Goal: Communication & Community: Share content

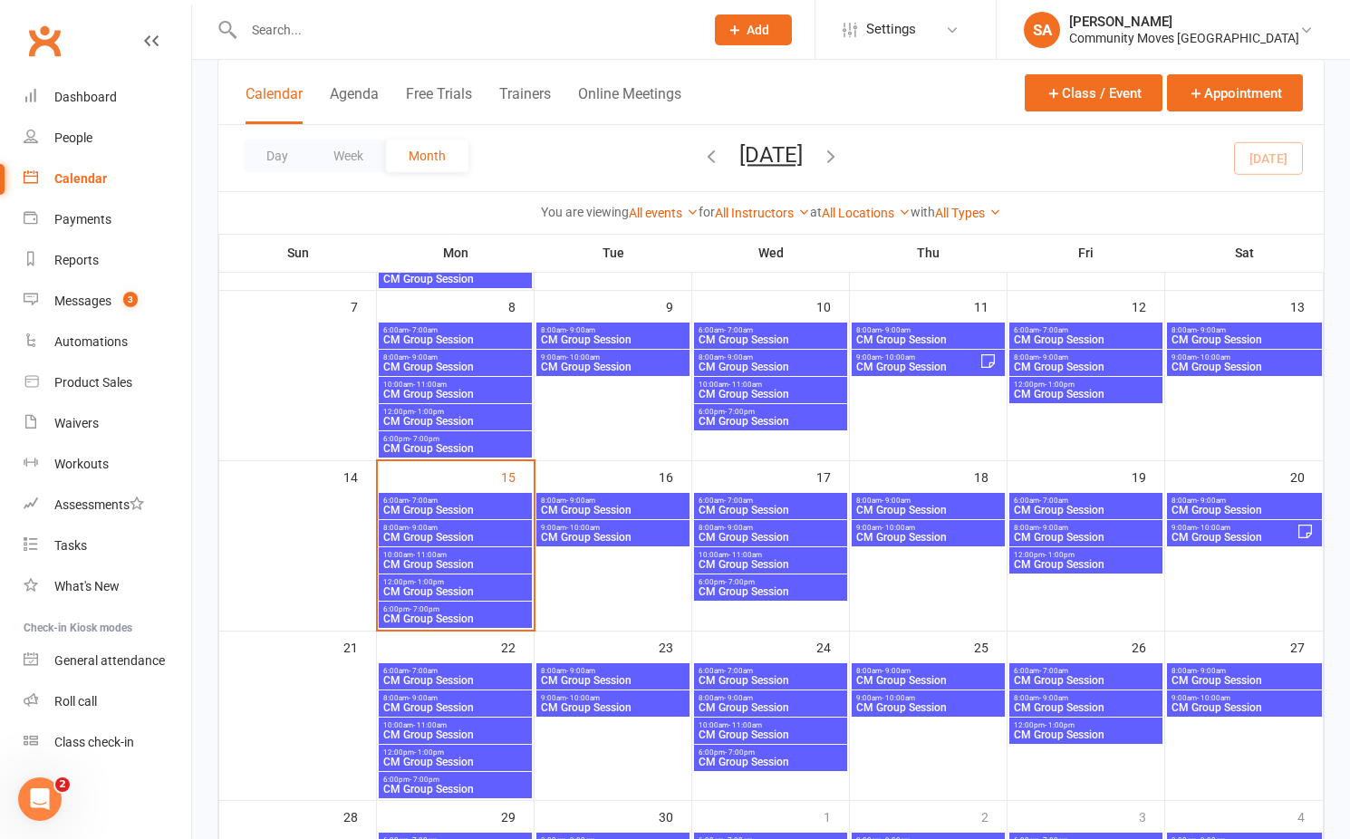
scroll to position [283, 0]
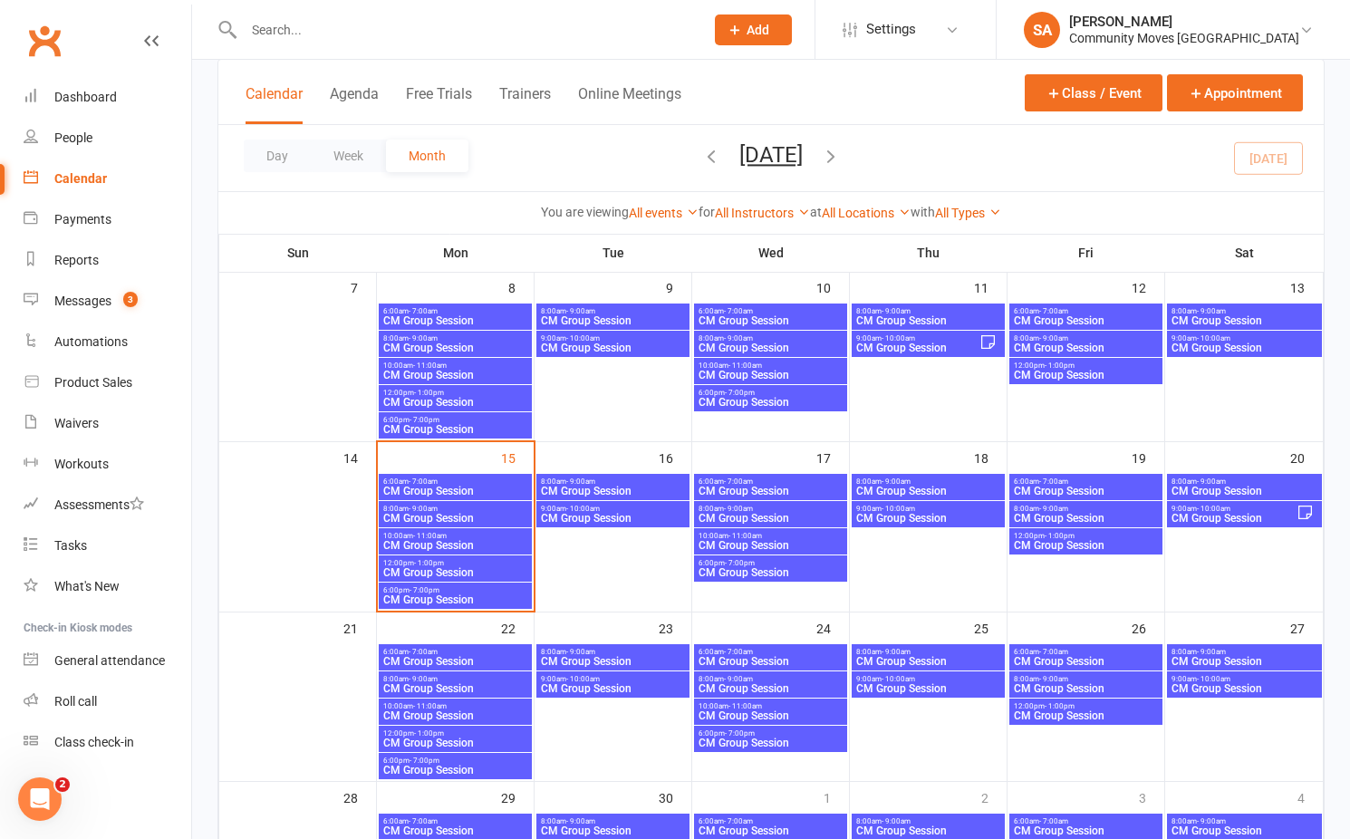
click at [439, 478] on span "6:00am - 7:00am" at bounding box center [455, 481] width 146 height 8
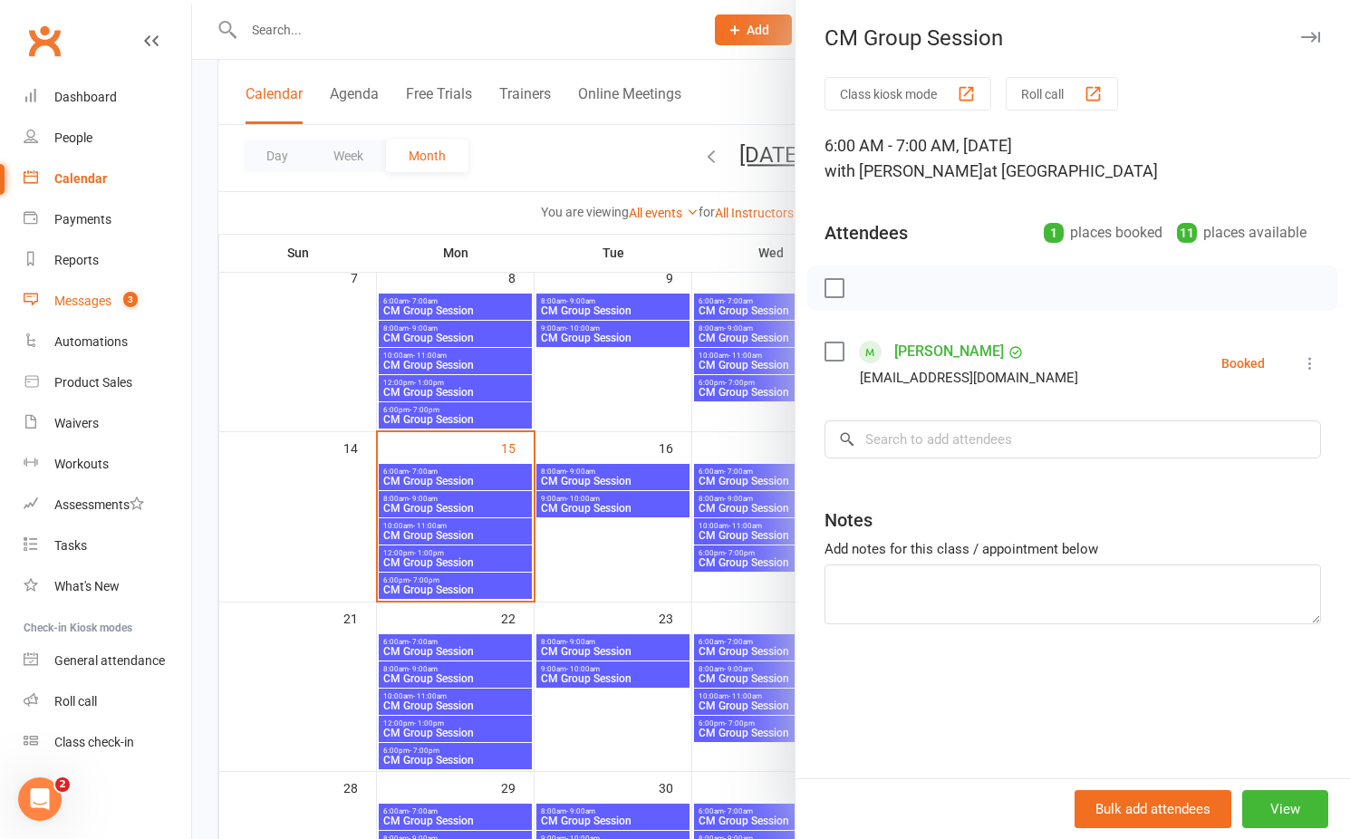
scroll to position [295, 0]
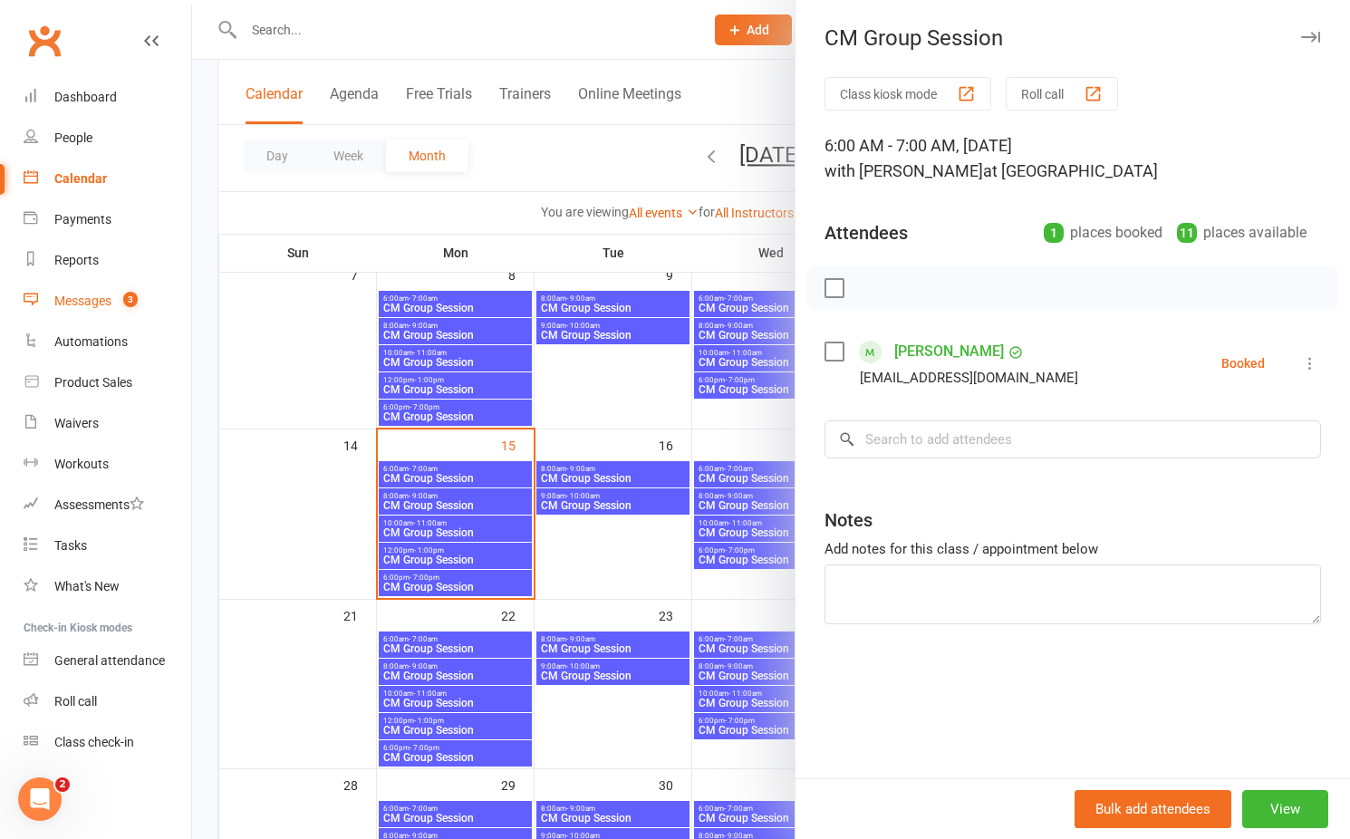
click at [97, 300] on div "Messages" at bounding box center [82, 301] width 57 height 14
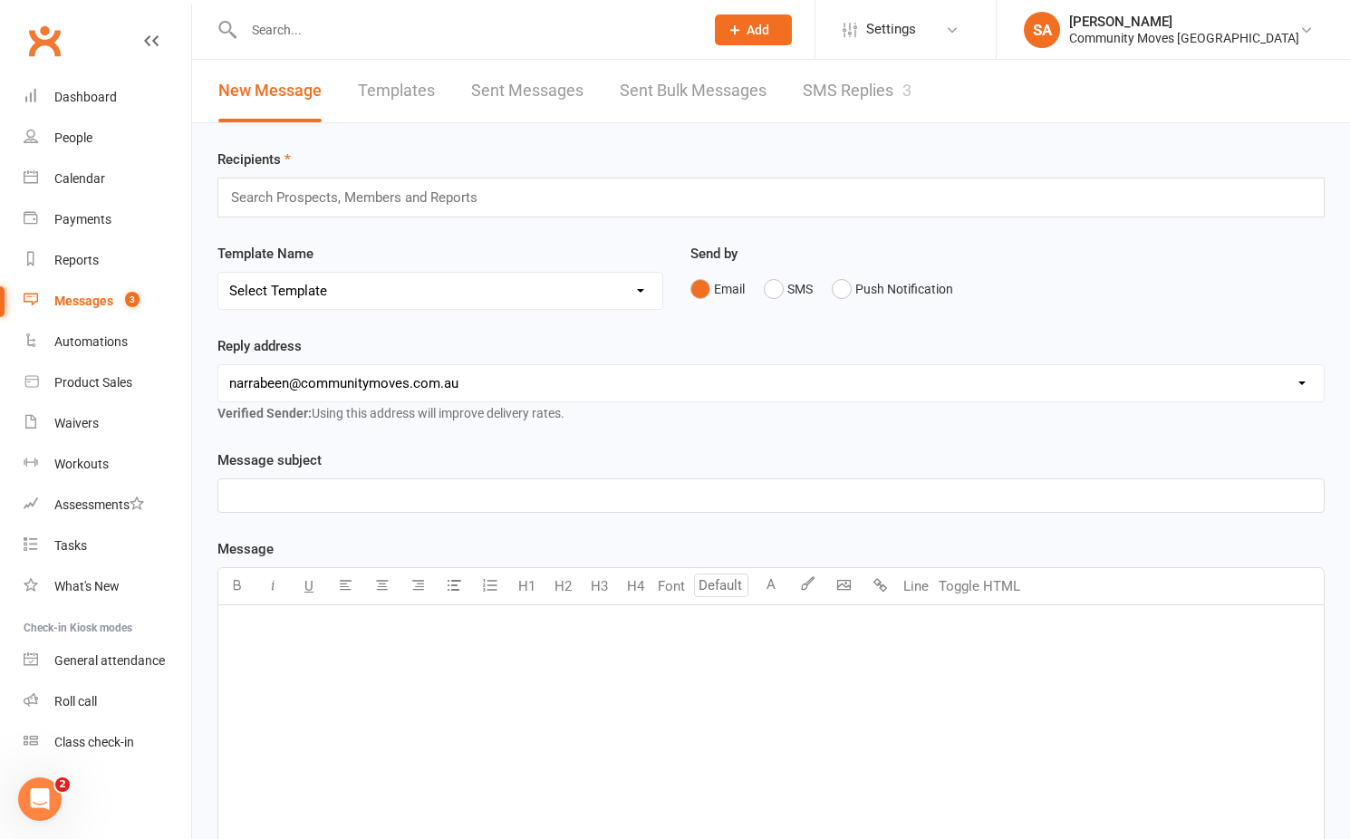
click at [823, 85] on link "SMS Replies 3" at bounding box center [857, 91] width 109 height 63
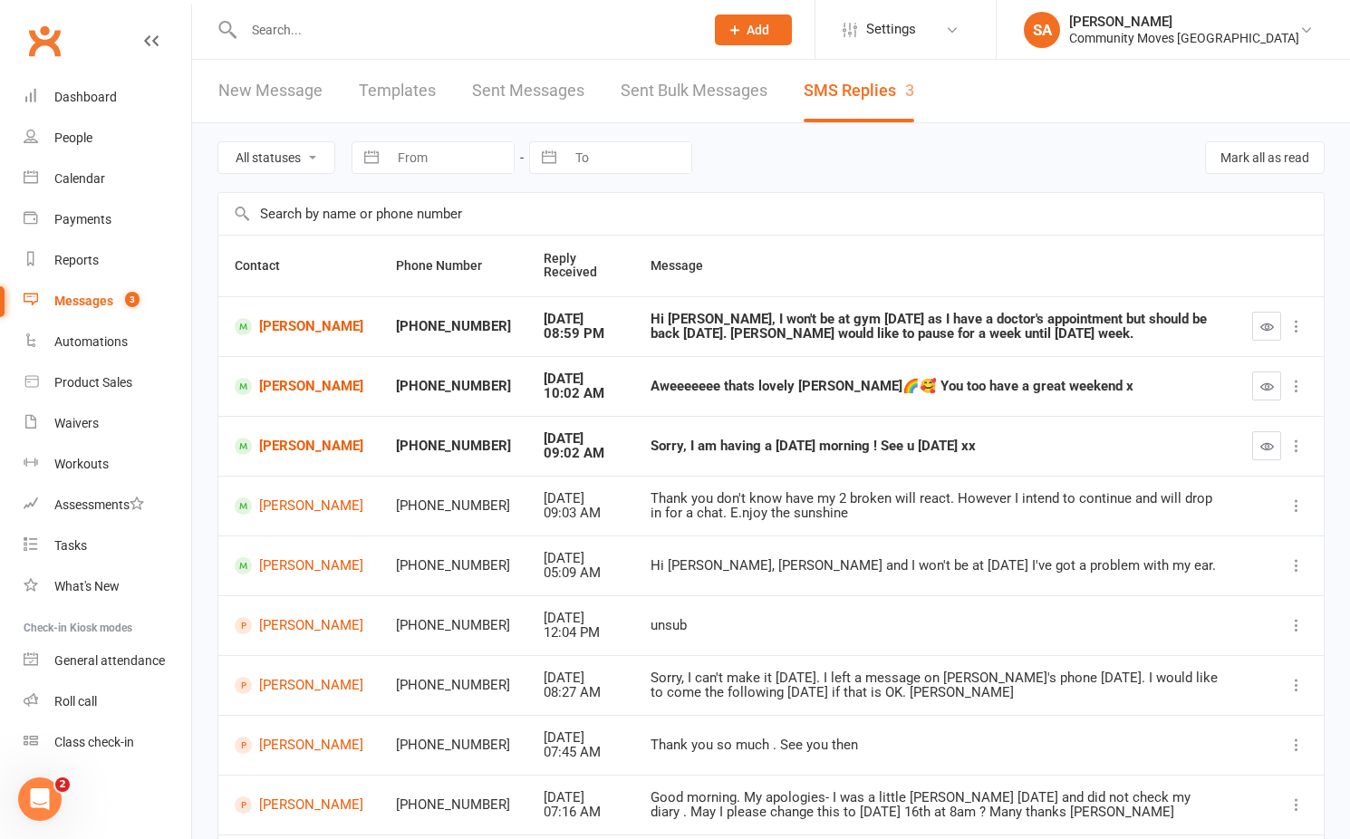
scroll to position [5, 0]
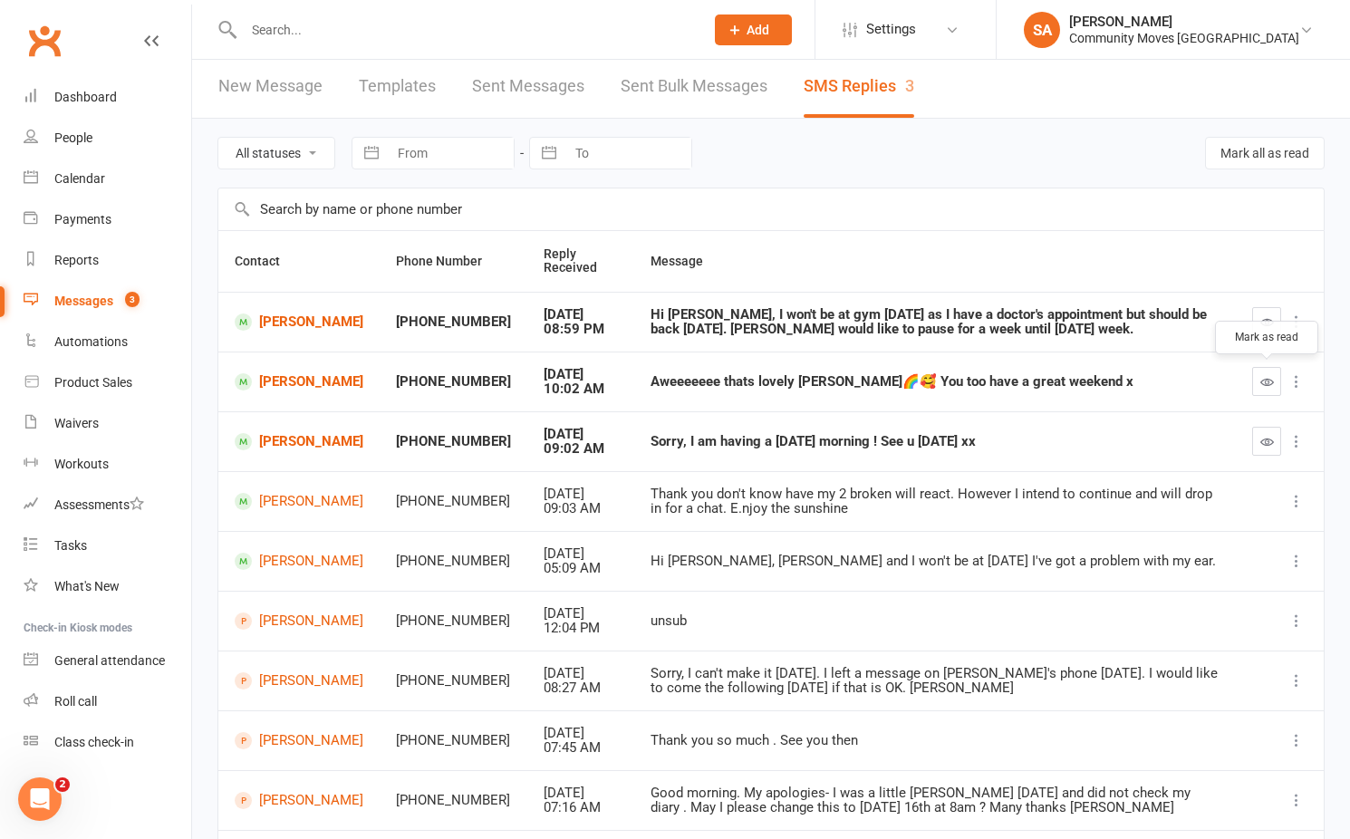
click at [1266, 375] on icon "button" at bounding box center [1267, 382] width 14 height 14
click at [1263, 440] on icon "button" at bounding box center [1267, 442] width 14 height 14
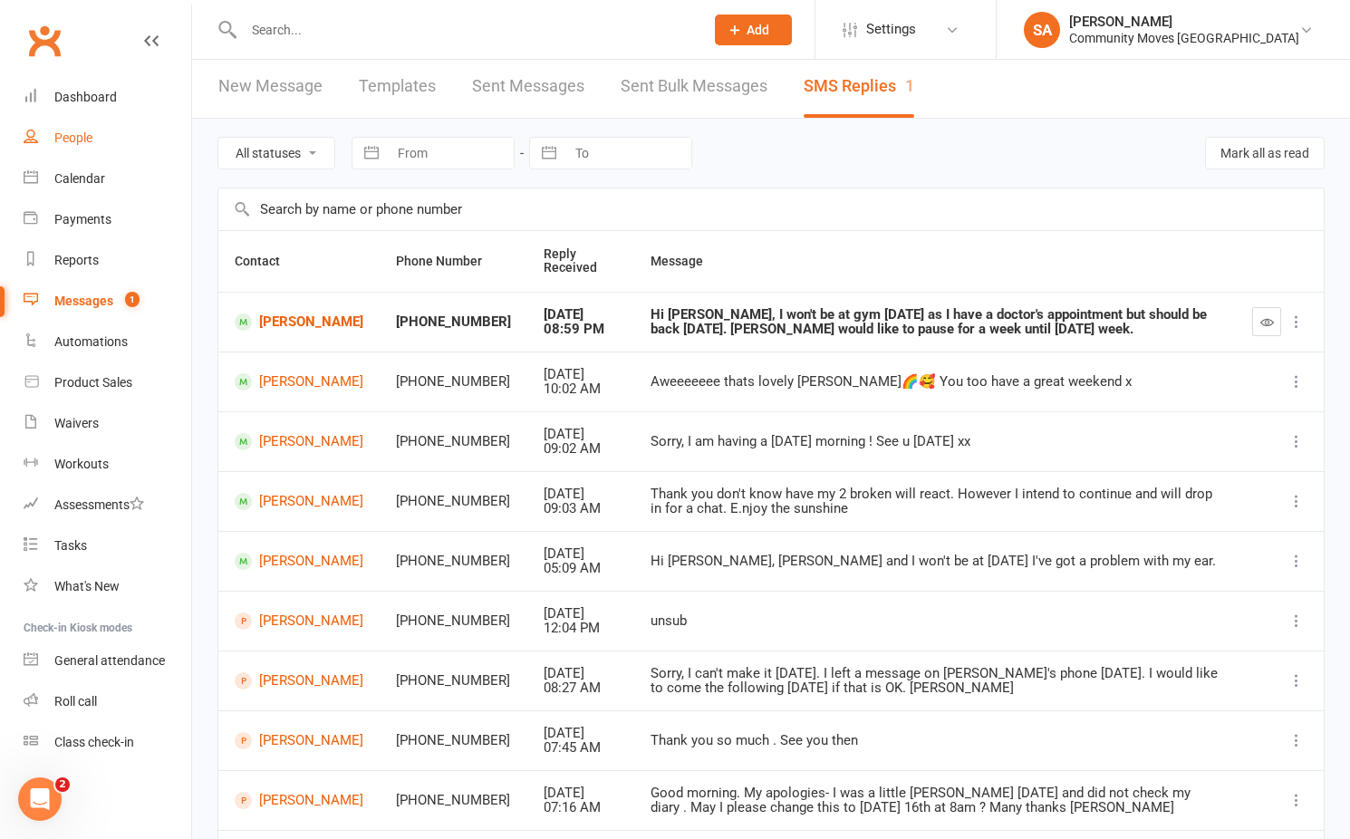
click at [68, 135] on div "People" at bounding box center [73, 137] width 38 height 14
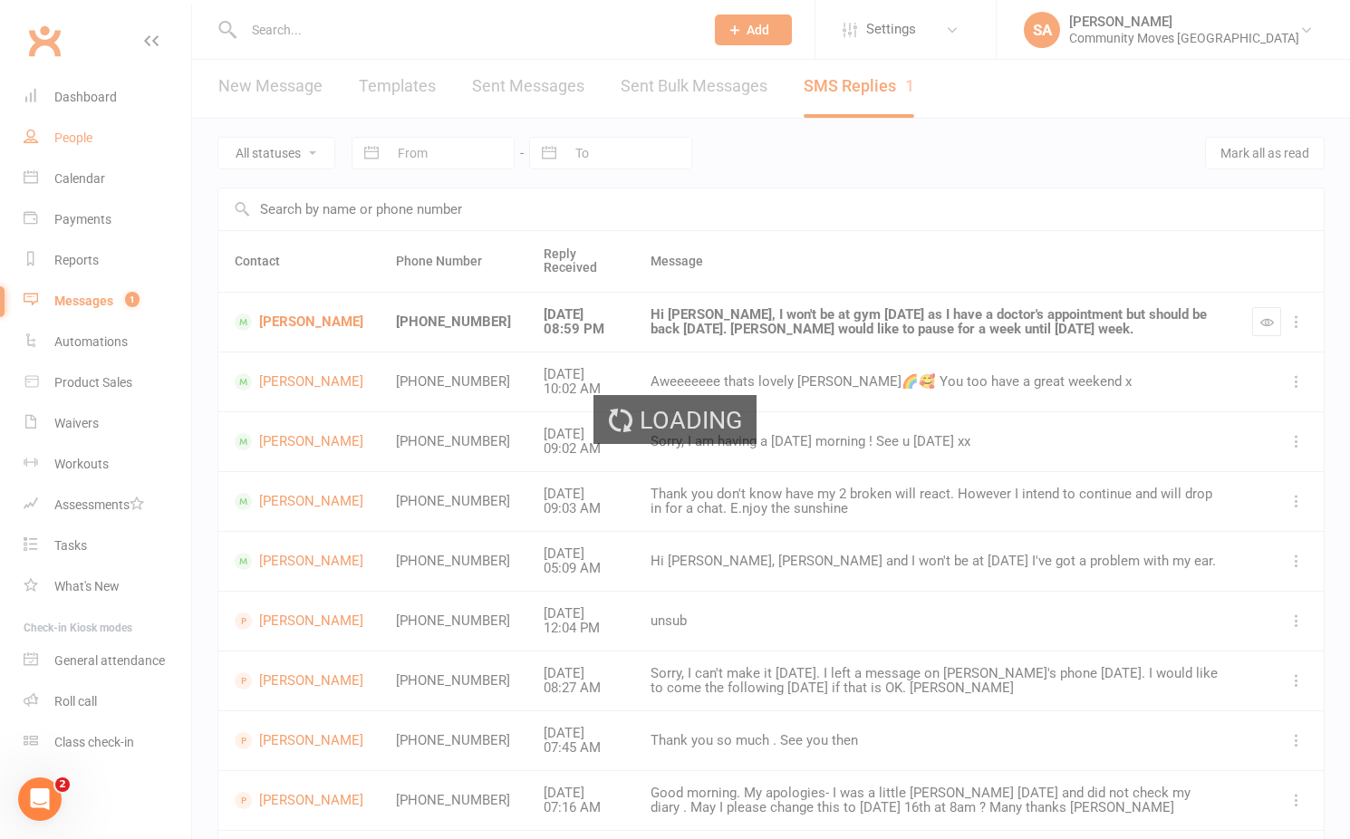
select select "100"
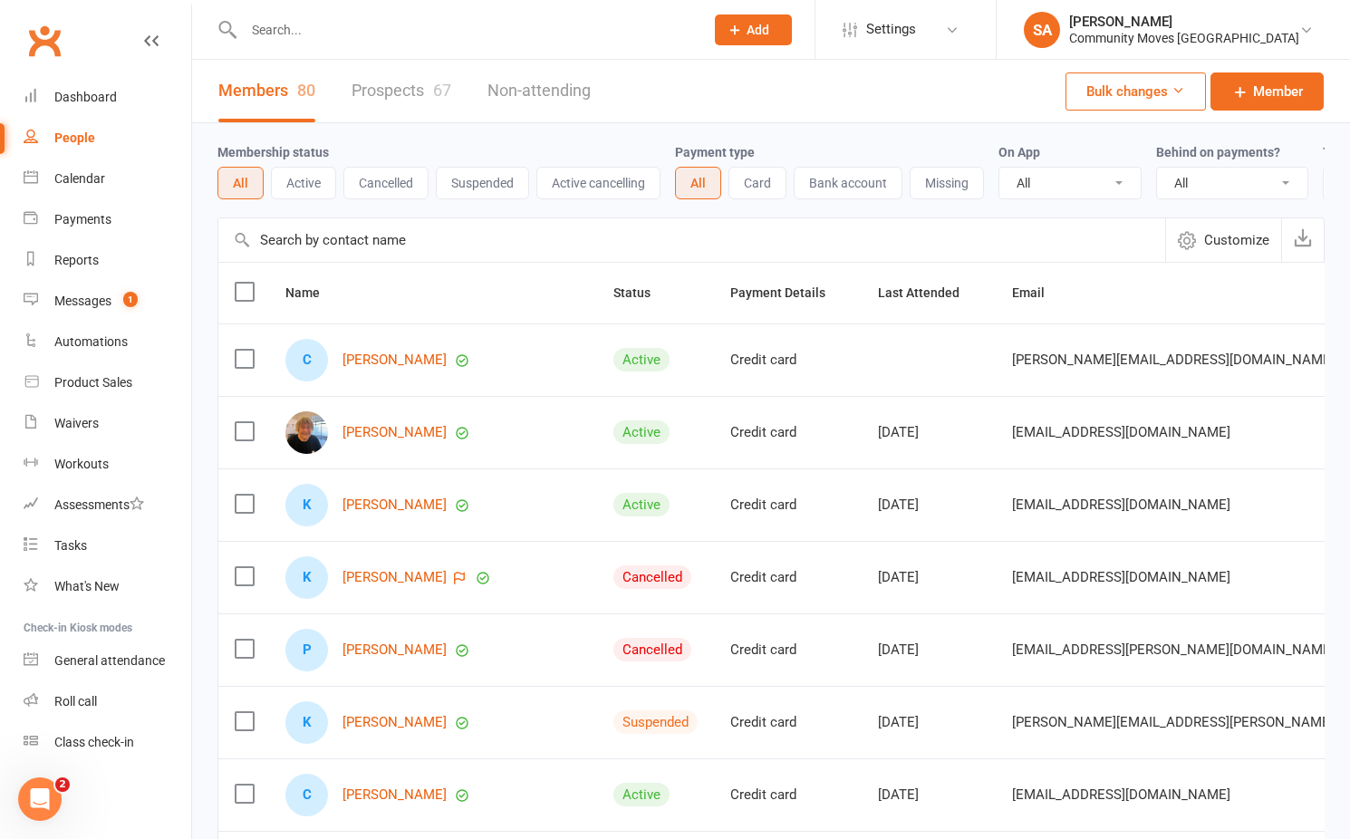
click at [390, 40] on input "text" at bounding box center [464, 29] width 453 height 25
type input "j"
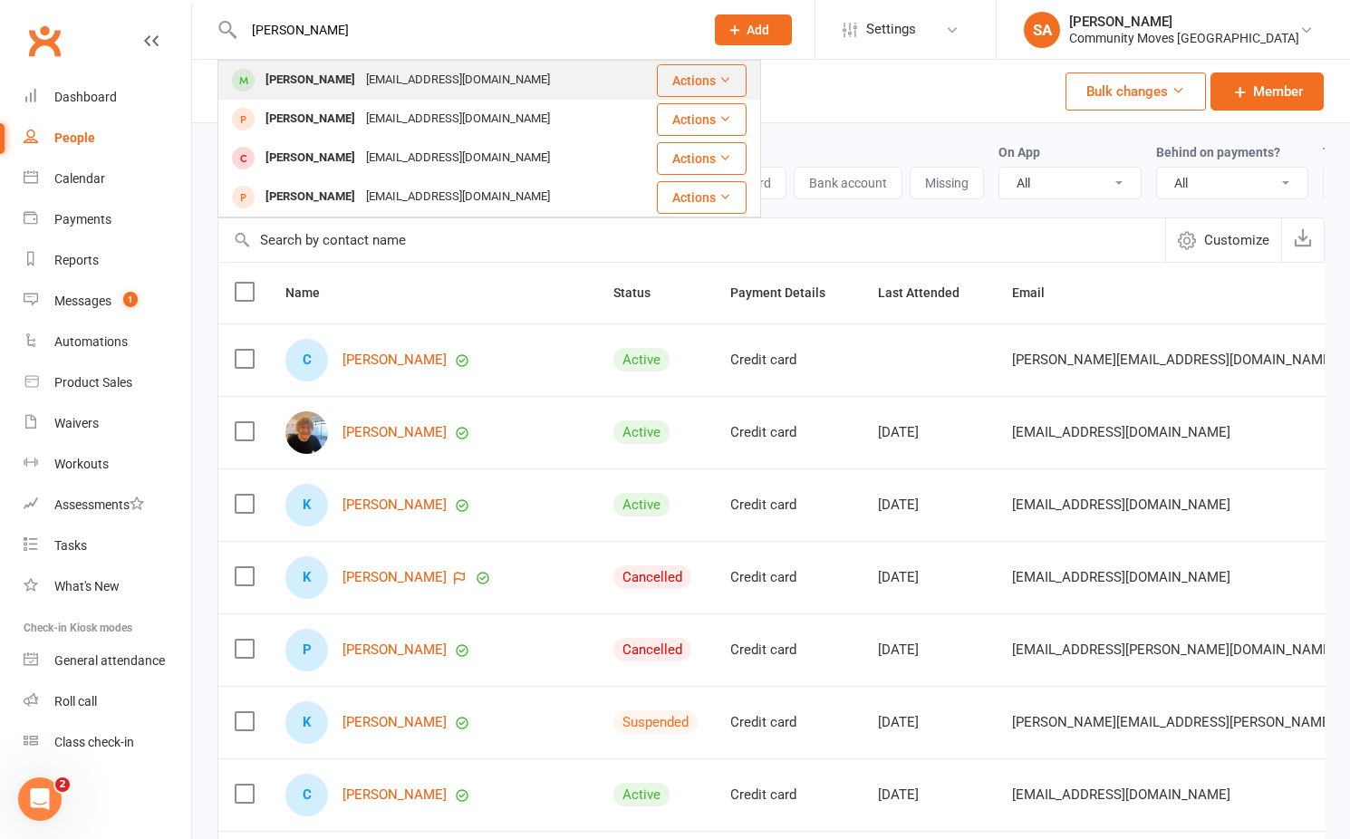
type input "[PERSON_NAME]"
click at [327, 77] on div "[PERSON_NAME]" at bounding box center [310, 80] width 101 height 26
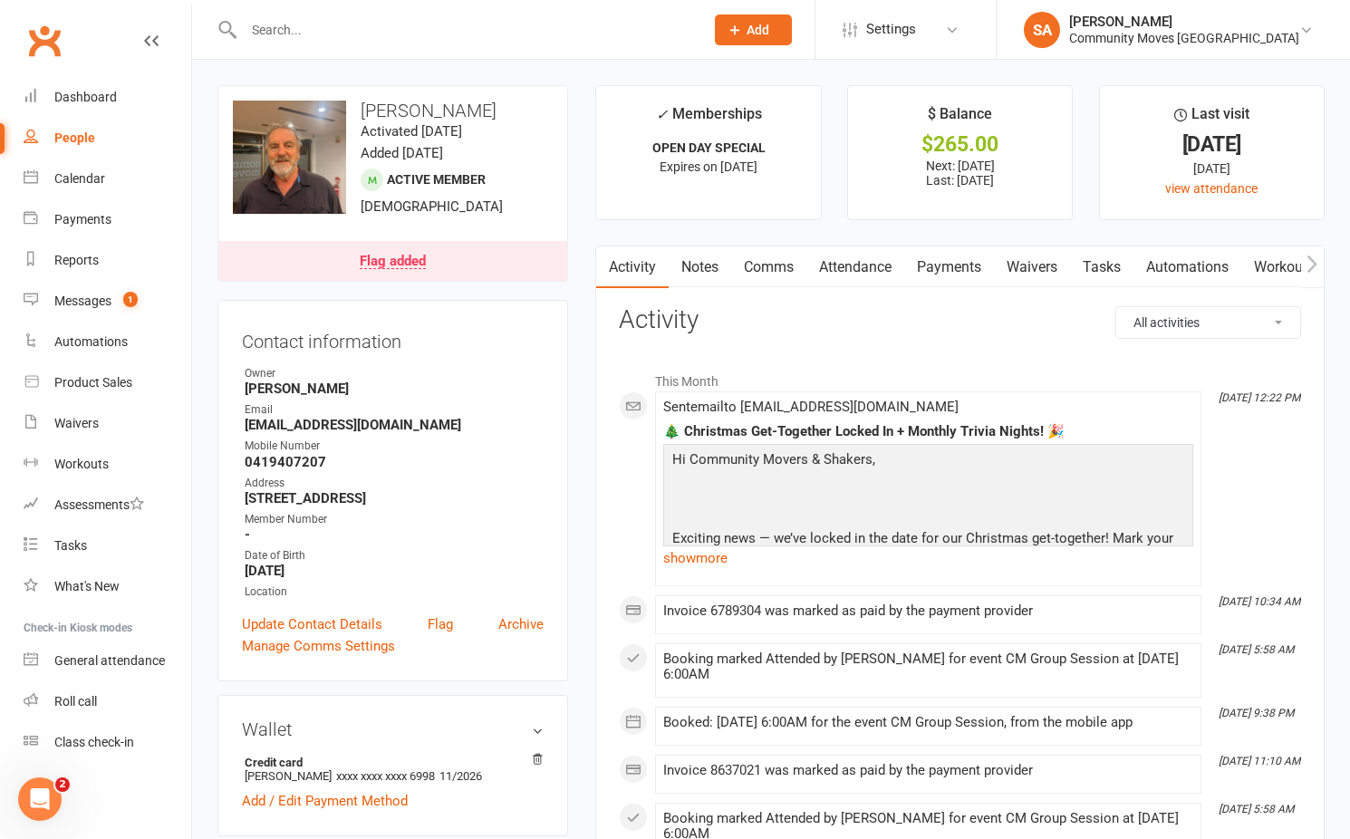
click at [946, 266] on link "Payments" at bounding box center [949, 267] width 90 height 42
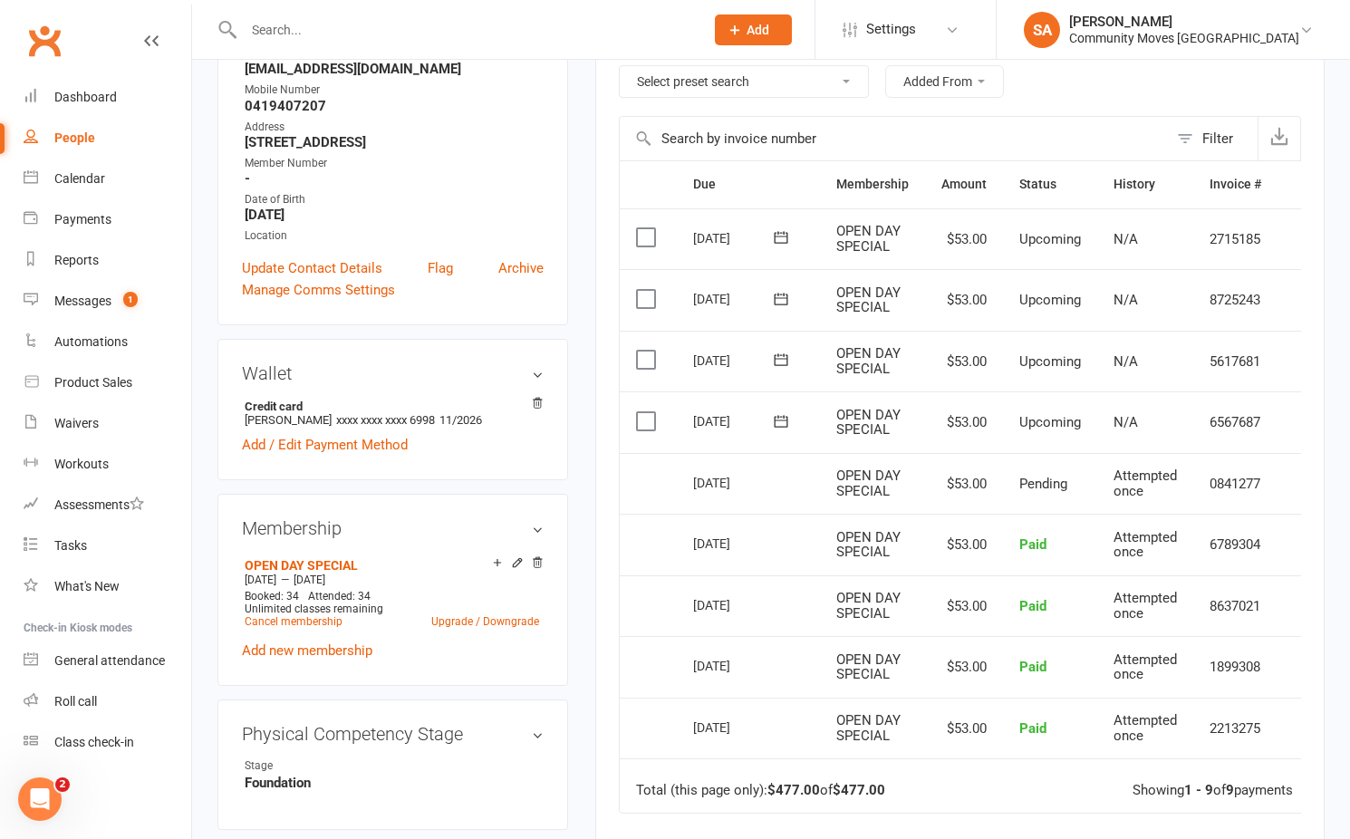
scroll to position [357, 0]
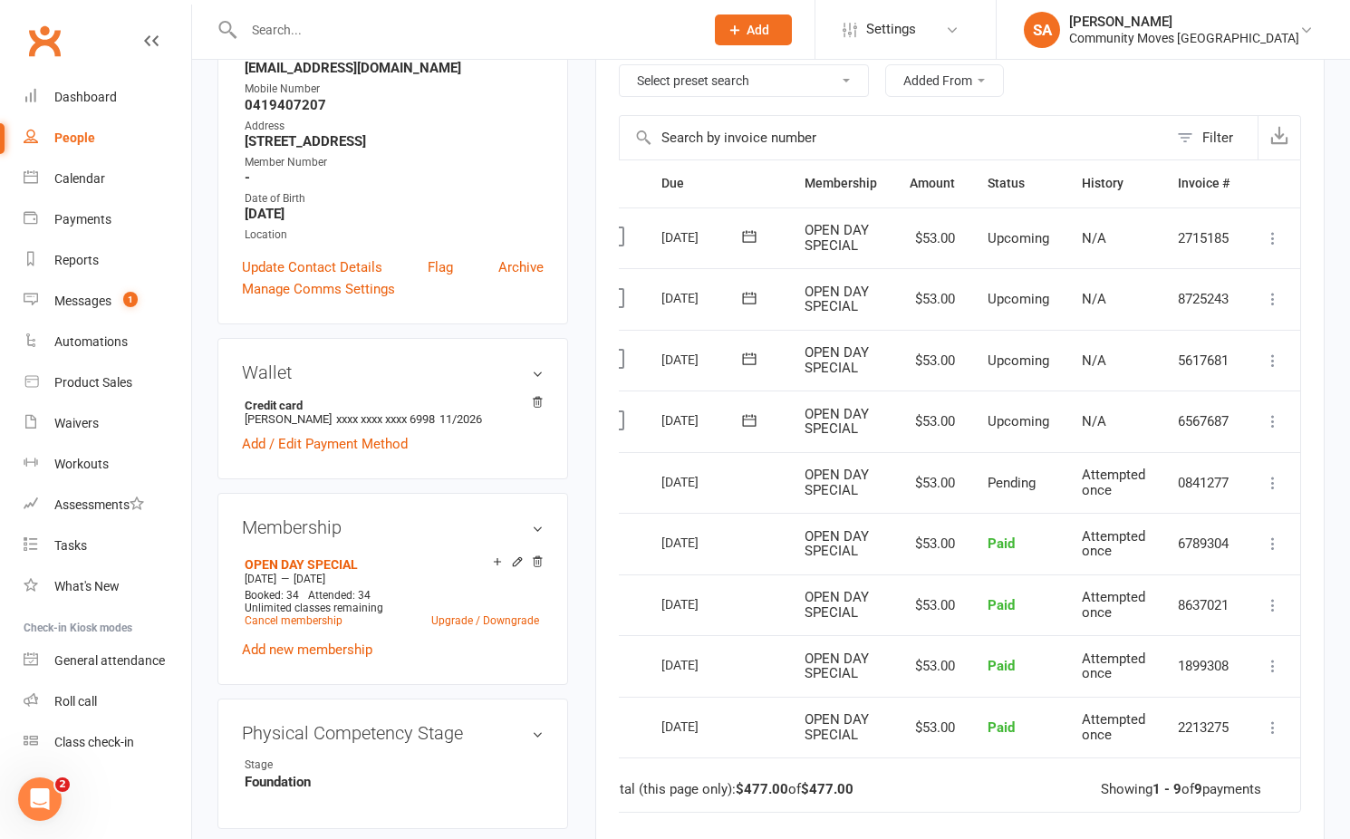
click at [1276, 412] on icon at bounding box center [1273, 421] width 18 height 18
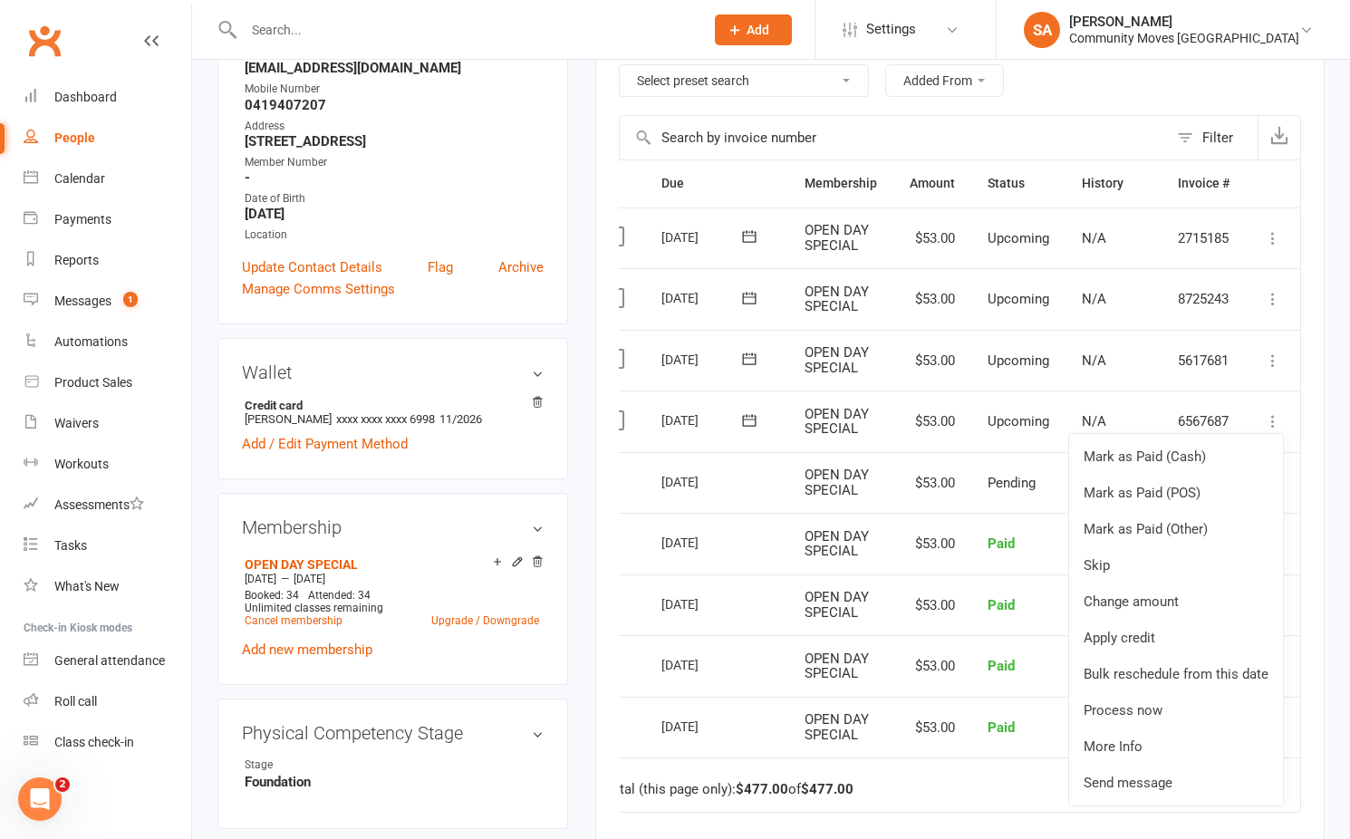
scroll to position [0, 32]
click at [1109, 554] on link "Skip" at bounding box center [1176, 565] width 214 height 36
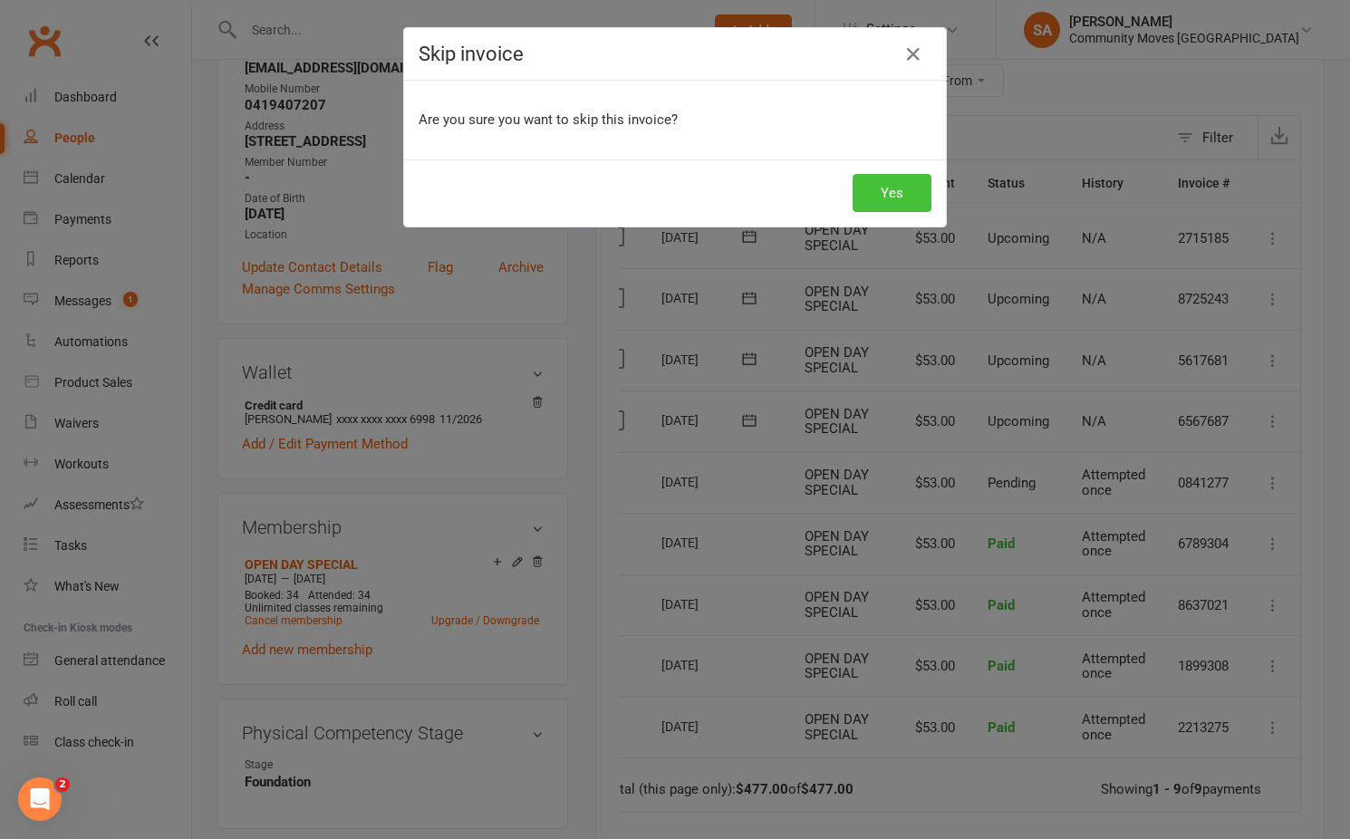
click at [883, 188] on button "Yes" at bounding box center [891, 193] width 79 height 38
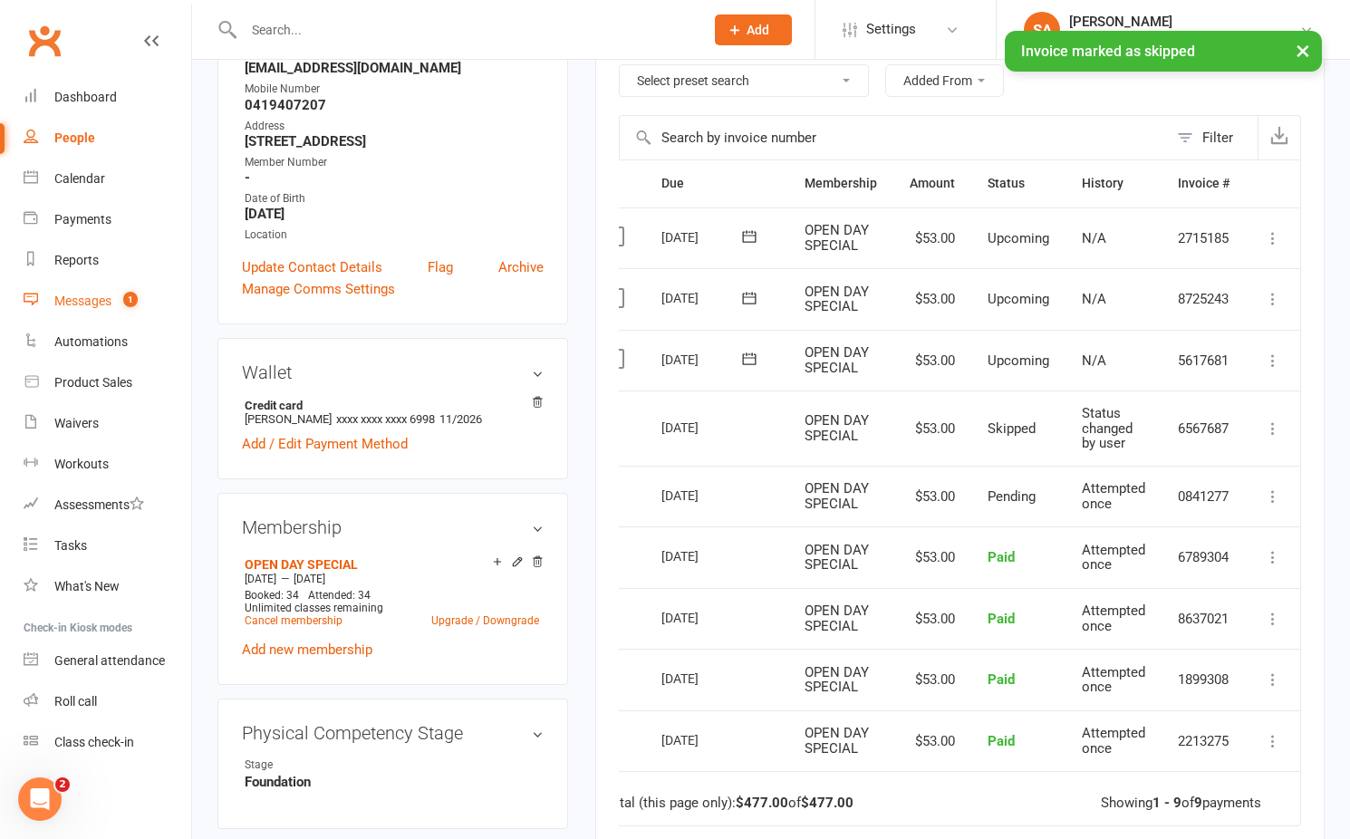
click at [86, 297] on div "Messages" at bounding box center [82, 301] width 57 height 14
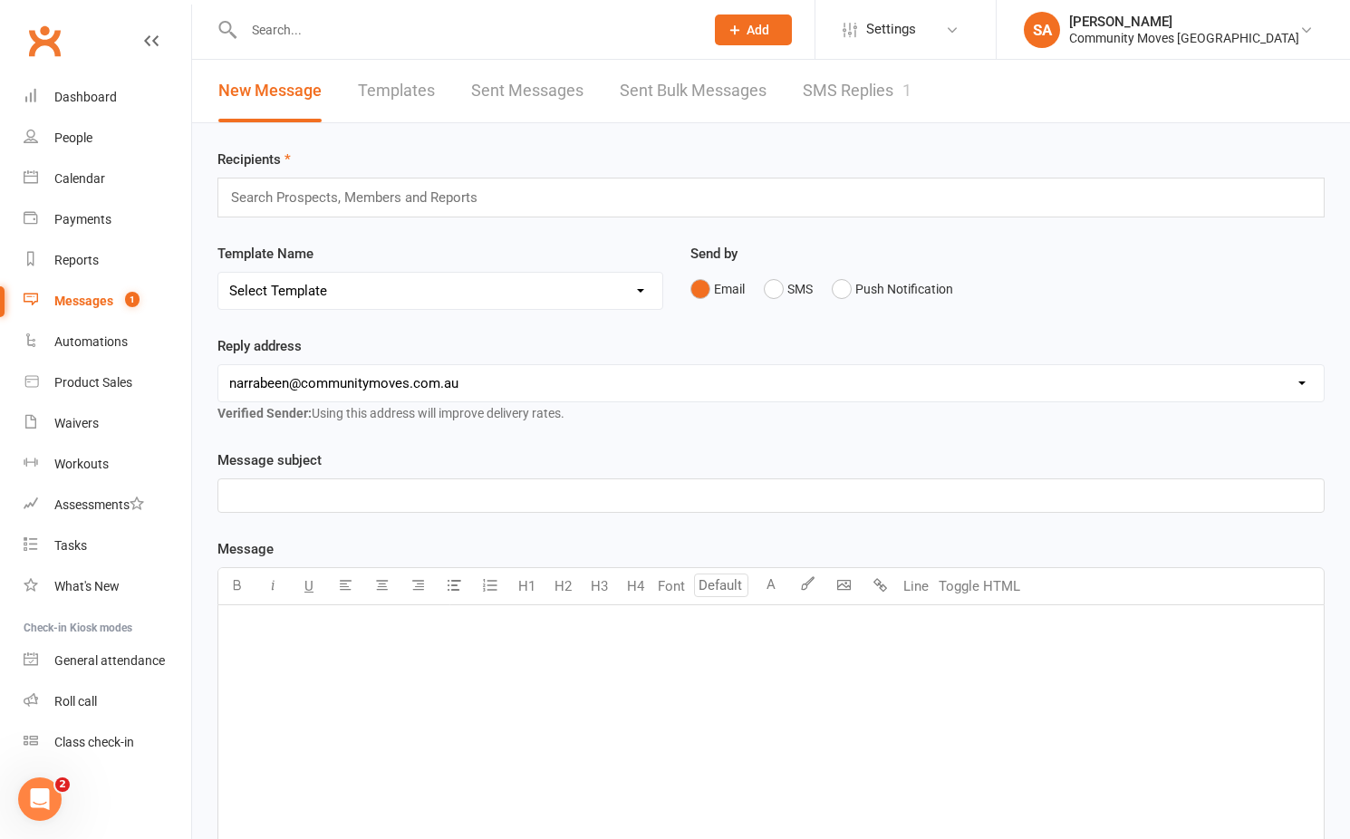
click at [807, 89] on link "SMS Replies 1" at bounding box center [857, 91] width 109 height 63
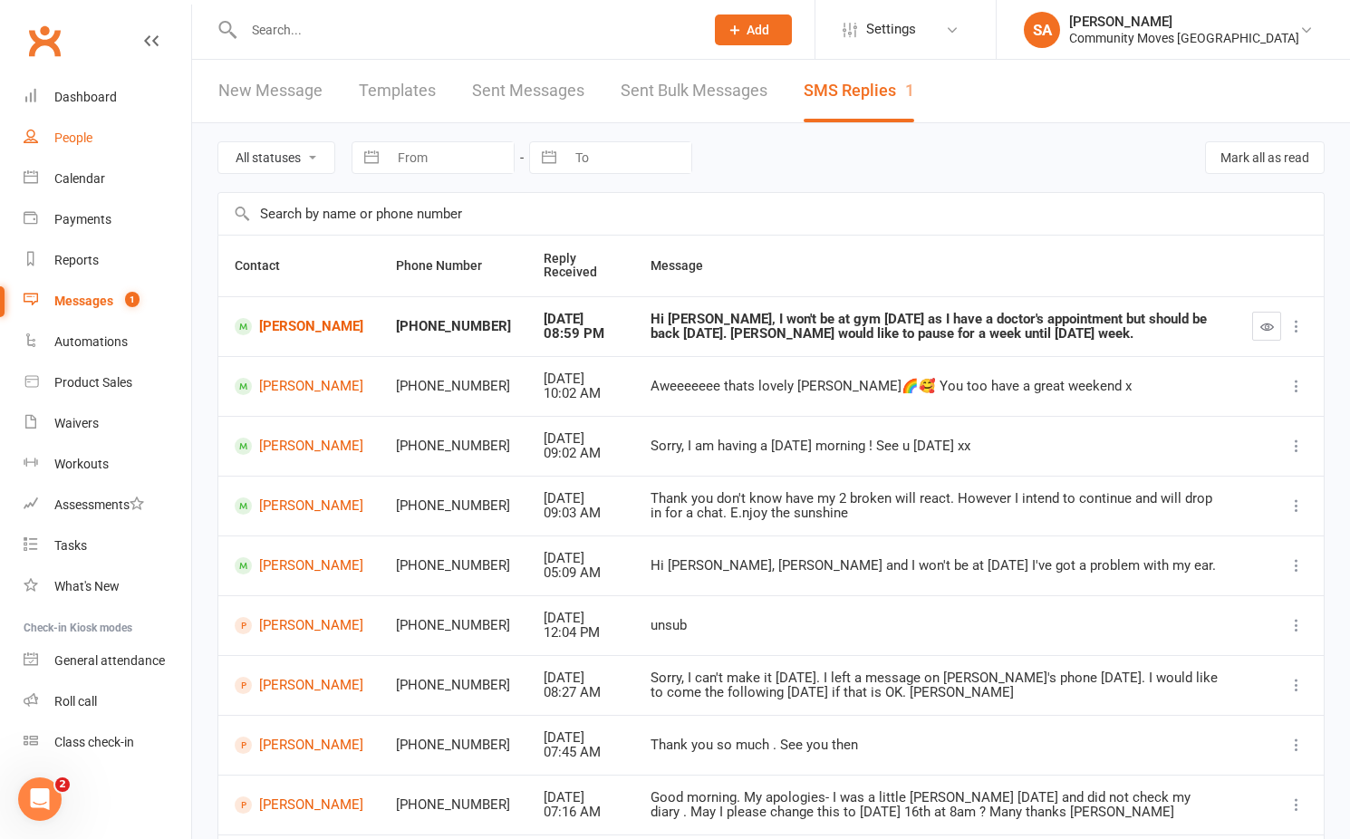
click at [77, 131] on div "People" at bounding box center [73, 137] width 38 height 14
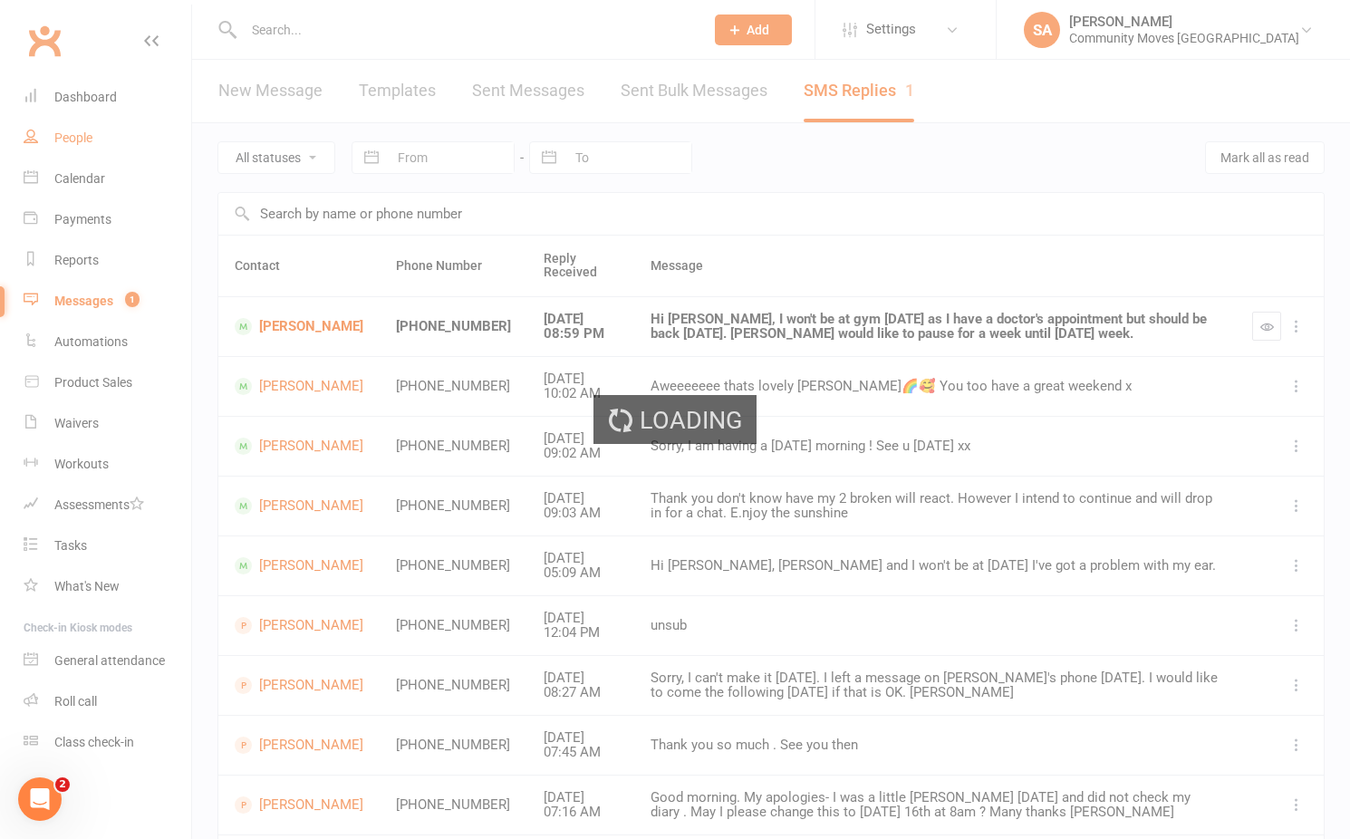
select select "100"
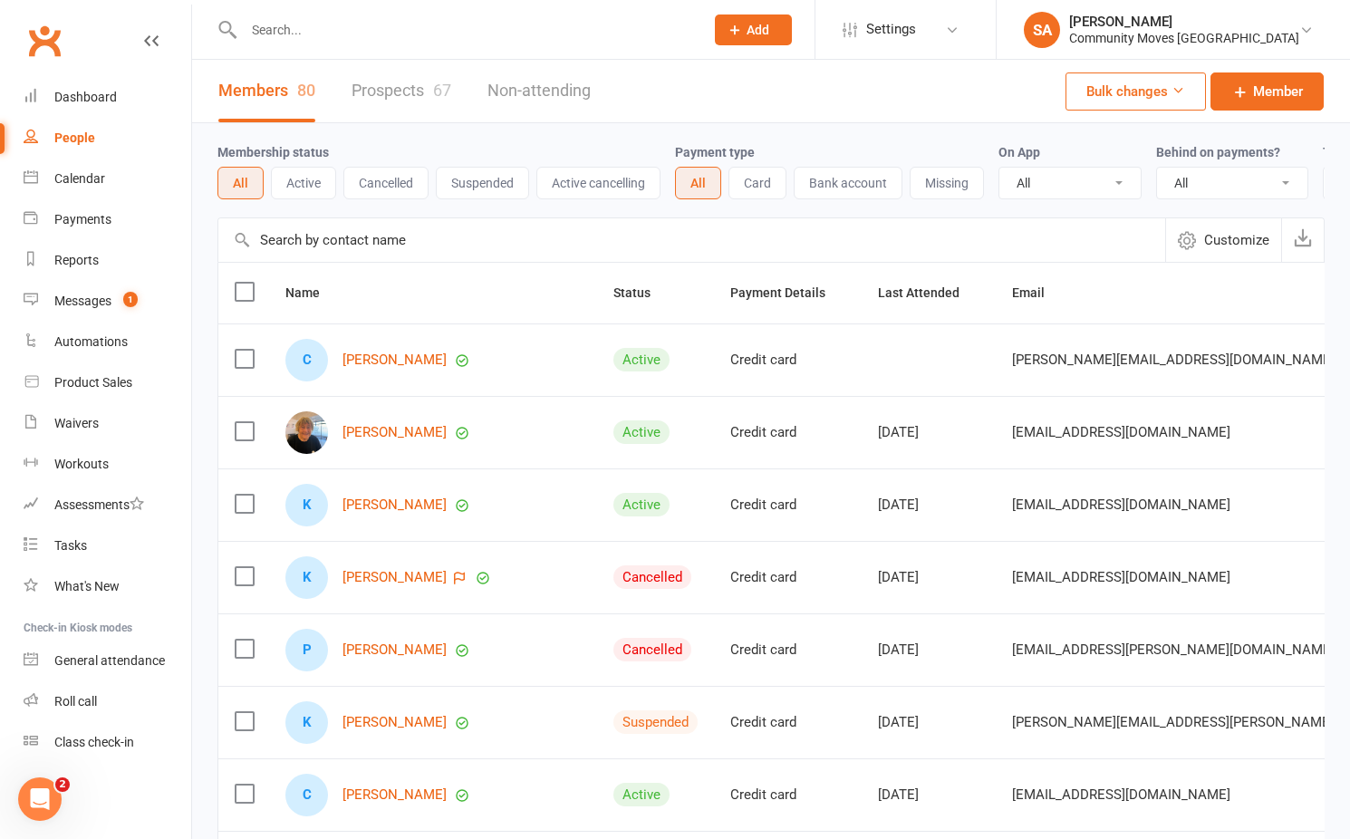
click at [407, 37] on input "text" at bounding box center [464, 29] width 453 height 25
type input "[PERSON_NAME]"
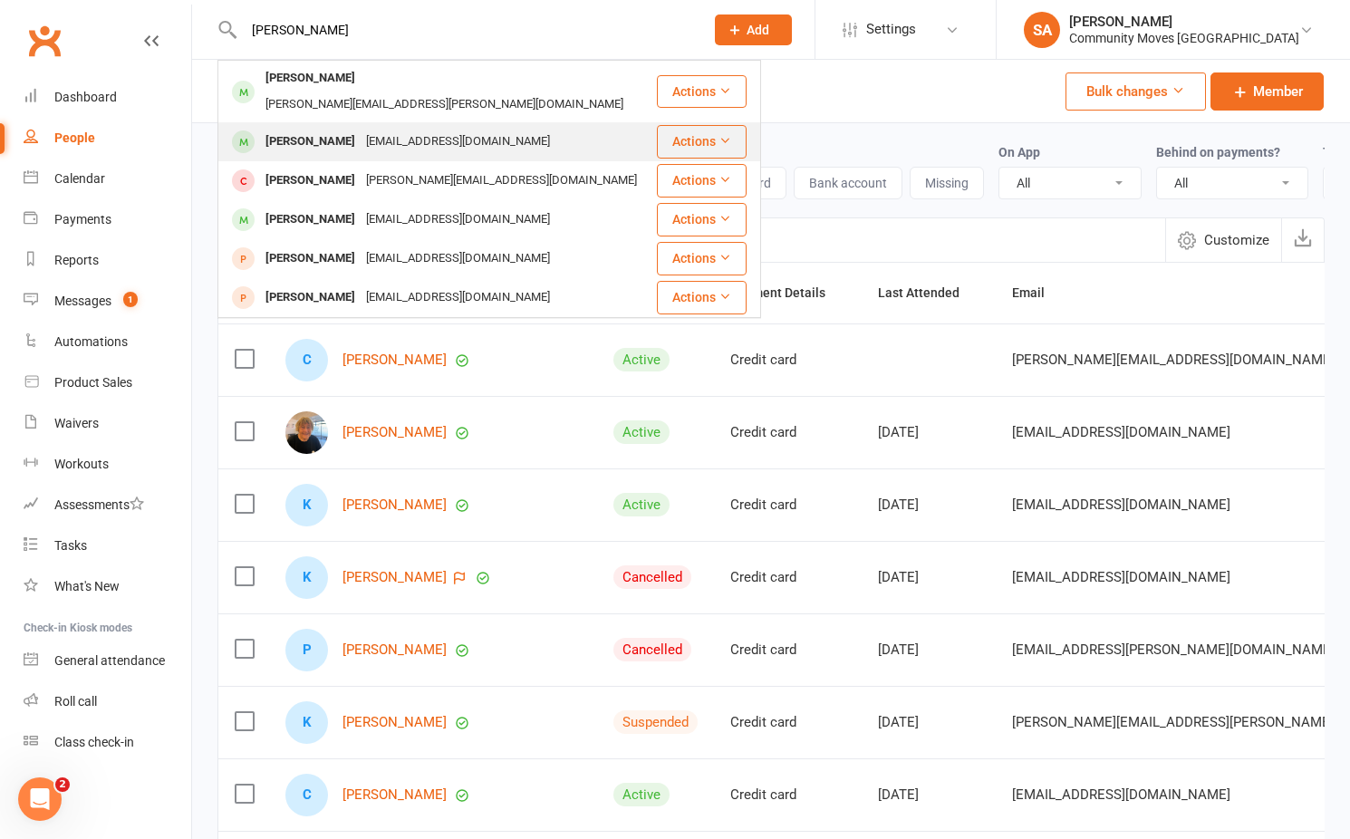
drag, startPoint x: 380, startPoint y: 73, endPoint x: 300, endPoint y: 119, distance: 92.5
click at [300, 129] on div "[PERSON_NAME]" at bounding box center [310, 142] width 101 height 26
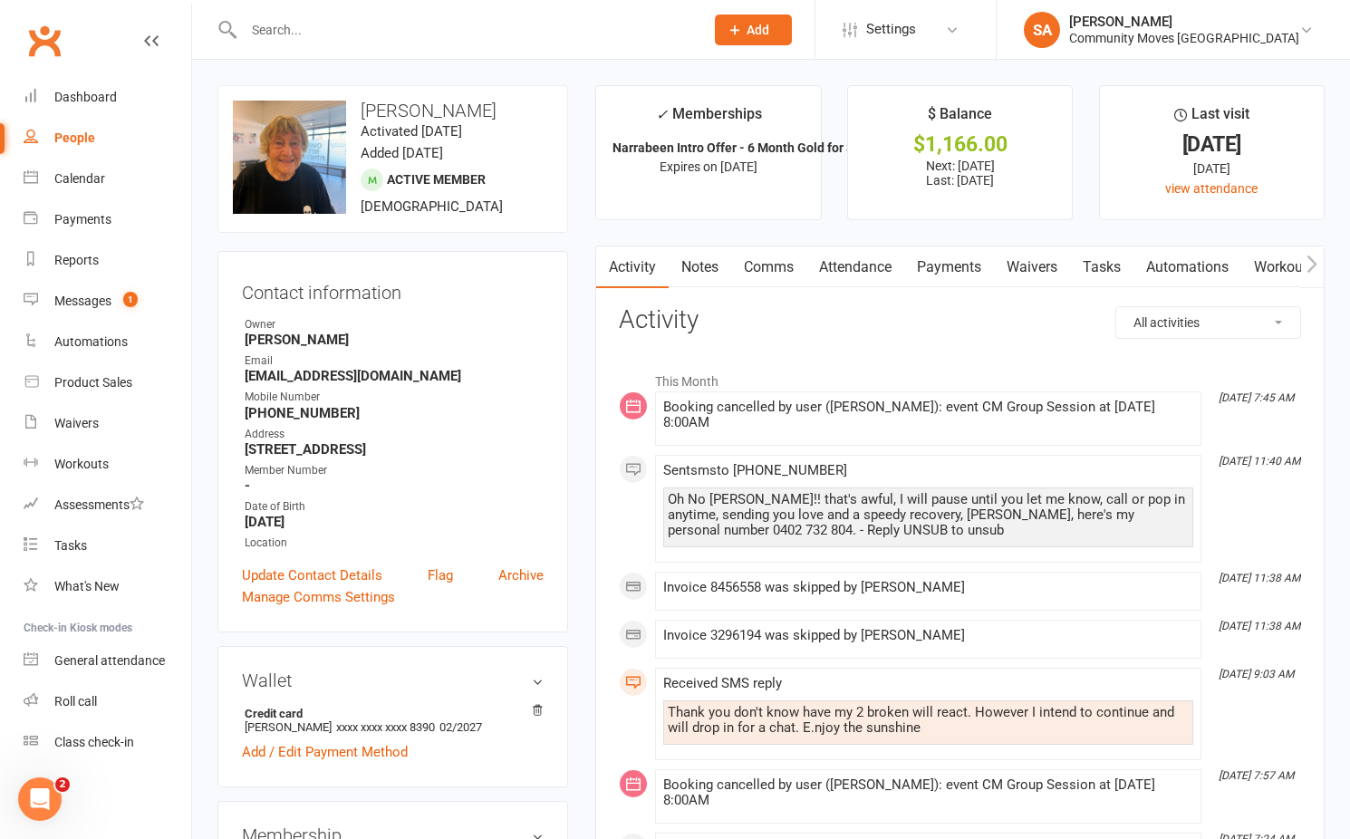
click at [980, 255] on link "Payments" at bounding box center [949, 267] width 90 height 42
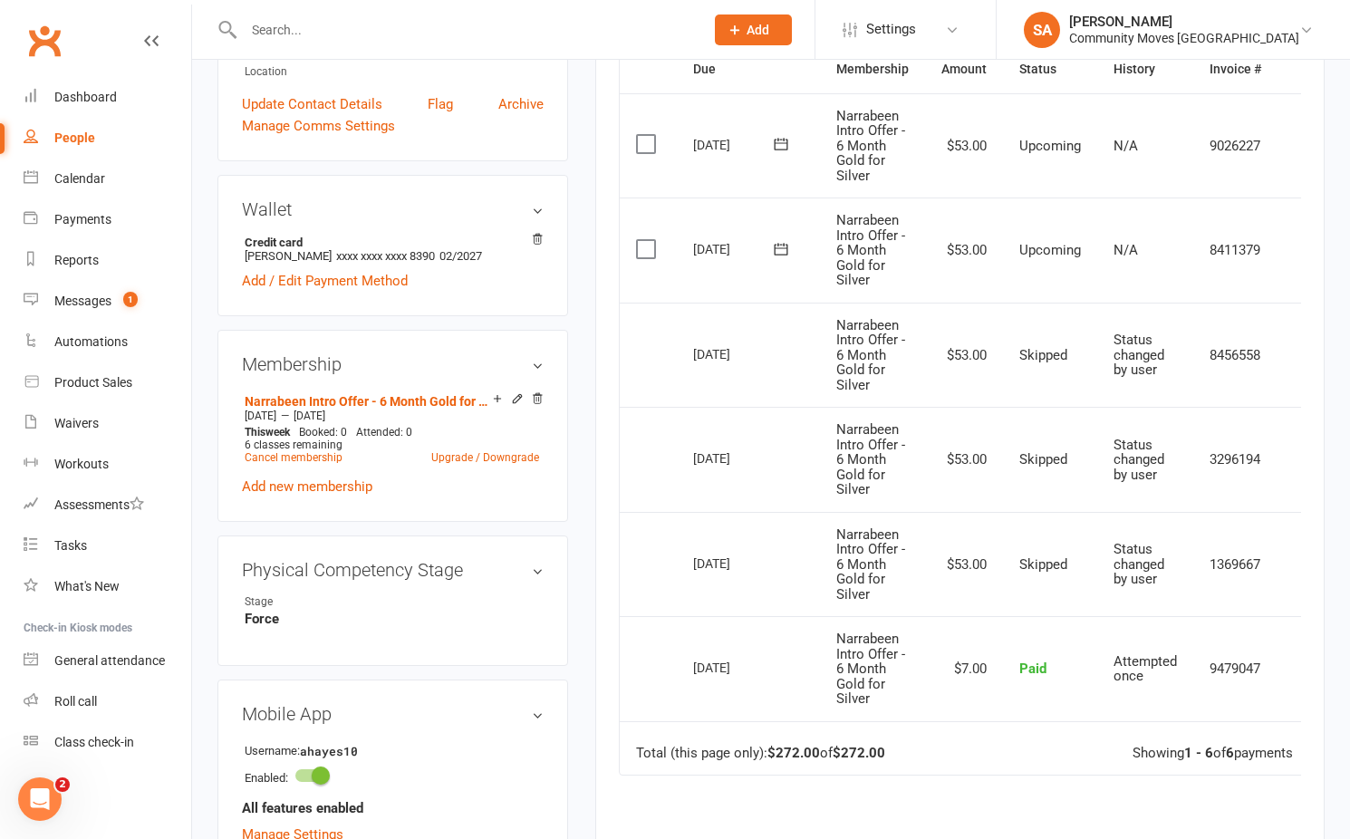
scroll to position [473, 0]
click at [83, 299] on div "Messages" at bounding box center [82, 301] width 57 height 14
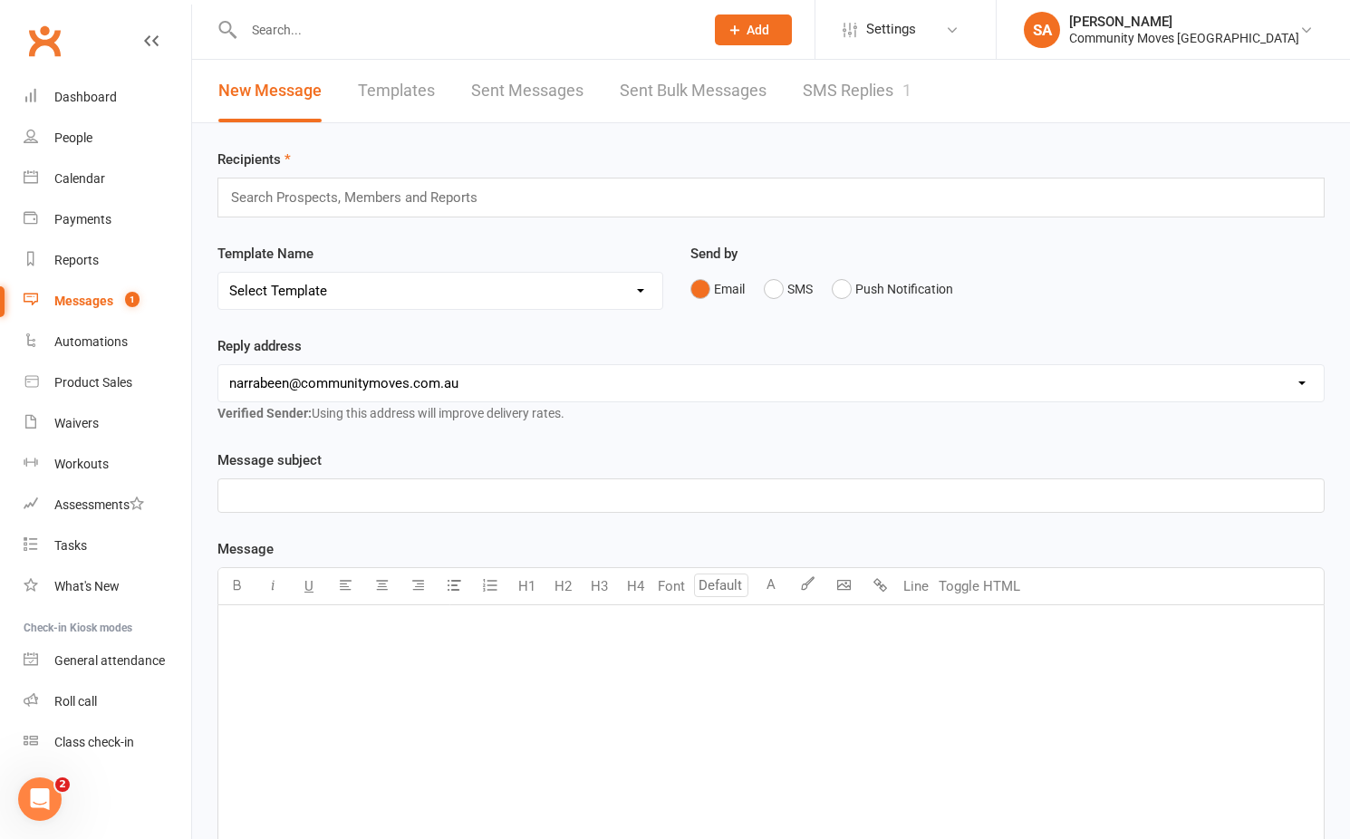
click at [831, 89] on link "SMS Replies 1" at bounding box center [857, 91] width 109 height 63
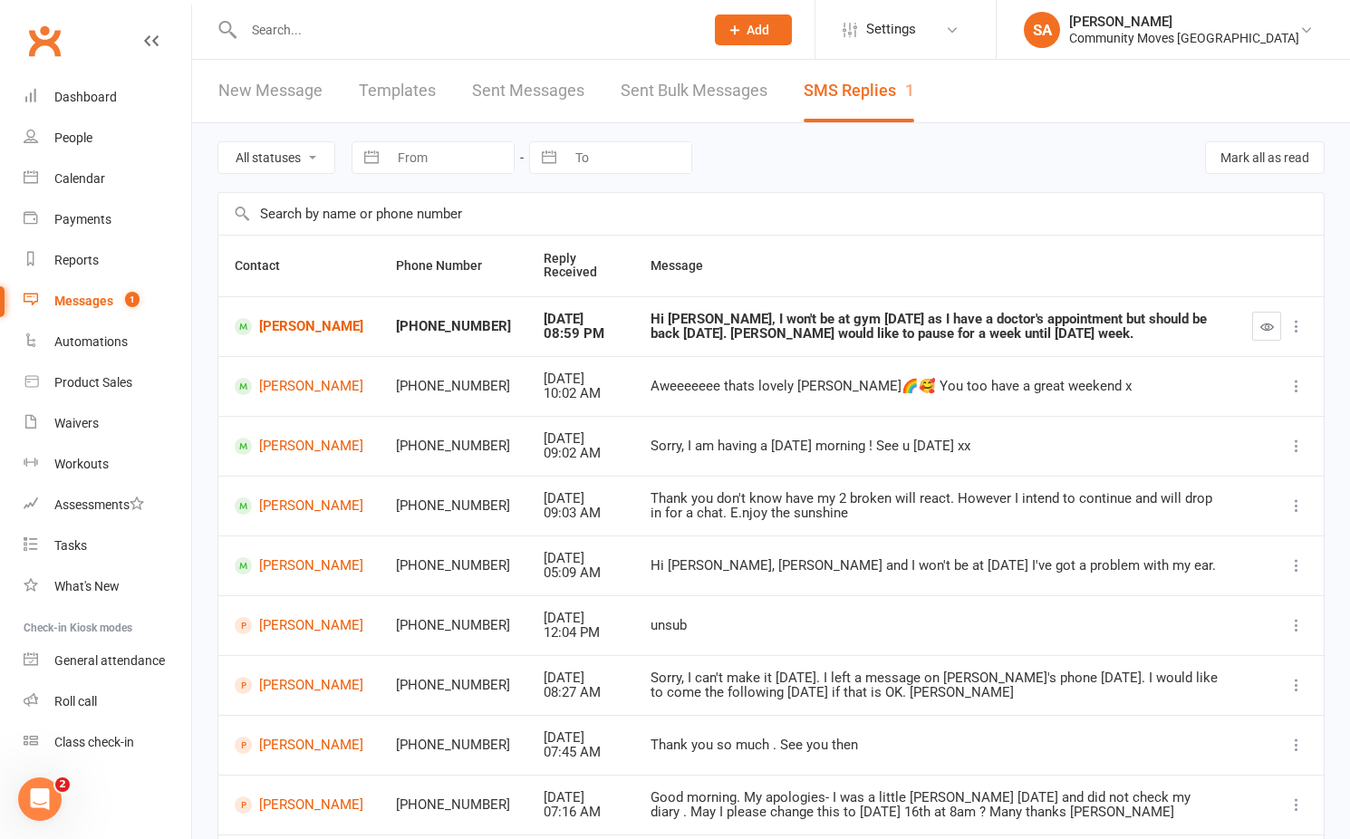
click at [332, 34] on input "text" at bounding box center [464, 29] width 453 height 25
click at [278, 322] on link "[PERSON_NAME]" at bounding box center [299, 326] width 129 height 17
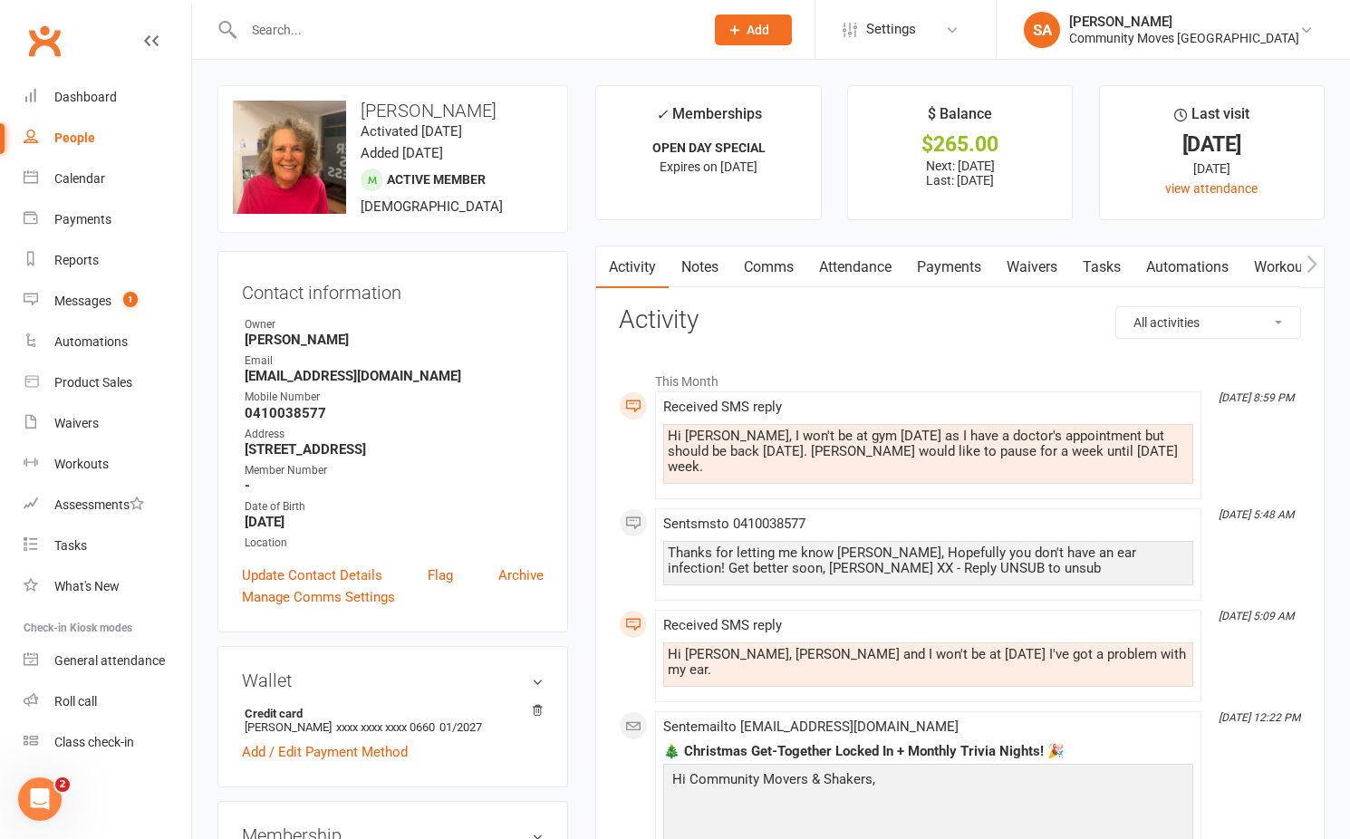
click at [766, 262] on link "Comms" at bounding box center [768, 267] width 75 height 42
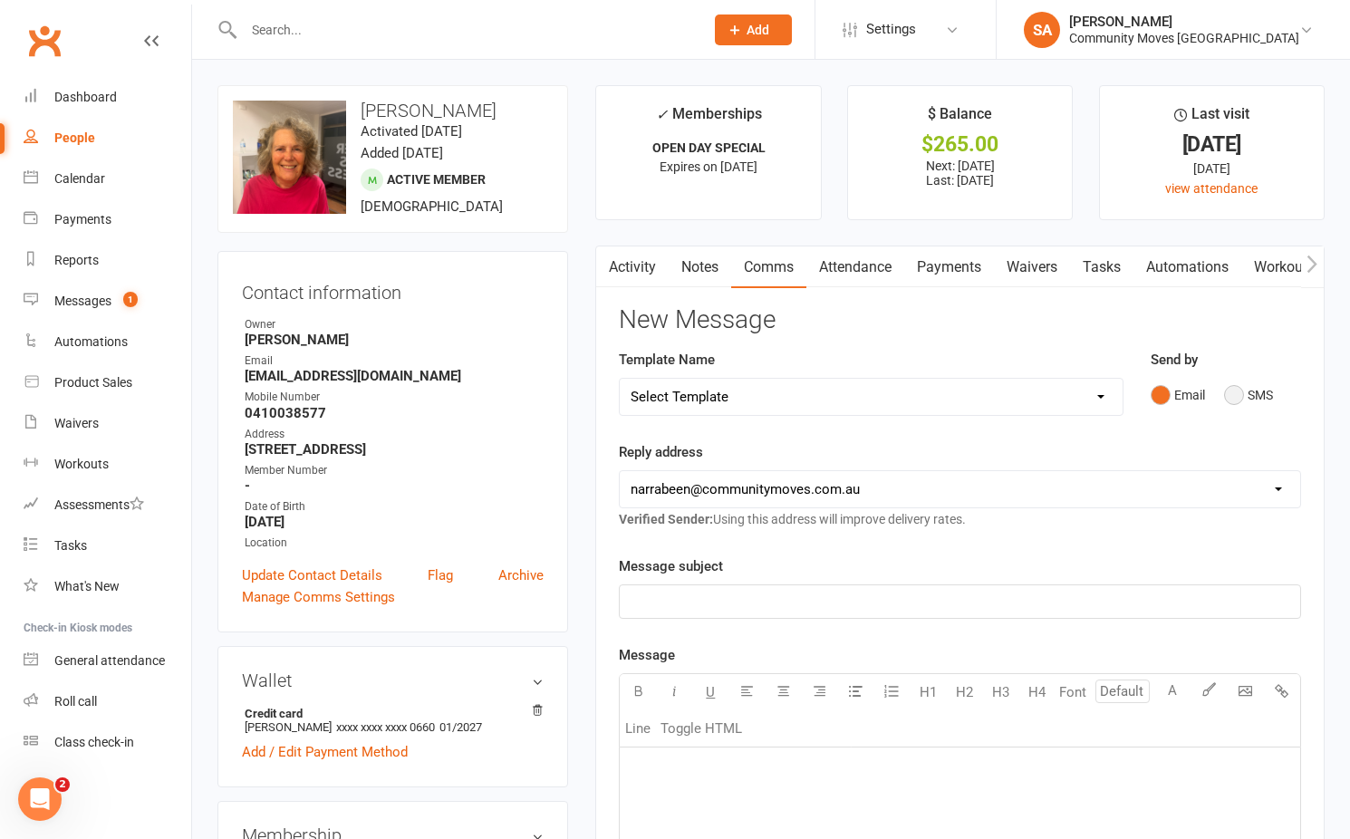
click at [1233, 393] on button "SMS" at bounding box center [1248, 395] width 49 height 34
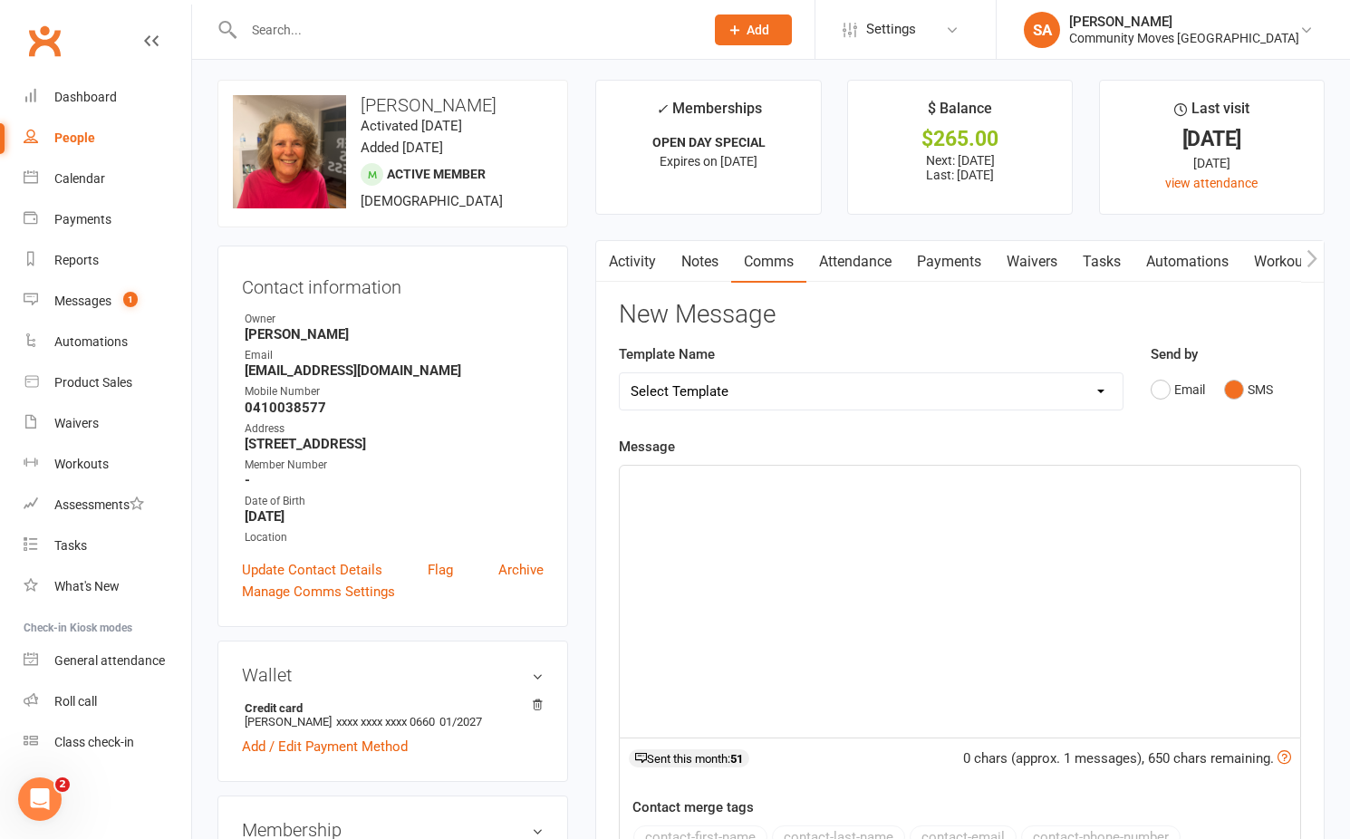
scroll to position [5, 0]
click at [698, 506] on div "﻿" at bounding box center [960, 602] width 680 height 272
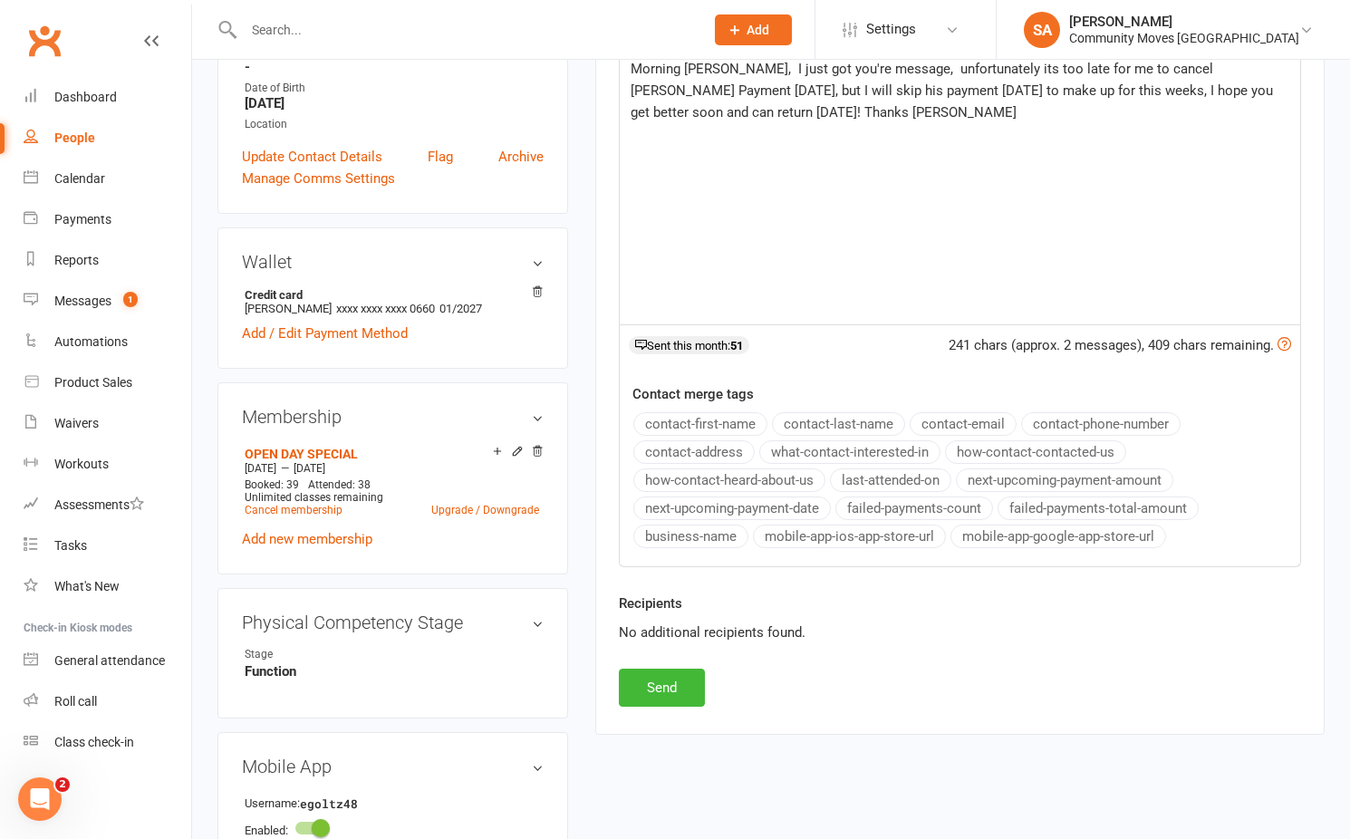
scroll to position [419, 0]
click at [669, 679] on button "Send" at bounding box center [662, 687] width 86 height 38
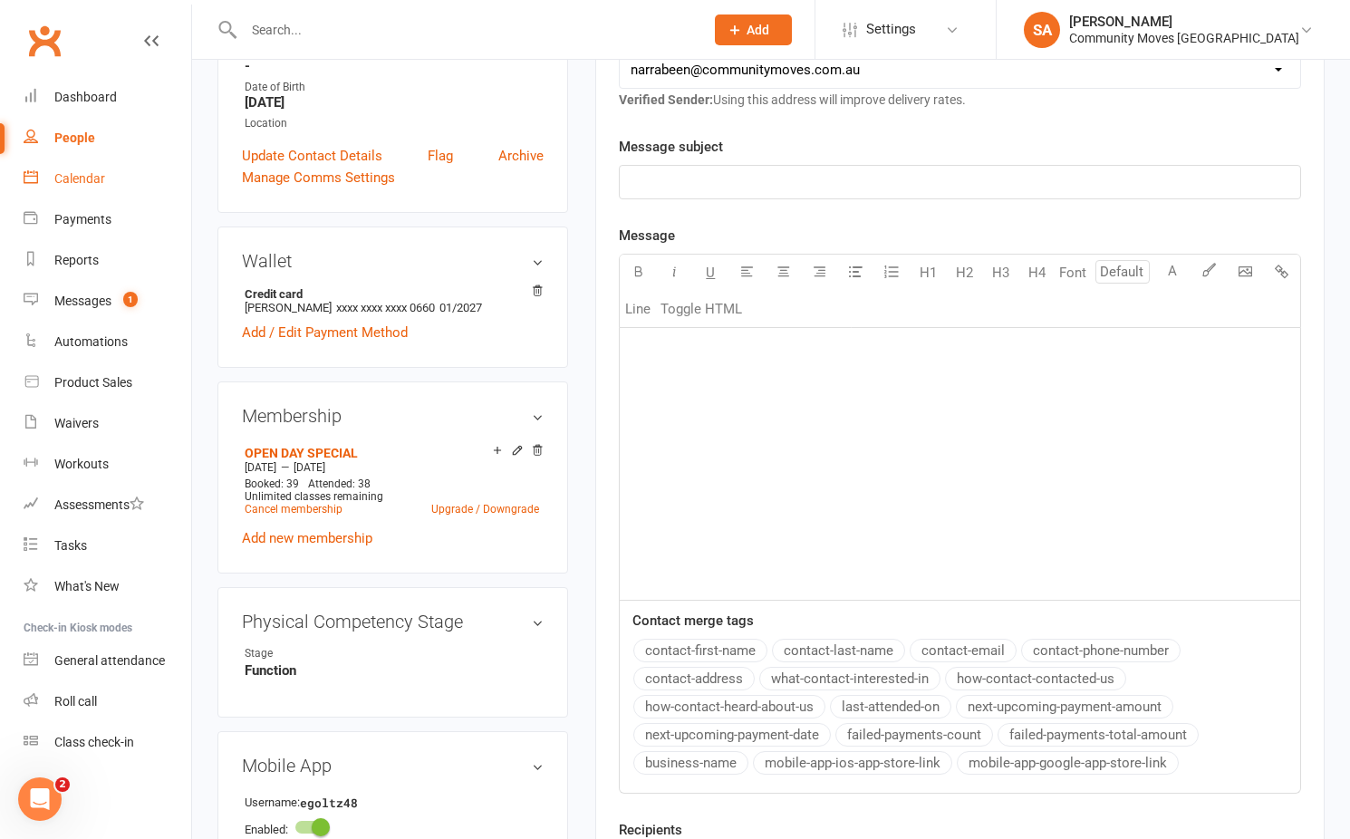
click at [70, 178] on div "Calendar" at bounding box center [79, 178] width 51 height 14
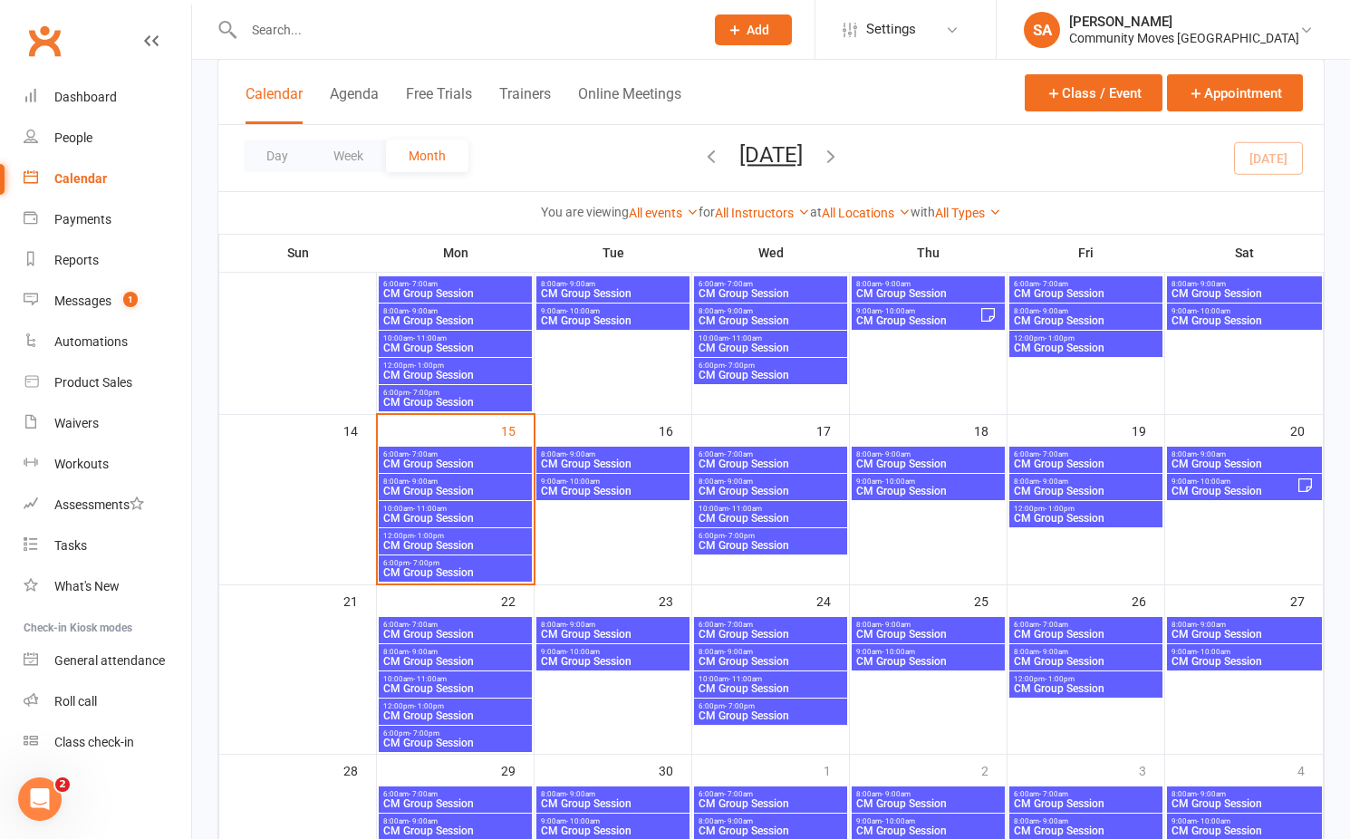
scroll to position [312, 0]
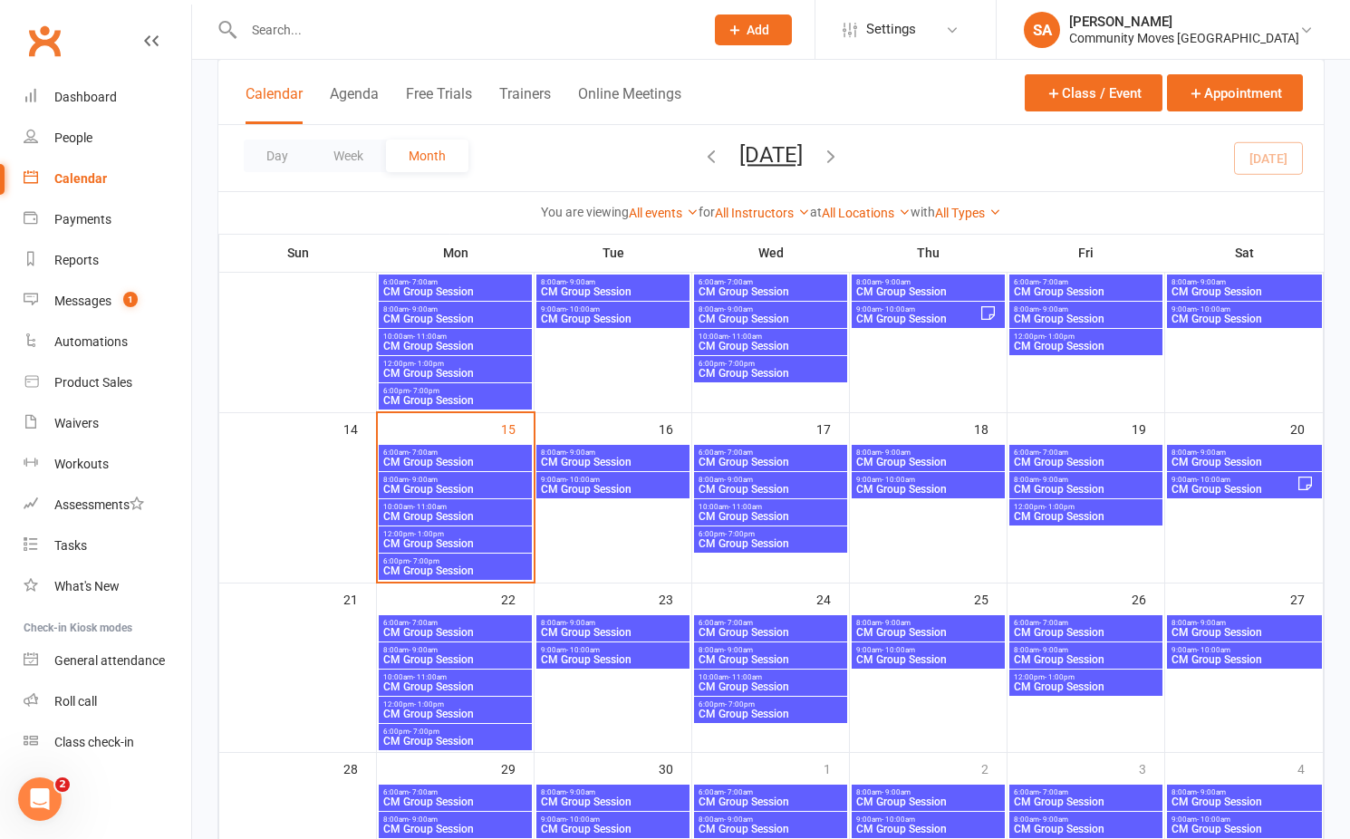
click at [440, 452] on span "6:00am - 7:00am" at bounding box center [455, 452] width 146 height 8
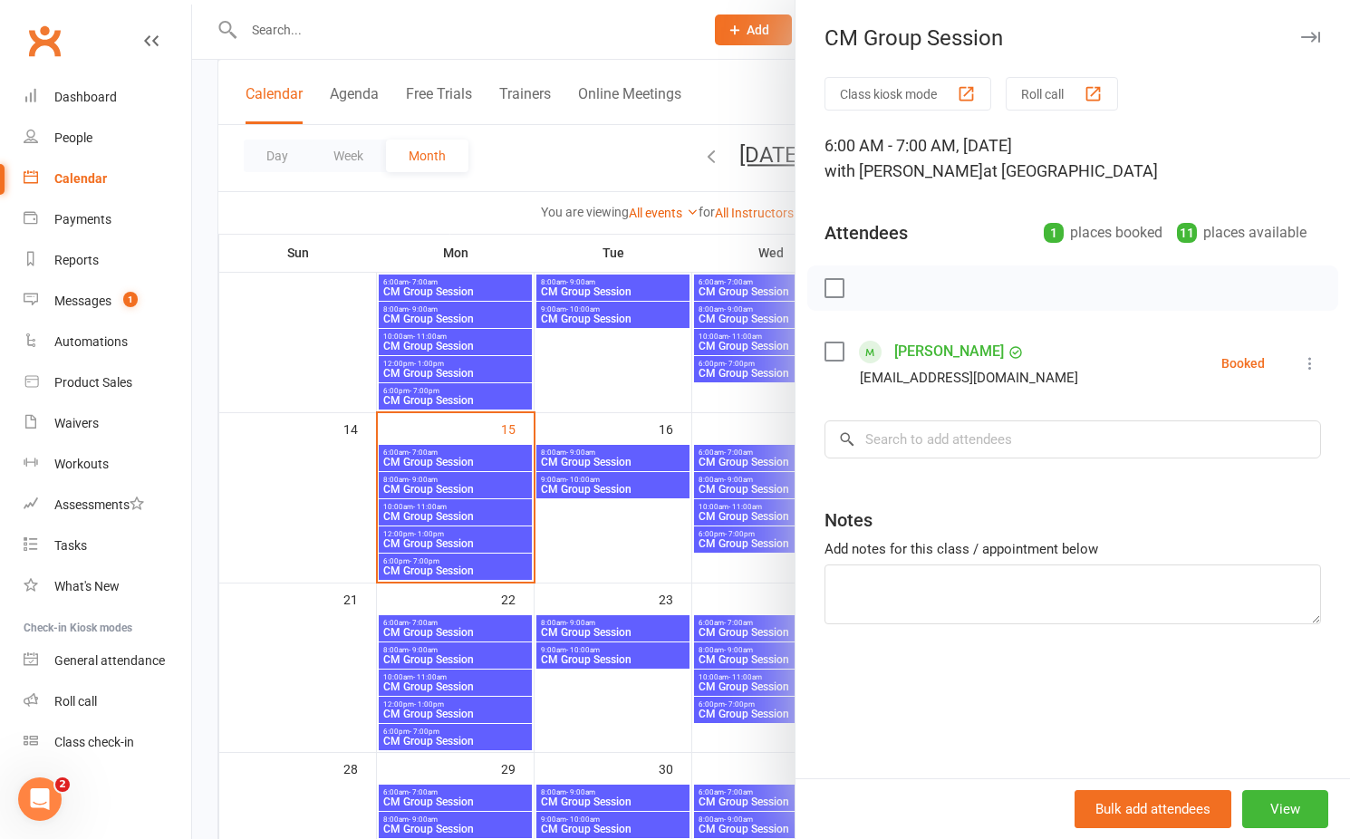
click at [464, 482] on div at bounding box center [771, 419] width 1158 height 839
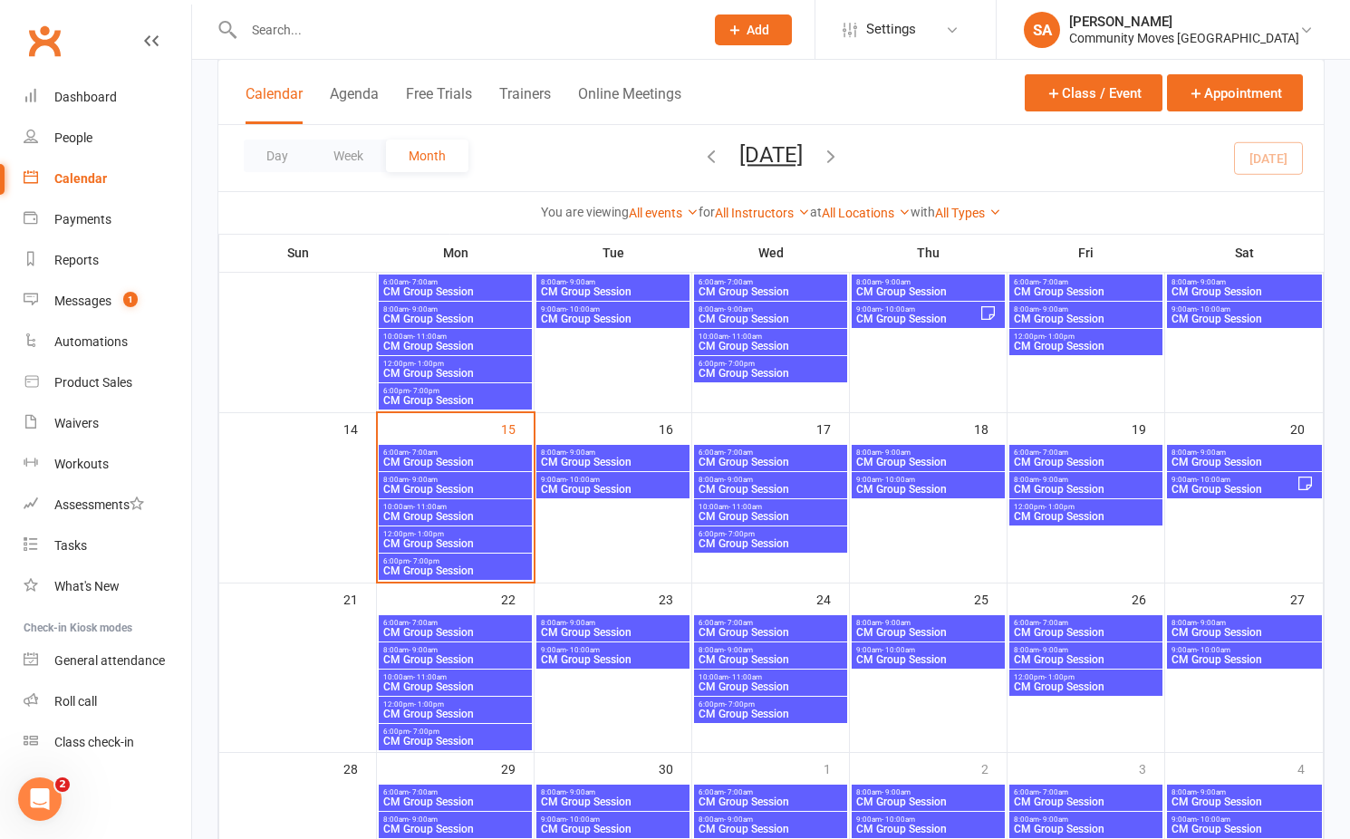
click at [464, 484] on span "CM Group Session" at bounding box center [455, 489] width 146 height 11
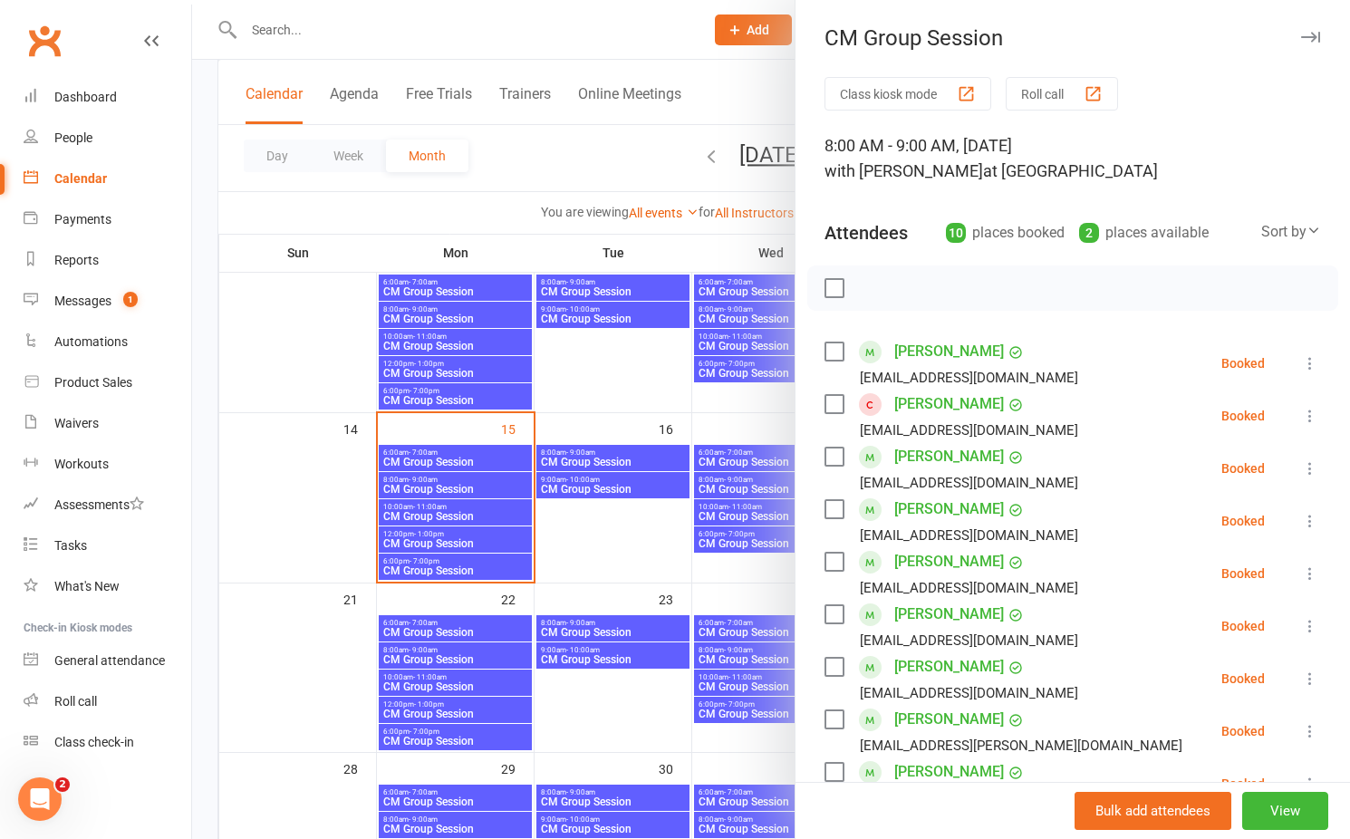
click at [932, 402] on link "[PERSON_NAME]" at bounding box center [949, 404] width 110 height 29
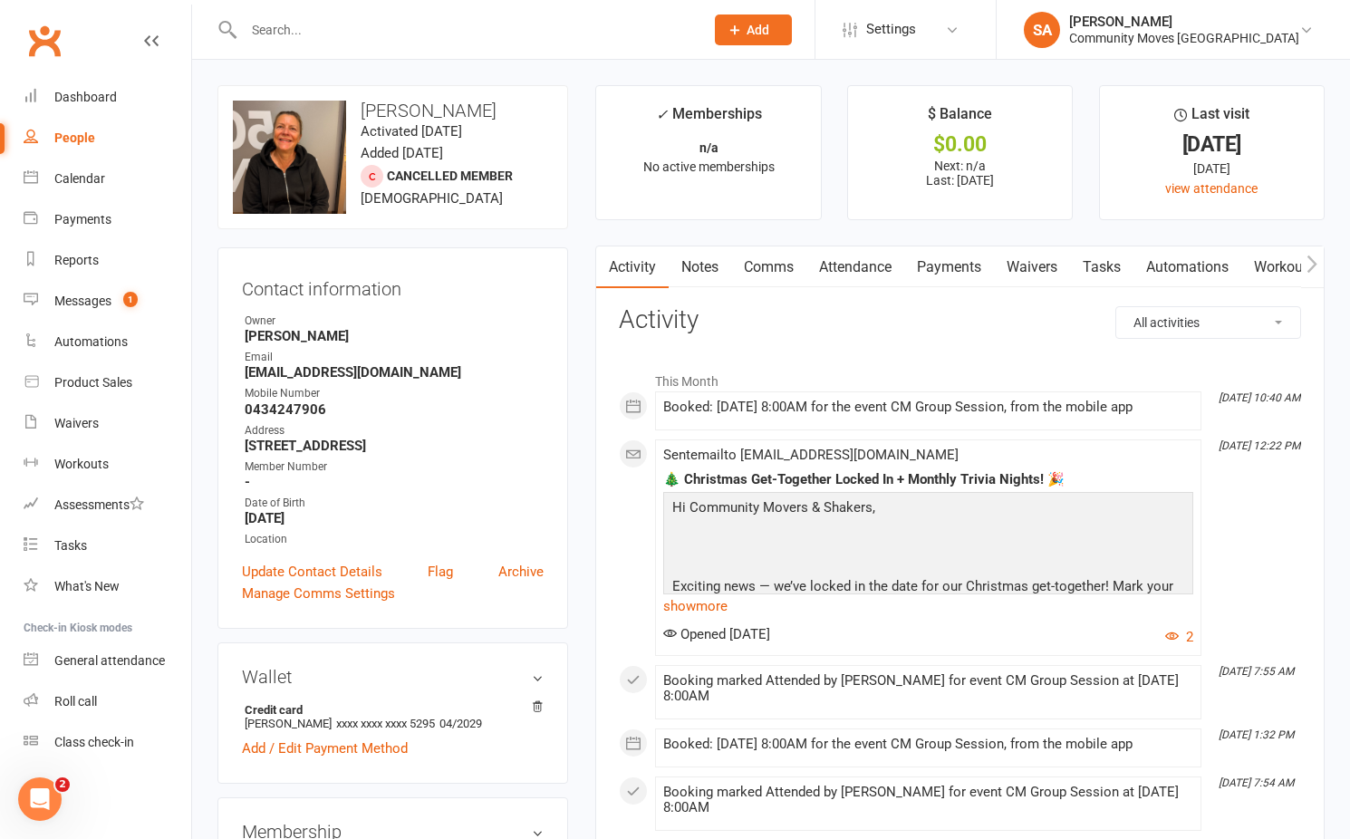
click at [961, 264] on link "Payments" at bounding box center [949, 267] width 90 height 42
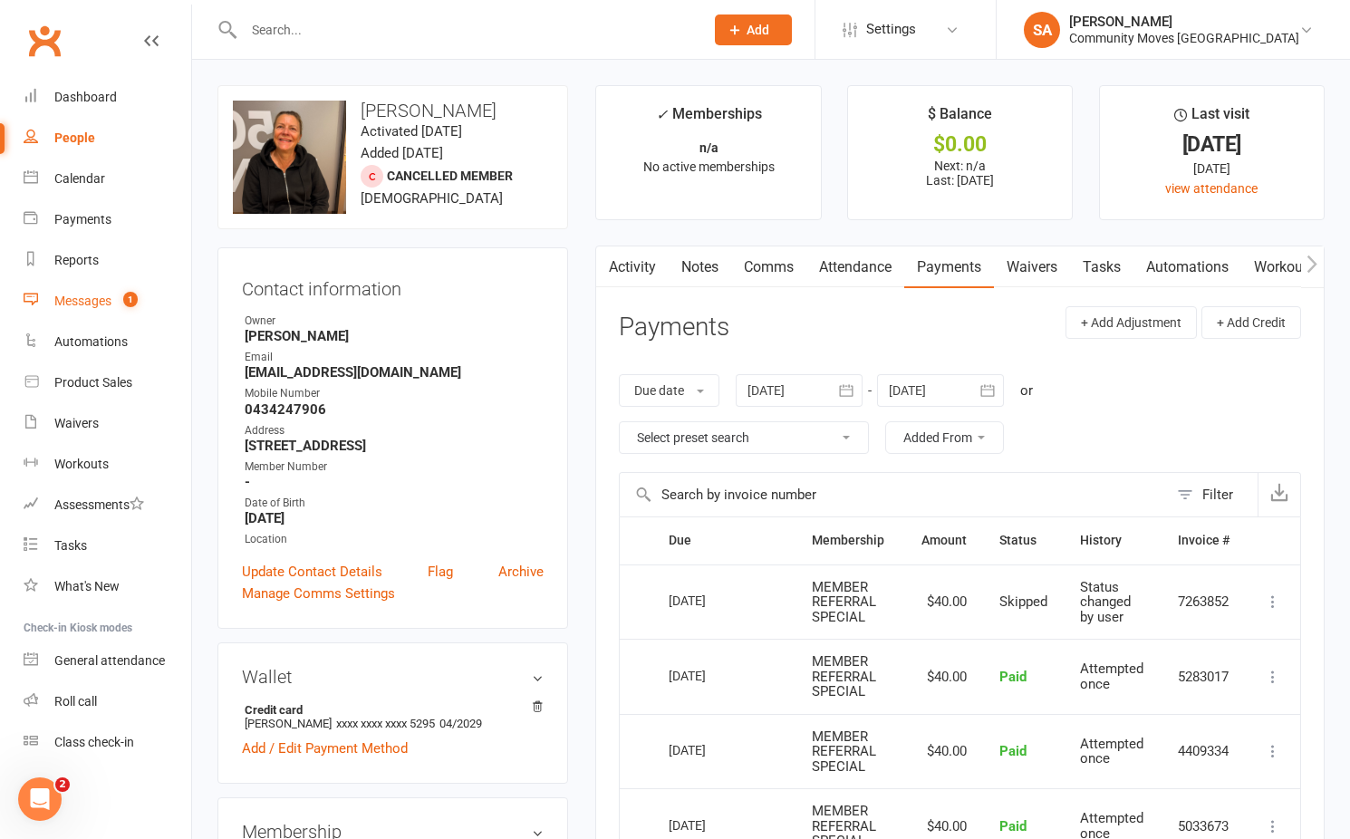
click at [94, 304] on div "Messages" at bounding box center [82, 301] width 57 height 14
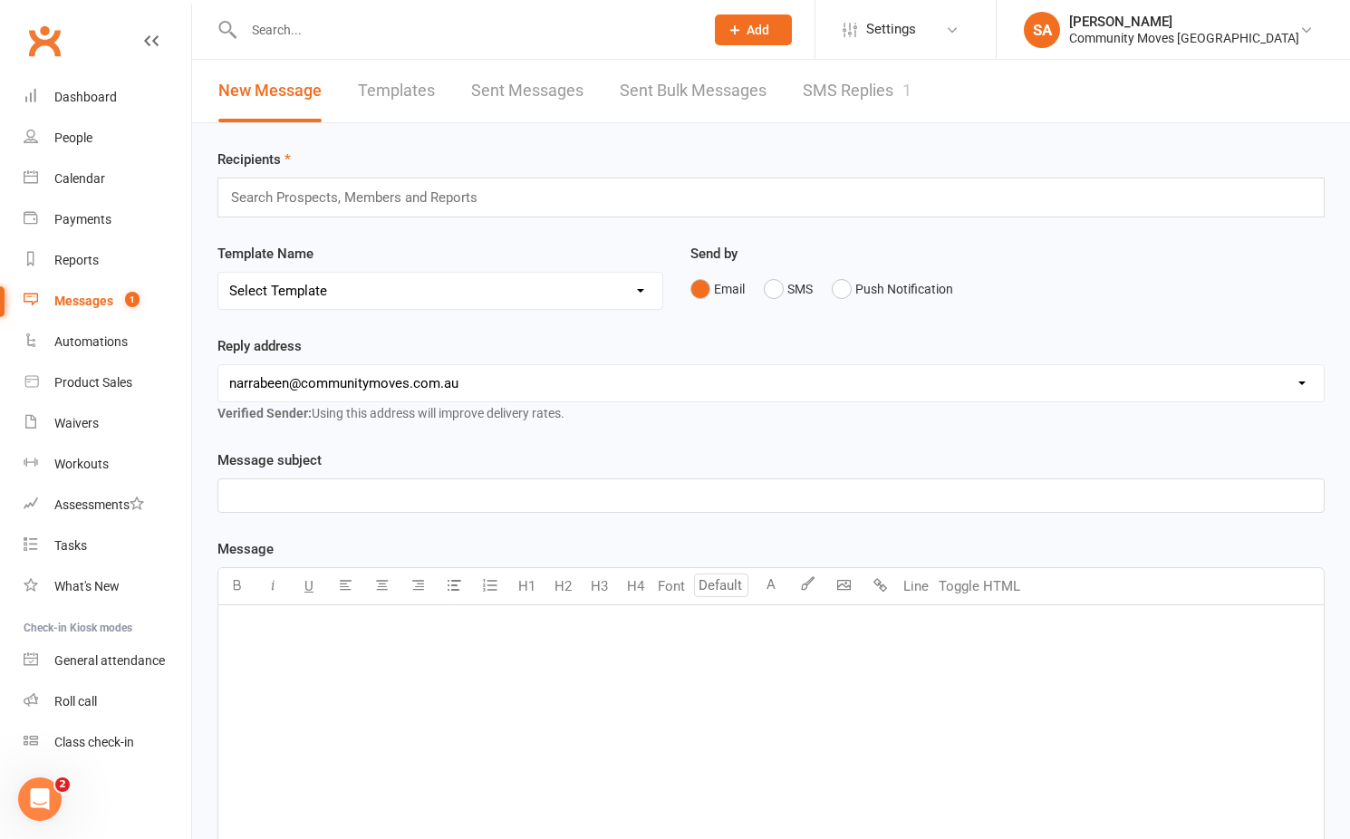
click at [861, 96] on link "SMS Replies 1" at bounding box center [857, 91] width 109 height 63
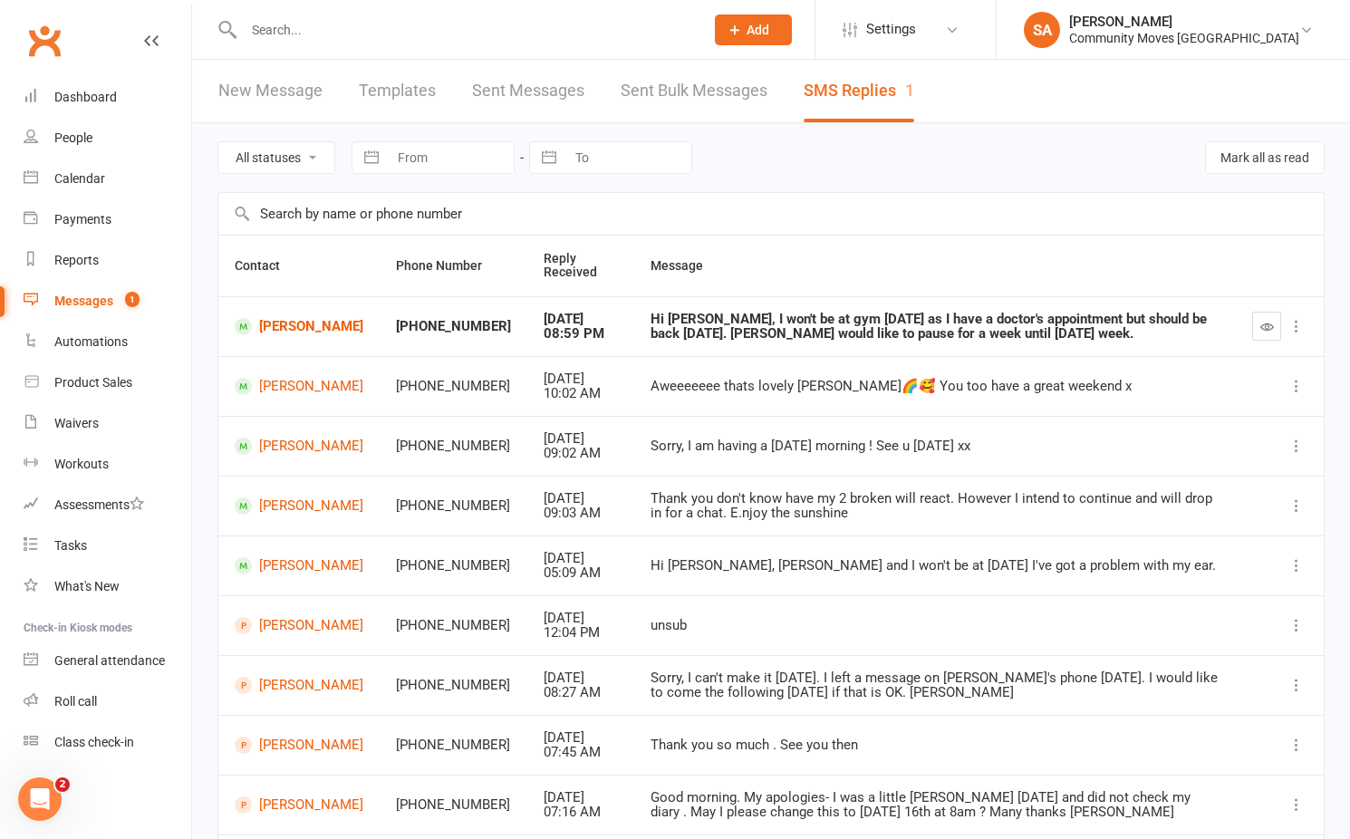
click at [1261, 324] on icon "button" at bounding box center [1267, 327] width 14 height 14
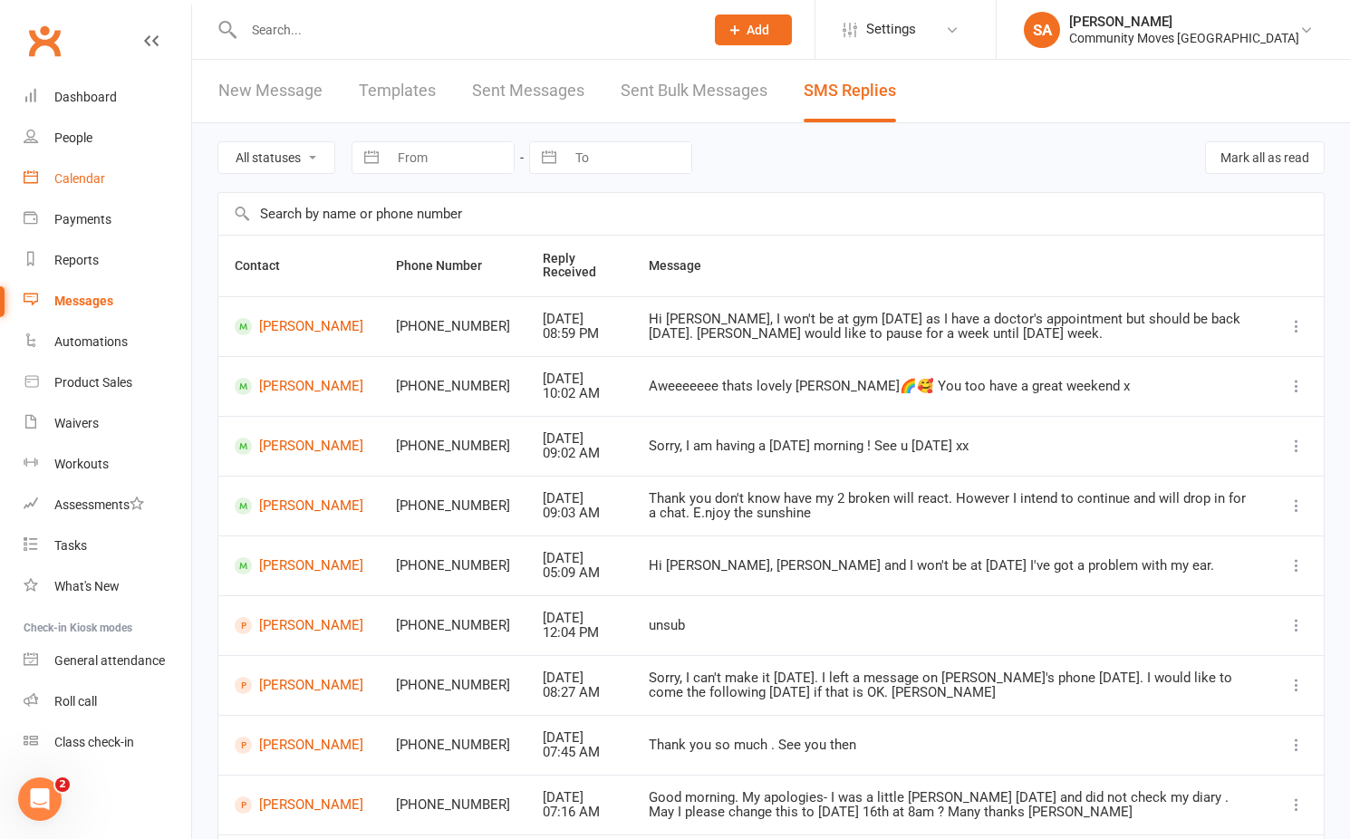
click at [72, 171] on div "Calendar" at bounding box center [79, 178] width 51 height 14
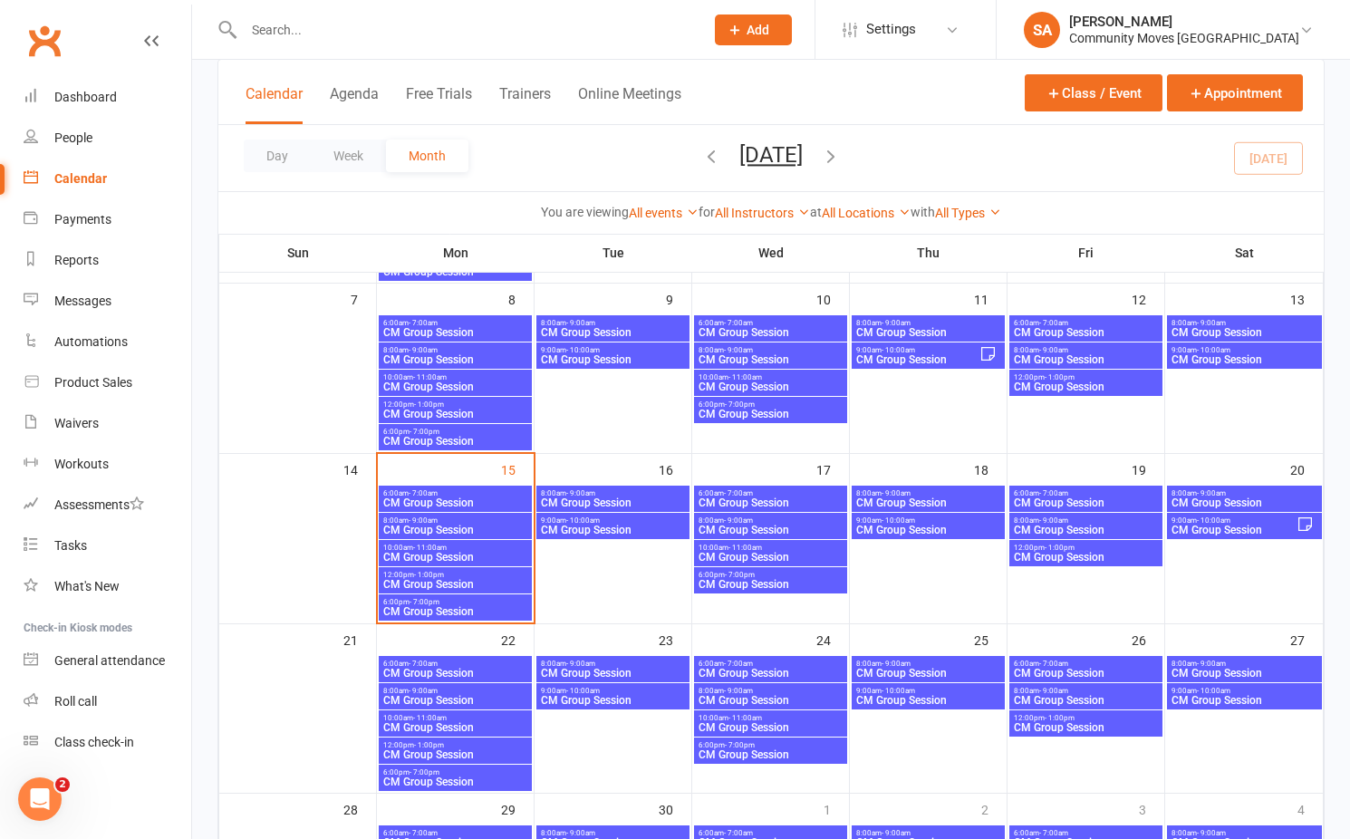
scroll to position [272, 0]
click at [423, 519] on span "- 9:00am" at bounding box center [423, 519] width 29 height 8
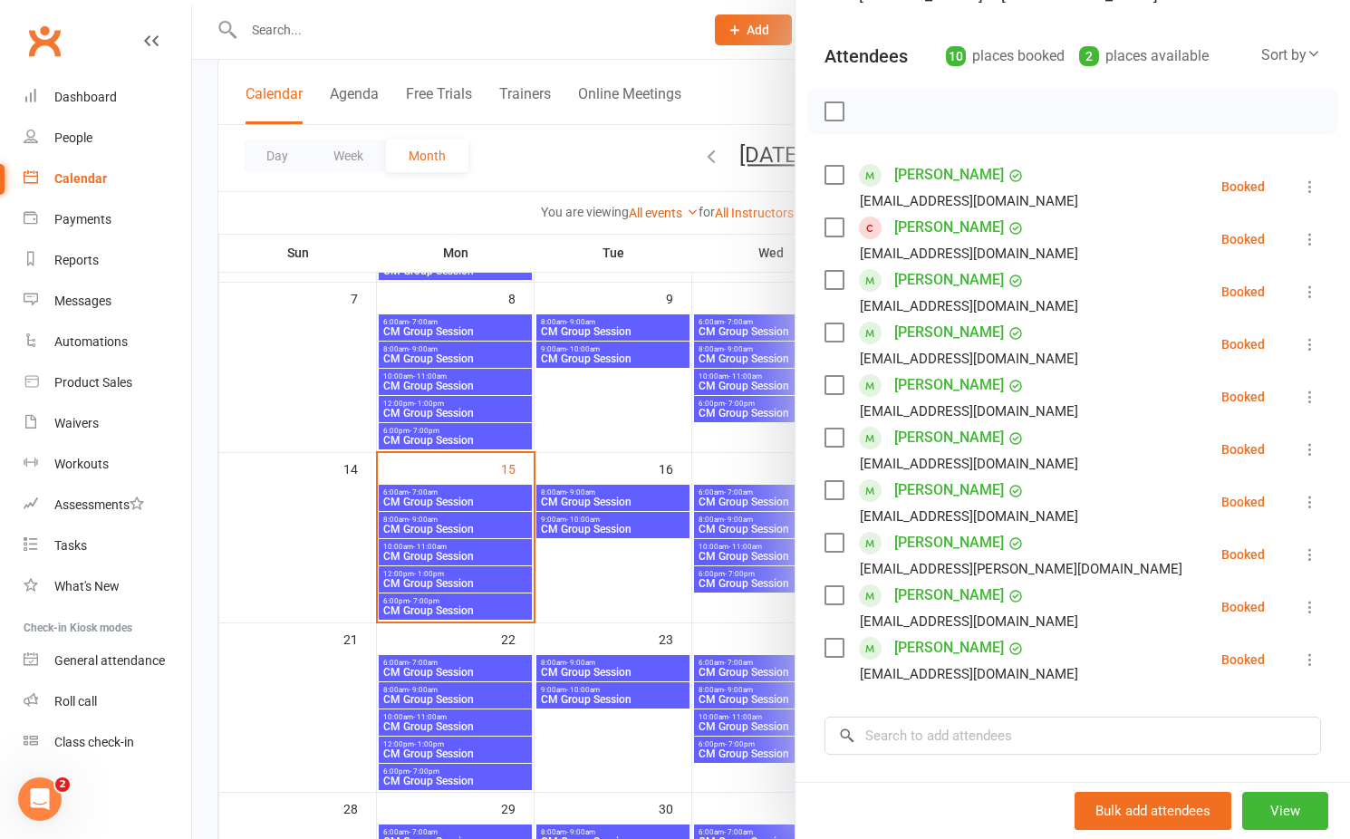
scroll to position [189, 0]
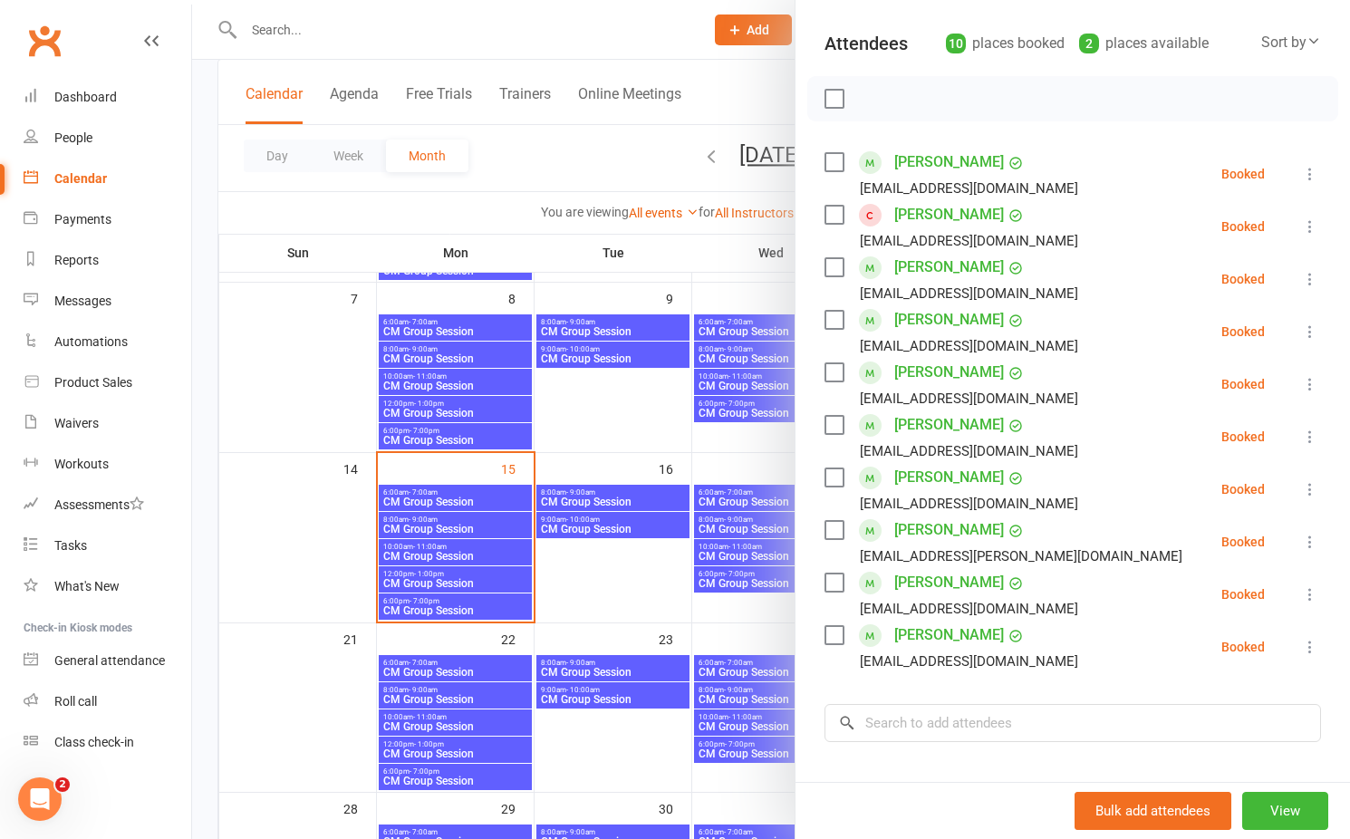
click at [459, 525] on div at bounding box center [771, 419] width 1158 height 839
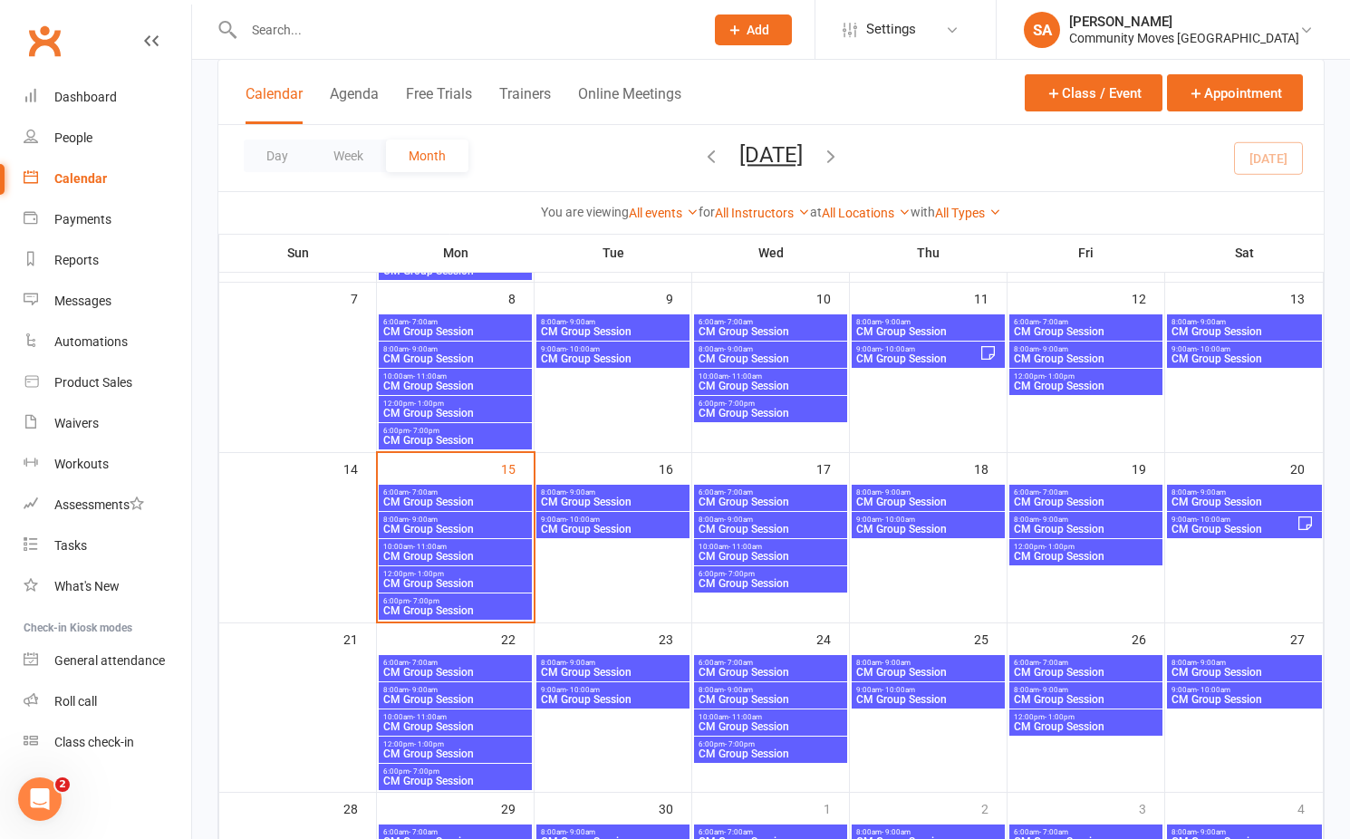
click at [459, 525] on span "CM Group Session" at bounding box center [455, 529] width 146 height 11
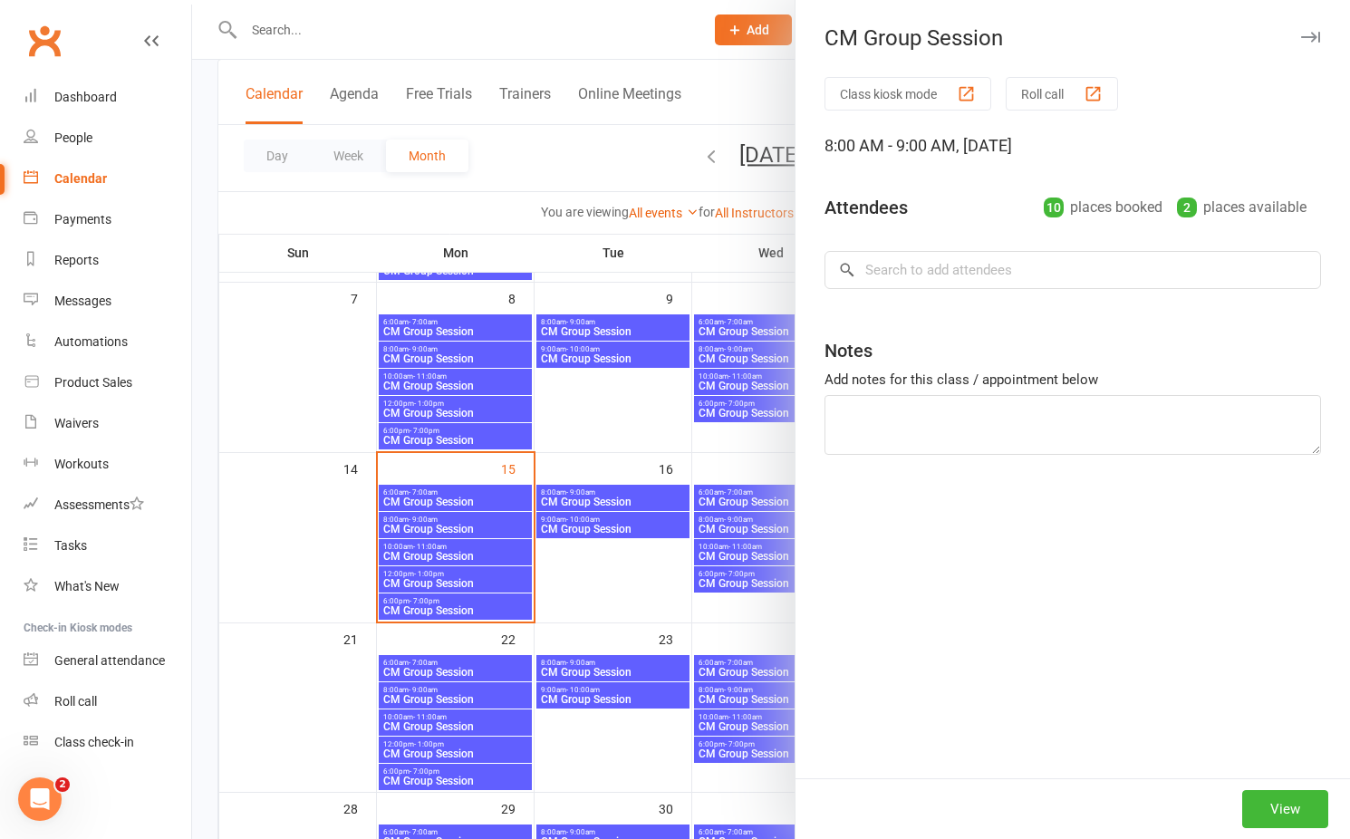
click at [454, 552] on div at bounding box center [771, 419] width 1158 height 839
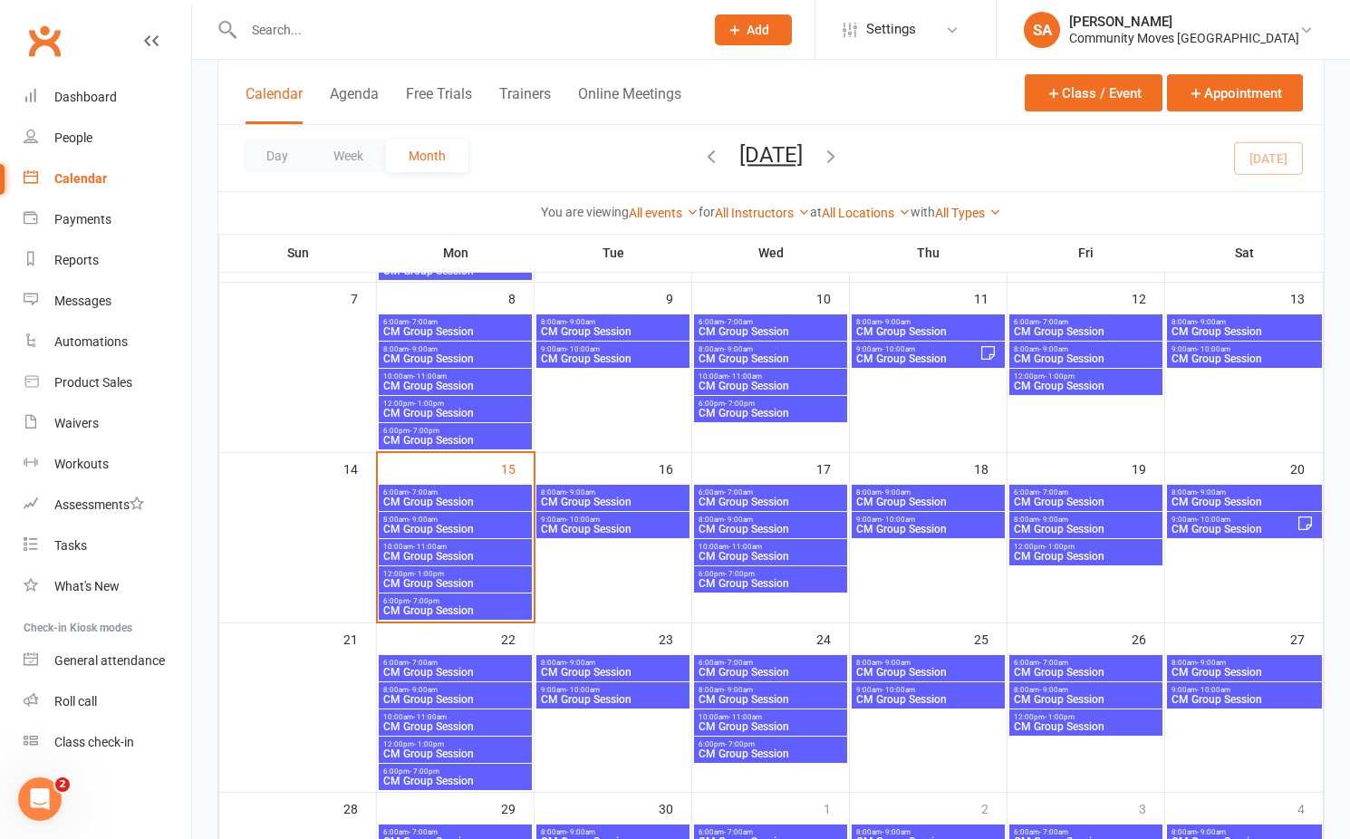
click at [454, 552] on span "CM Group Session" at bounding box center [455, 556] width 146 height 11
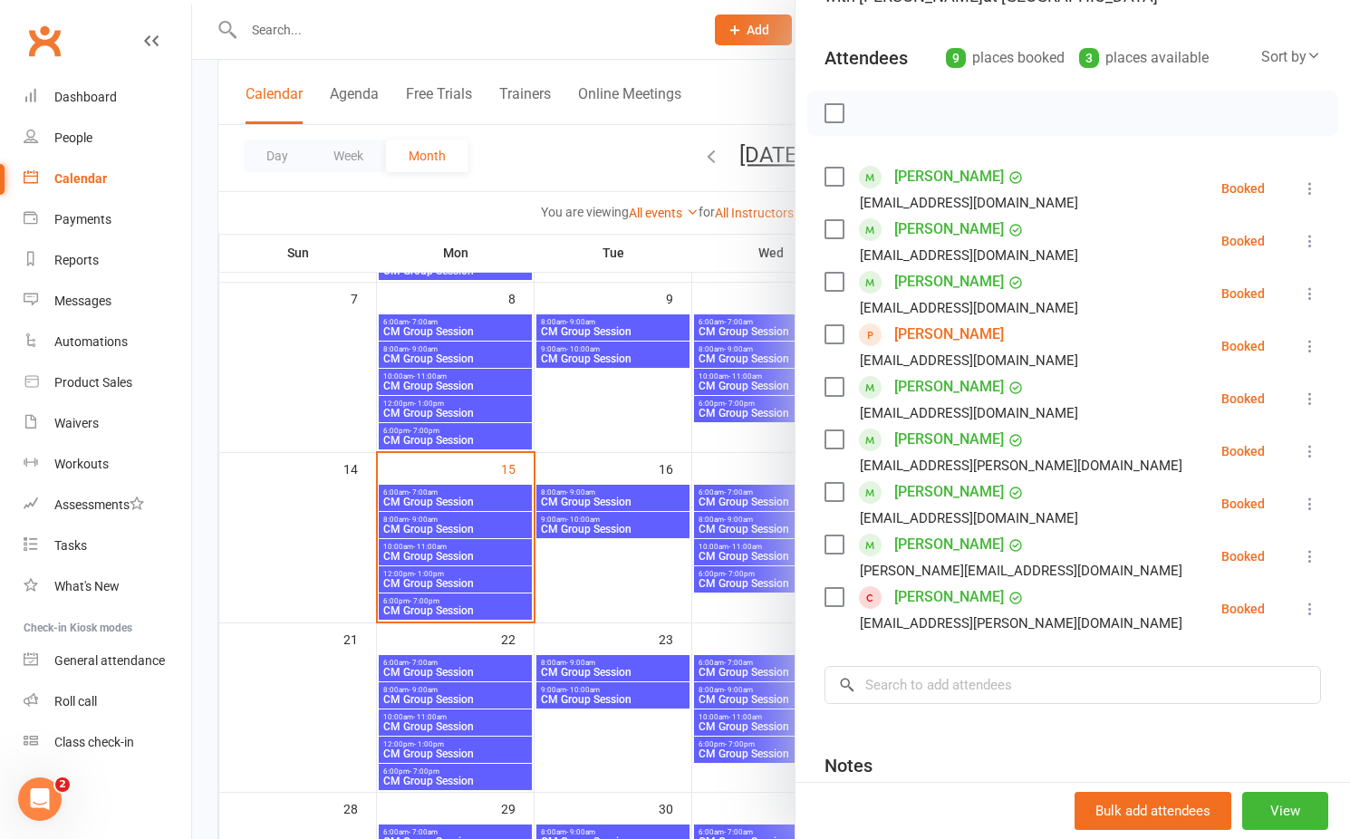
scroll to position [177, 0]
click at [441, 577] on div at bounding box center [771, 419] width 1158 height 839
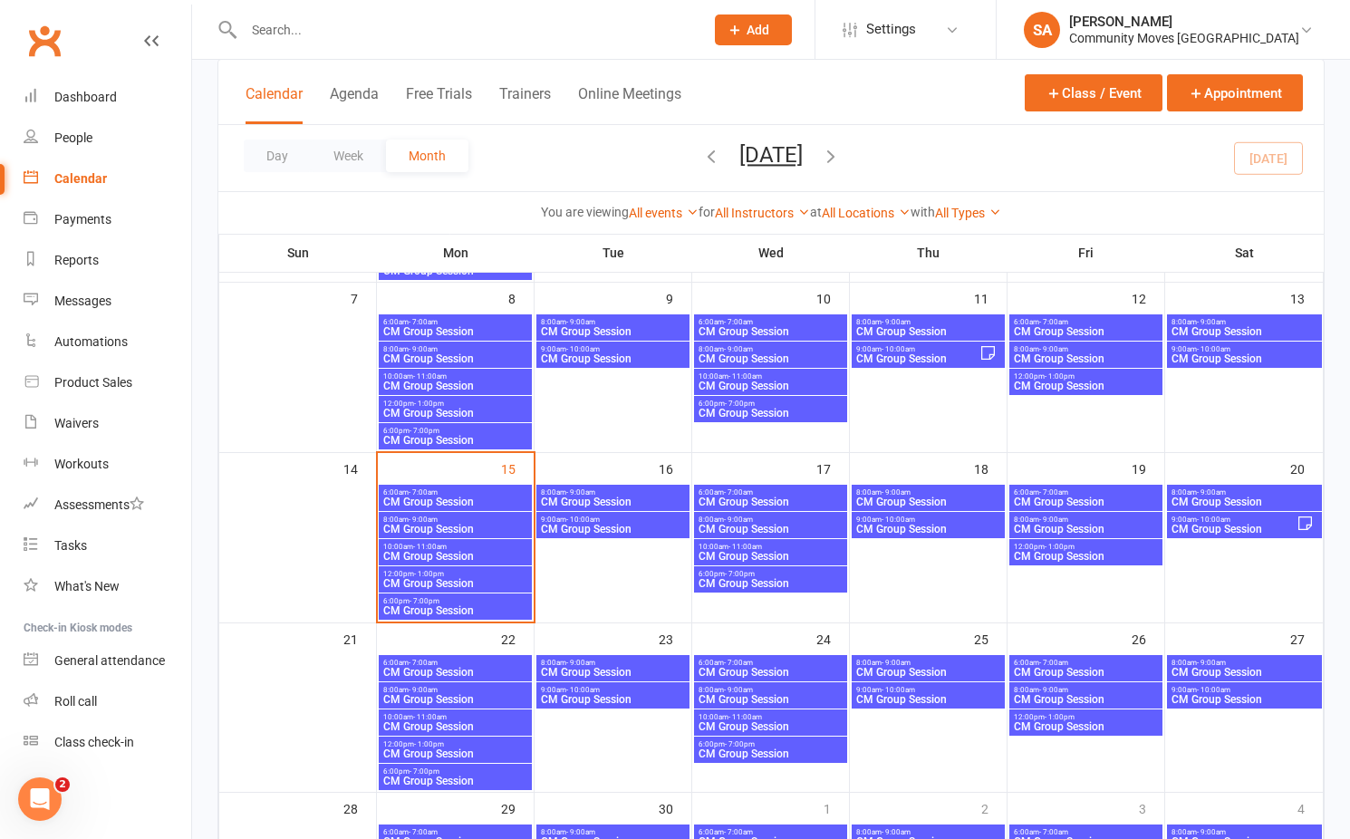
click at [441, 578] on span "CM Group Session" at bounding box center [455, 583] width 146 height 11
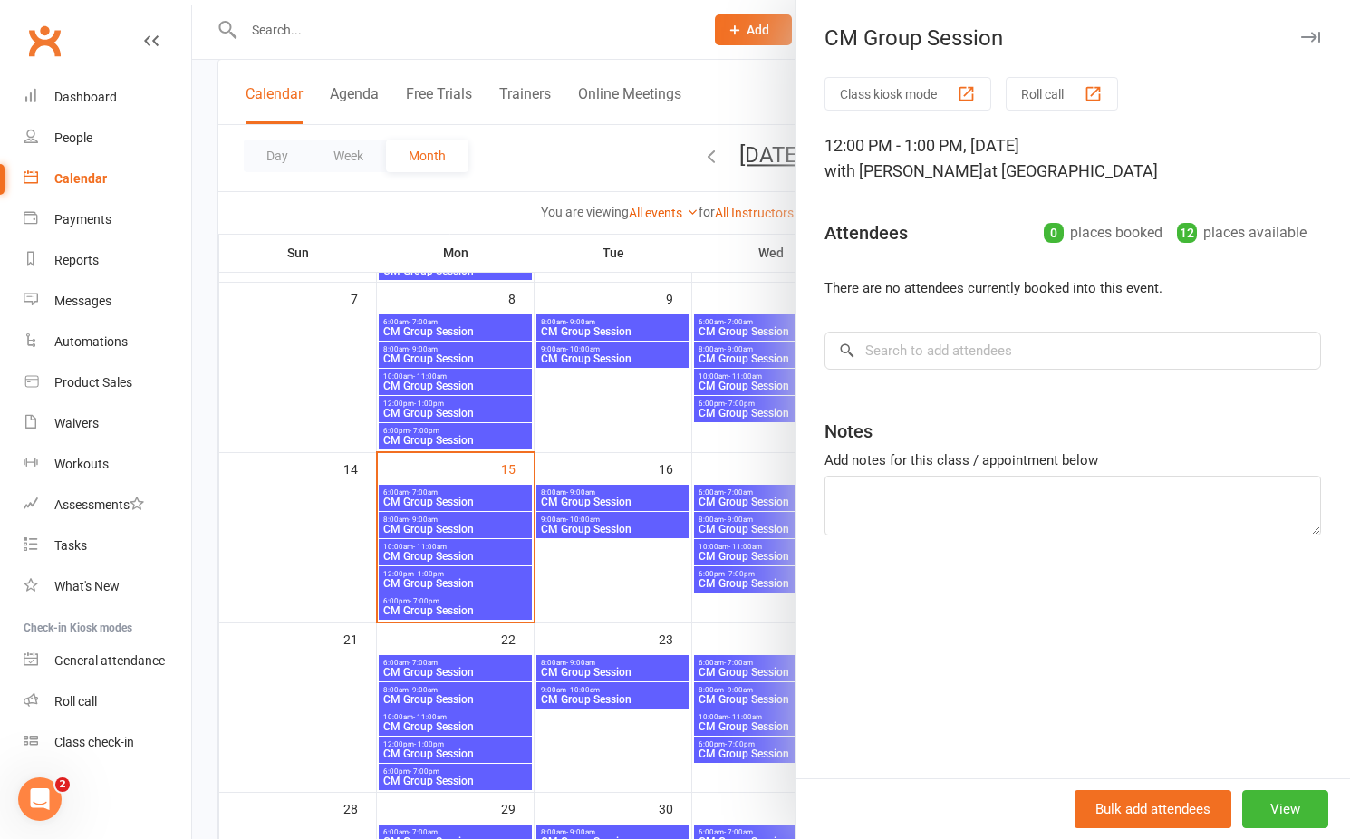
click at [441, 611] on div at bounding box center [771, 419] width 1158 height 839
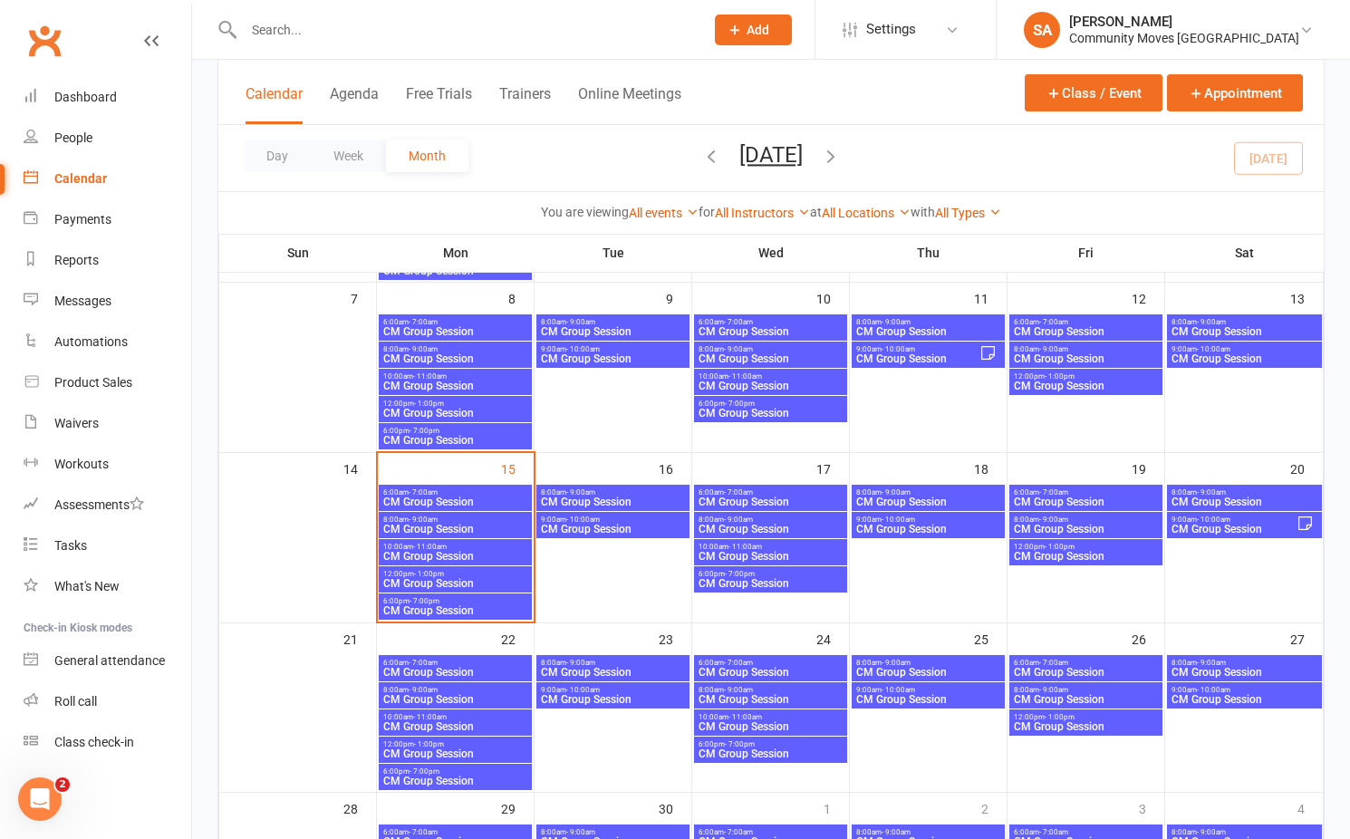
click at [441, 611] on span "CM Group Session" at bounding box center [455, 610] width 146 height 11
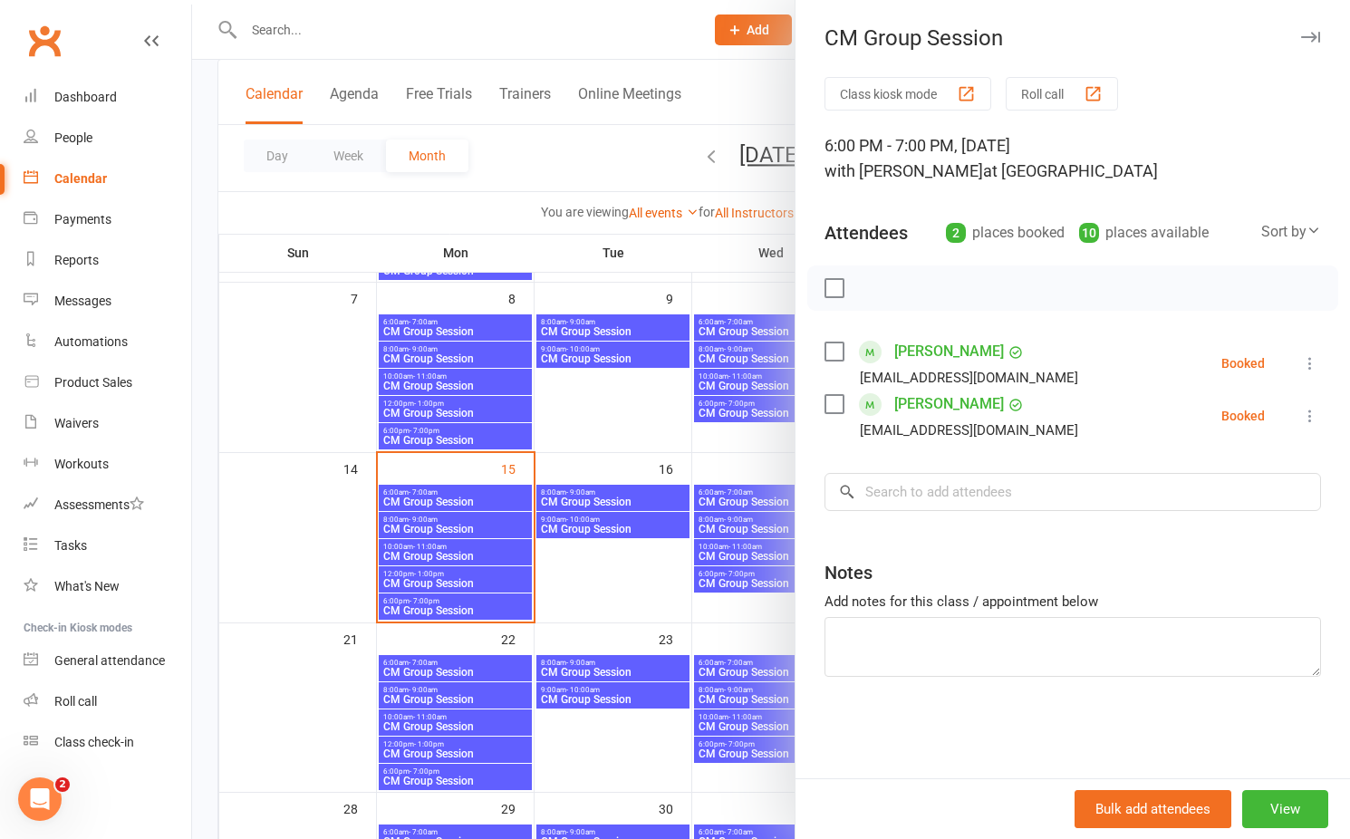
click at [604, 495] on div at bounding box center [771, 419] width 1158 height 839
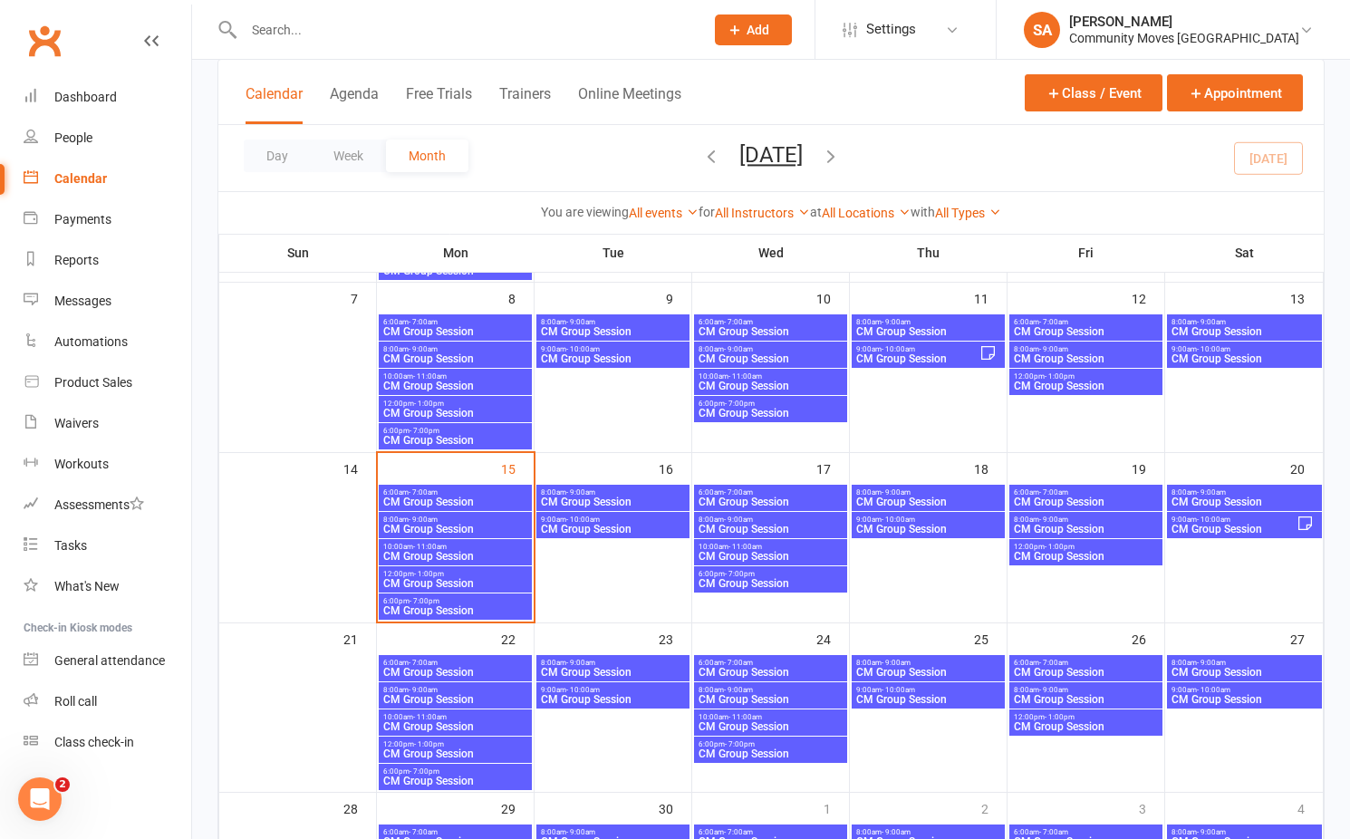
click at [604, 496] on span "CM Group Session" at bounding box center [613, 501] width 146 height 11
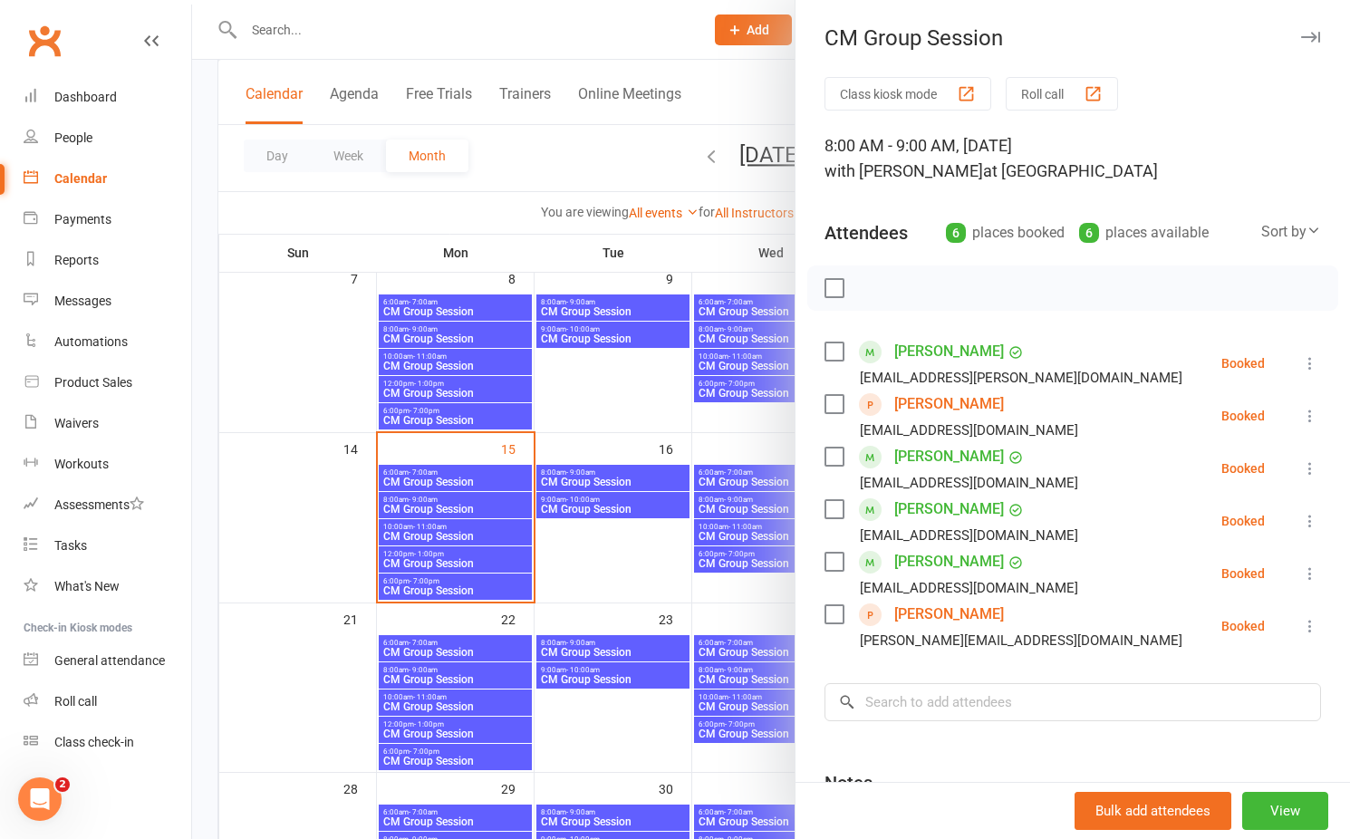
scroll to position [294, 0]
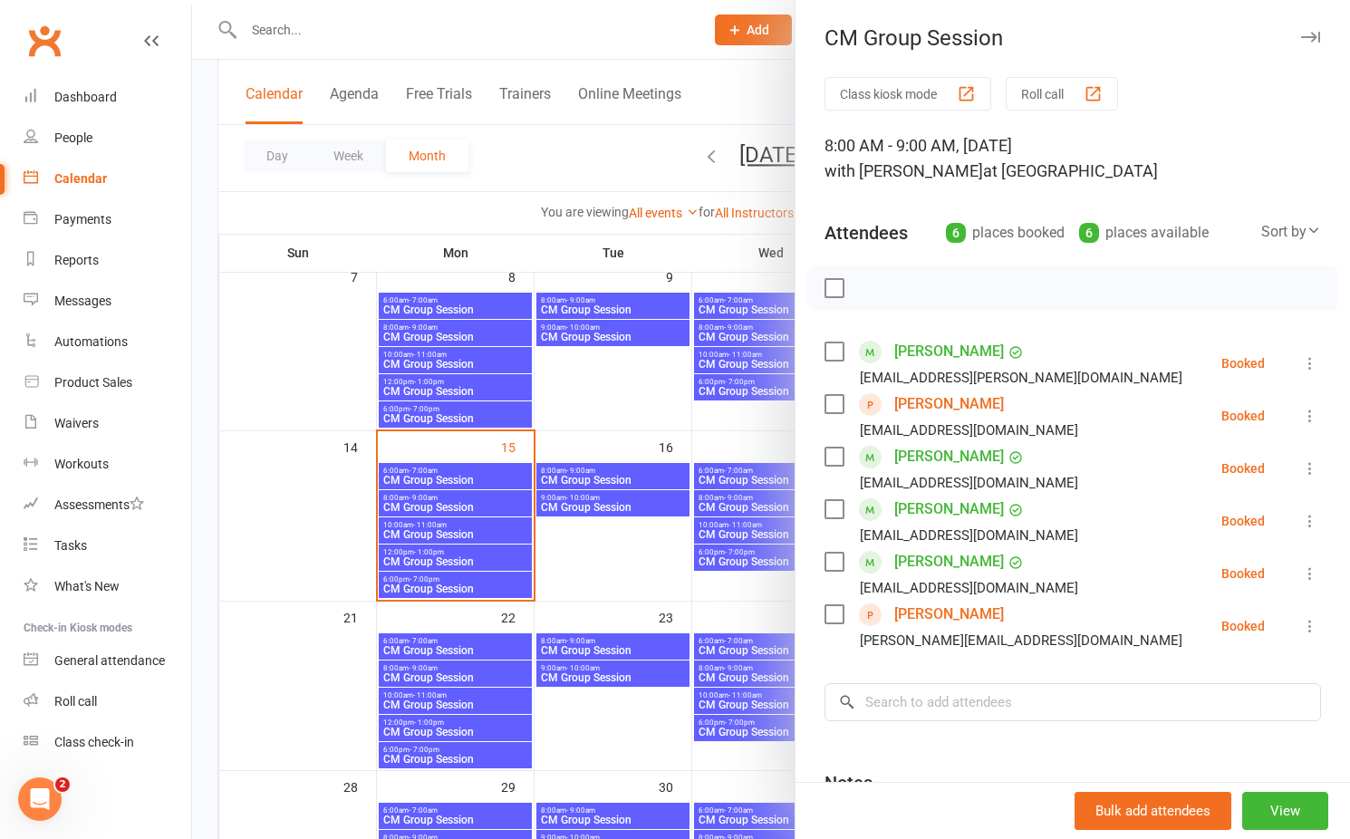
click at [592, 500] on div at bounding box center [771, 419] width 1158 height 839
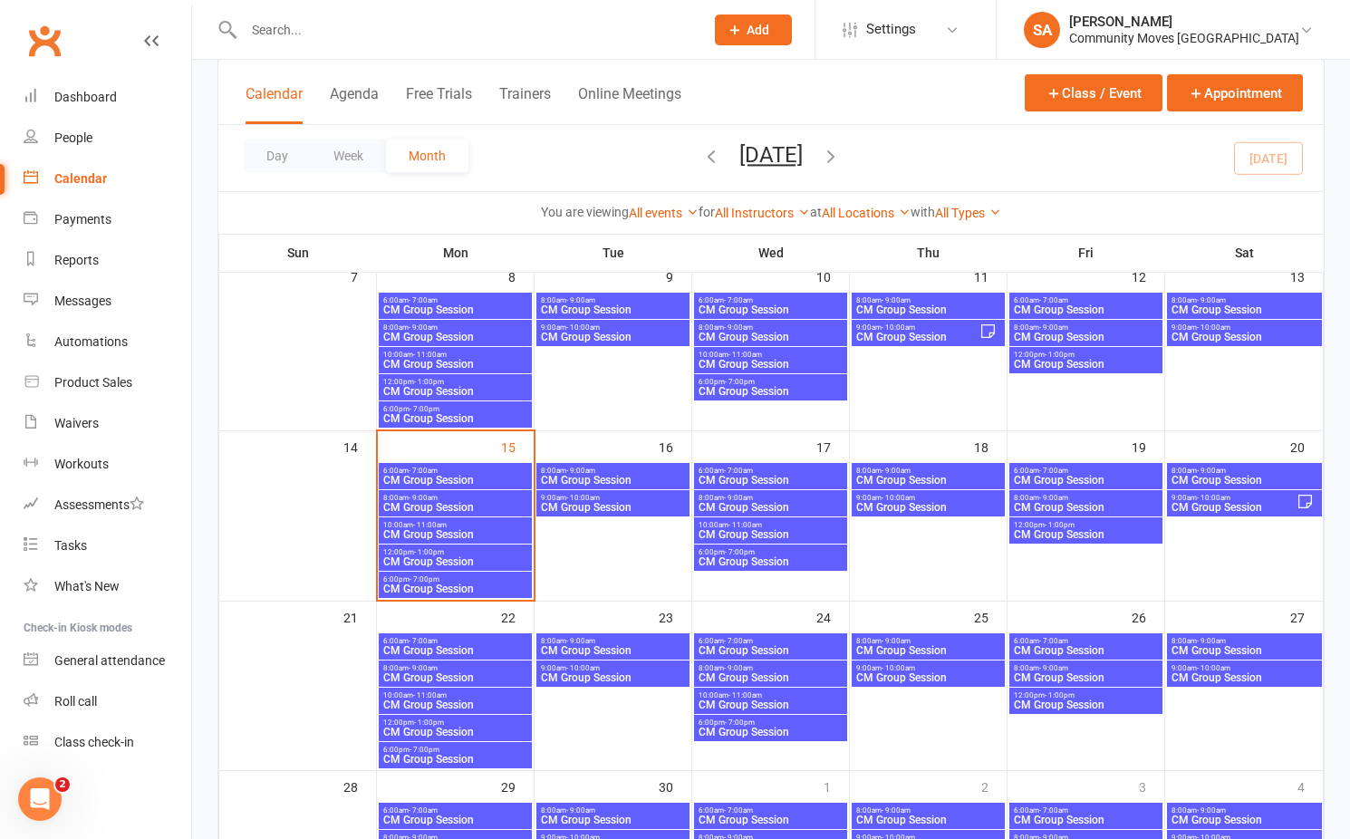
click at [592, 502] on span "CM Group Session" at bounding box center [613, 507] width 146 height 11
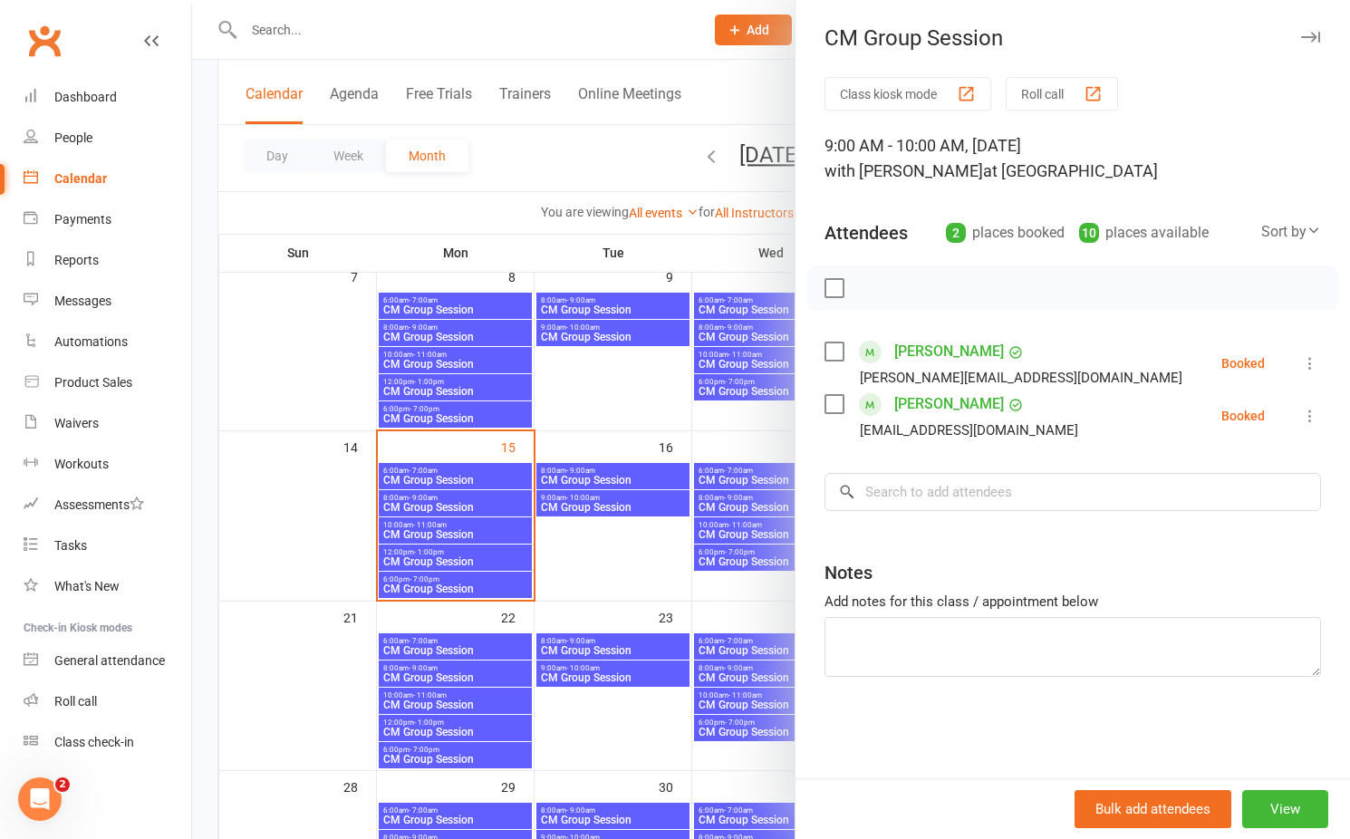
click at [756, 474] on div at bounding box center [771, 419] width 1158 height 839
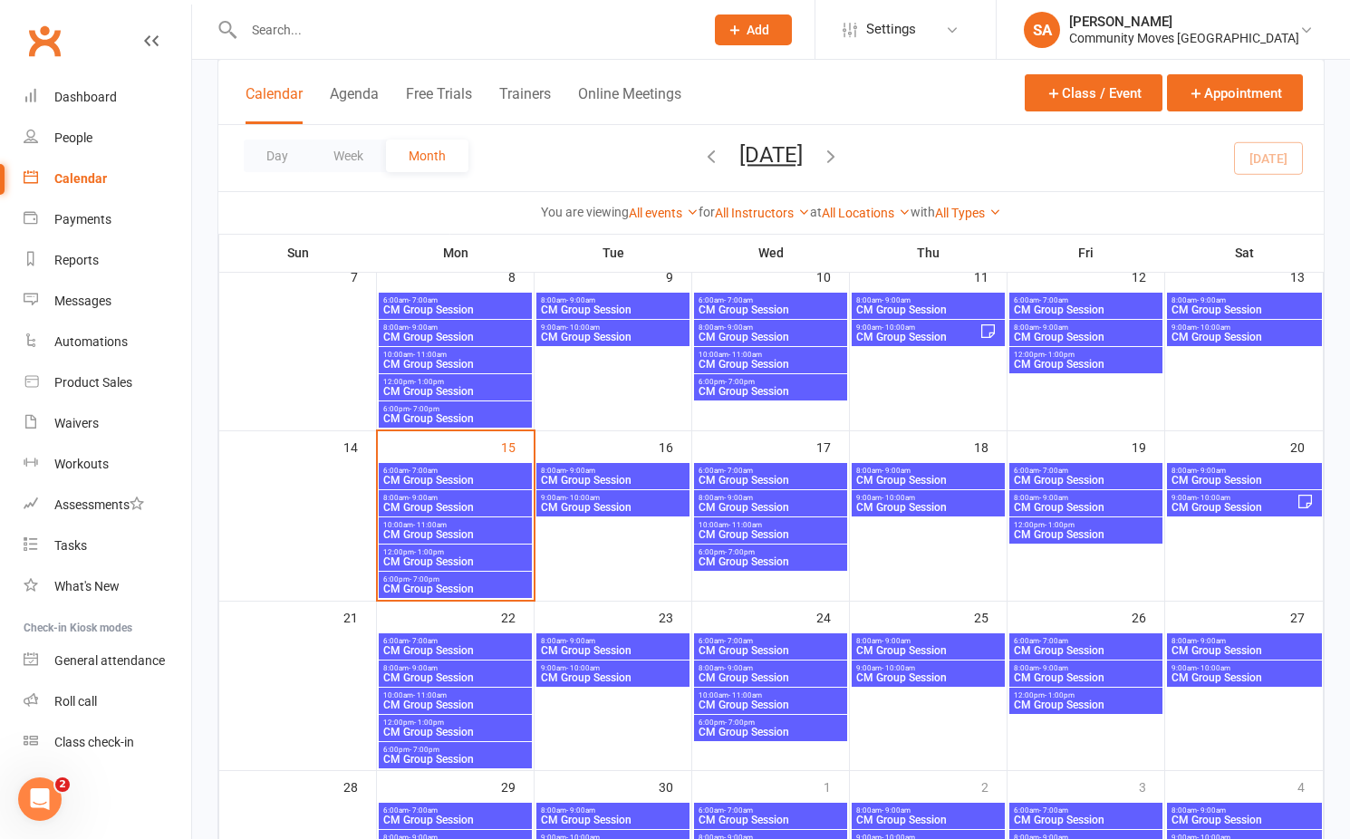
click at [756, 475] on span "CM Group Session" at bounding box center [771, 480] width 146 height 11
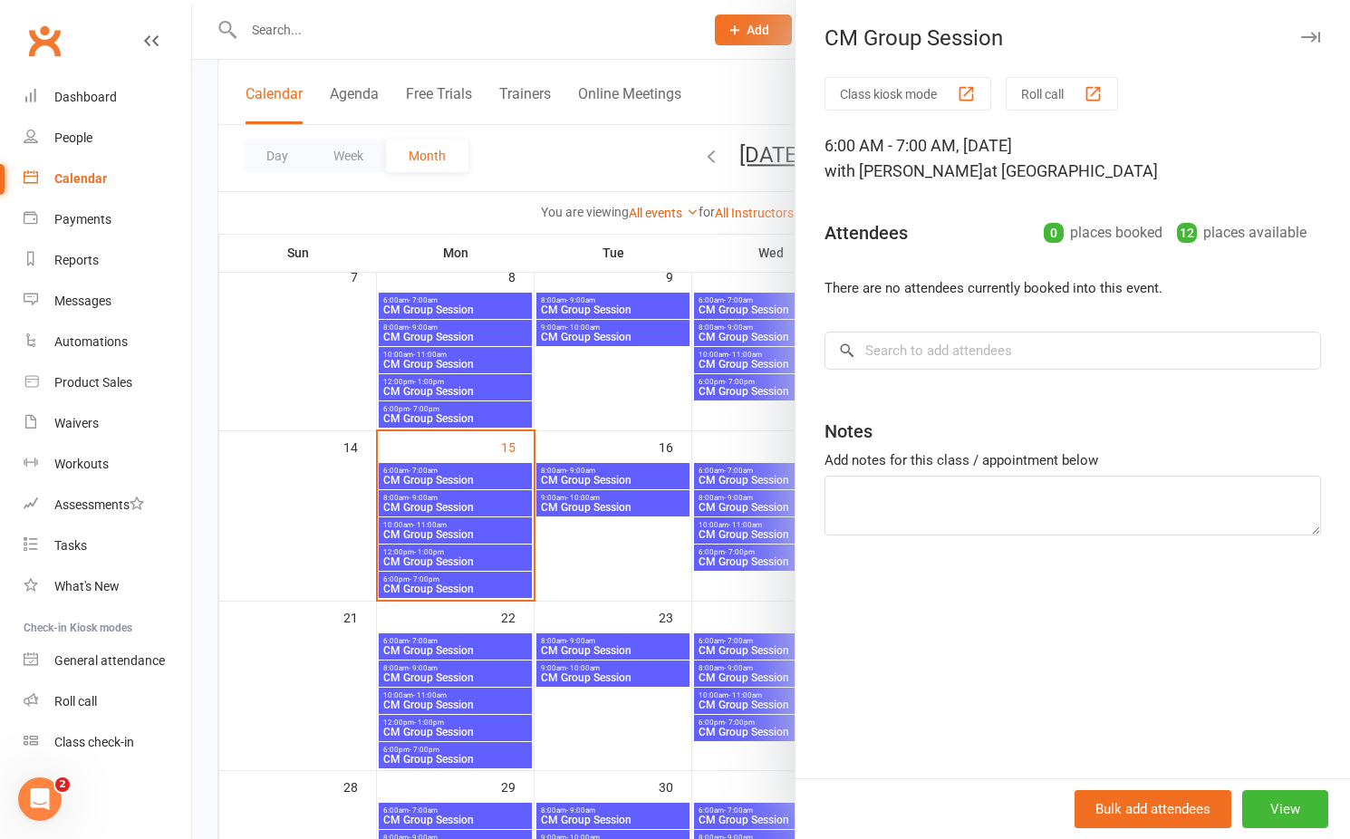
click at [756, 474] on div at bounding box center [771, 419] width 1158 height 839
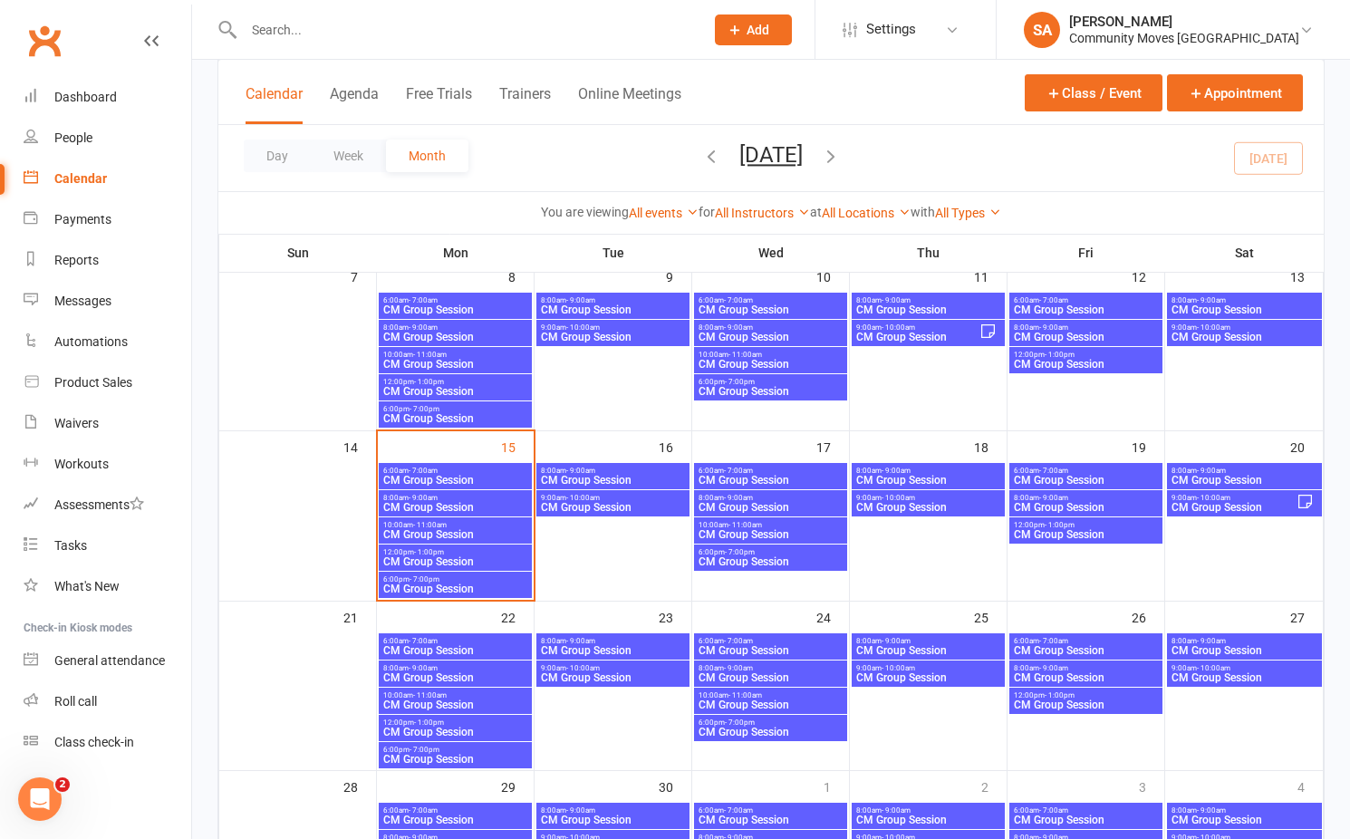
click at [756, 475] on span "CM Group Session" at bounding box center [771, 480] width 146 height 11
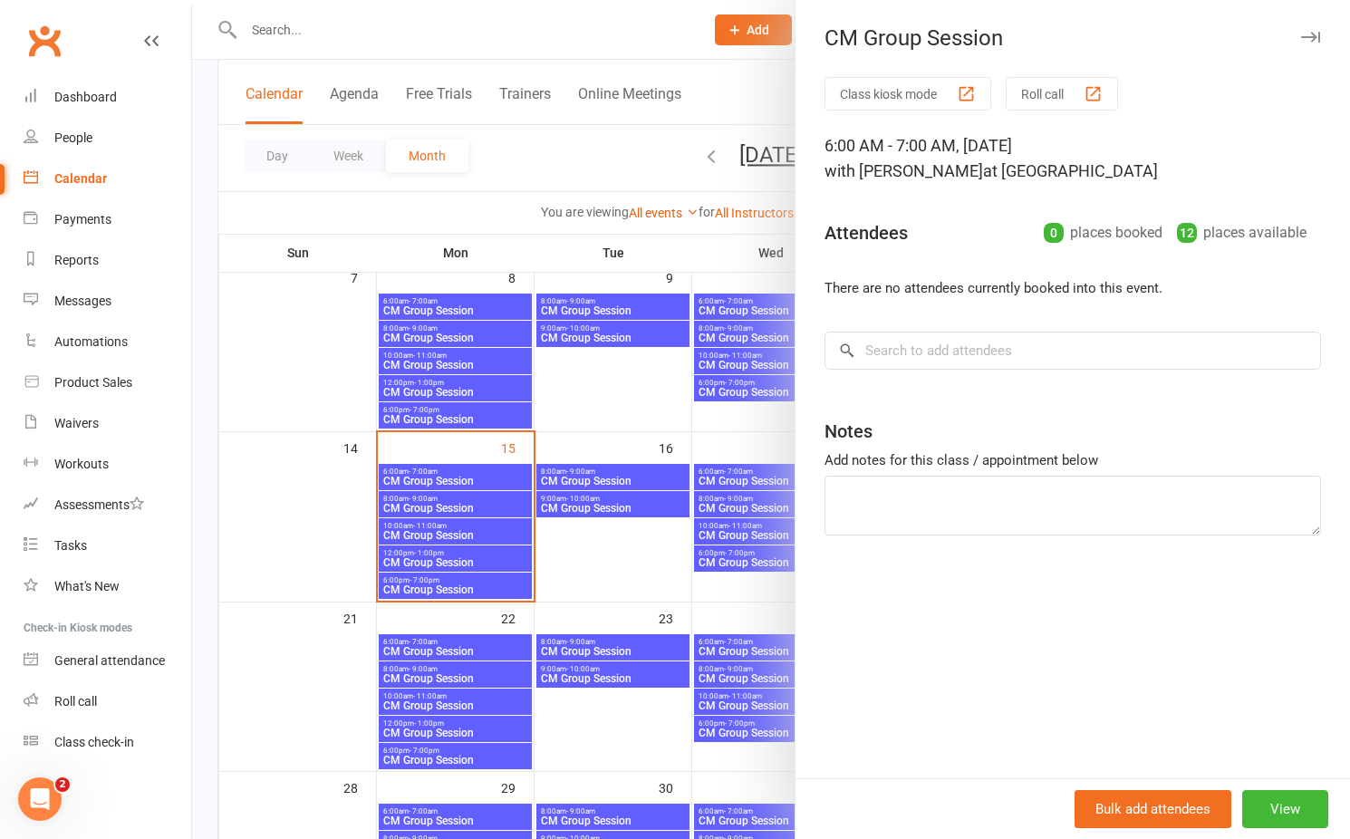
click at [740, 505] on div at bounding box center [771, 419] width 1158 height 839
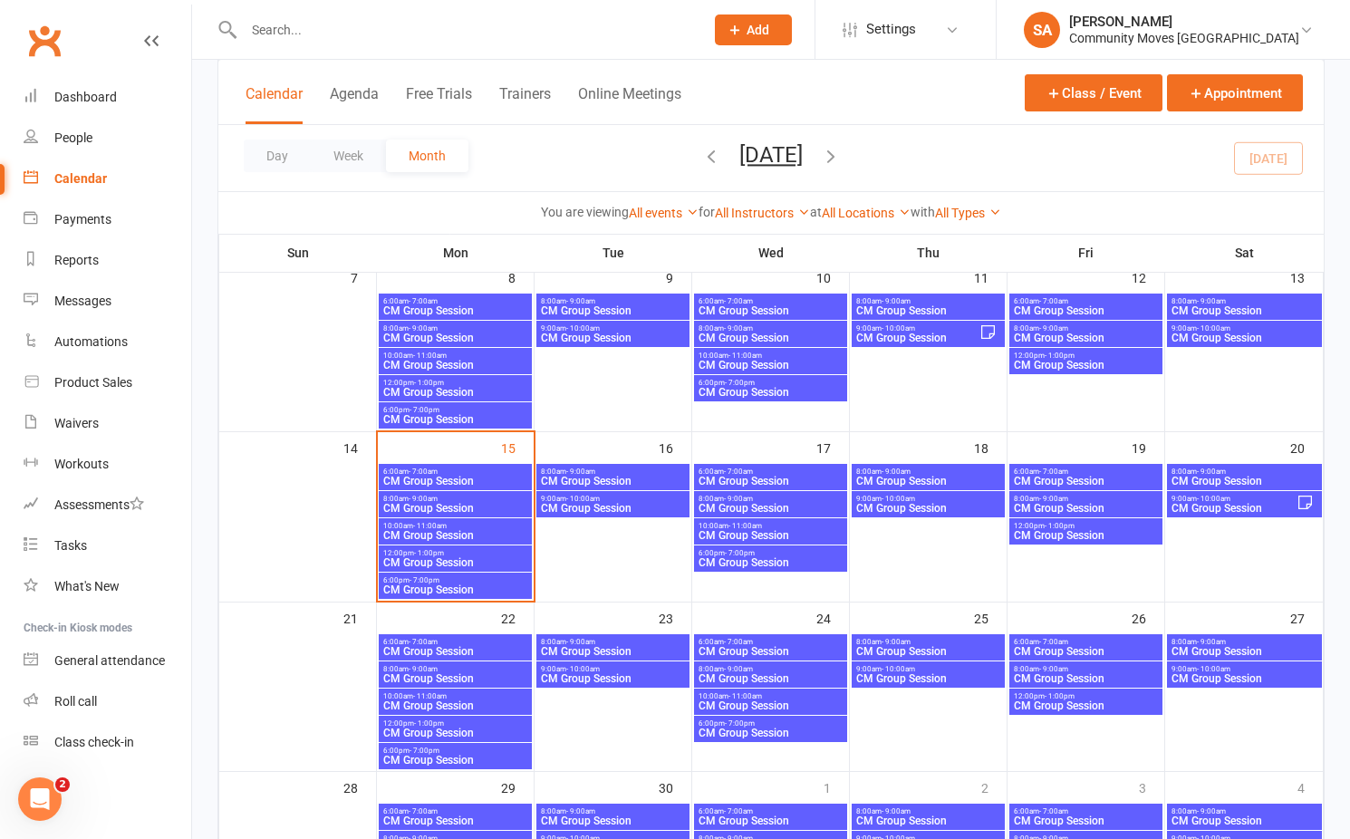
click at [740, 505] on span "CM Group Session" at bounding box center [771, 508] width 146 height 11
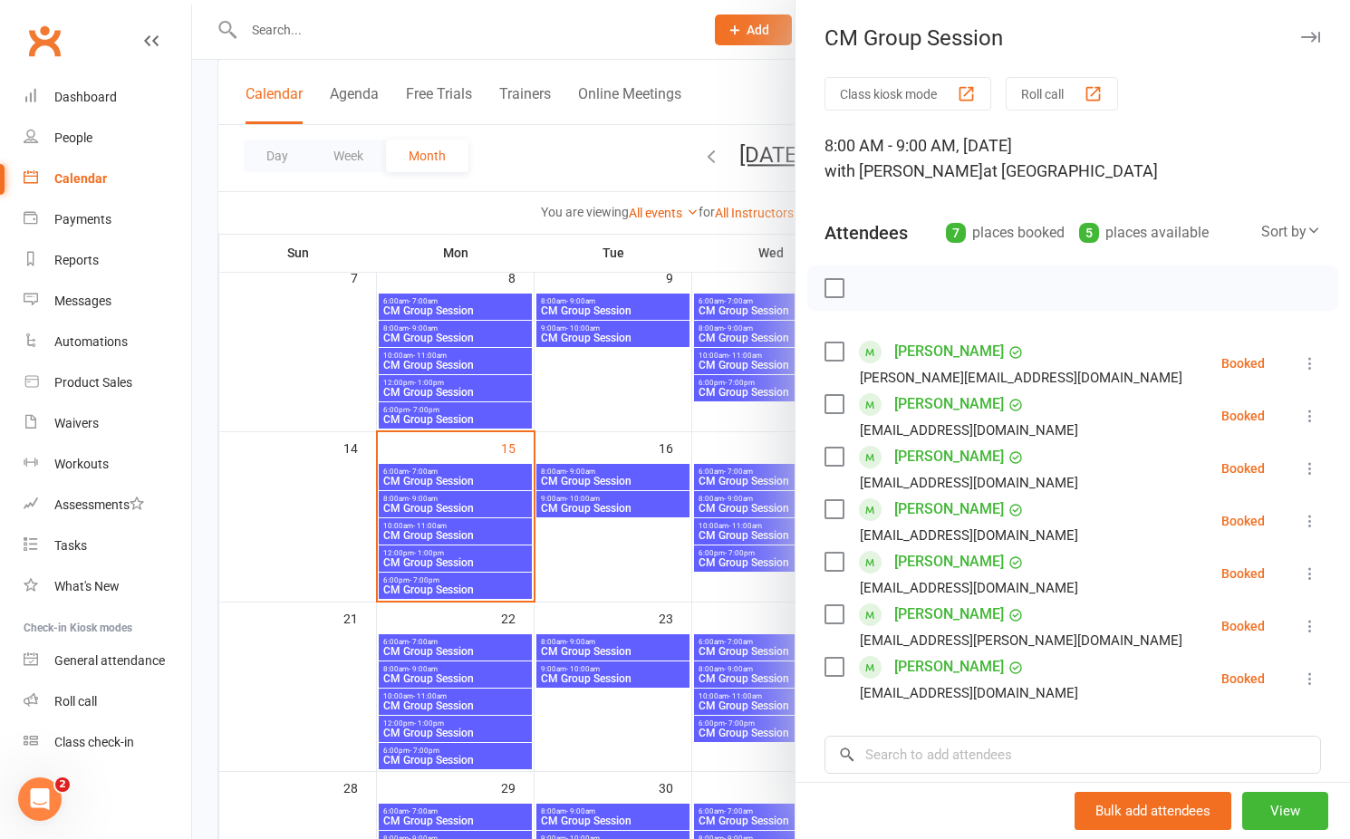
click at [475, 500] on div at bounding box center [771, 419] width 1158 height 839
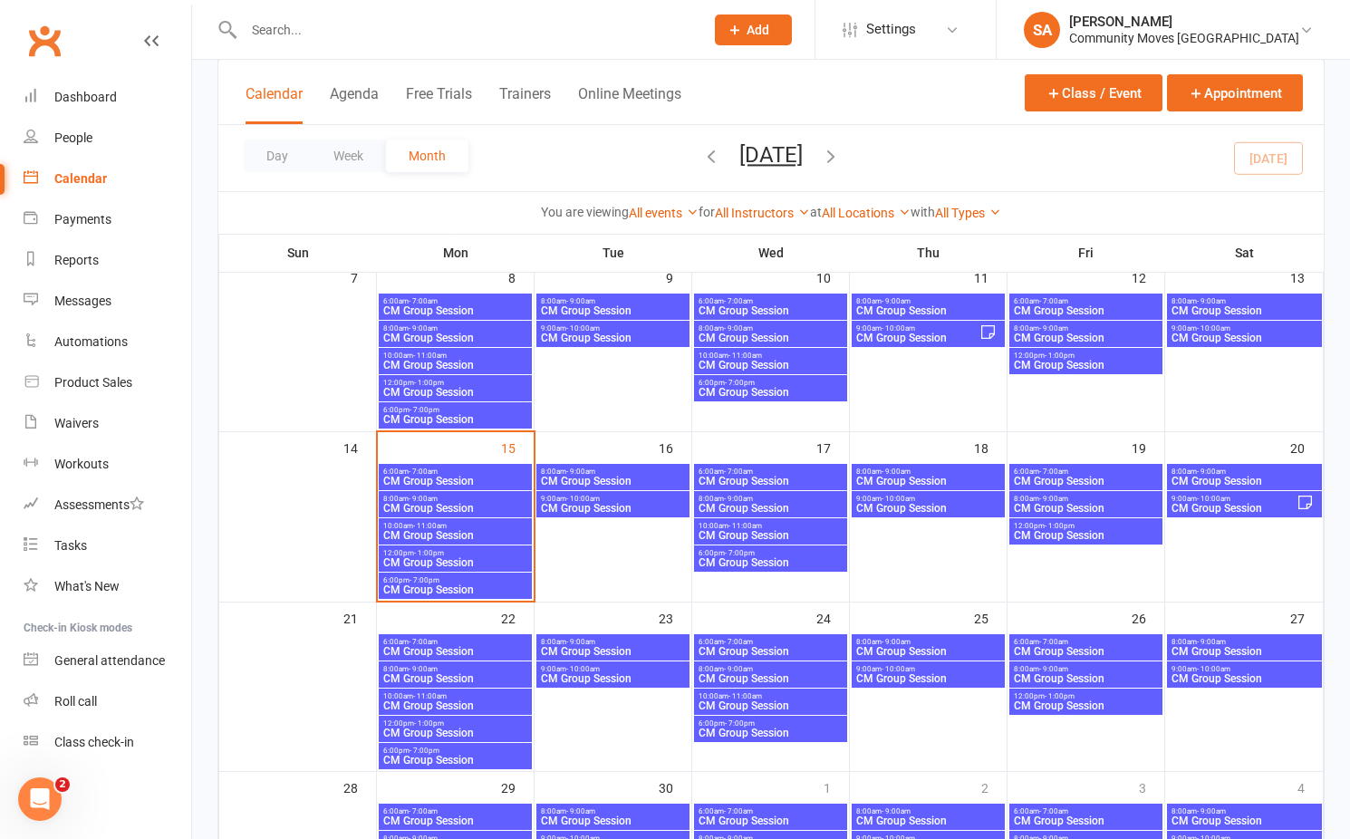
click at [475, 500] on span "8:00am - 9:00am" at bounding box center [455, 499] width 146 height 8
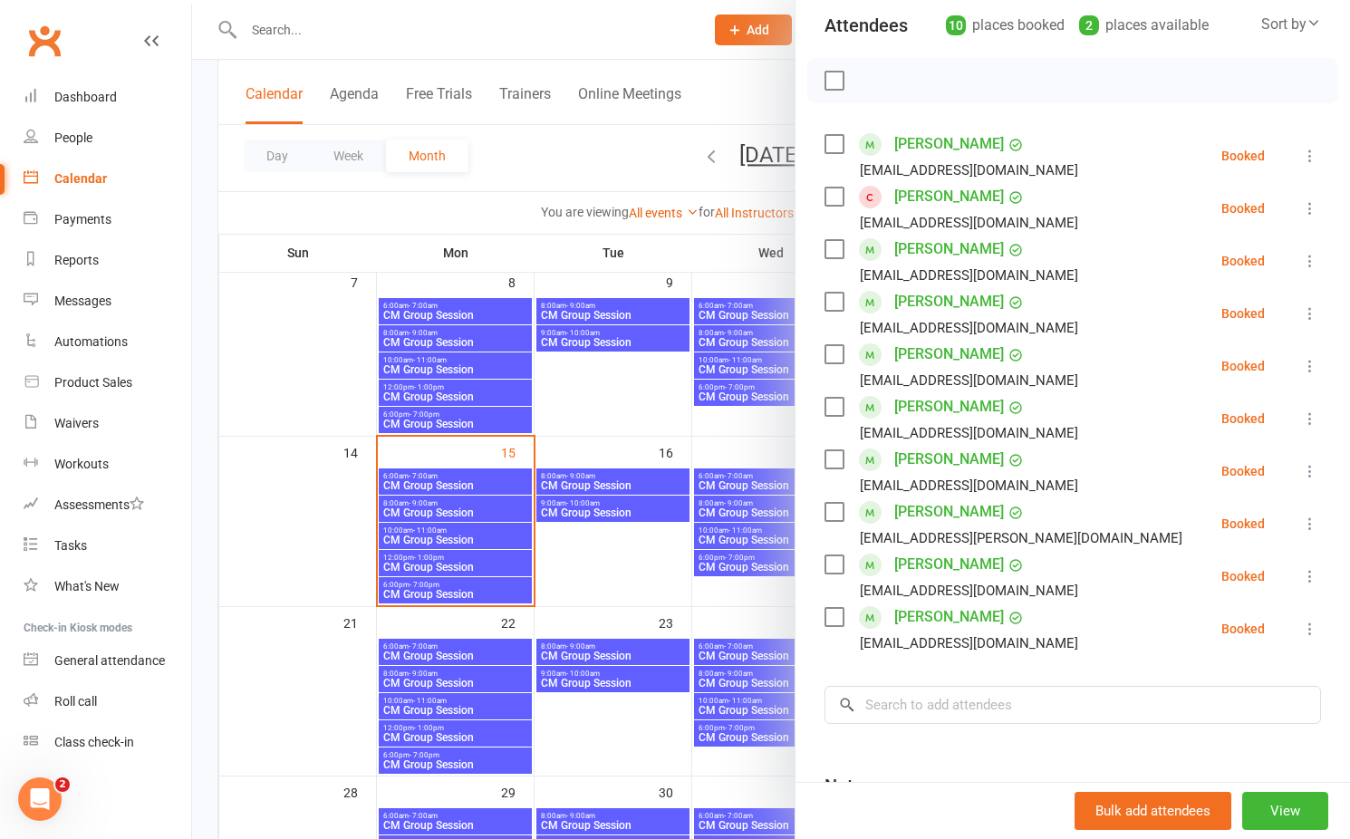
scroll to position [288, 0]
click at [470, 480] on div at bounding box center [771, 419] width 1158 height 839
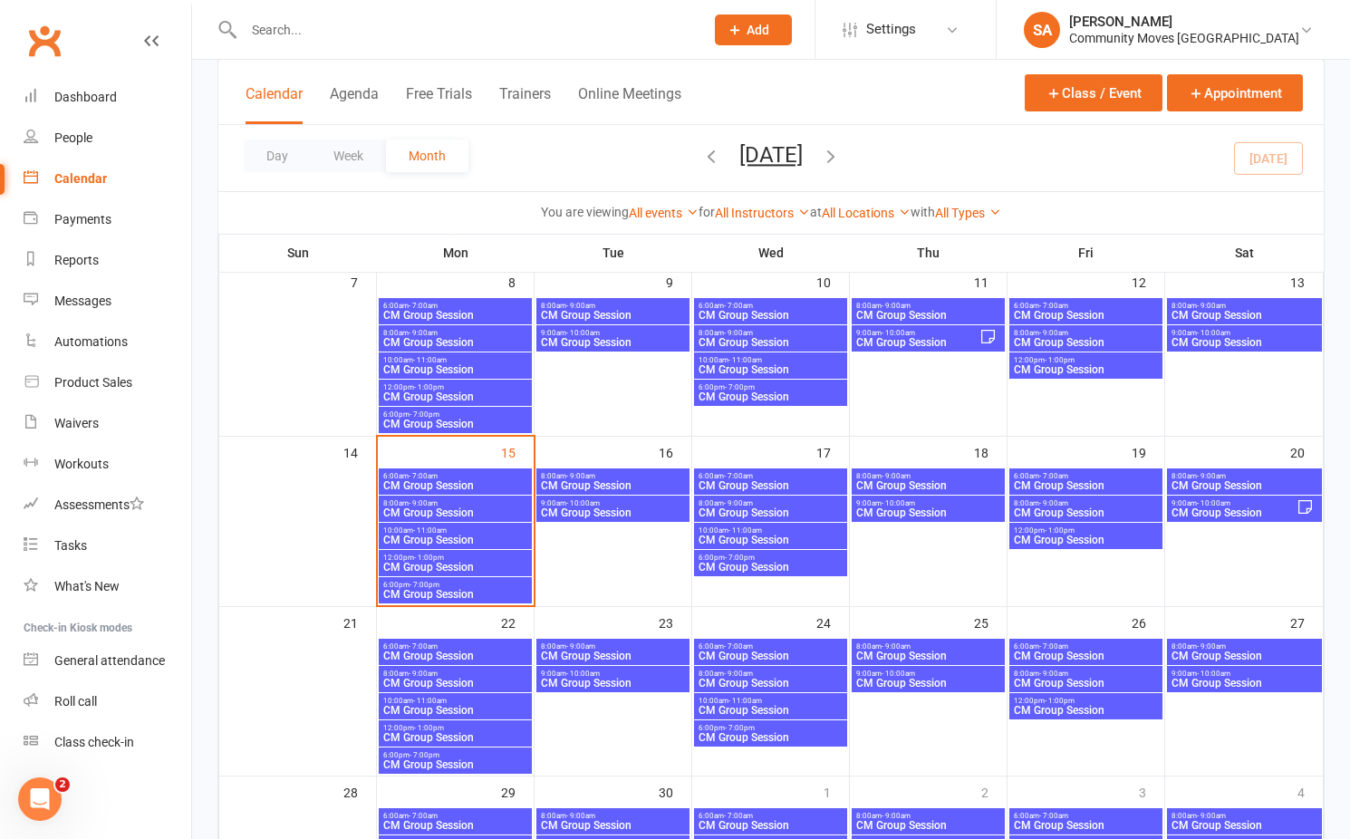
click at [468, 481] on span "CM Group Session" at bounding box center [455, 485] width 146 height 11
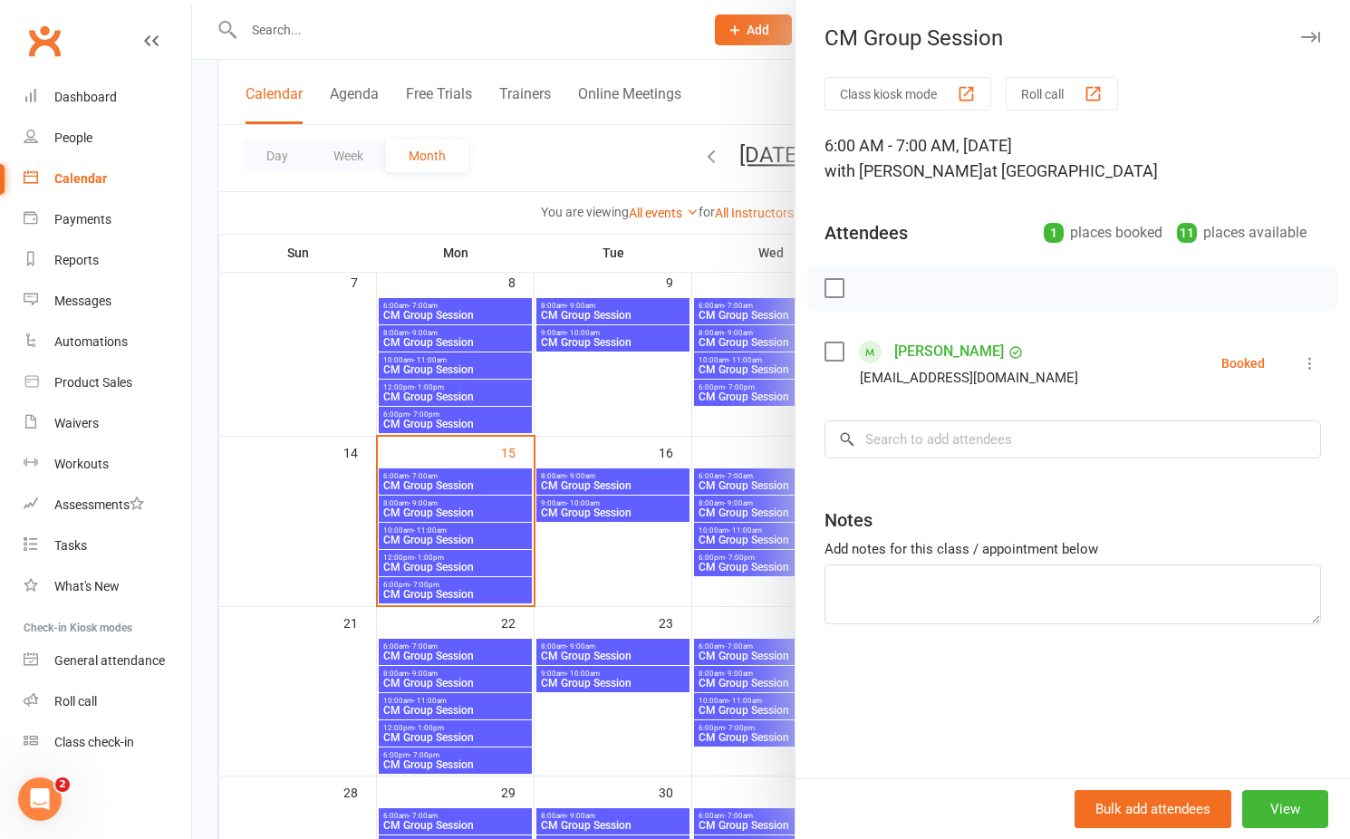
click at [957, 349] on link "[PERSON_NAME]" at bounding box center [949, 351] width 110 height 29
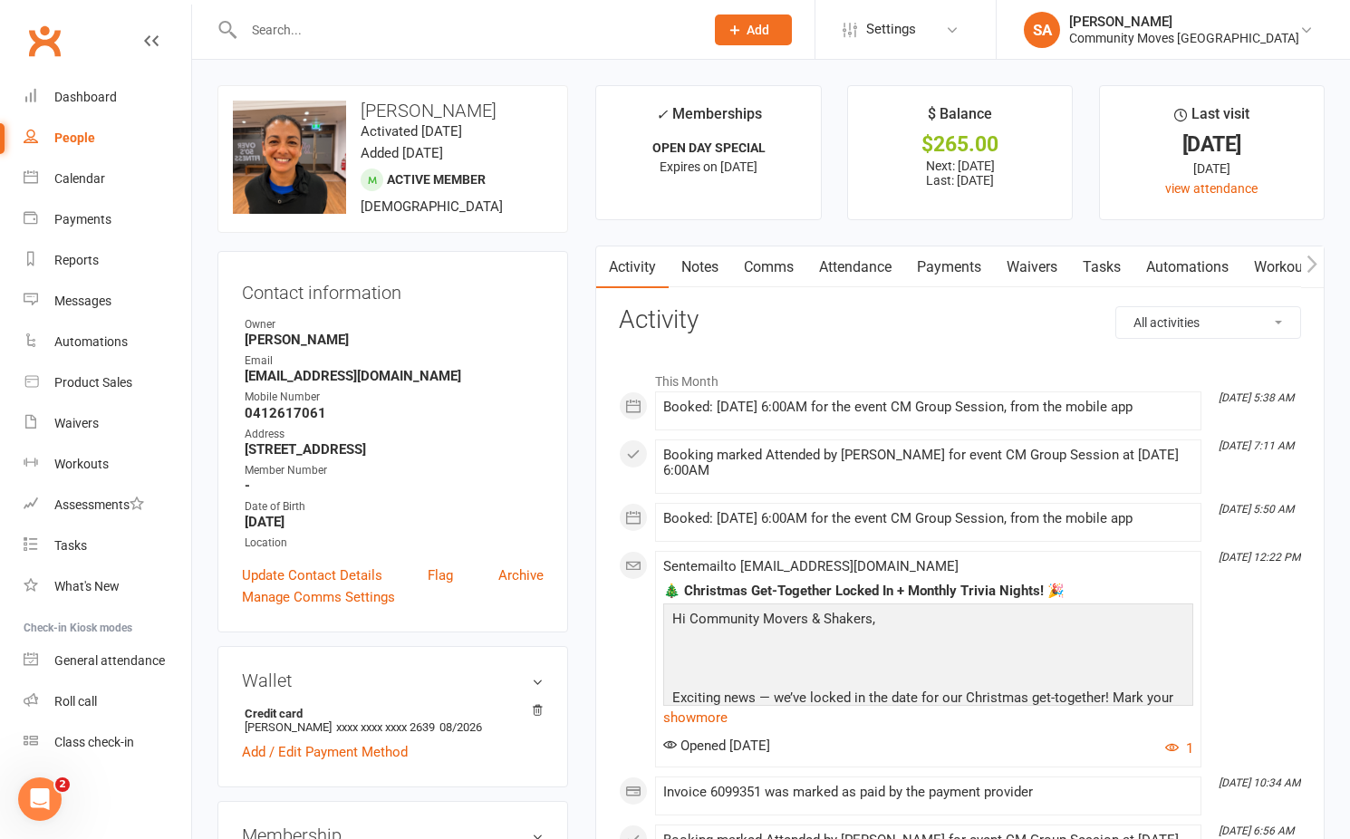
click at [958, 266] on link "Payments" at bounding box center [949, 267] width 90 height 42
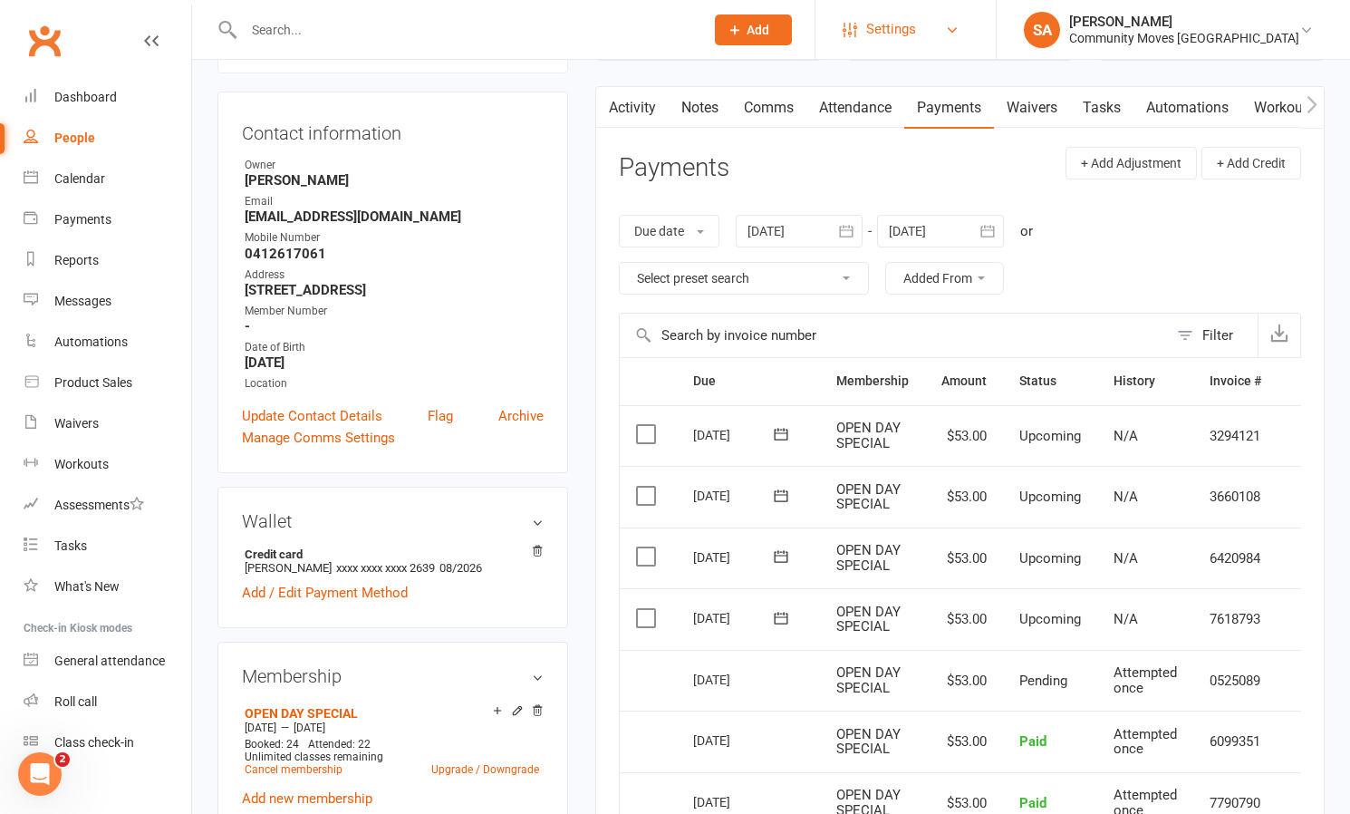
scroll to position [161, 0]
drag, startPoint x: 394, startPoint y: 213, endPoint x: 244, endPoint y: 219, distance: 150.5
click at [244, 219] on li "Email [EMAIL_ADDRESS][DOMAIN_NAME]" at bounding box center [393, 207] width 302 height 32
copy strong "[EMAIL_ADDRESS][DOMAIN_NAME]"
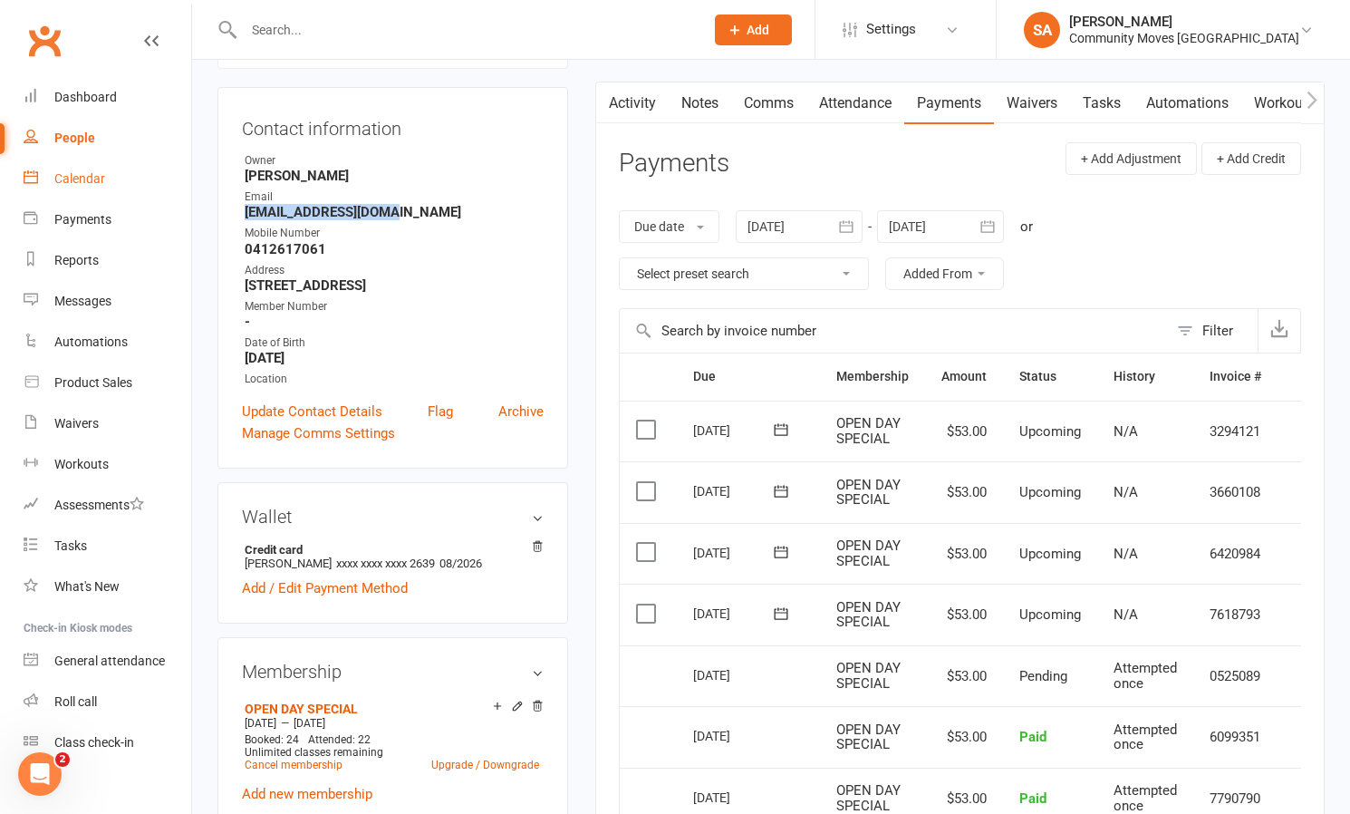
click at [77, 179] on div "Calendar" at bounding box center [79, 178] width 51 height 14
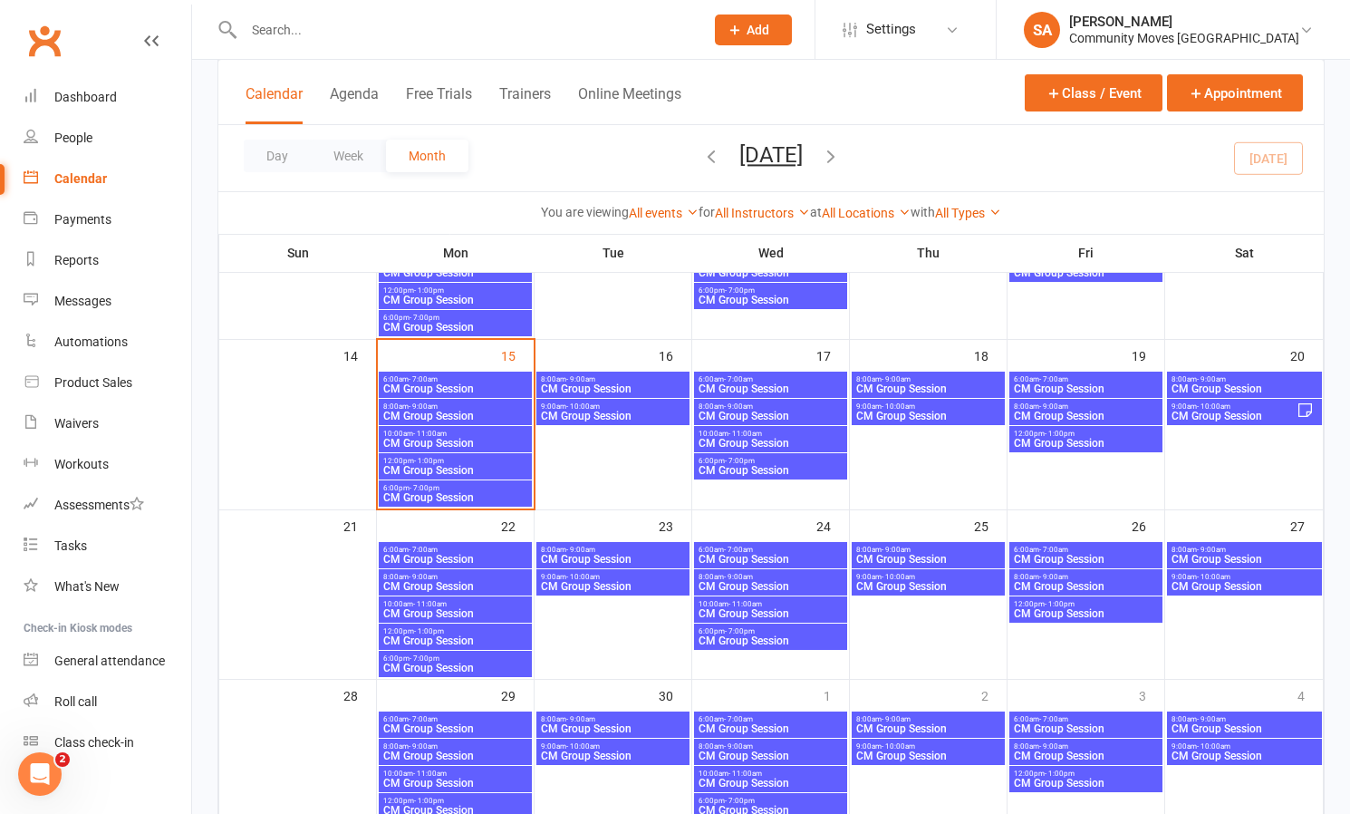
scroll to position [387, 0]
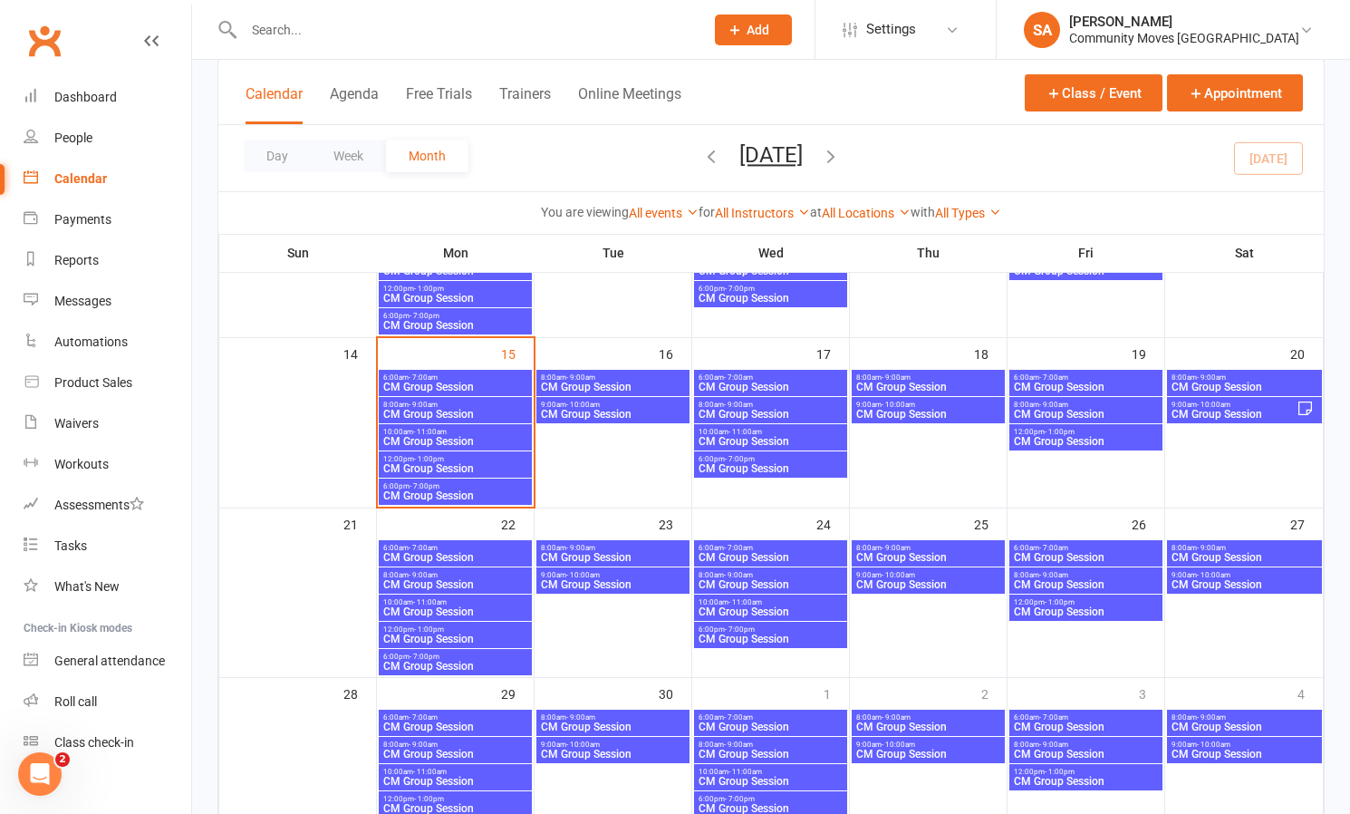
click at [467, 468] on span "CM Group Session" at bounding box center [455, 468] width 146 height 11
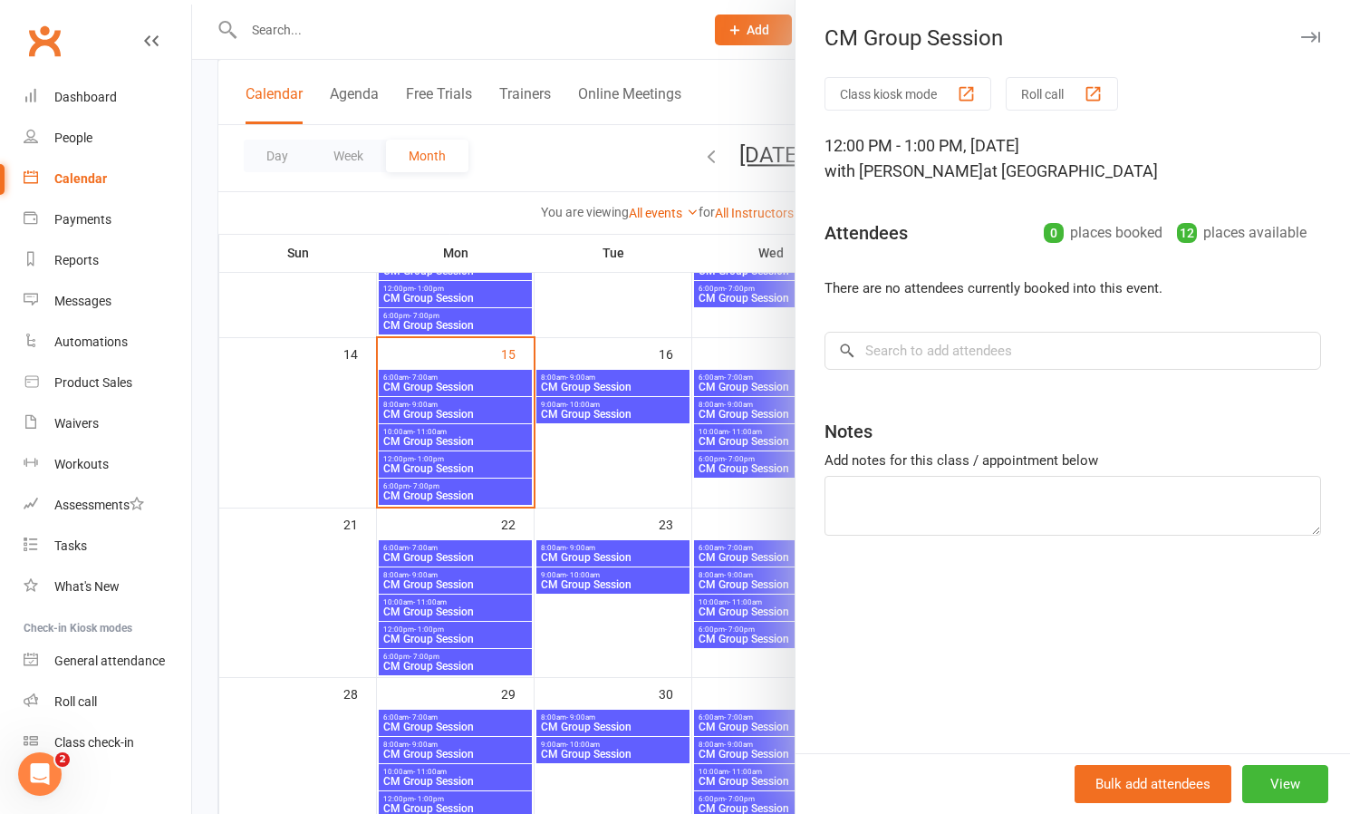
click at [602, 473] on div at bounding box center [771, 407] width 1158 height 814
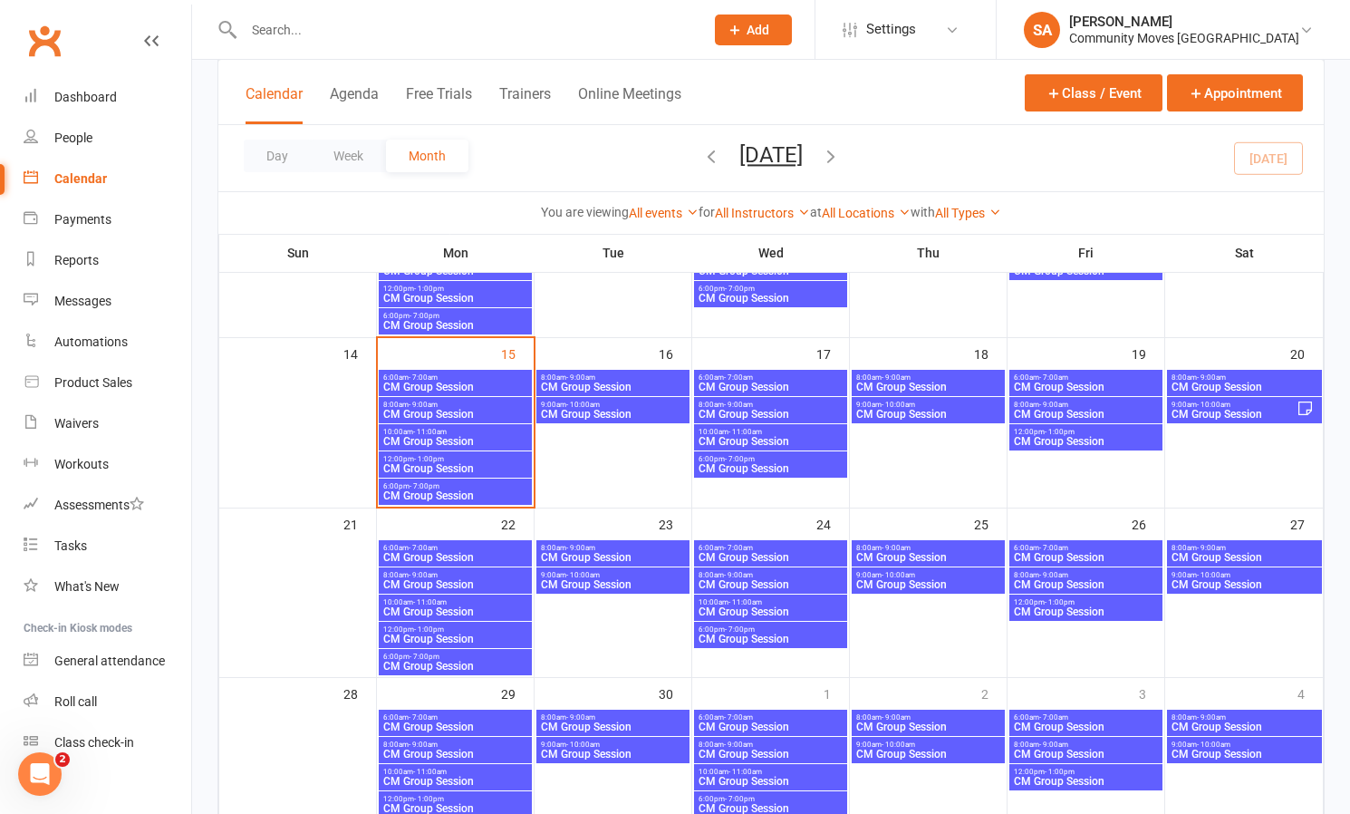
click at [1224, 406] on span "- 10:00am" at bounding box center [1214, 404] width 34 height 8
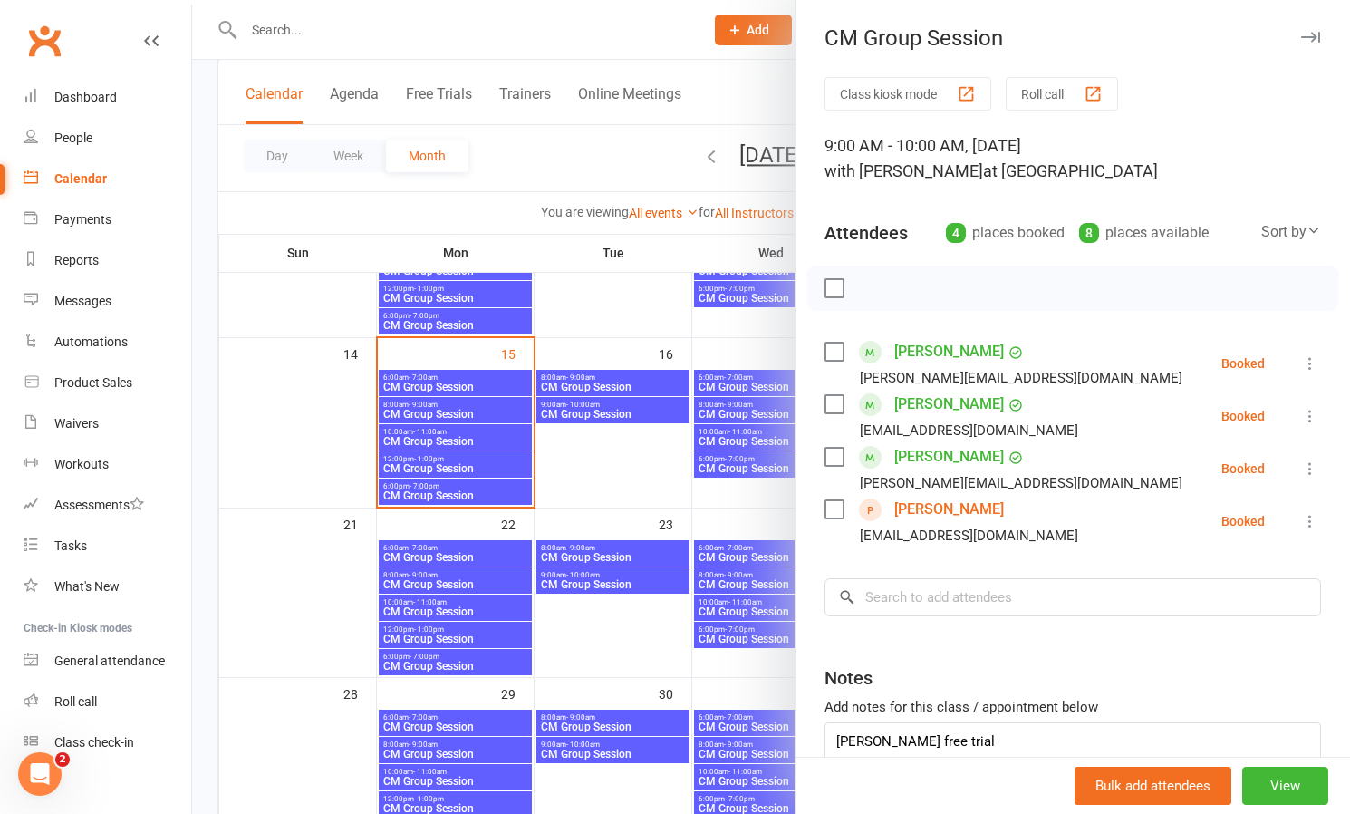
click at [631, 476] on div at bounding box center [771, 407] width 1158 height 814
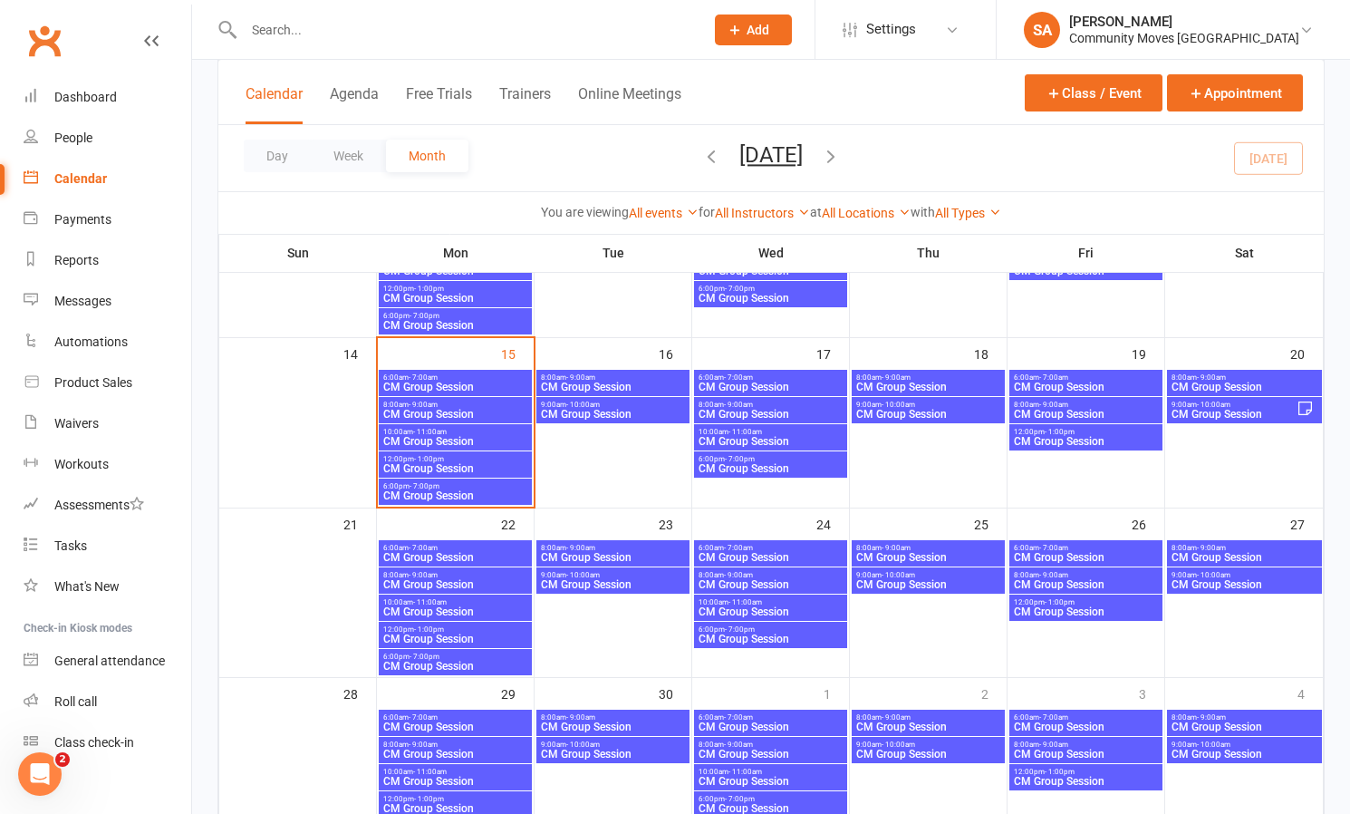
click at [1089, 405] on span "8:00am - 9:00am" at bounding box center [1086, 404] width 146 height 8
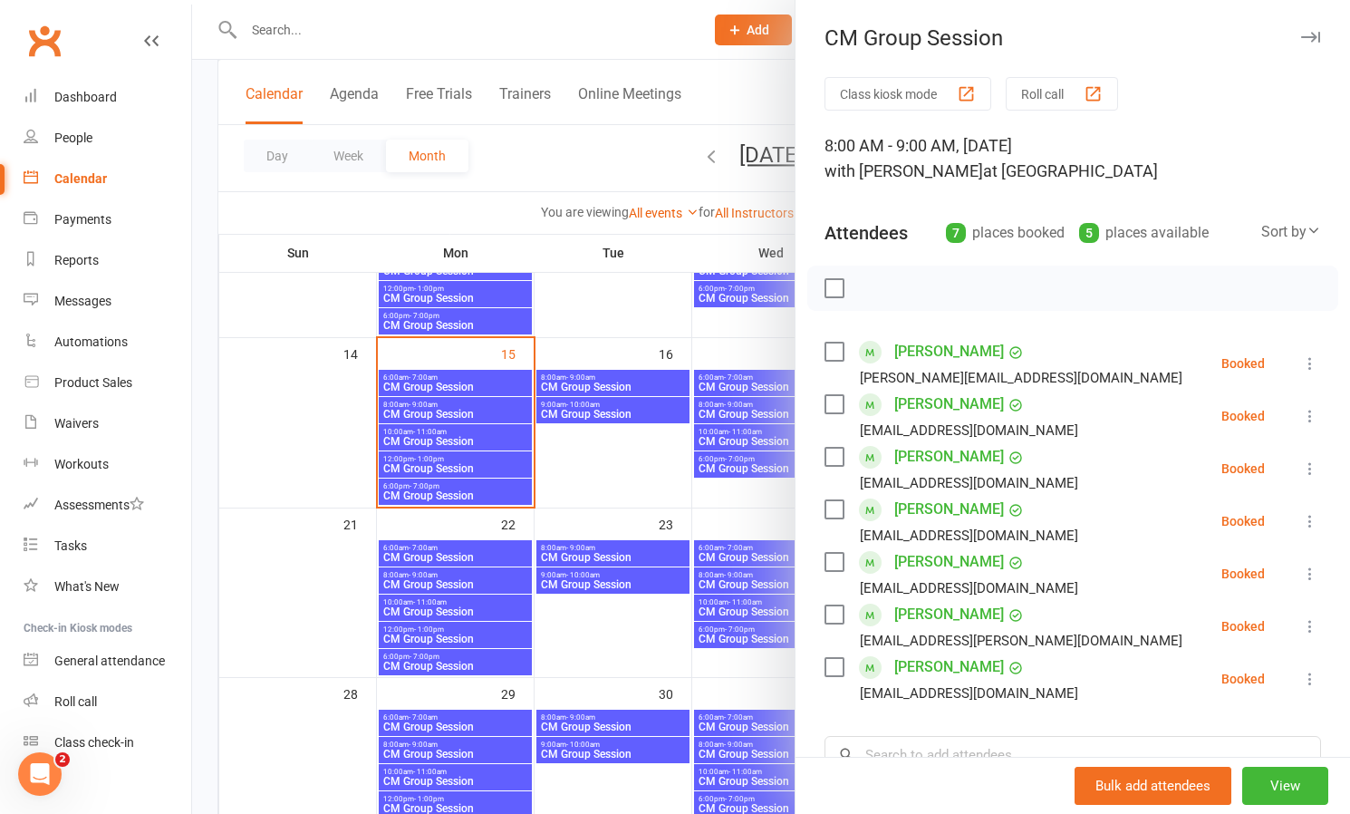
click at [660, 456] on div at bounding box center [771, 407] width 1158 height 814
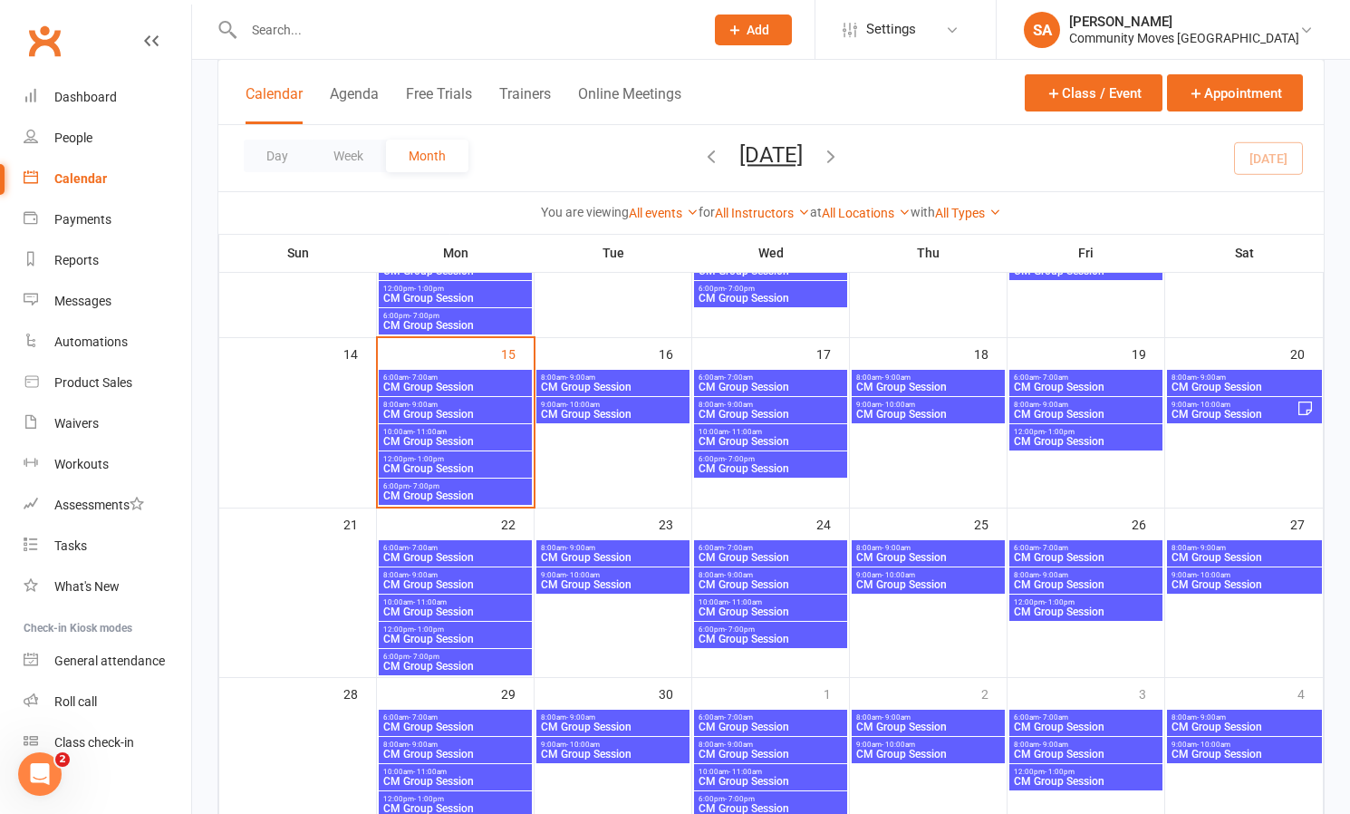
click at [487, 402] on span "8:00am - 9:00am" at bounding box center [455, 404] width 146 height 8
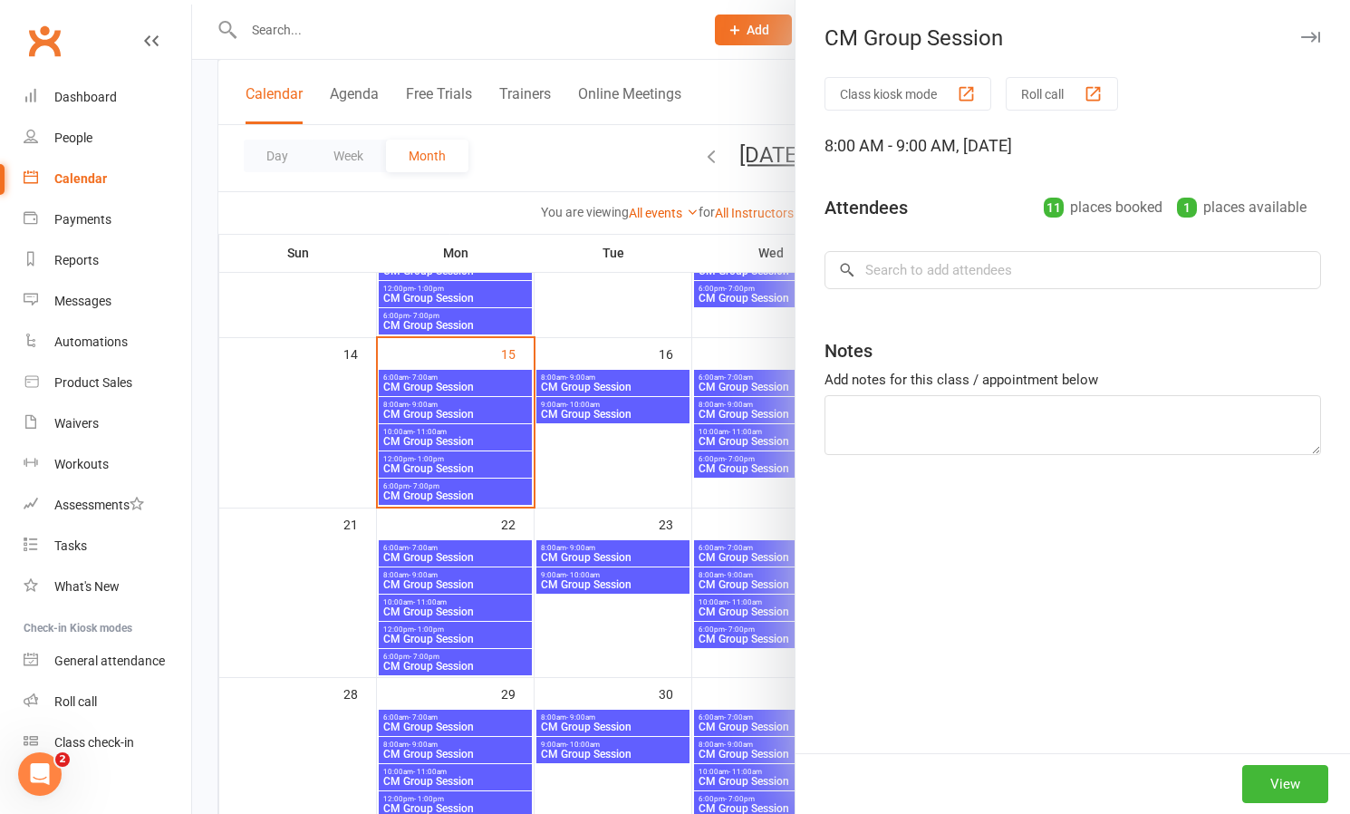
scroll to position [386, 0]
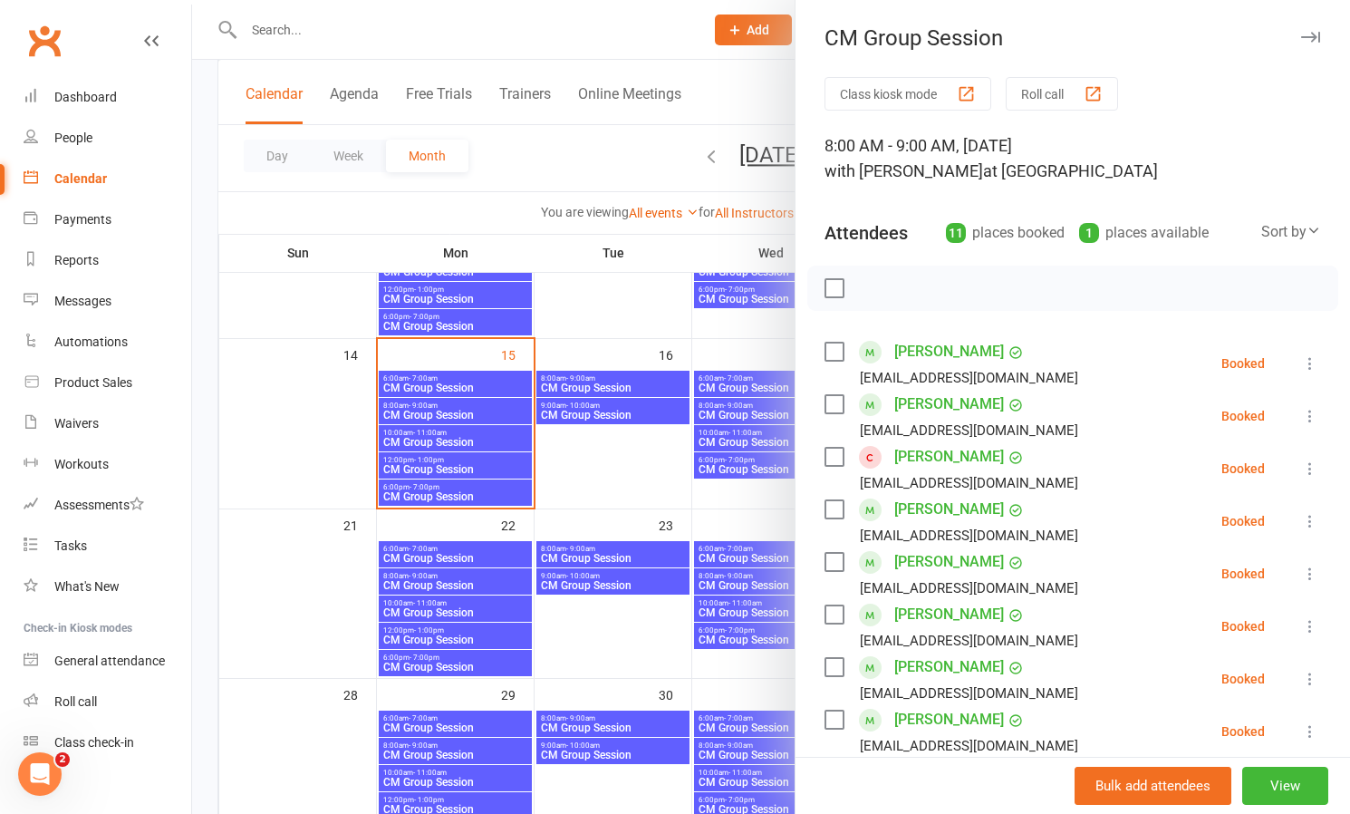
click at [923, 349] on link "[PERSON_NAME]" at bounding box center [949, 351] width 110 height 29
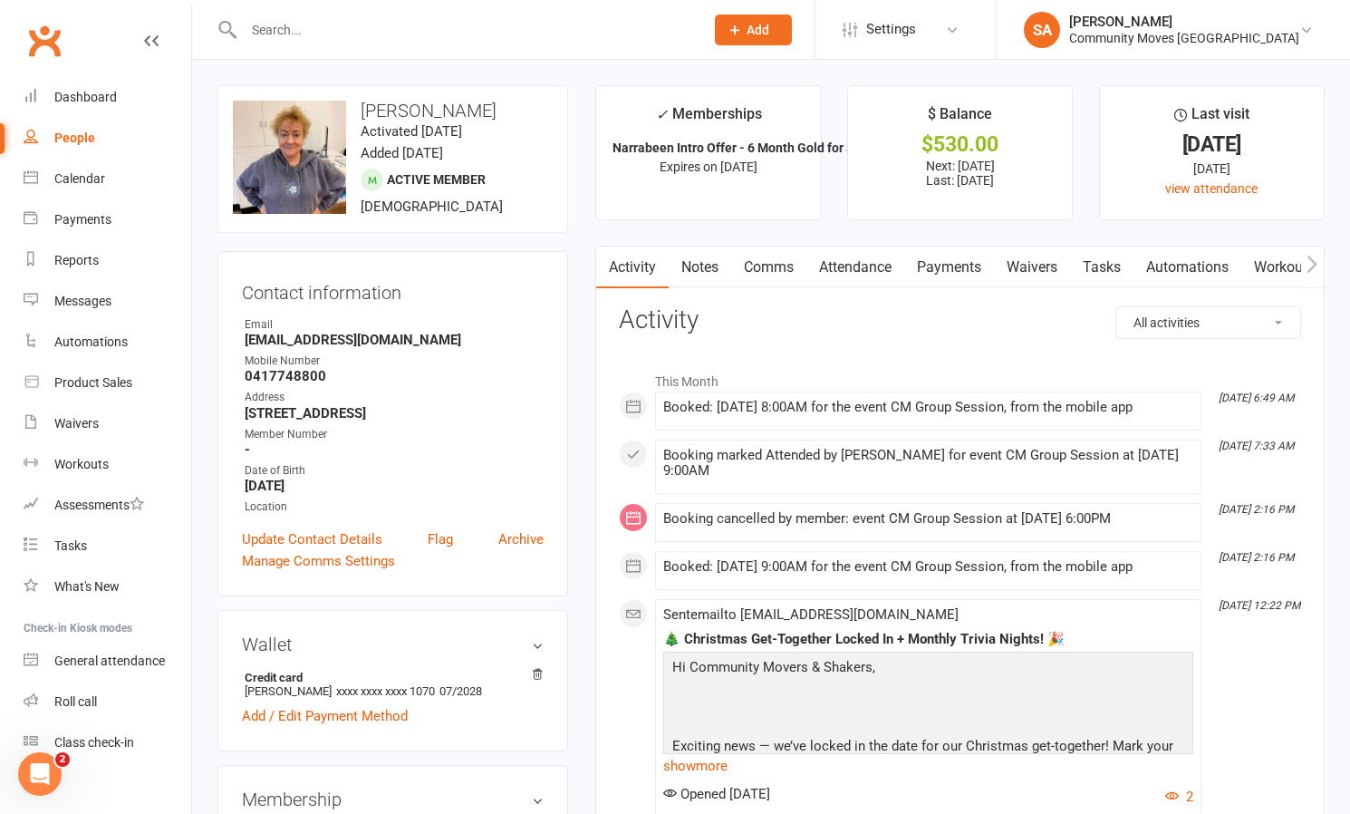
click at [776, 265] on link "Comms" at bounding box center [768, 267] width 75 height 42
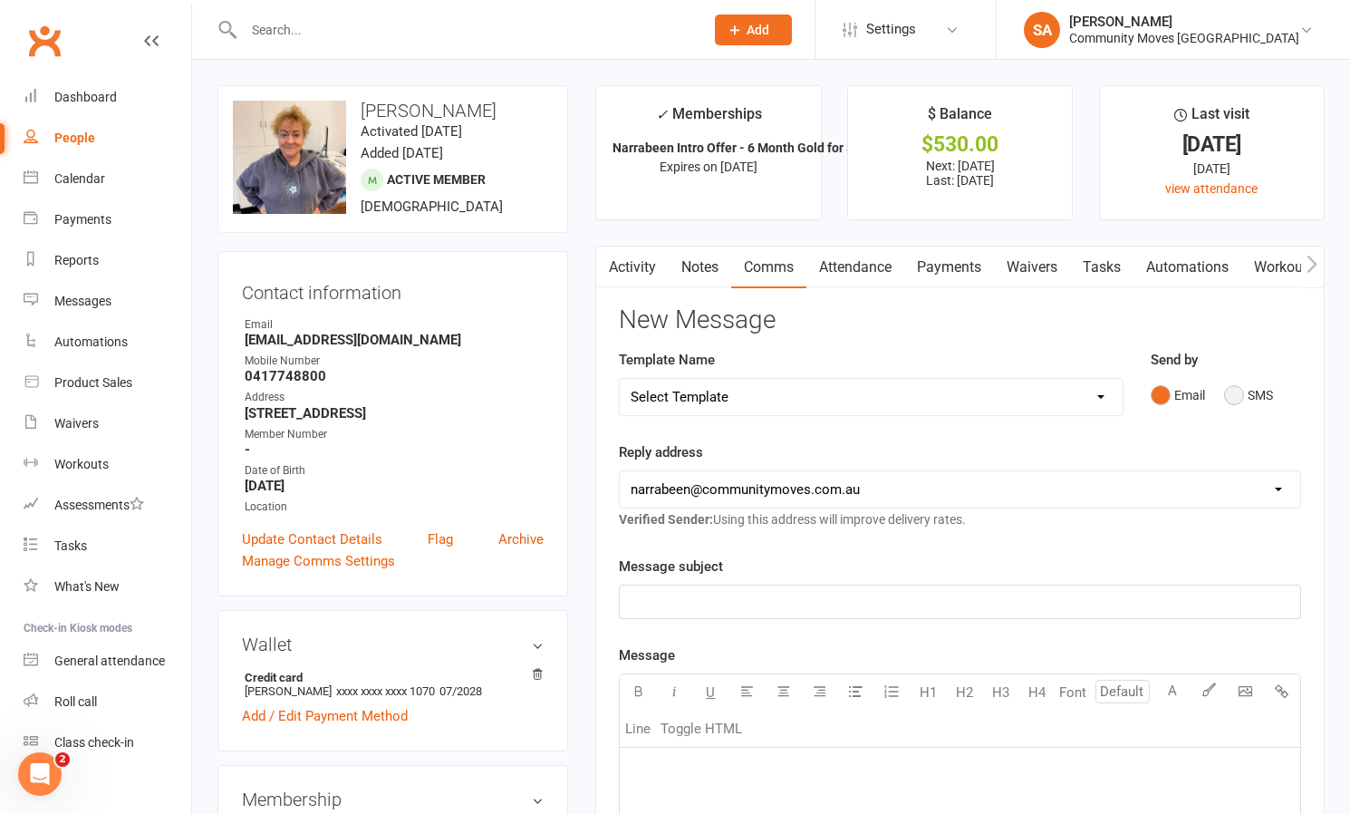
click at [1232, 395] on button "SMS" at bounding box center [1248, 395] width 49 height 34
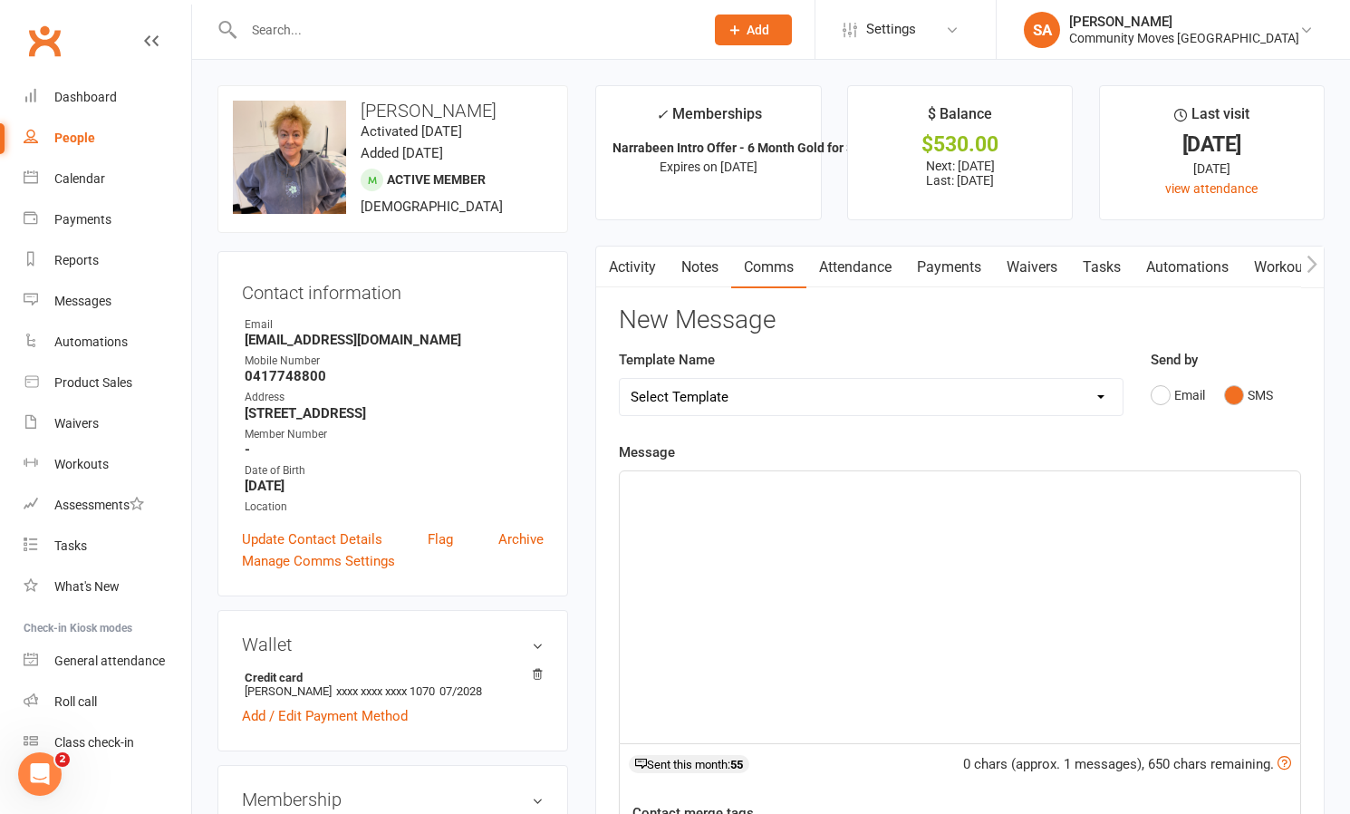
click at [766, 518] on div "﻿" at bounding box center [960, 607] width 680 height 272
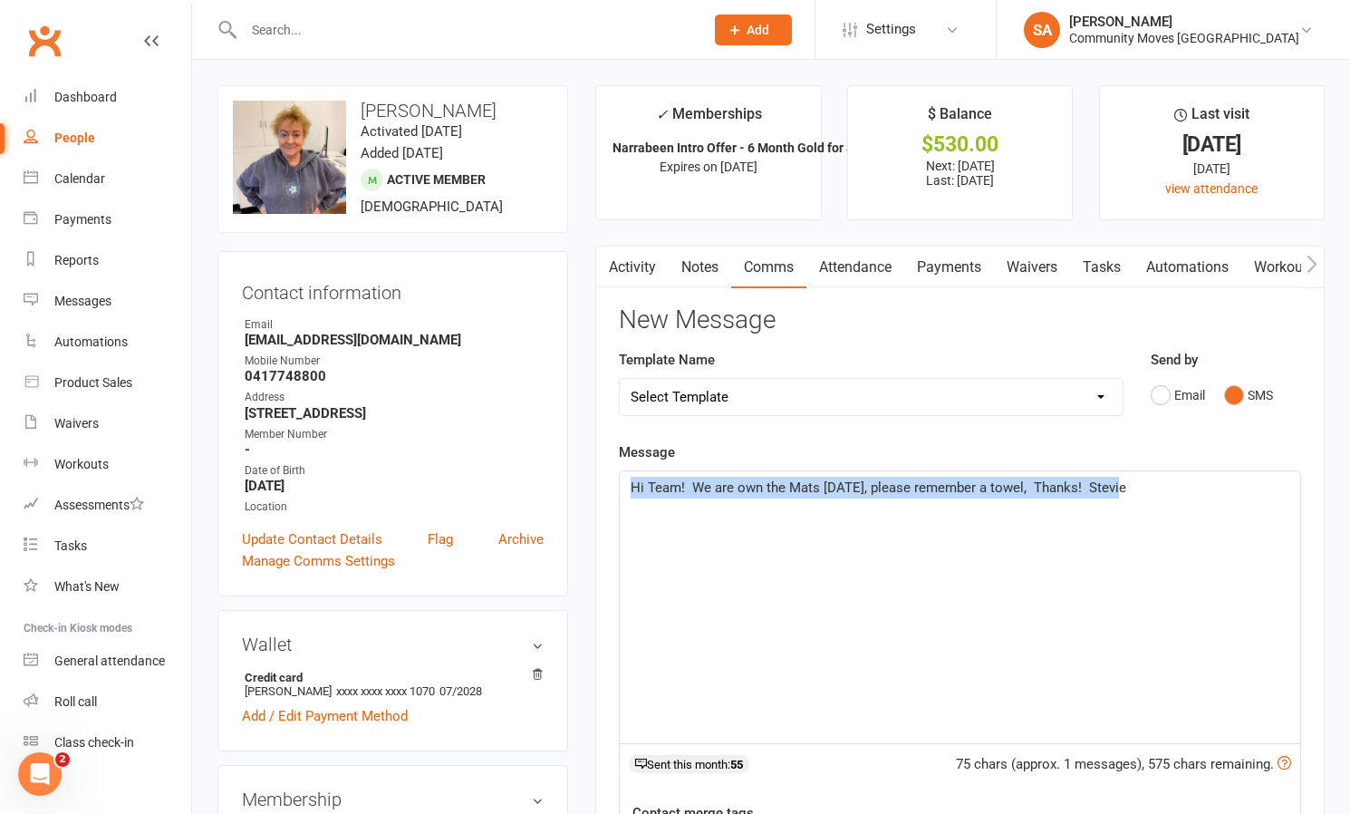
drag, startPoint x: 1172, startPoint y: 478, endPoint x: 626, endPoint y: 480, distance: 546.3
click at [626, 480] on div "Hi Team! We are own the Mats [DATE], please remember a towel, Thanks! Stevie" at bounding box center [960, 607] width 680 height 272
copy span "Hi Team! We are own the Mats [DATE], please remember a towel, Thanks! Stevie"
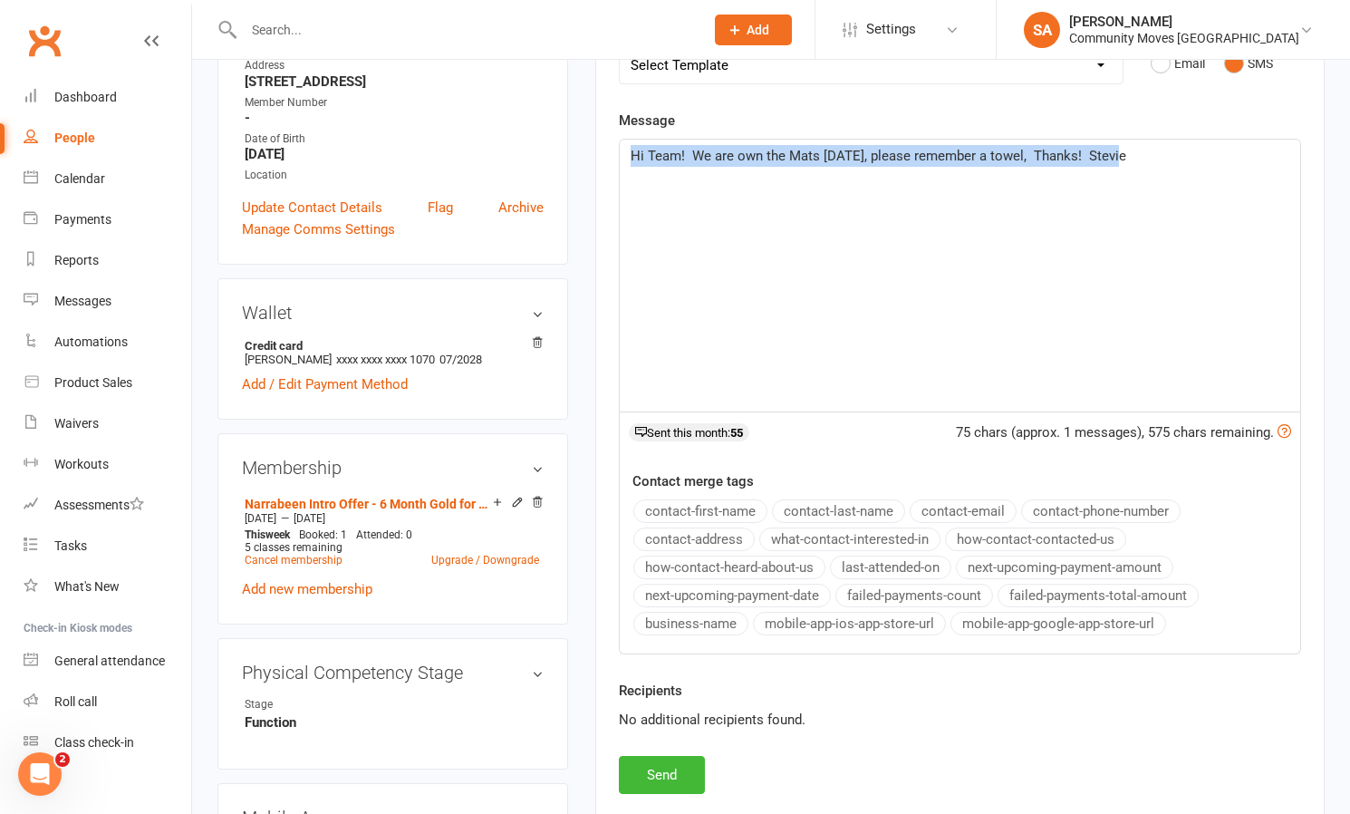
scroll to position [510, 0]
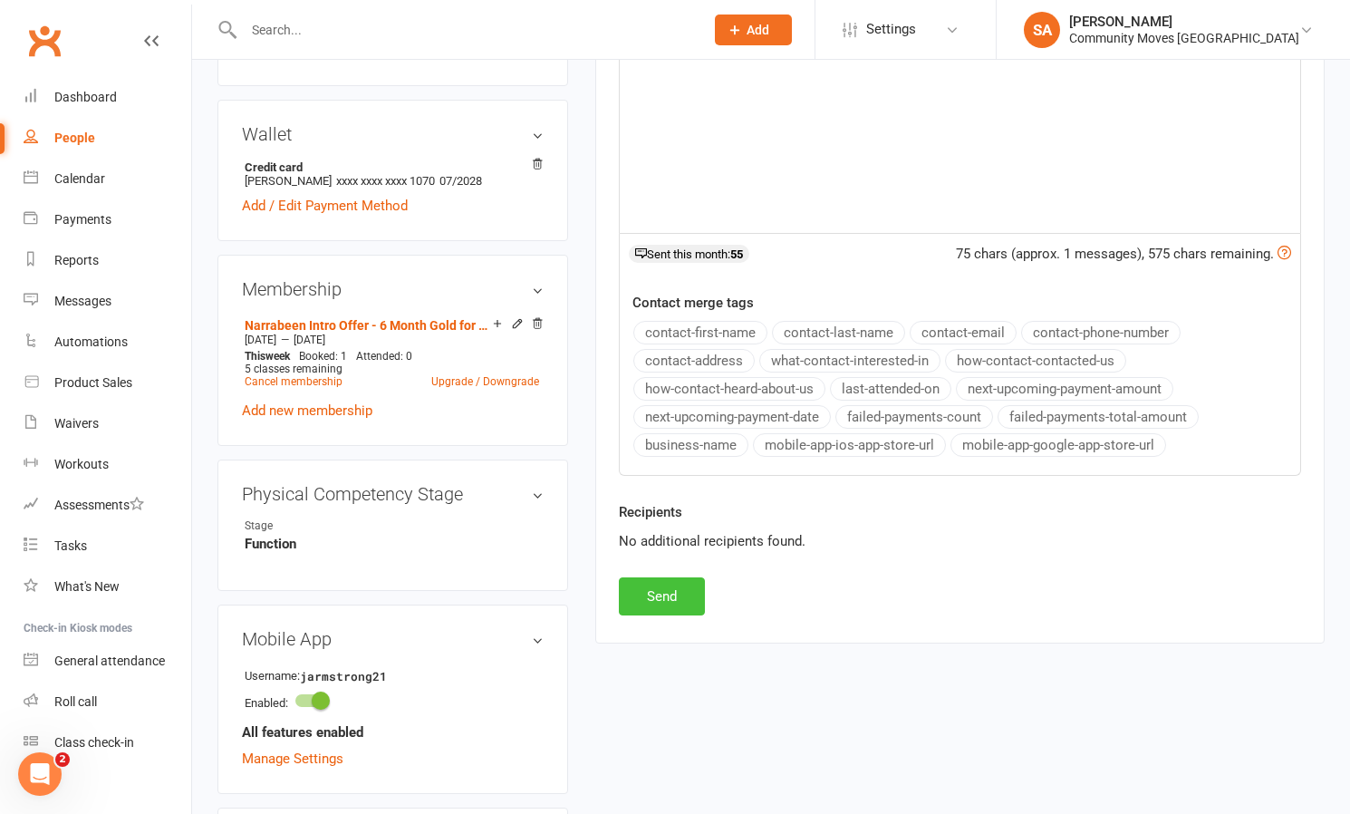
click at [658, 589] on button "Send" at bounding box center [662, 596] width 86 height 38
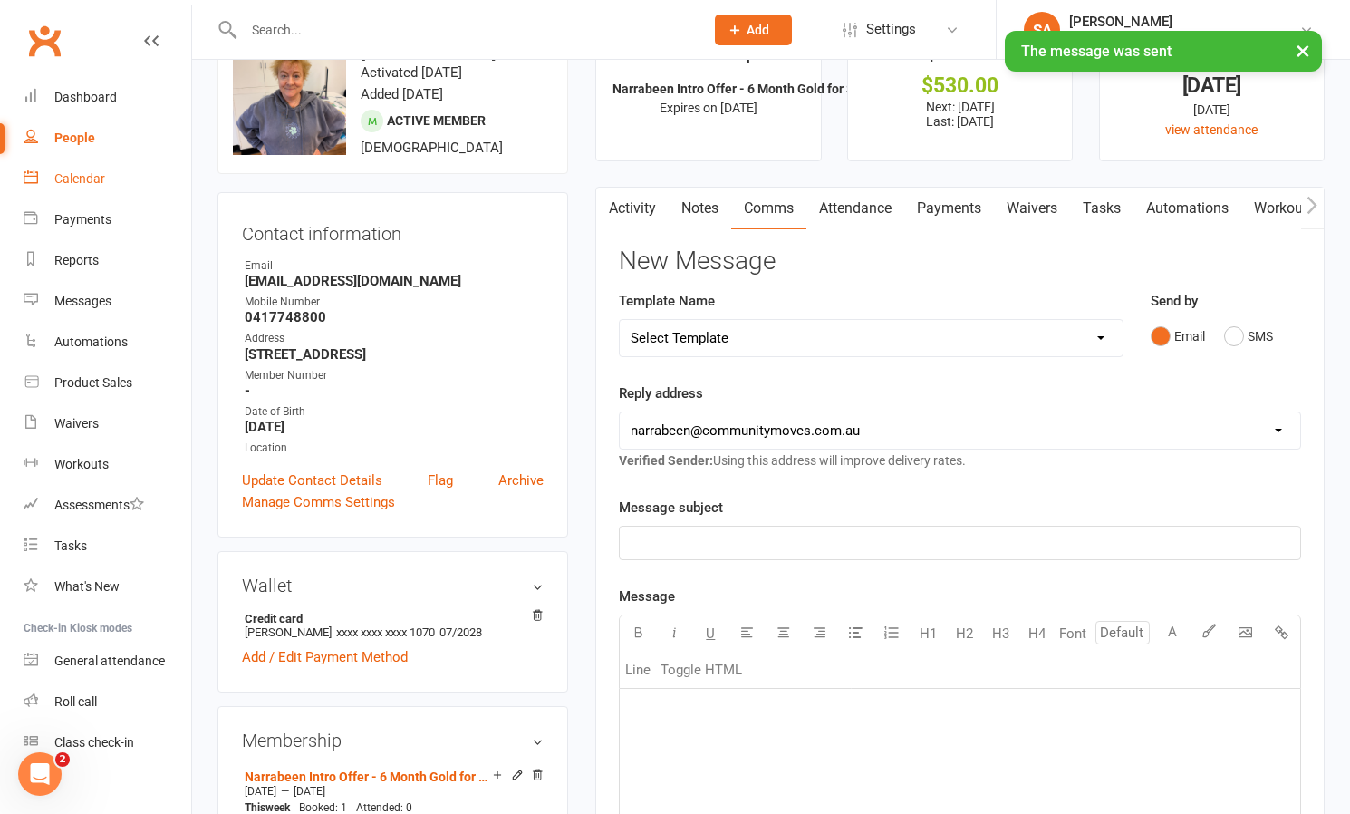
scroll to position [66, 0]
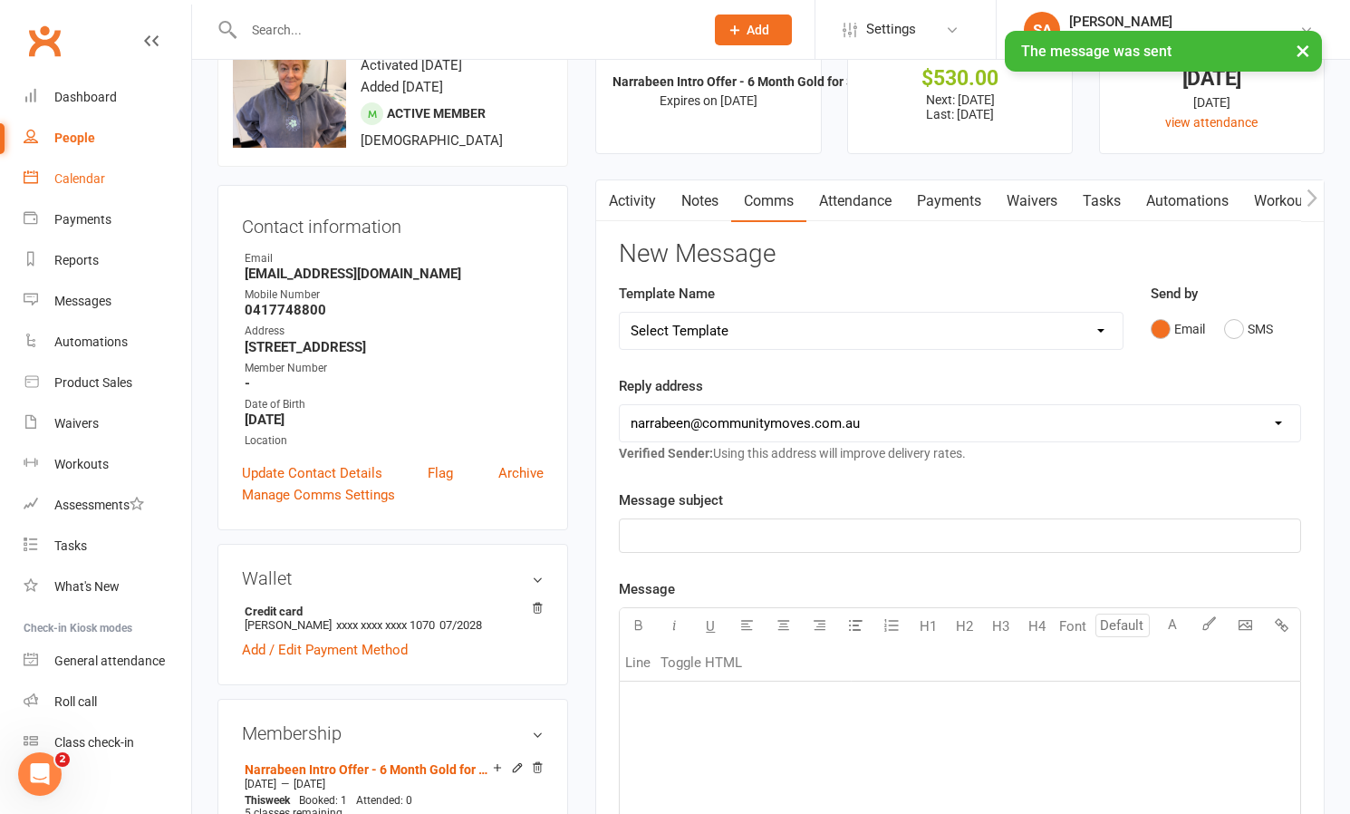
click at [91, 178] on div "Calendar" at bounding box center [79, 178] width 51 height 14
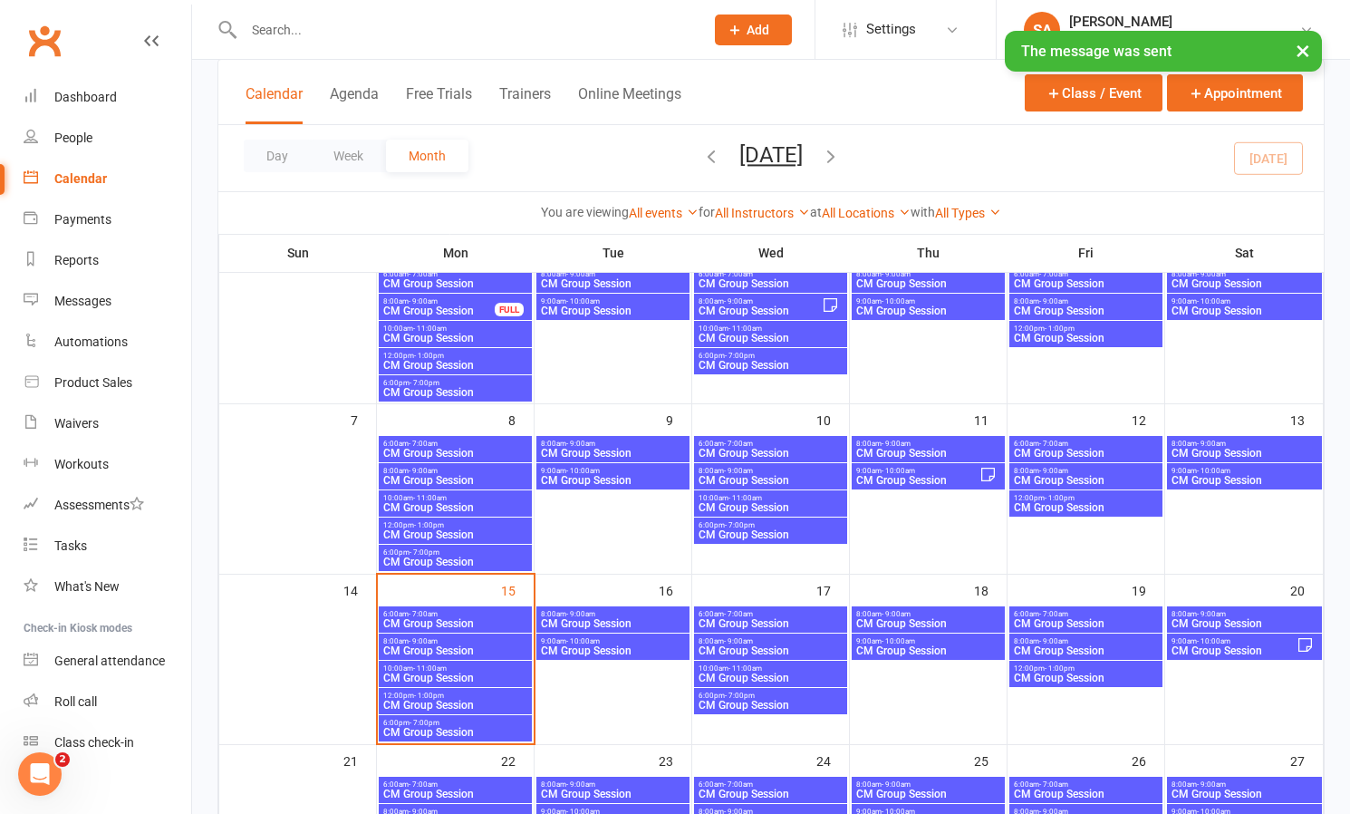
scroll to position [154, 0]
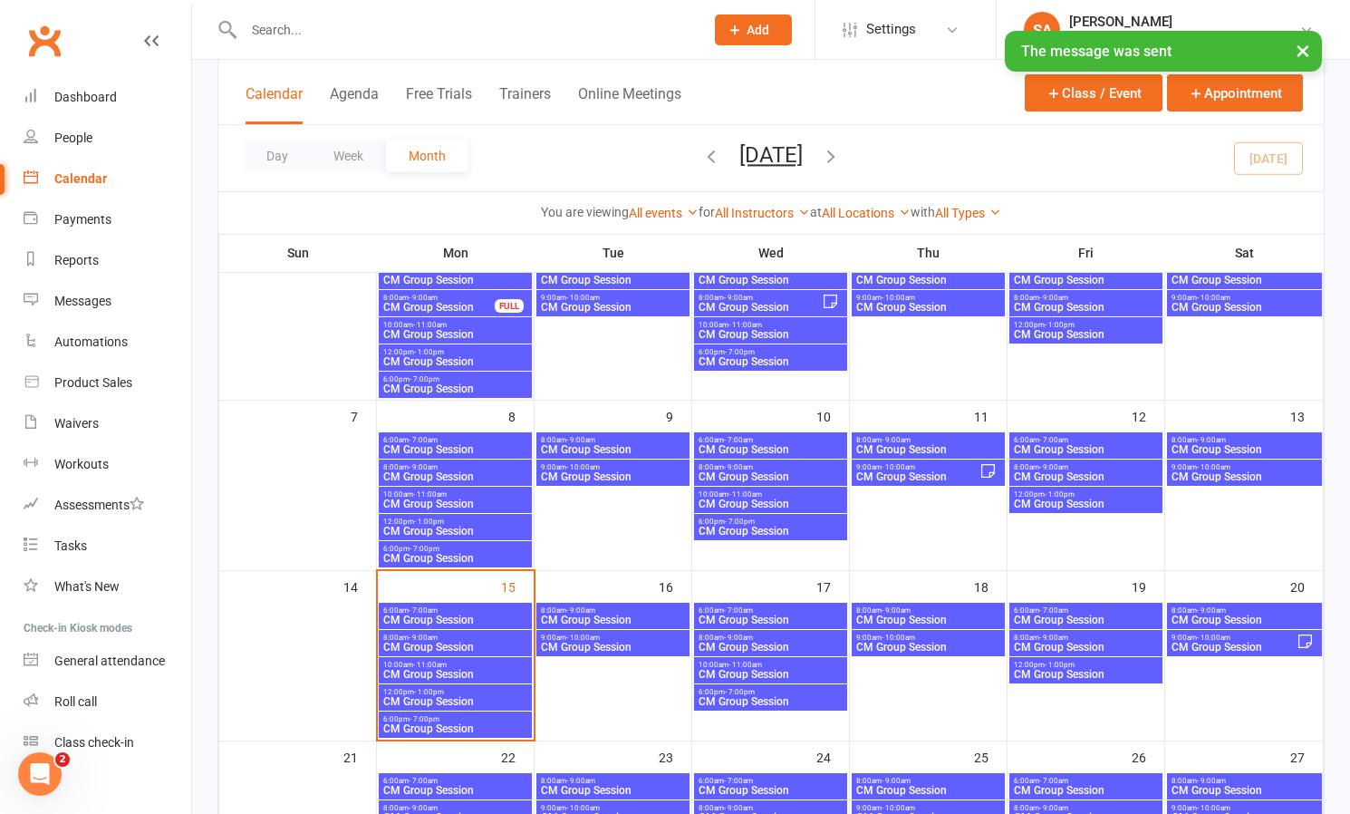
click at [491, 638] on span "8:00am - 9:00am" at bounding box center [455, 637] width 146 height 8
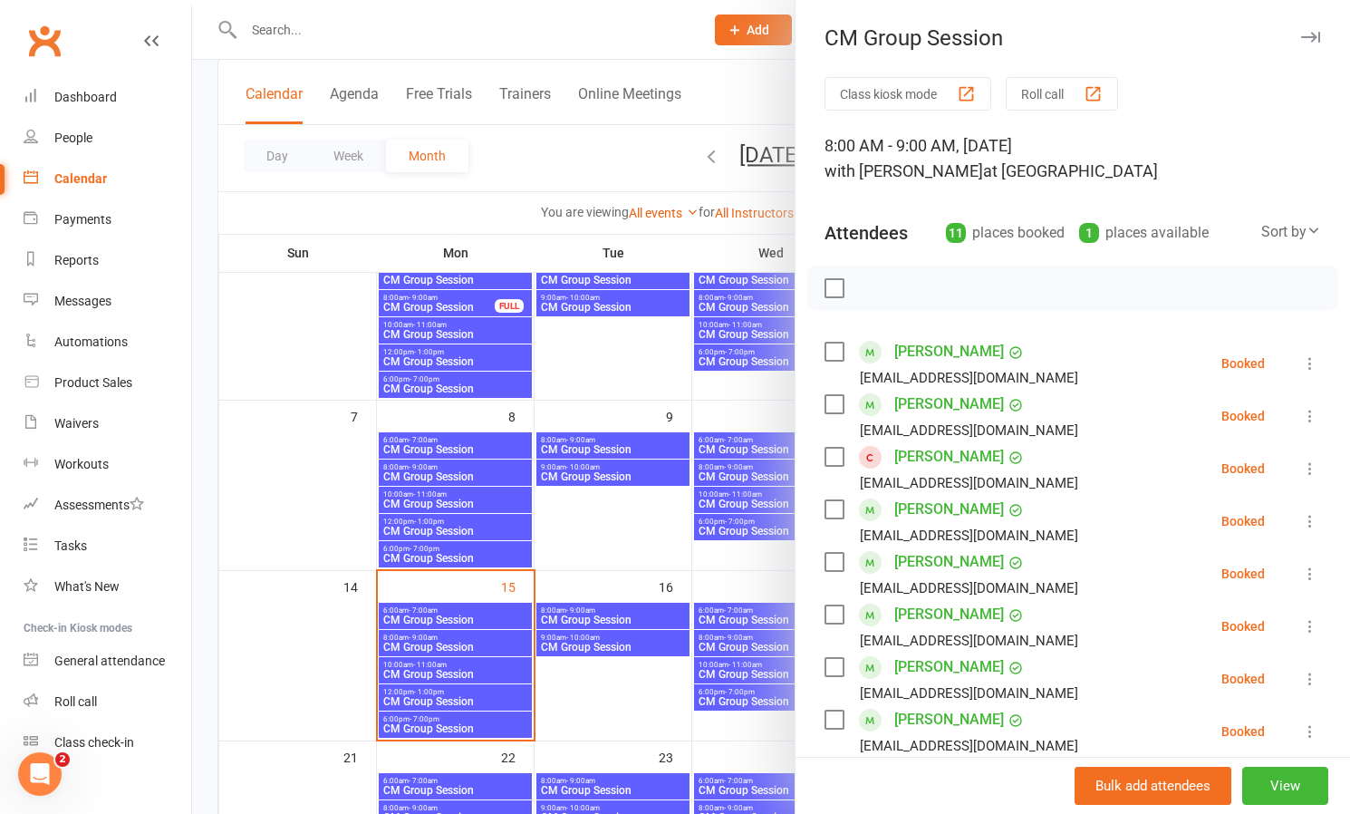
click at [938, 402] on link "[PERSON_NAME]" at bounding box center [949, 404] width 110 height 29
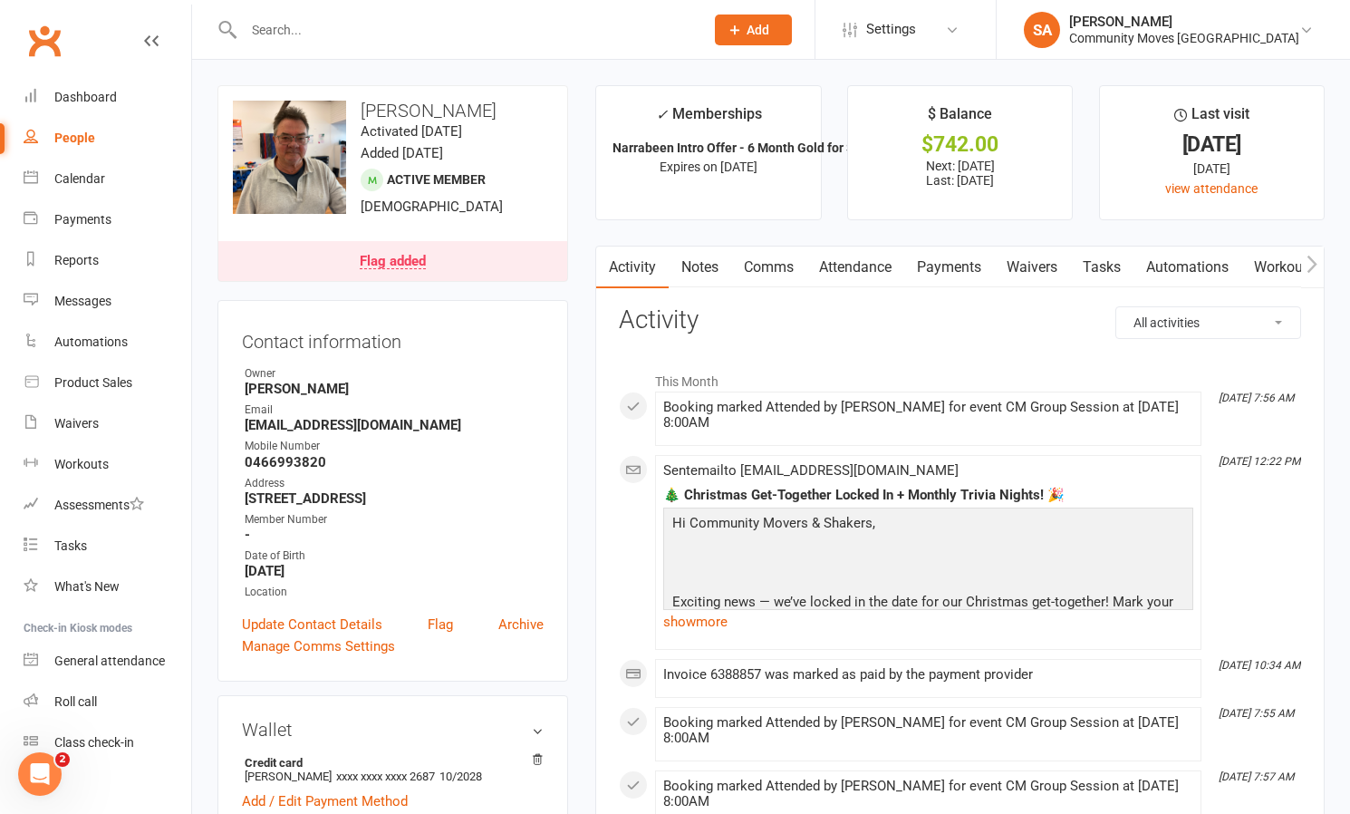
click at [786, 260] on link "Comms" at bounding box center [768, 267] width 75 height 42
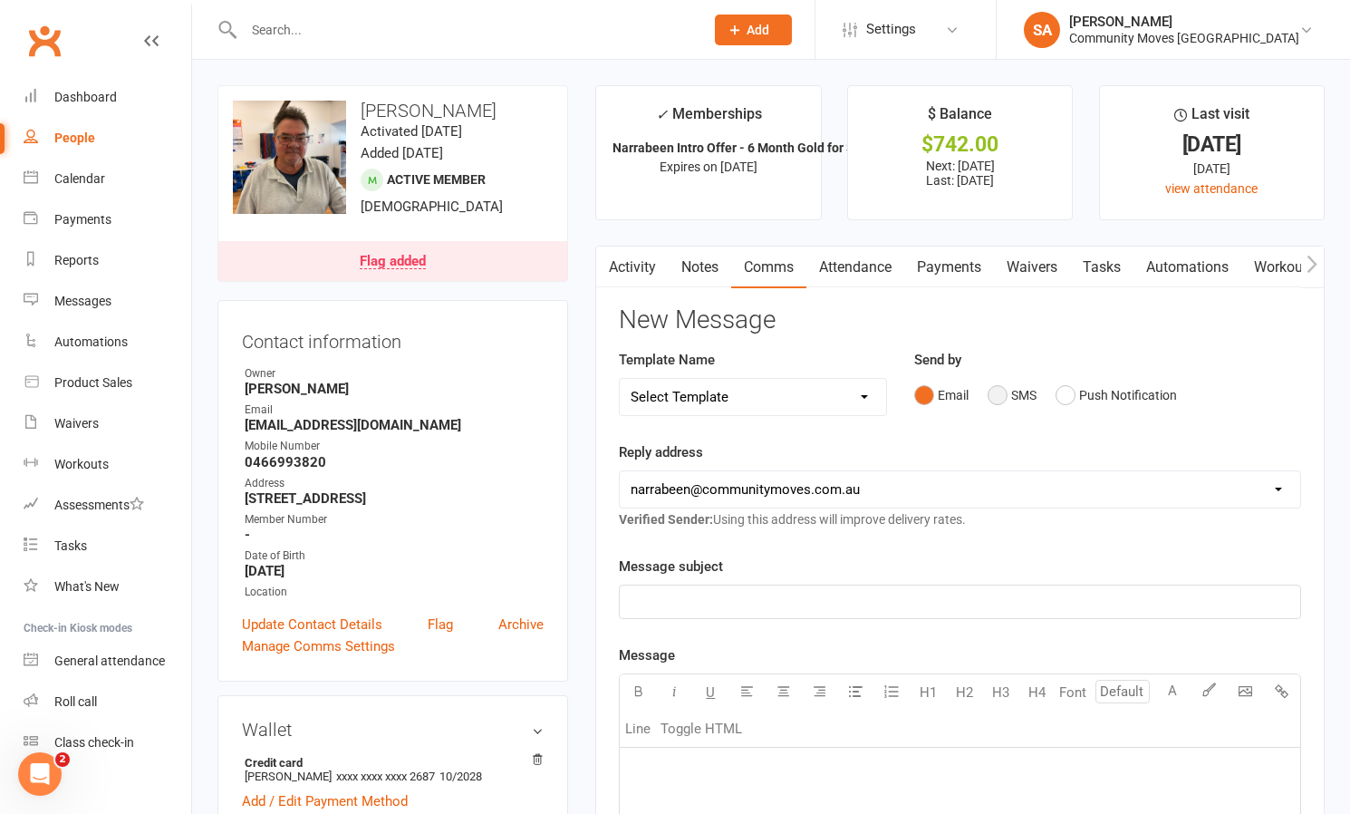
click at [1006, 393] on button "SMS" at bounding box center [1011, 395] width 49 height 34
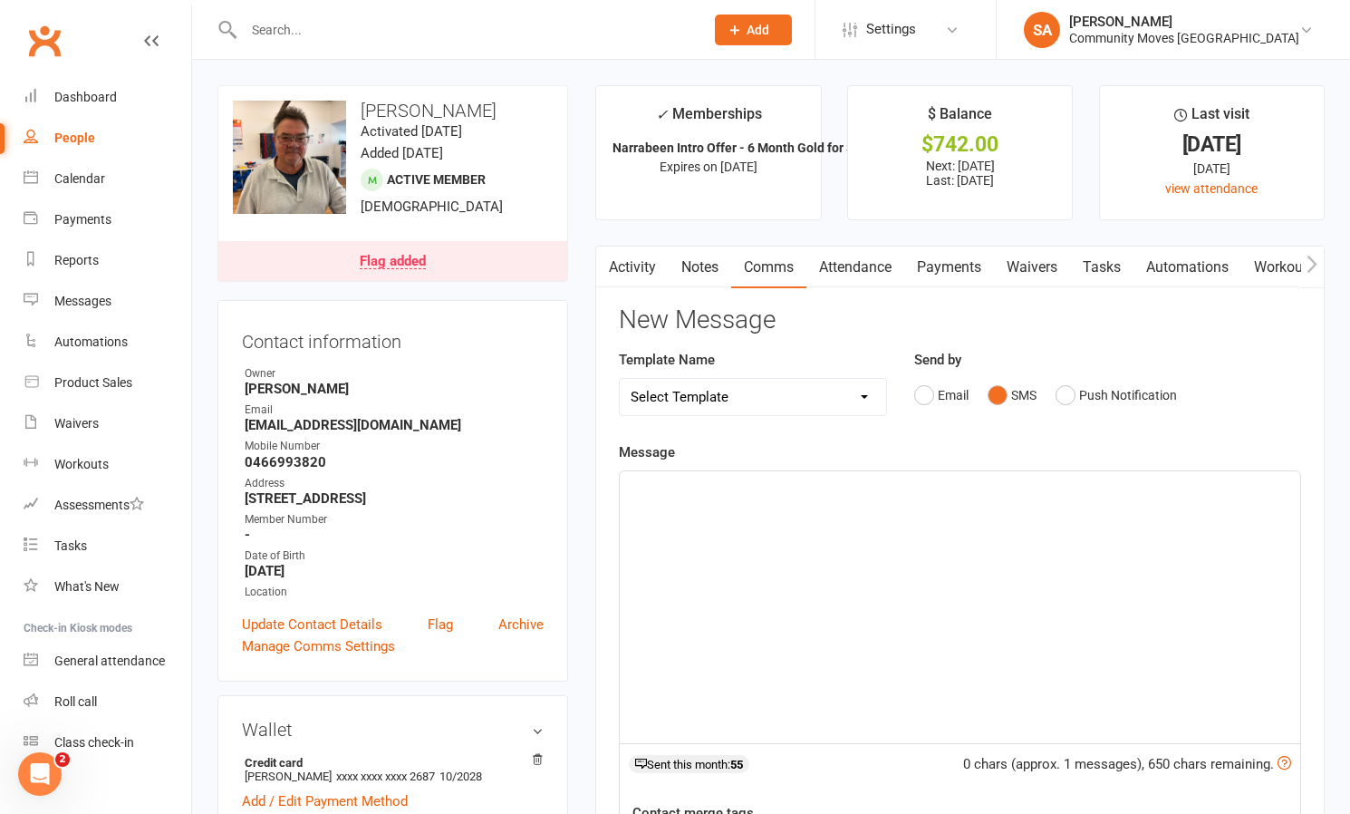
click at [737, 519] on div "﻿" at bounding box center [960, 607] width 680 height 272
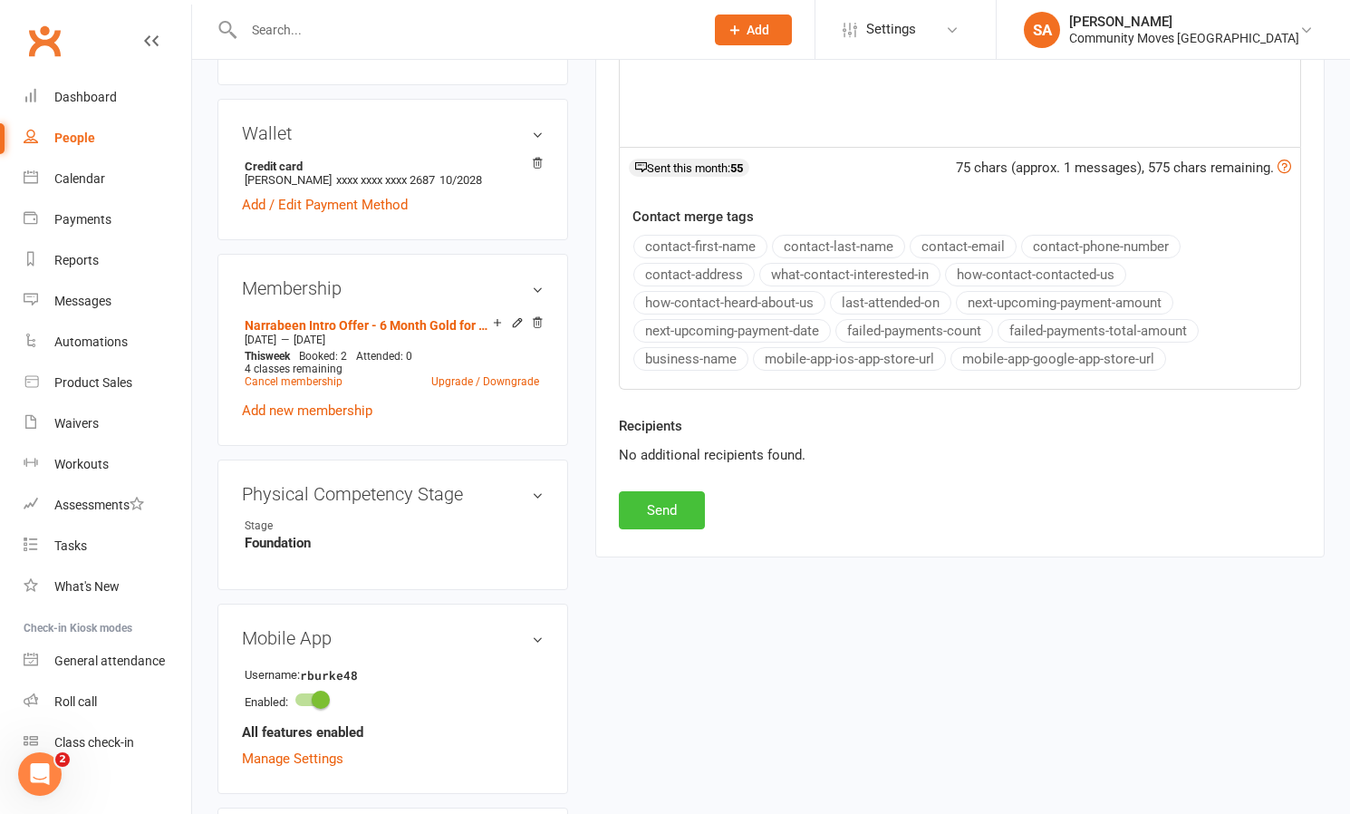
scroll to position [597, 0]
click at [660, 505] on button "Send" at bounding box center [662, 509] width 86 height 38
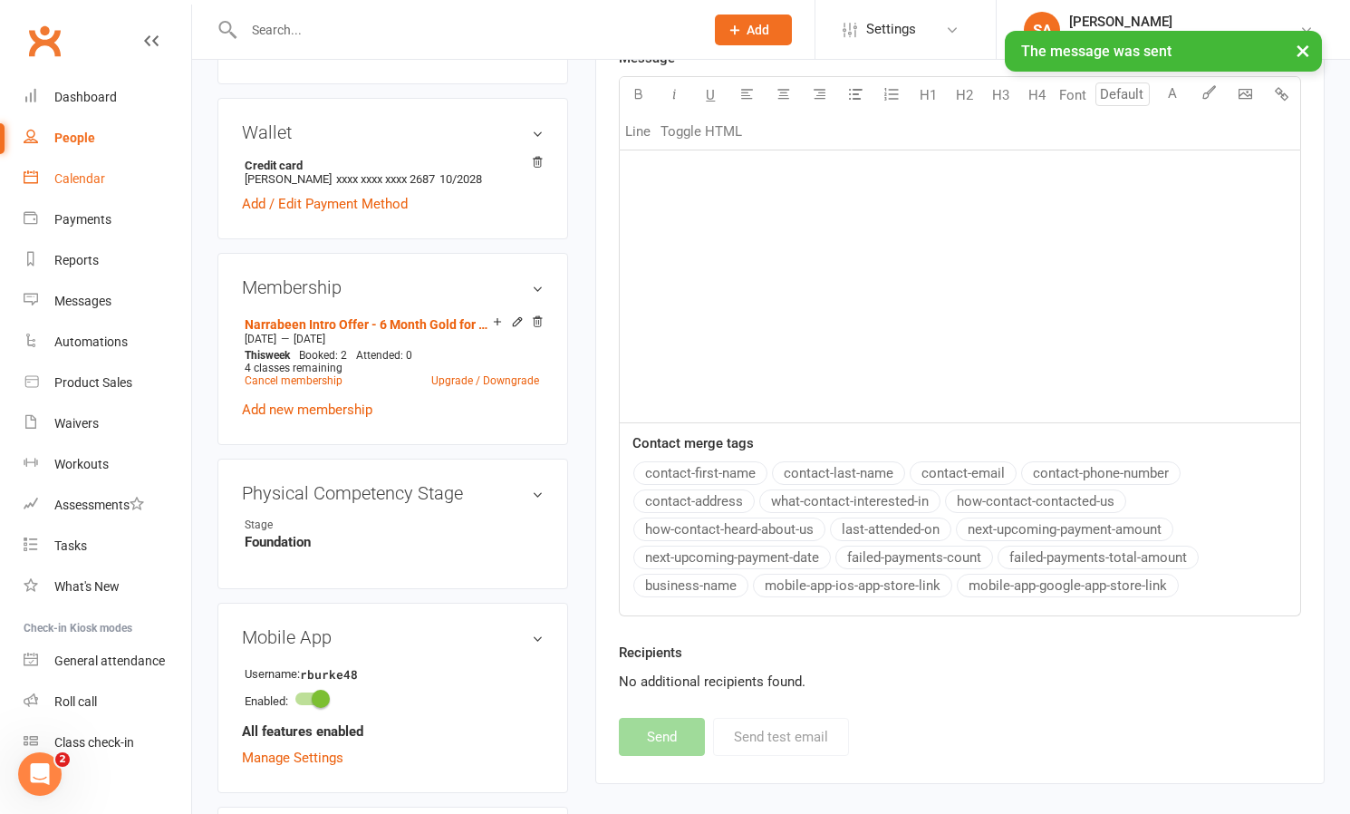
click at [78, 175] on div "Calendar" at bounding box center [79, 178] width 51 height 14
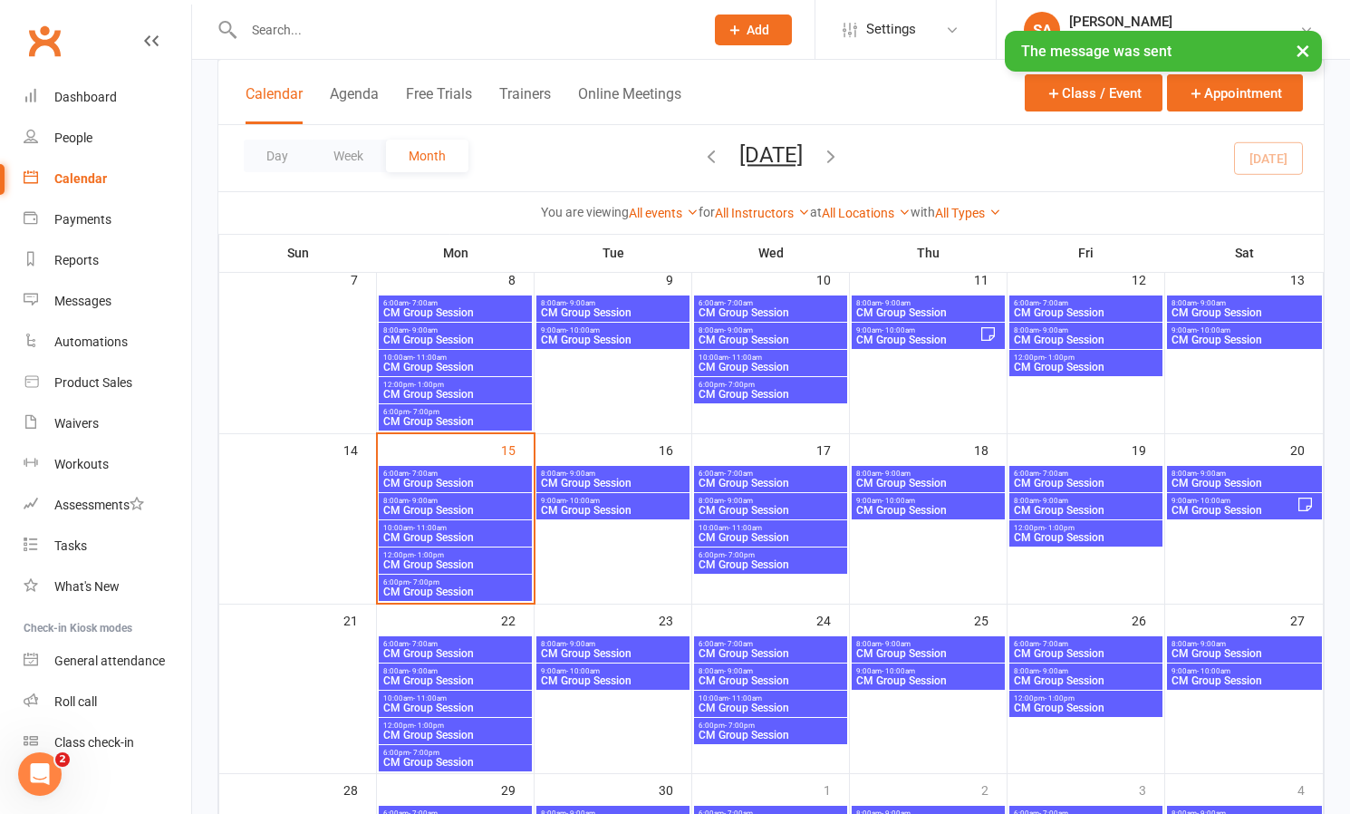
scroll to position [292, 0]
click at [468, 500] on span "8:00am - 9:00am" at bounding box center [455, 500] width 146 height 8
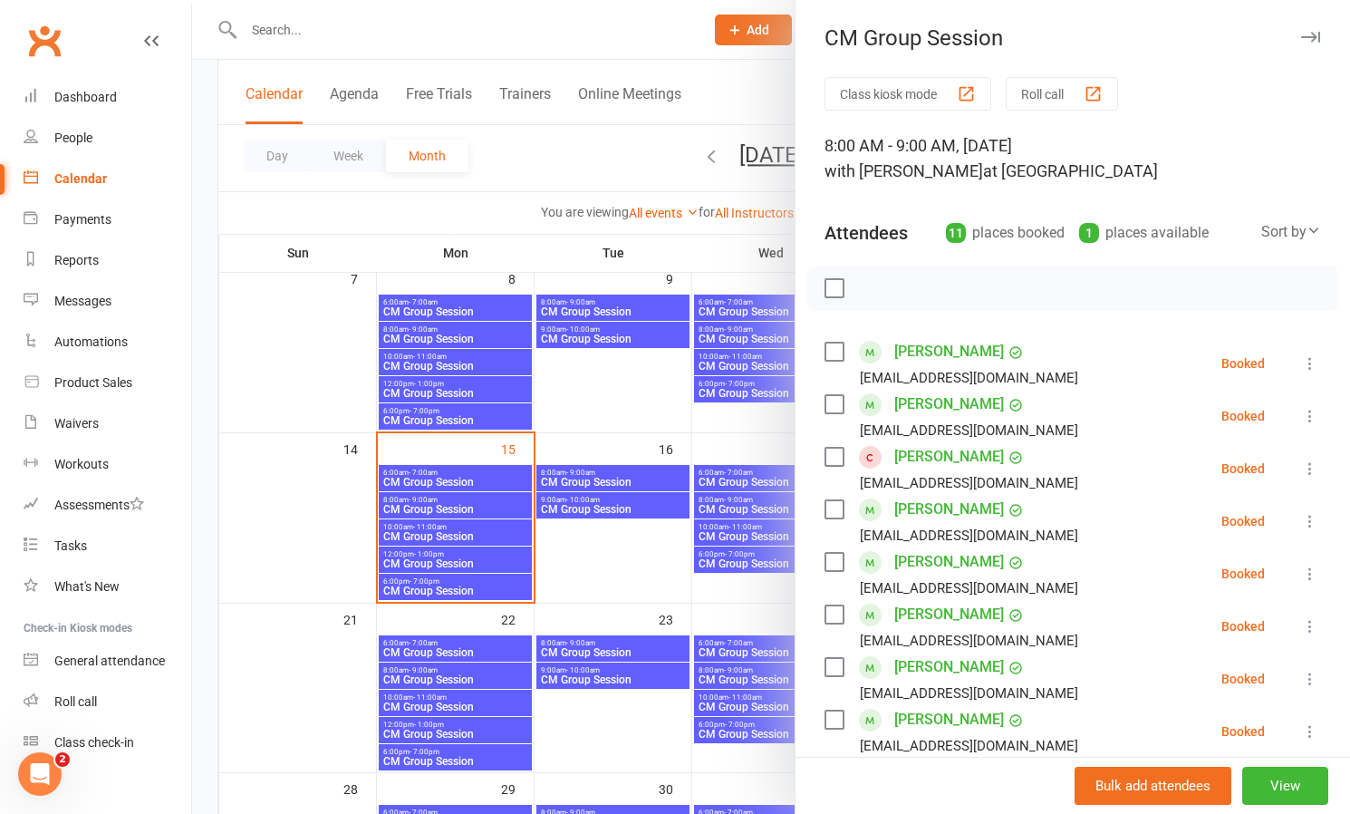
click at [927, 457] on link "[PERSON_NAME]" at bounding box center [949, 456] width 110 height 29
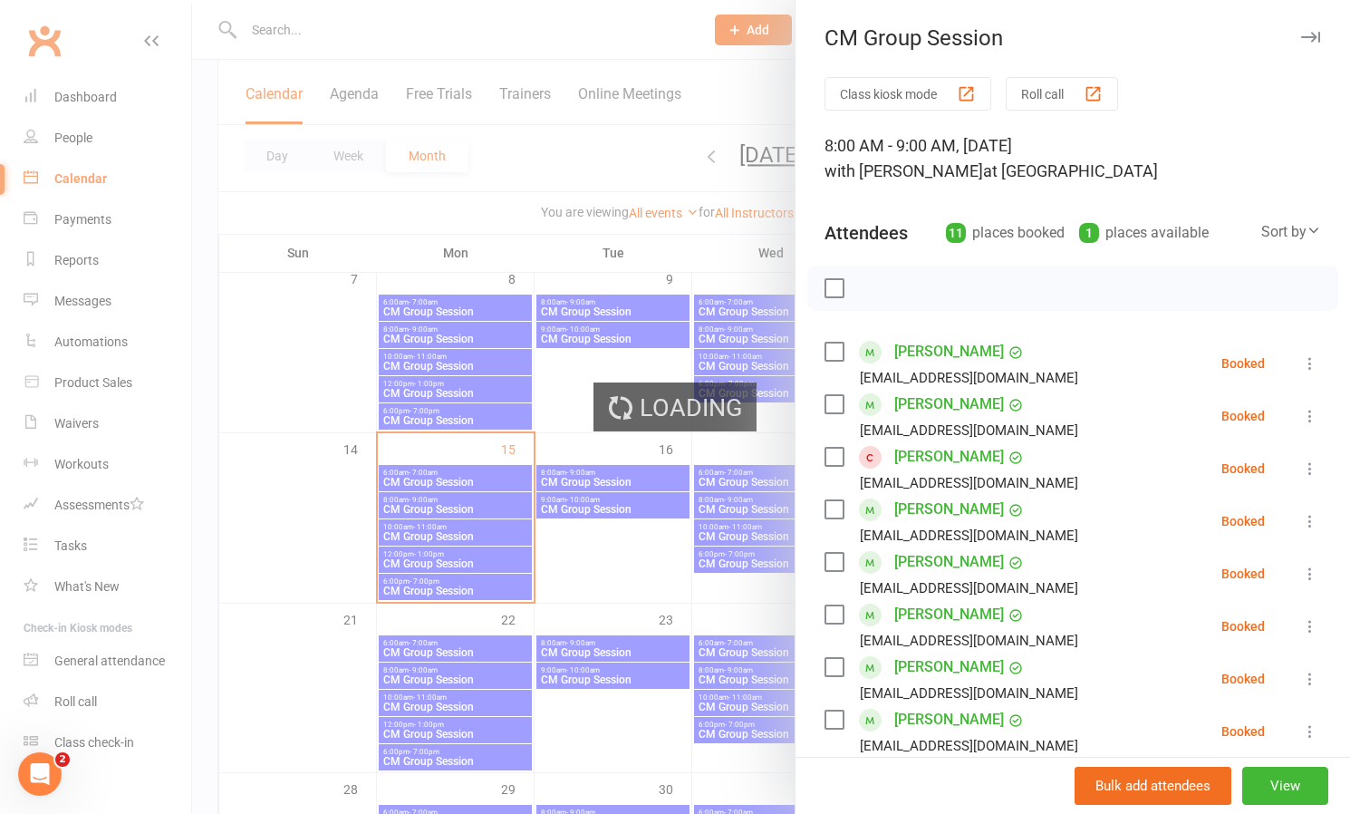
scroll to position [5, 0]
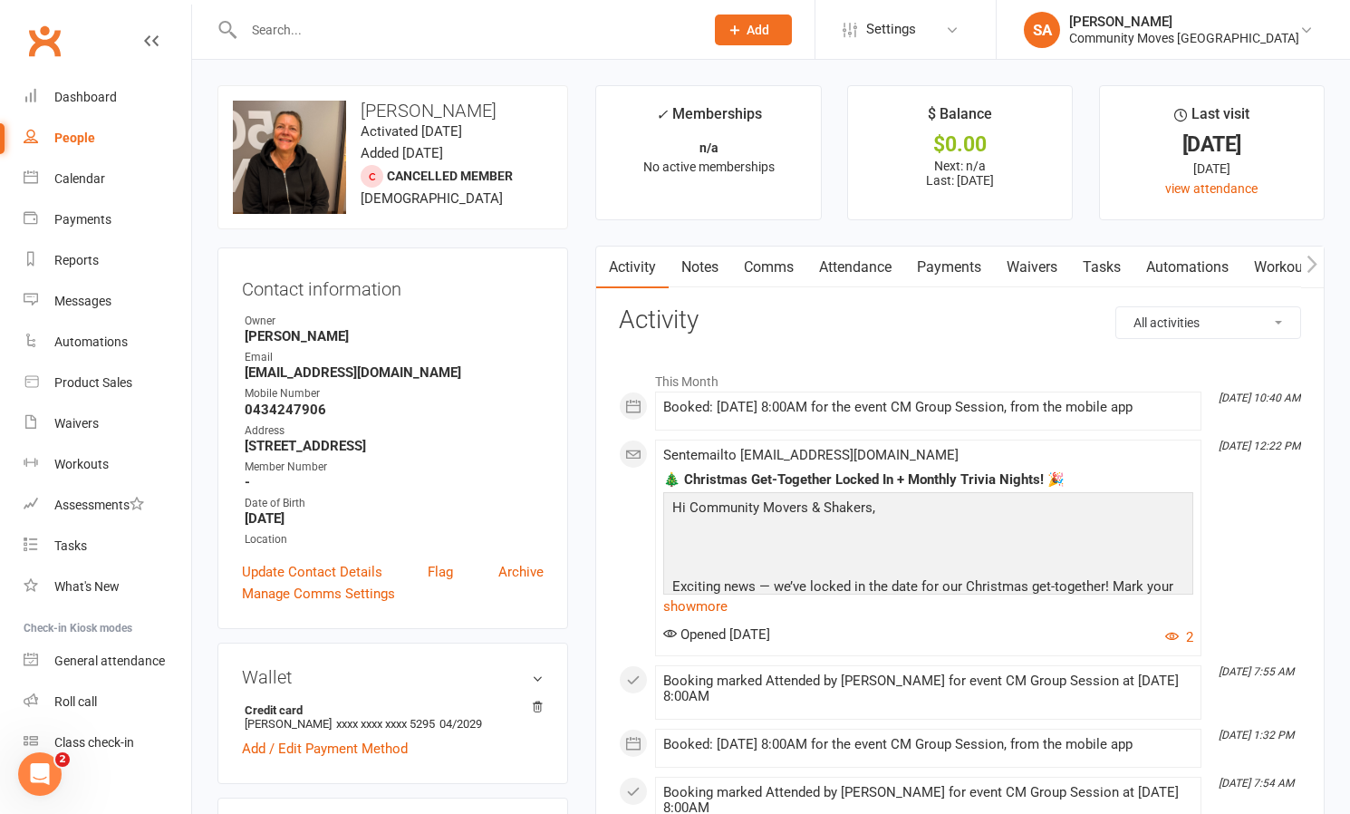
click at [788, 267] on link "Comms" at bounding box center [768, 267] width 75 height 42
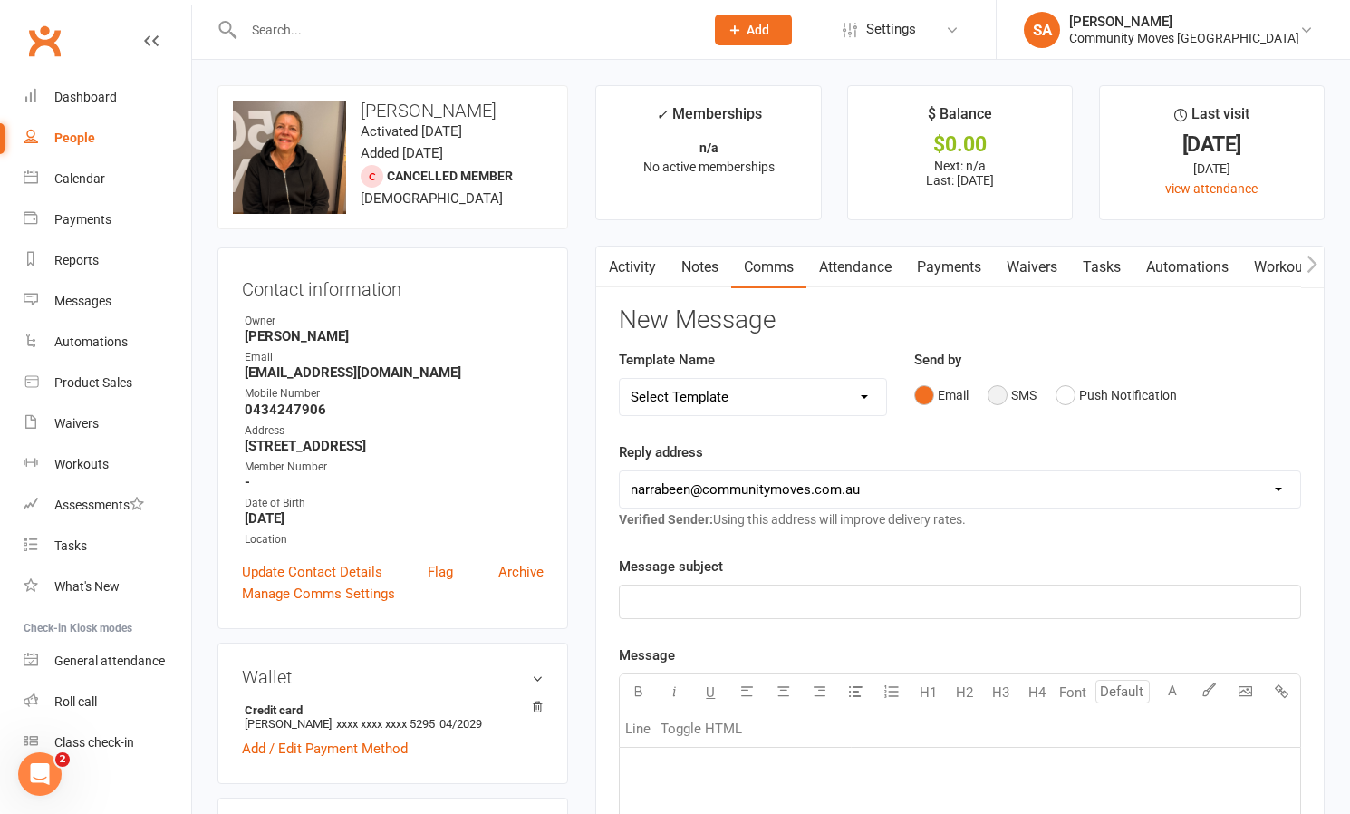
drag, startPoint x: 999, startPoint y: 398, endPoint x: 990, endPoint y: 393, distance: 10.1
click at [999, 398] on button "SMS" at bounding box center [1011, 395] width 49 height 34
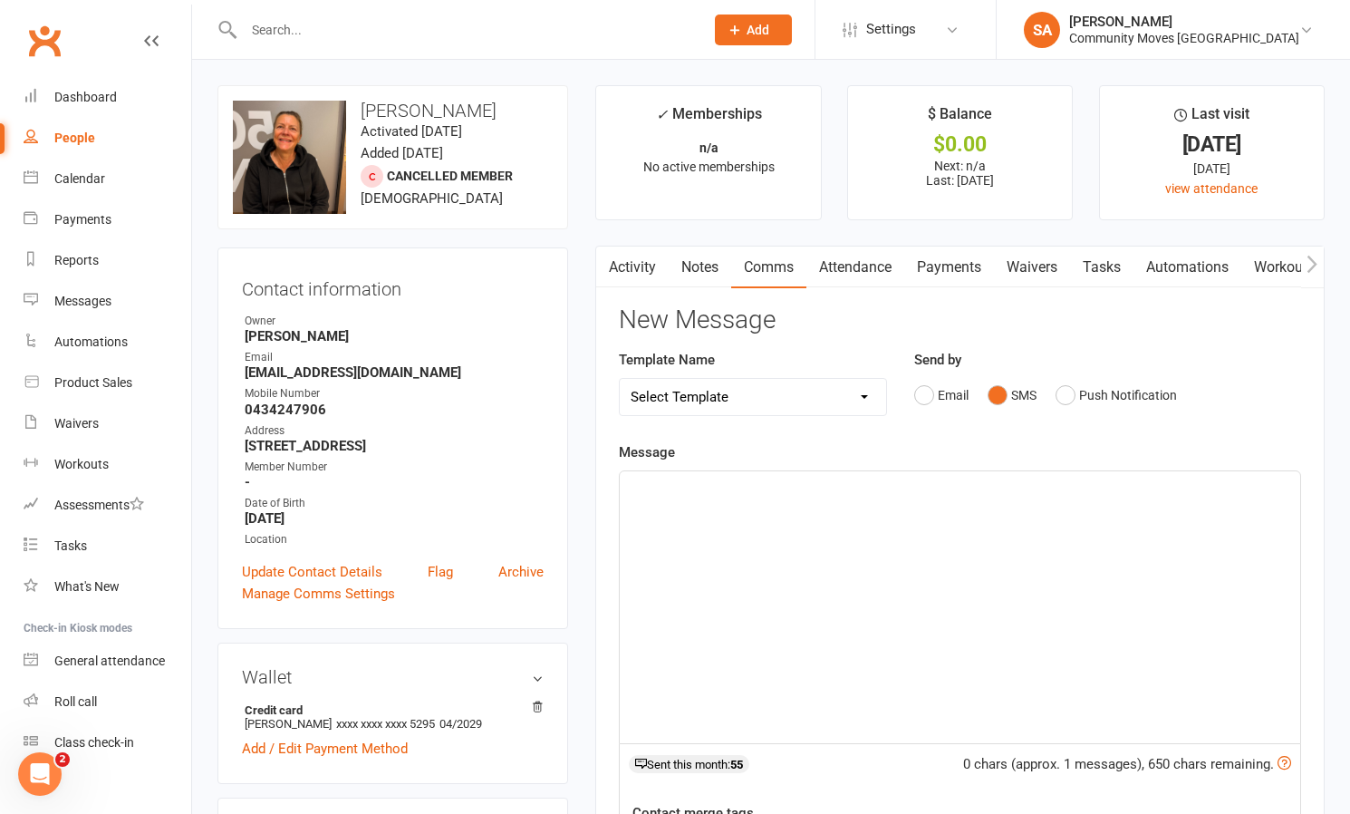
click at [689, 522] on div "﻿" at bounding box center [960, 607] width 680 height 272
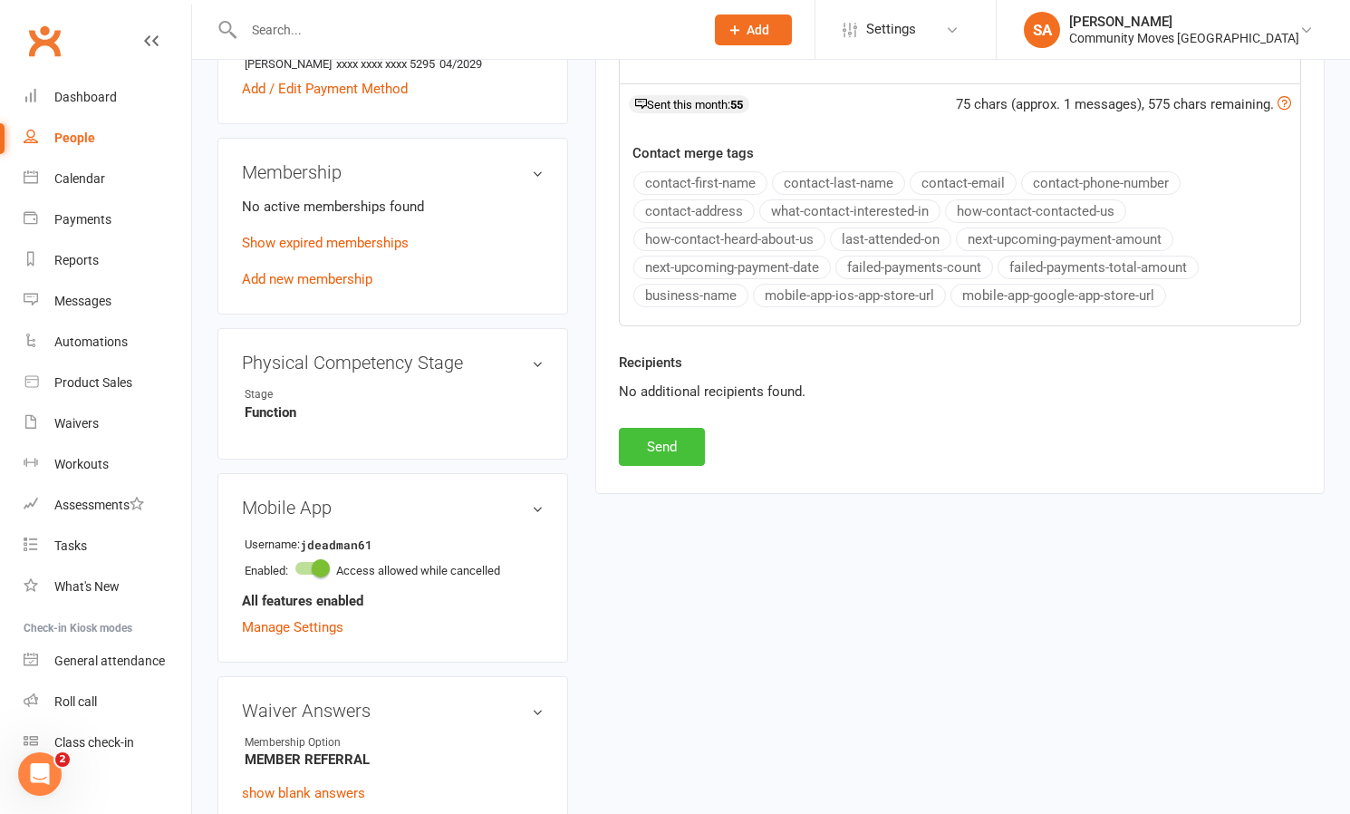
scroll to position [661, 0]
click at [662, 438] on button "Send" at bounding box center [662, 445] width 86 height 38
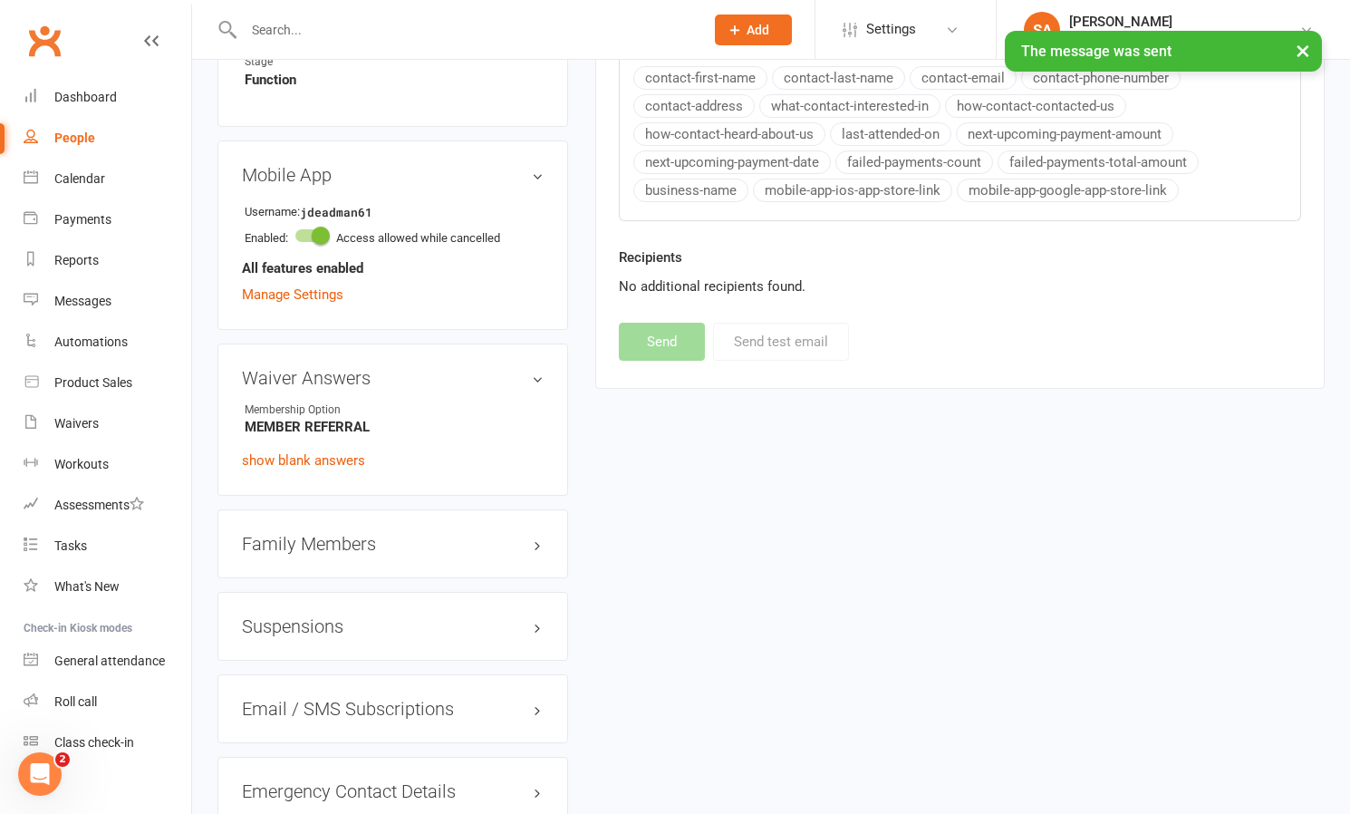
scroll to position [1106, 0]
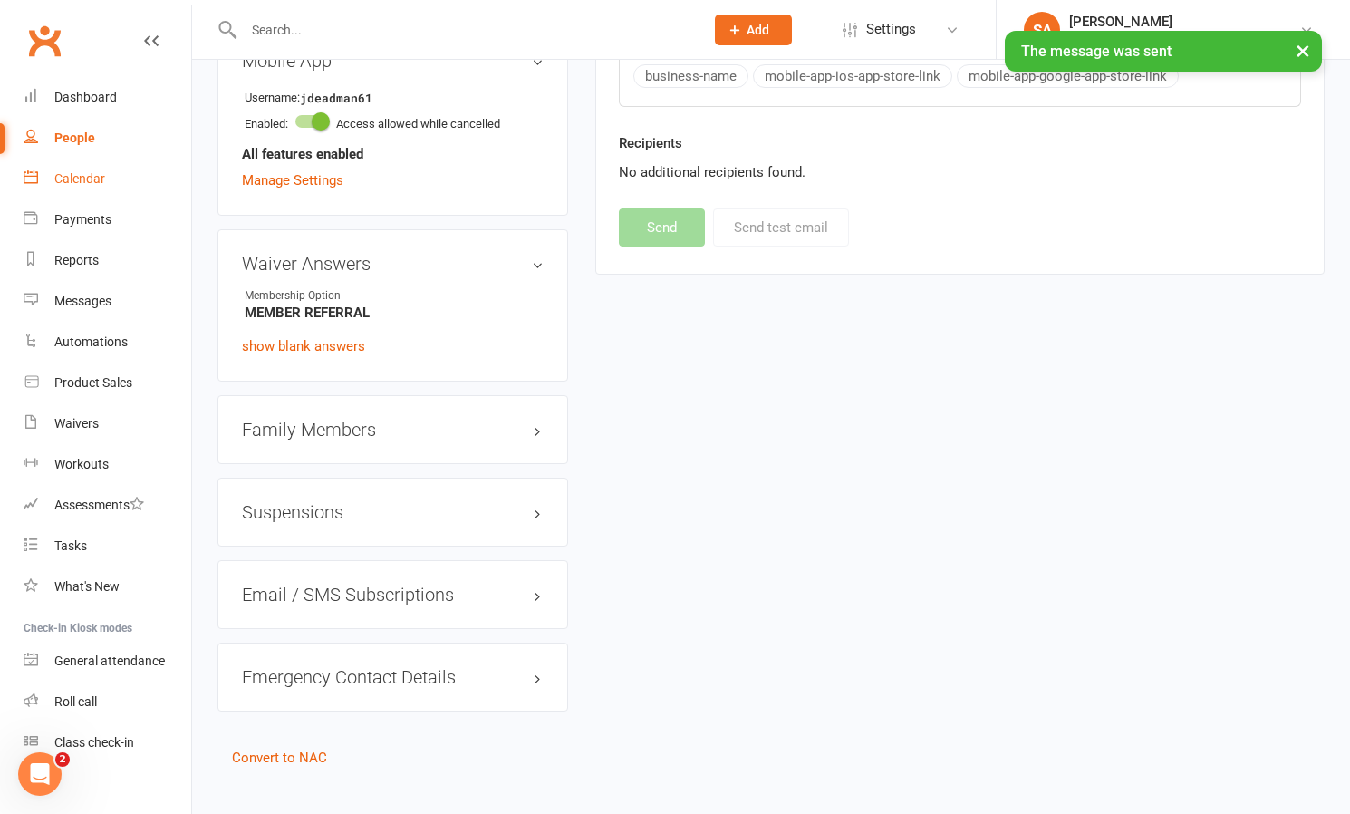
click at [93, 175] on div "Calendar" at bounding box center [79, 178] width 51 height 14
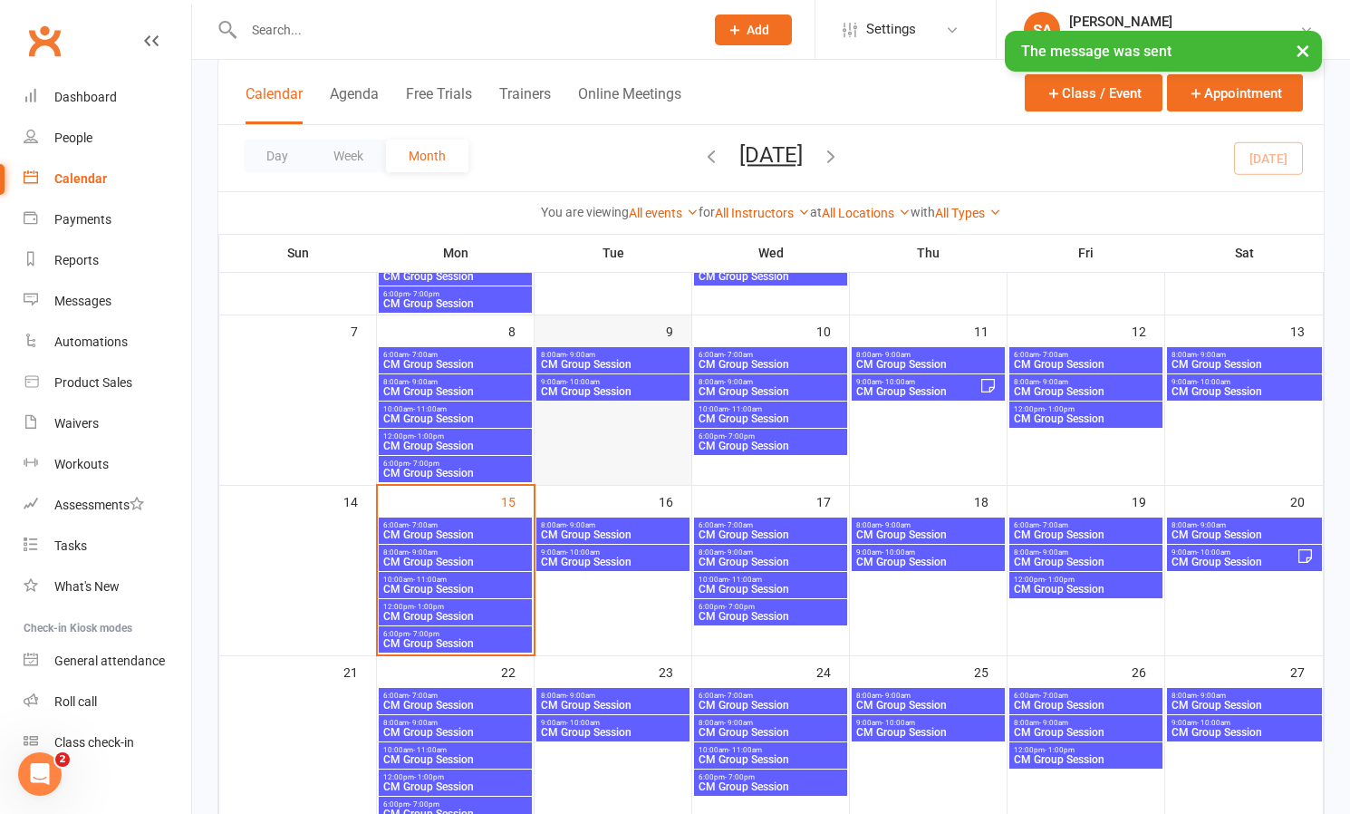
scroll to position [246, 0]
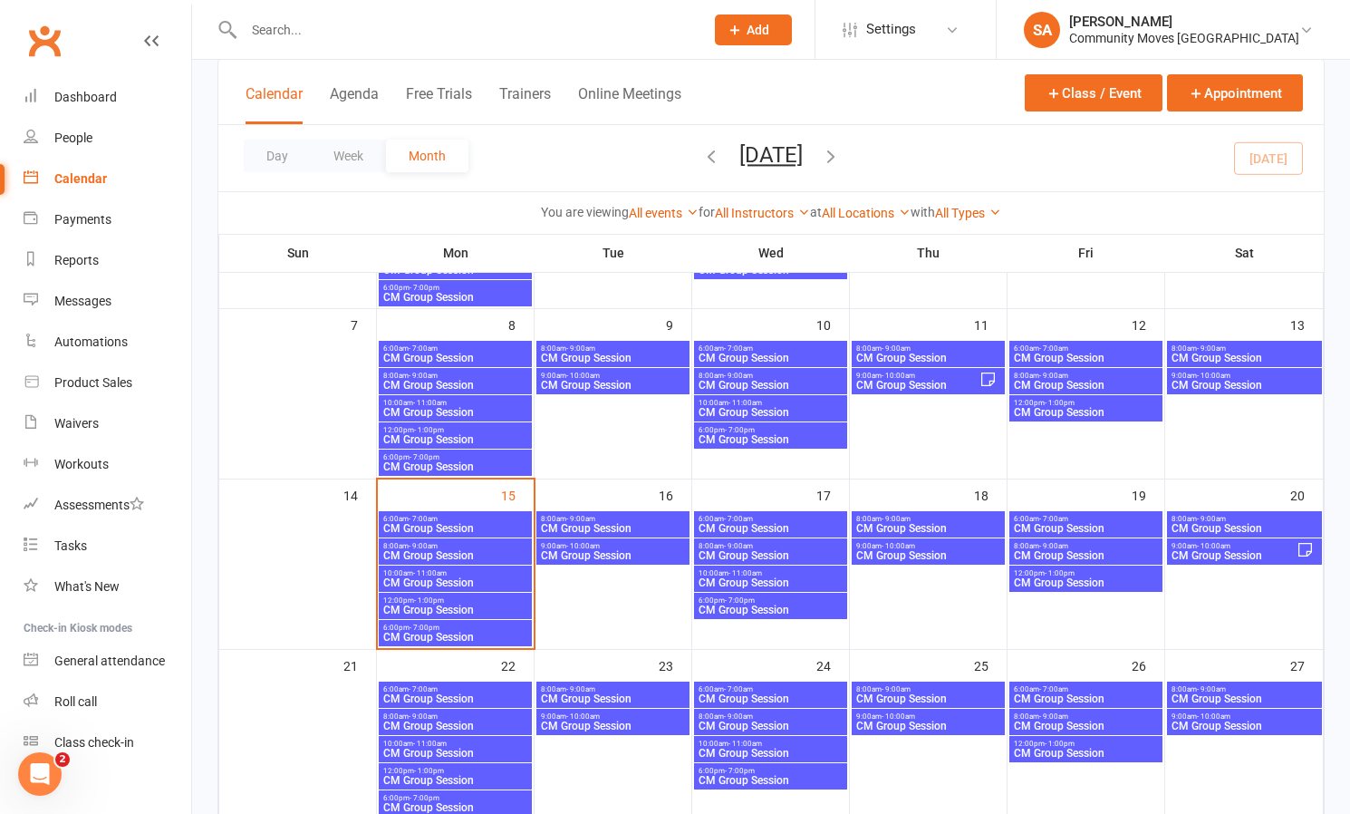
click at [461, 546] on span "8:00am - 9:00am" at bounding box center [455, 546] width 146 height 8
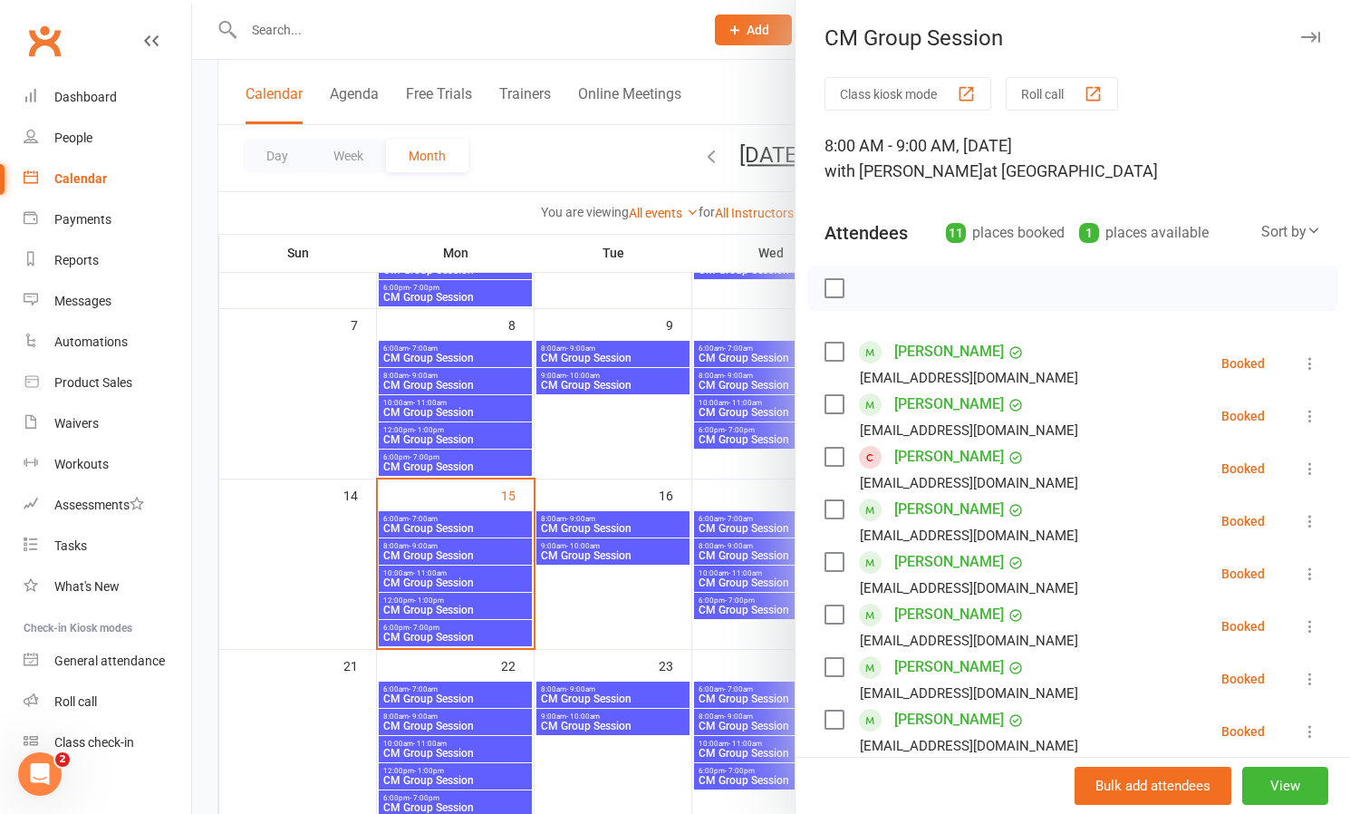
scroll to position [246, 0]
click at [949, 510] on link "[PERSON_NAME]" at bounding box center [949, 509] width 110 height 29
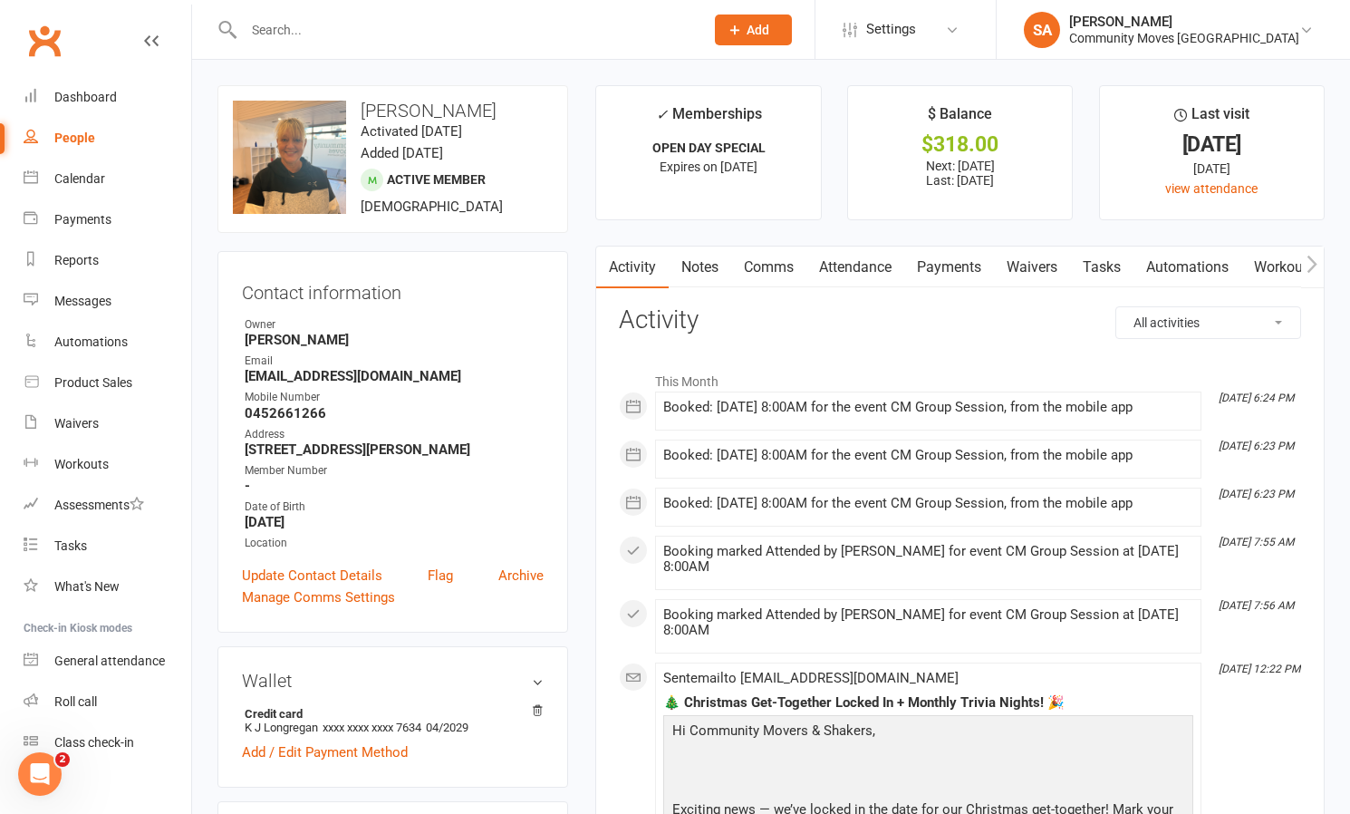
click at [762, 271] on link "Comms" at bounding box center [768, 267] width 75 height 42
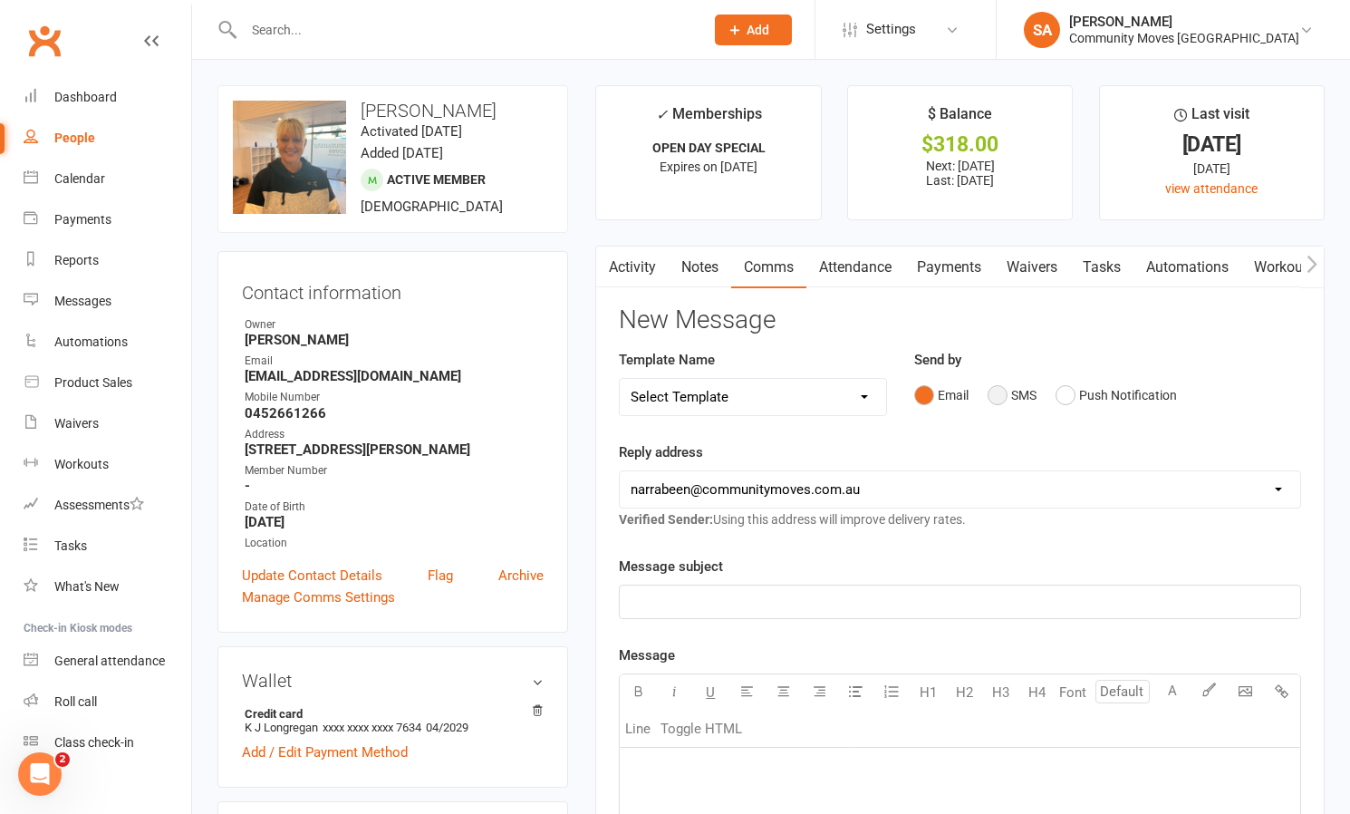
click at [997, 395] on button "SMS" at bounding box center [1011, 395] width 49 height 34
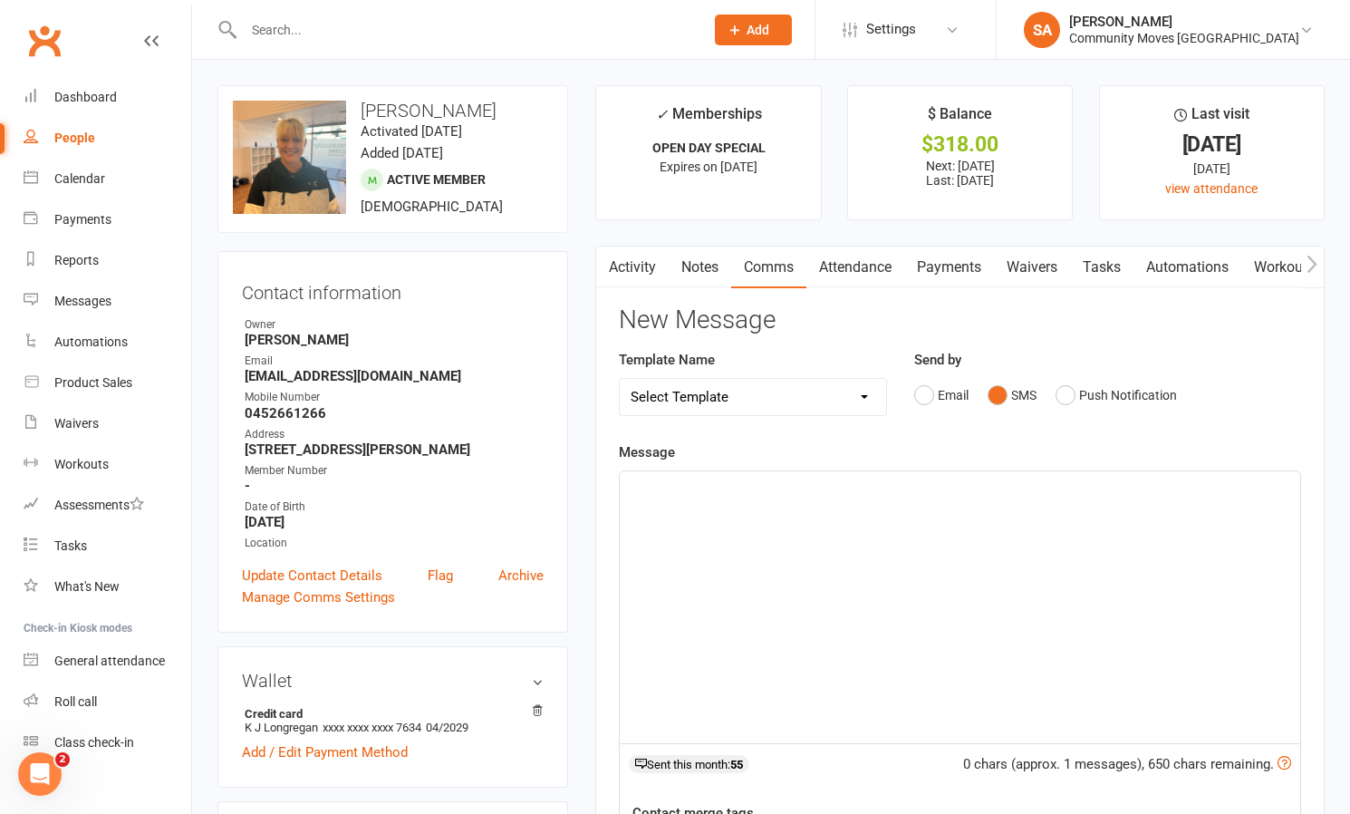
click at [770, 535] on div "﻿" at bounding box center [960, 607] width 680 height 272
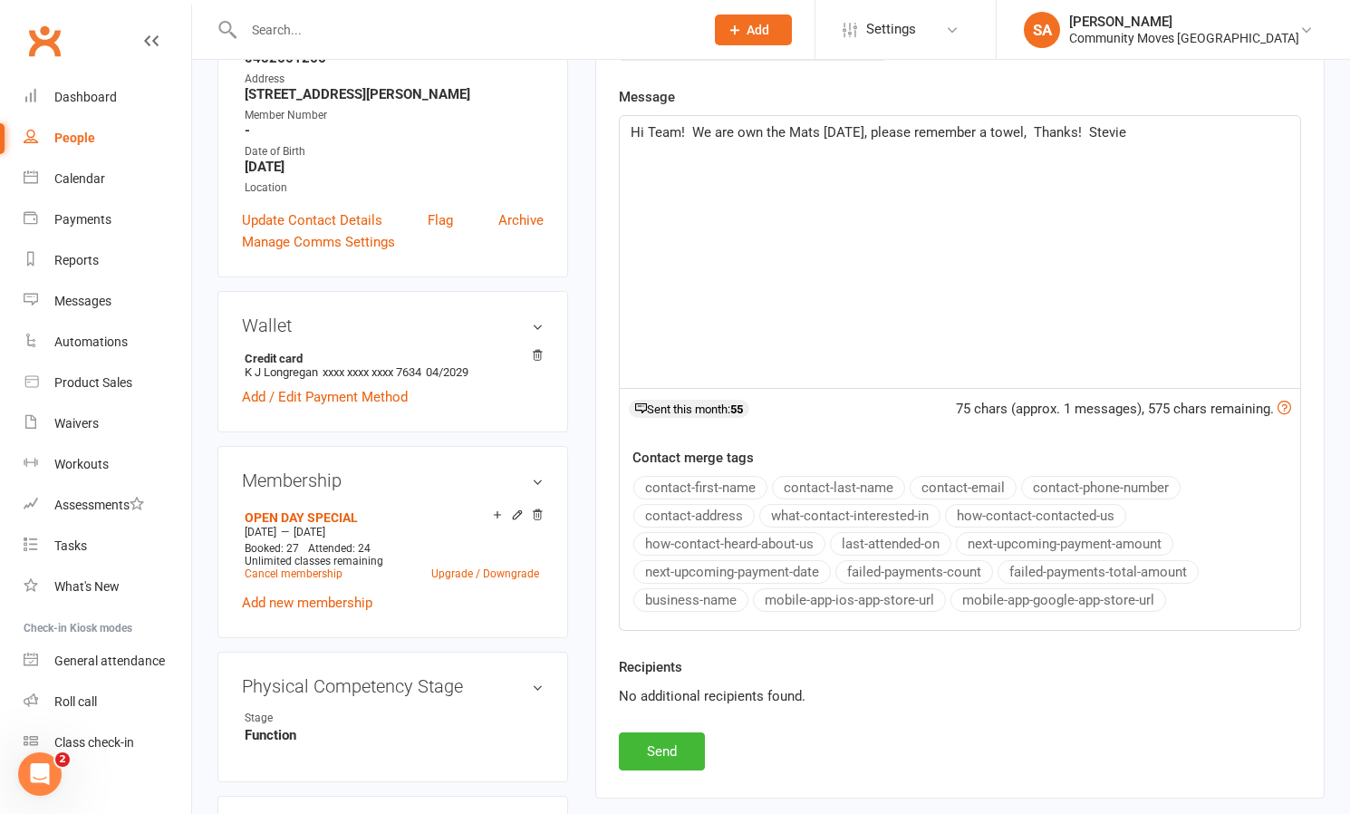
scroll to position [392, 0]
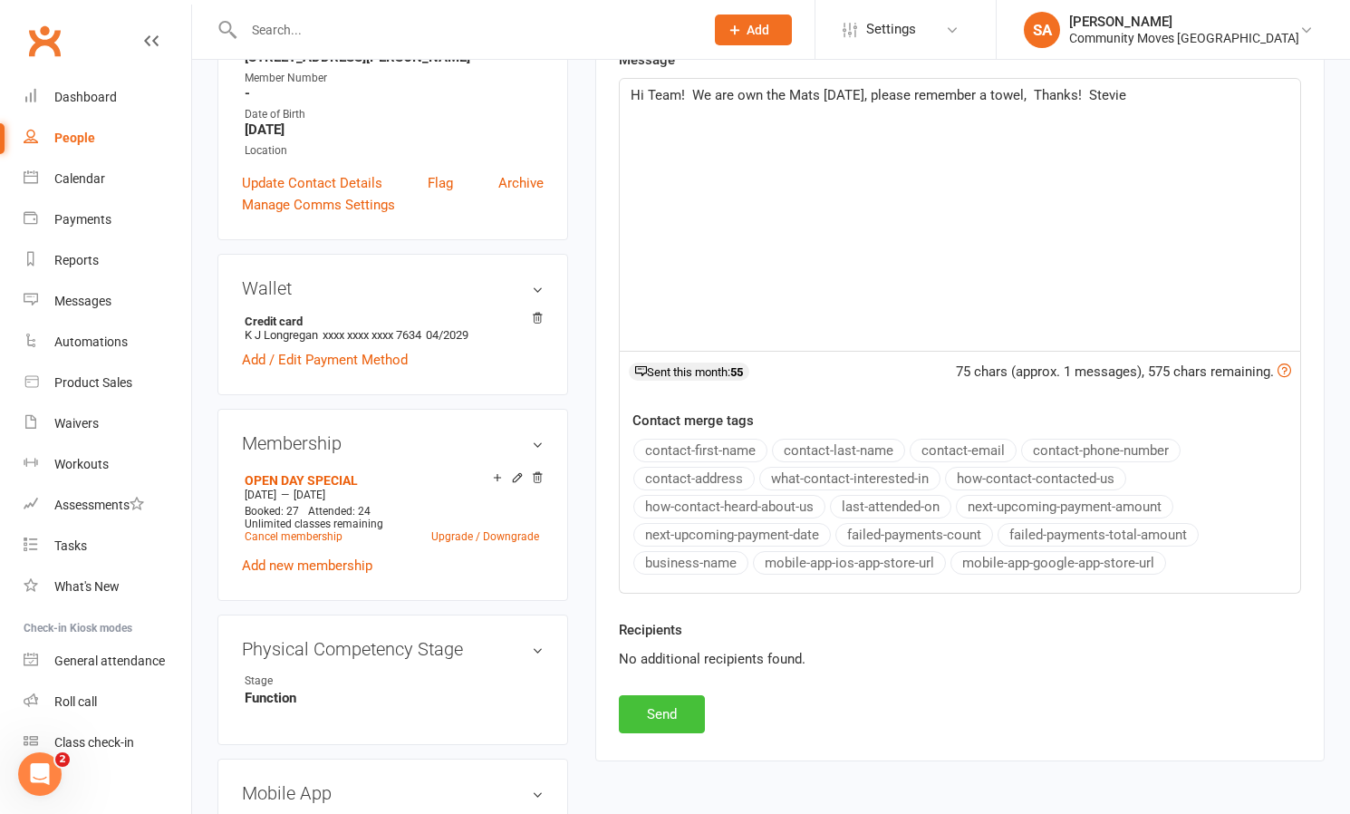
click at [674, 708] on button "Send" at bounding box center [662, 714] width 86 height 38
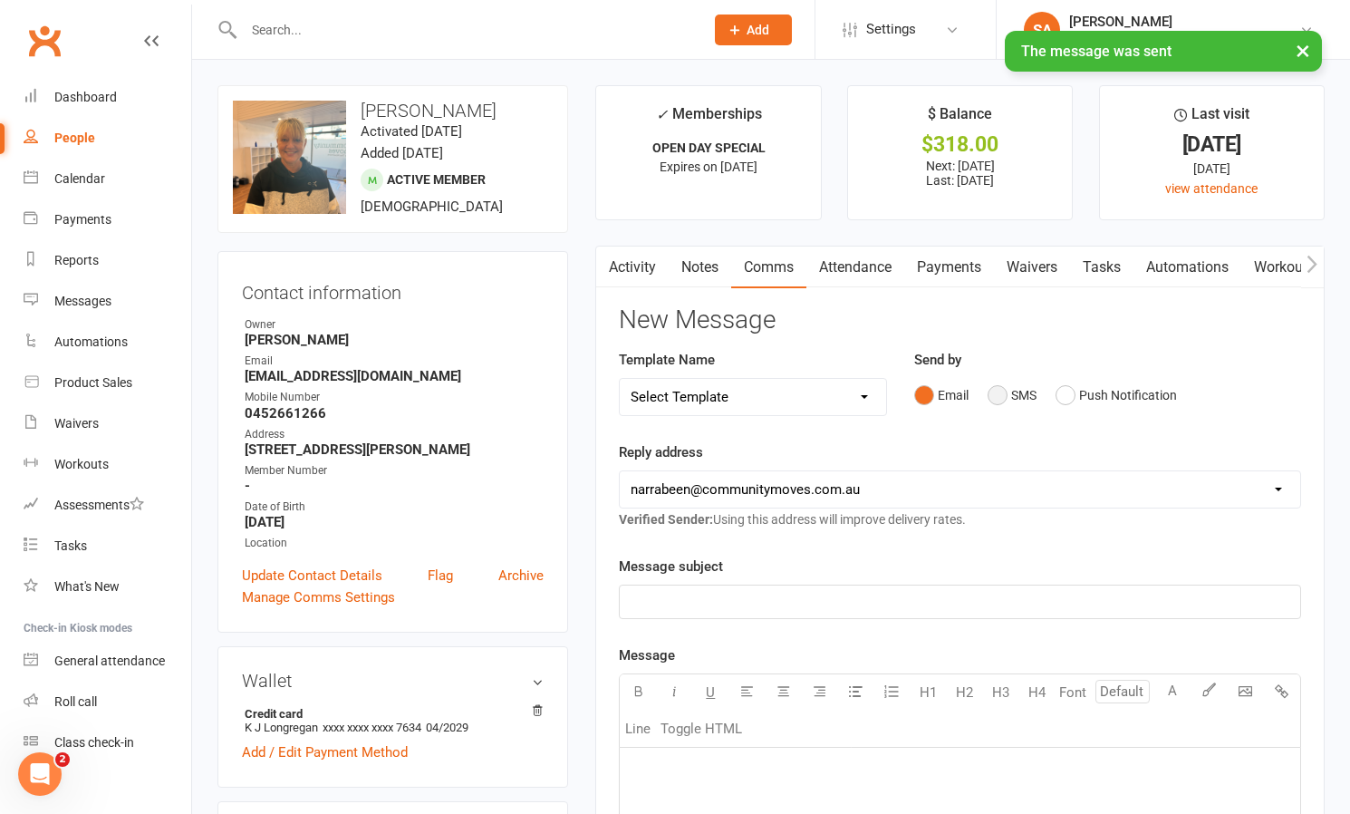
scroll to position [0, 0]
click at [84, 172] on div "Calendar" at bounding box center [79, 178] width 51 height 14
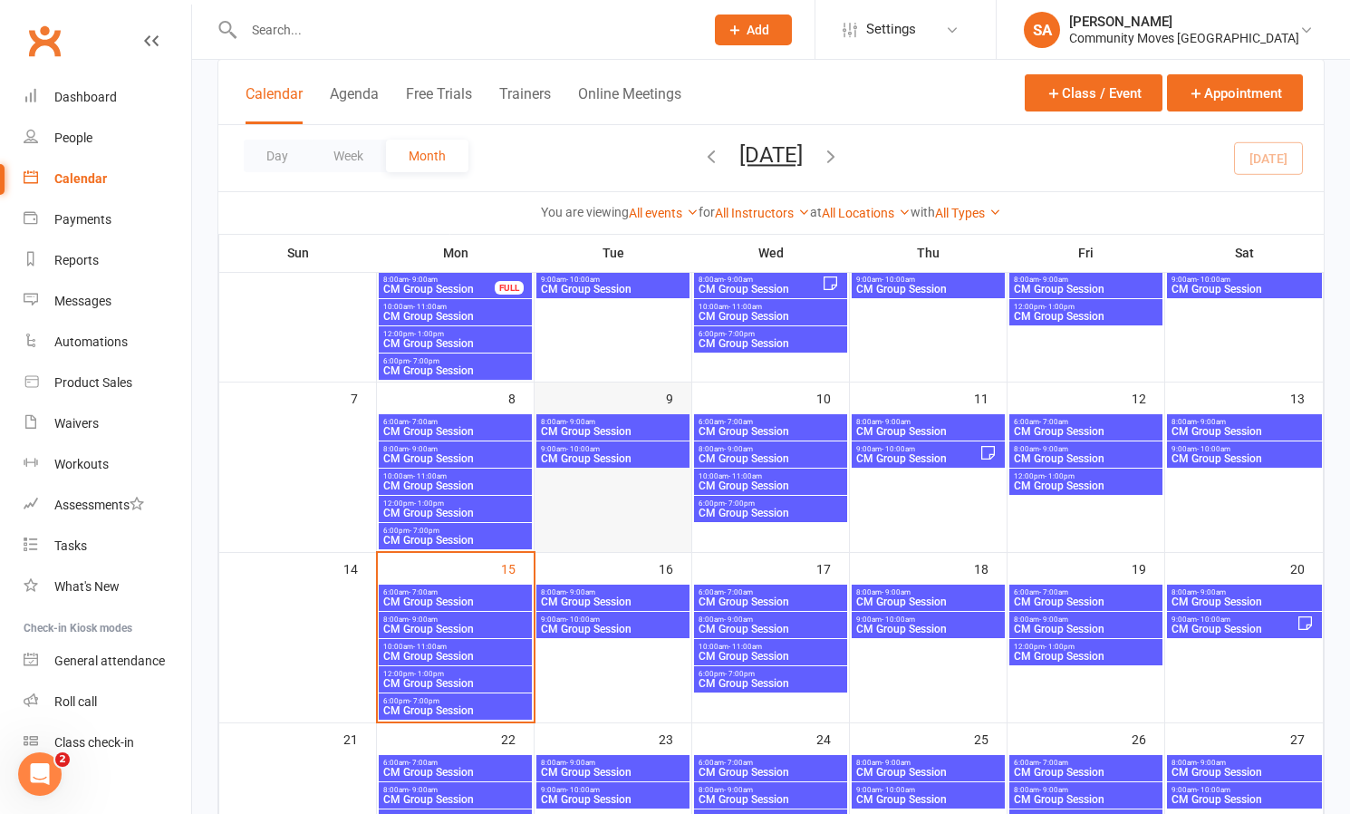
scroll to position [197, 0]
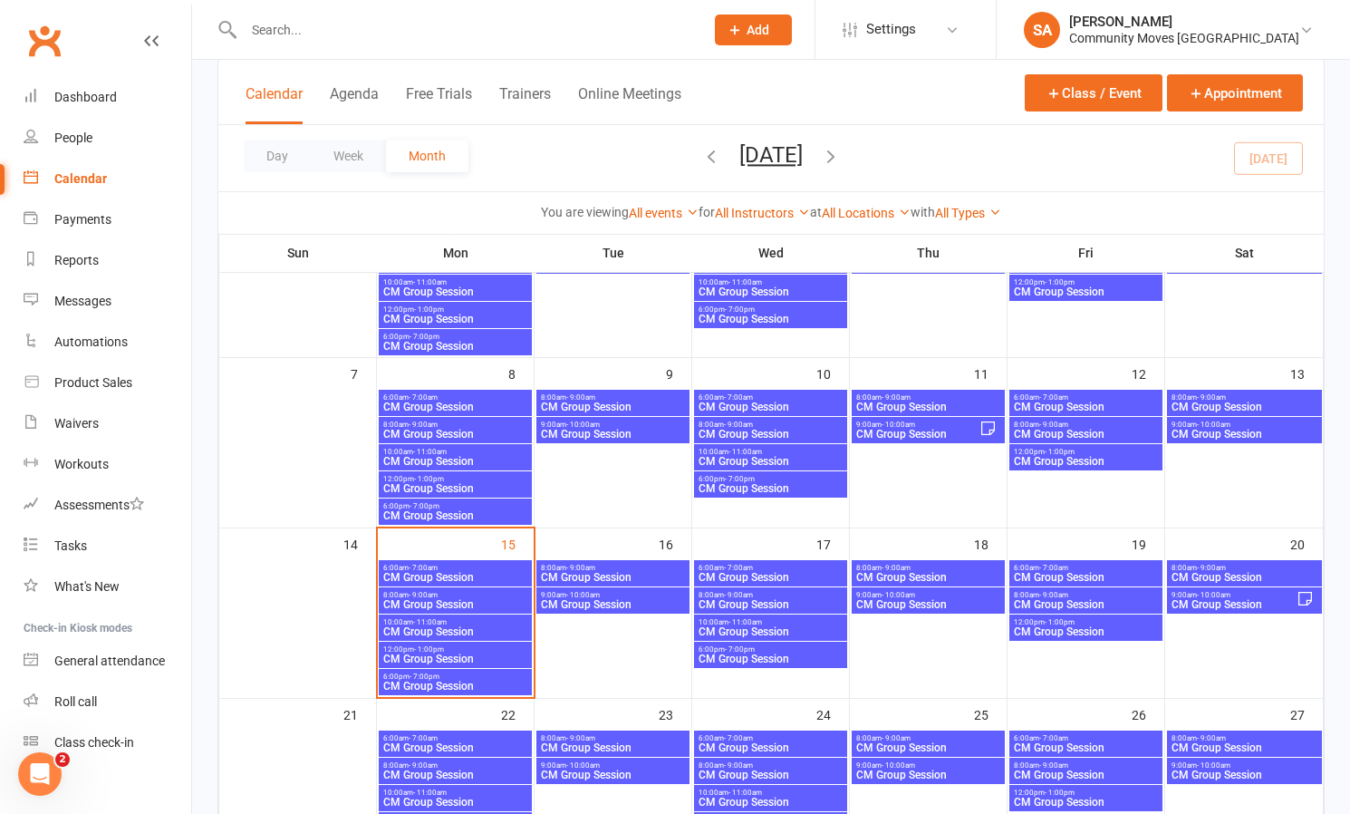
click at [440, 596] on span "8:00am - 9:00am" at bounding box center [455, 595] width 146 height 8
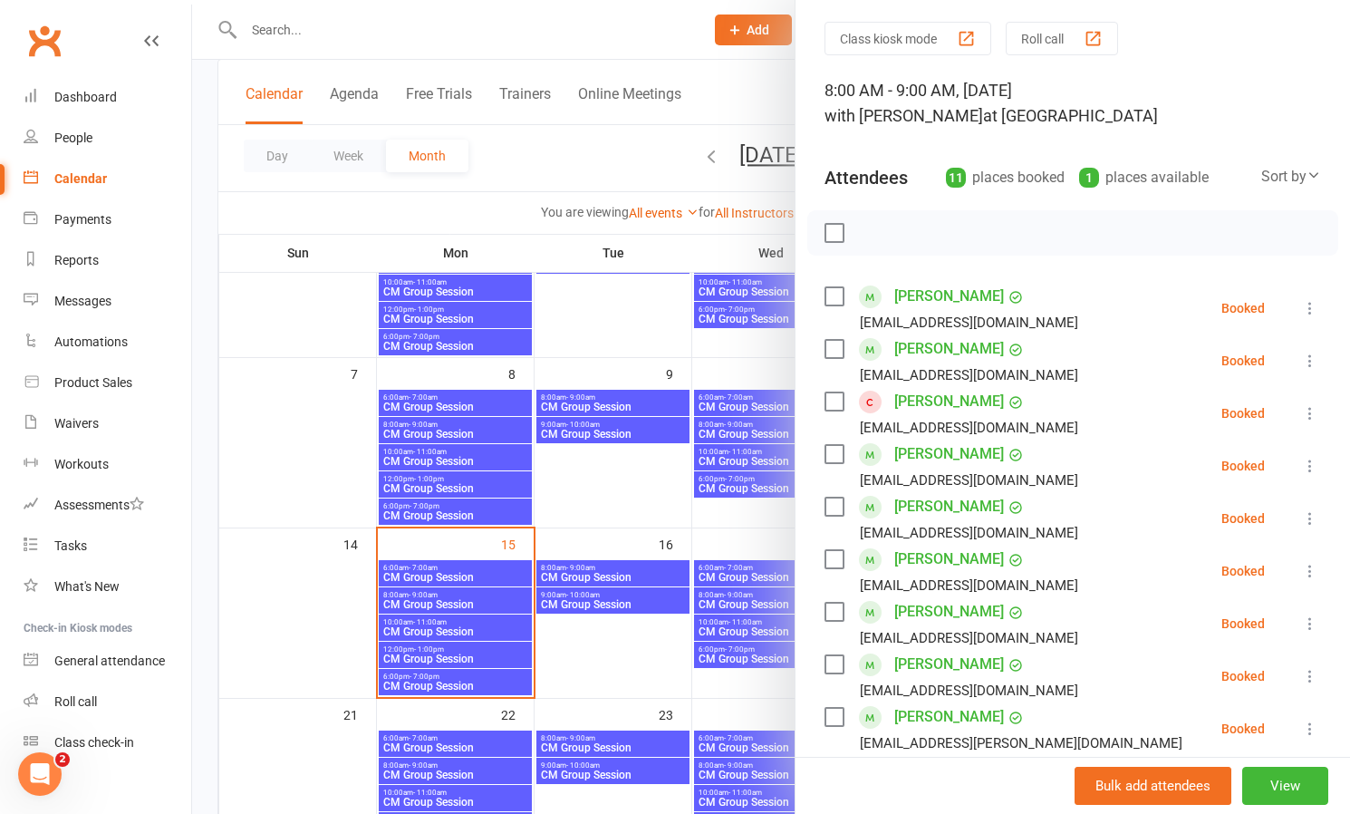
click at [911, 504] on link "[PERSON_NAME]" at bounding box center [949, 506] width 110 height 29
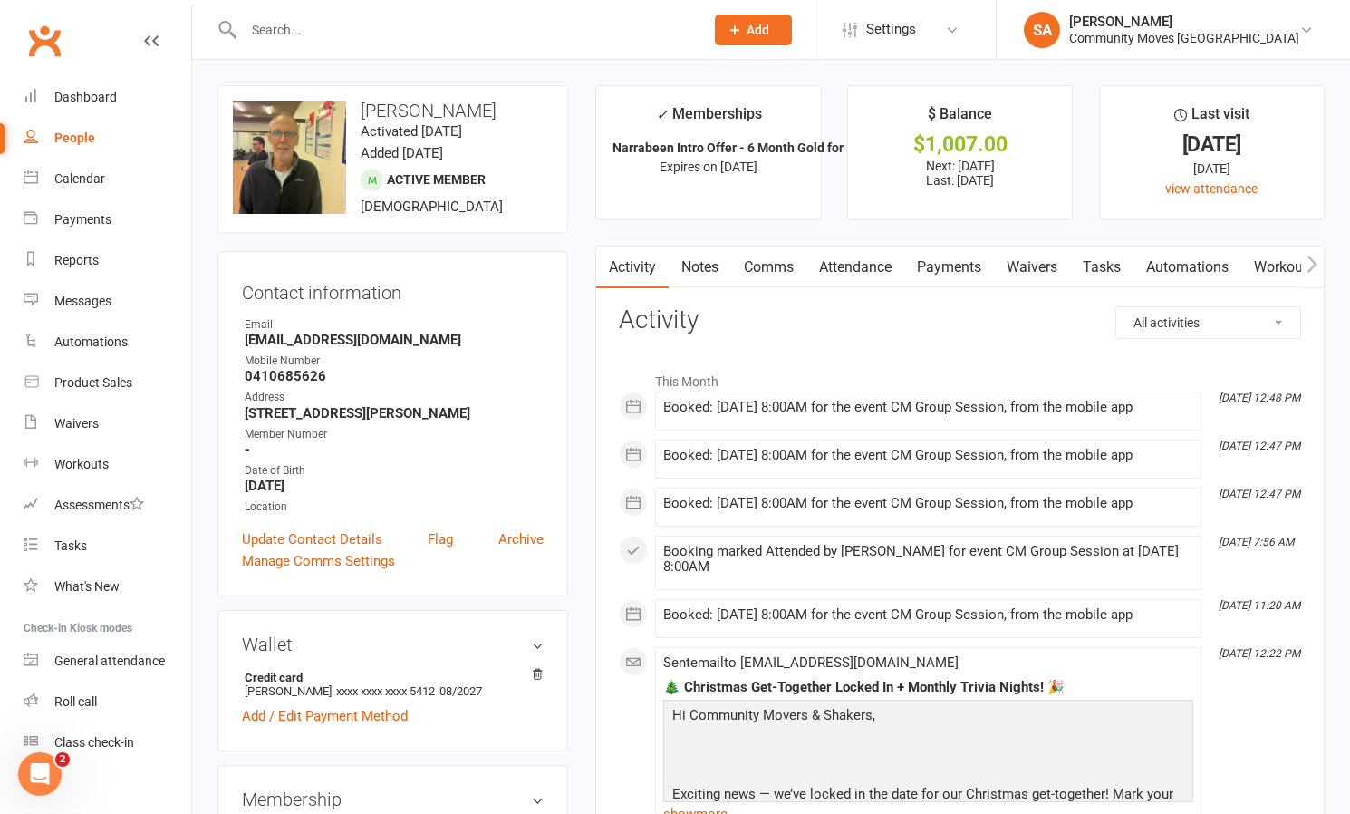
click at [766, 264] on link "Comms" at bounding box center [768, 267] width 75 height 42
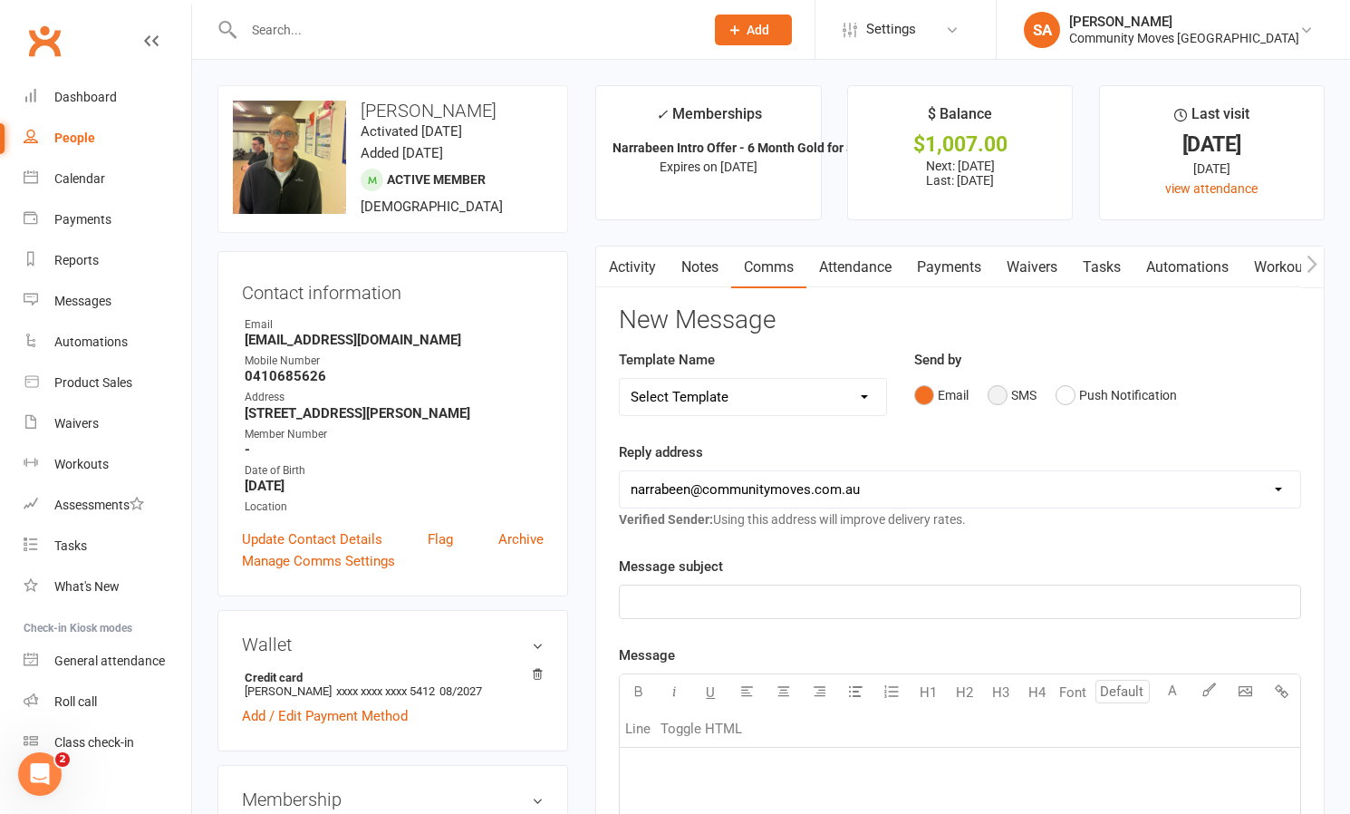
click at [1010, 390] on button "SMS" at bounding box center [1011, 395] width 49 height 34
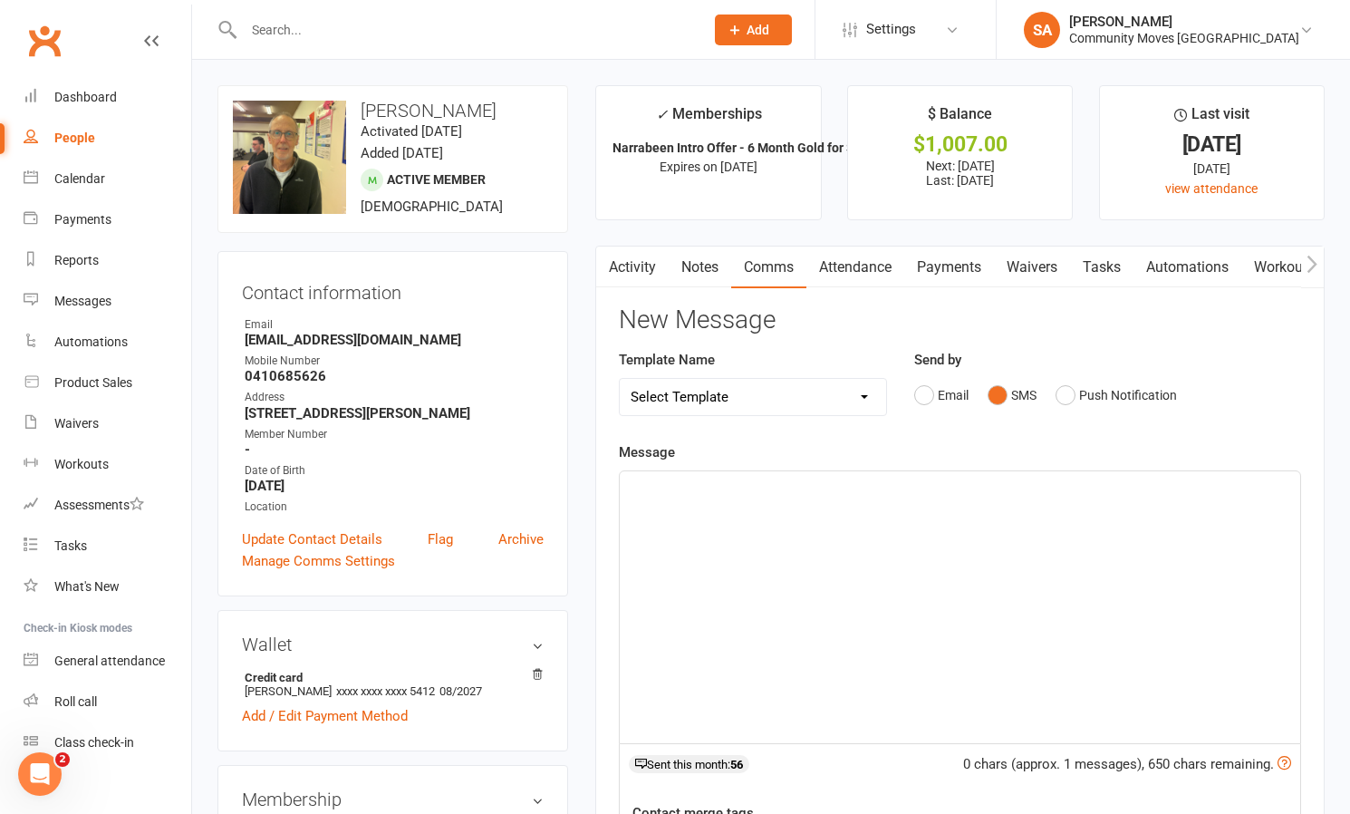
click at [830, 509] on div "﻿" at bounding box center [960, 607] width 680 height 272
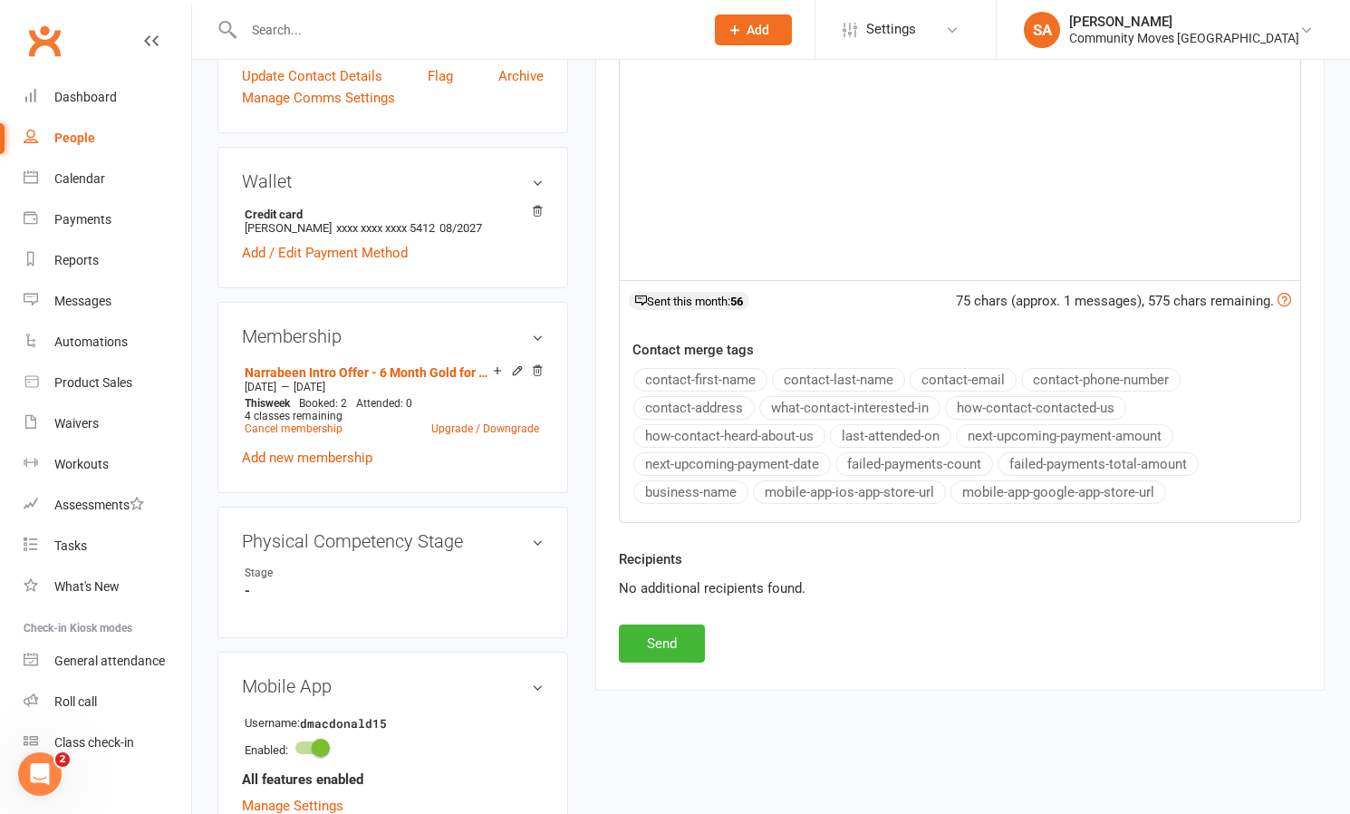
scroll to position [497, 0]
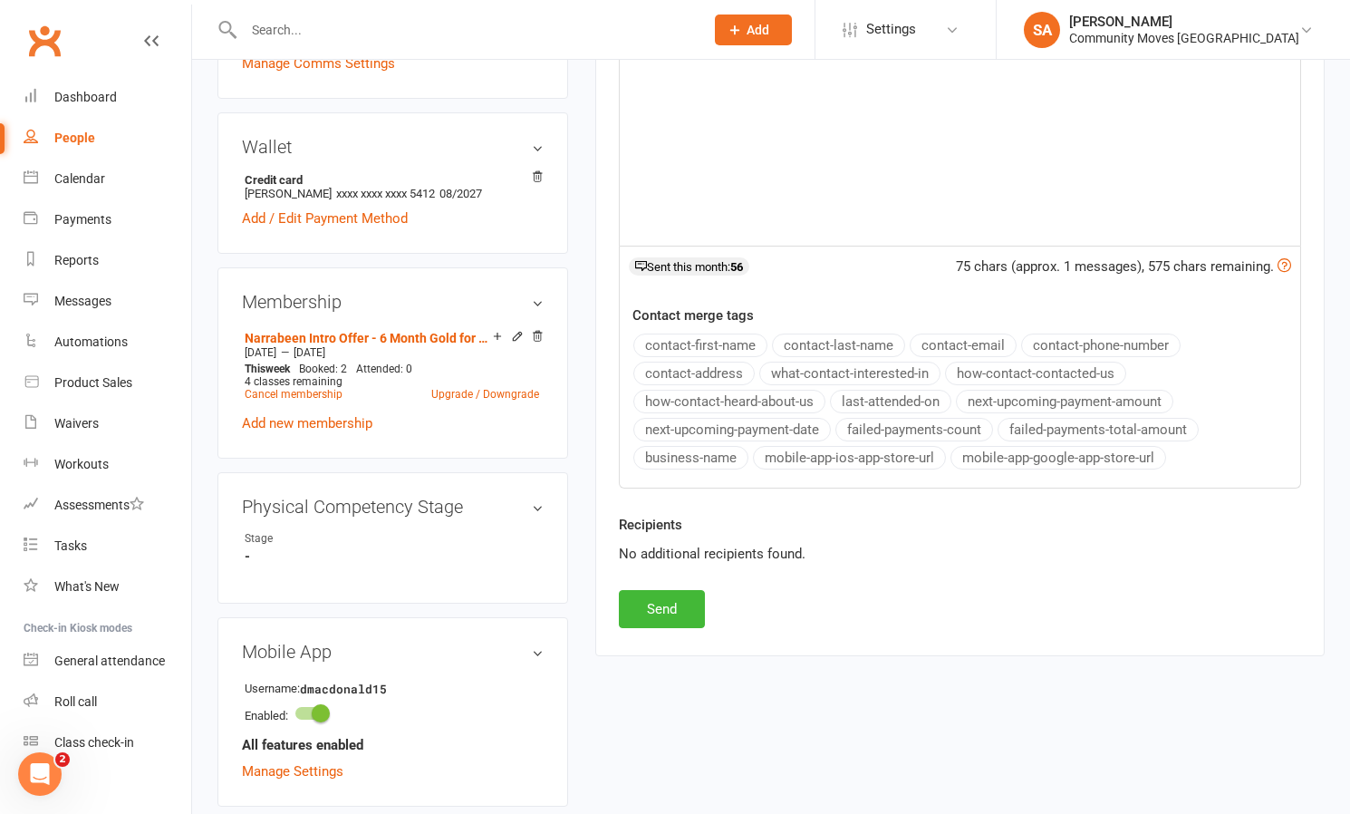
drag, startPoint x: 686, startPoint y: 604, endPoint x: 697, endPoint y: 594, distance: 14.7
click at [688, 602] on button "Send" at bounding box center [662, 609] width 86 height 38
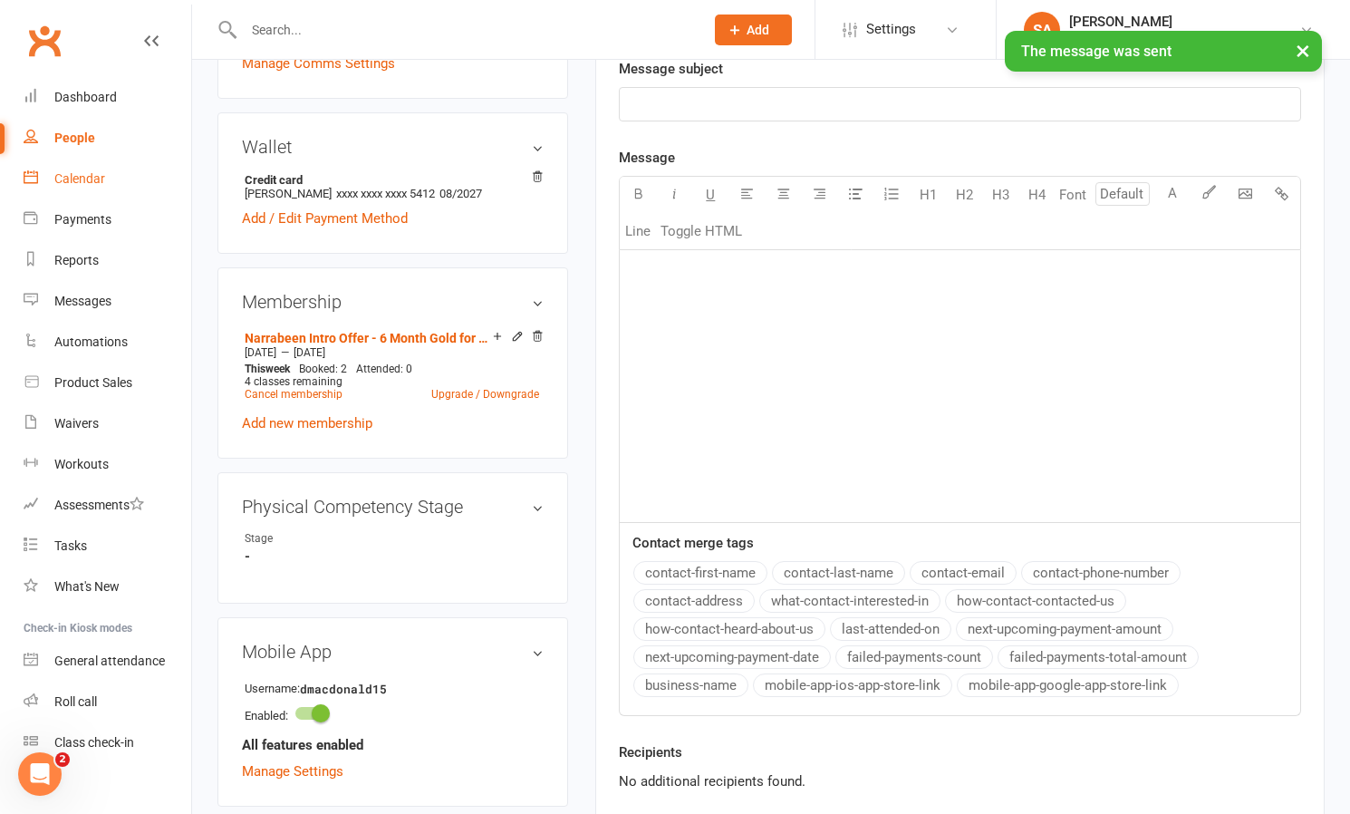
click at [91, 174] on div "Calendar" at bounding box center [79, 178] width 51 height 14
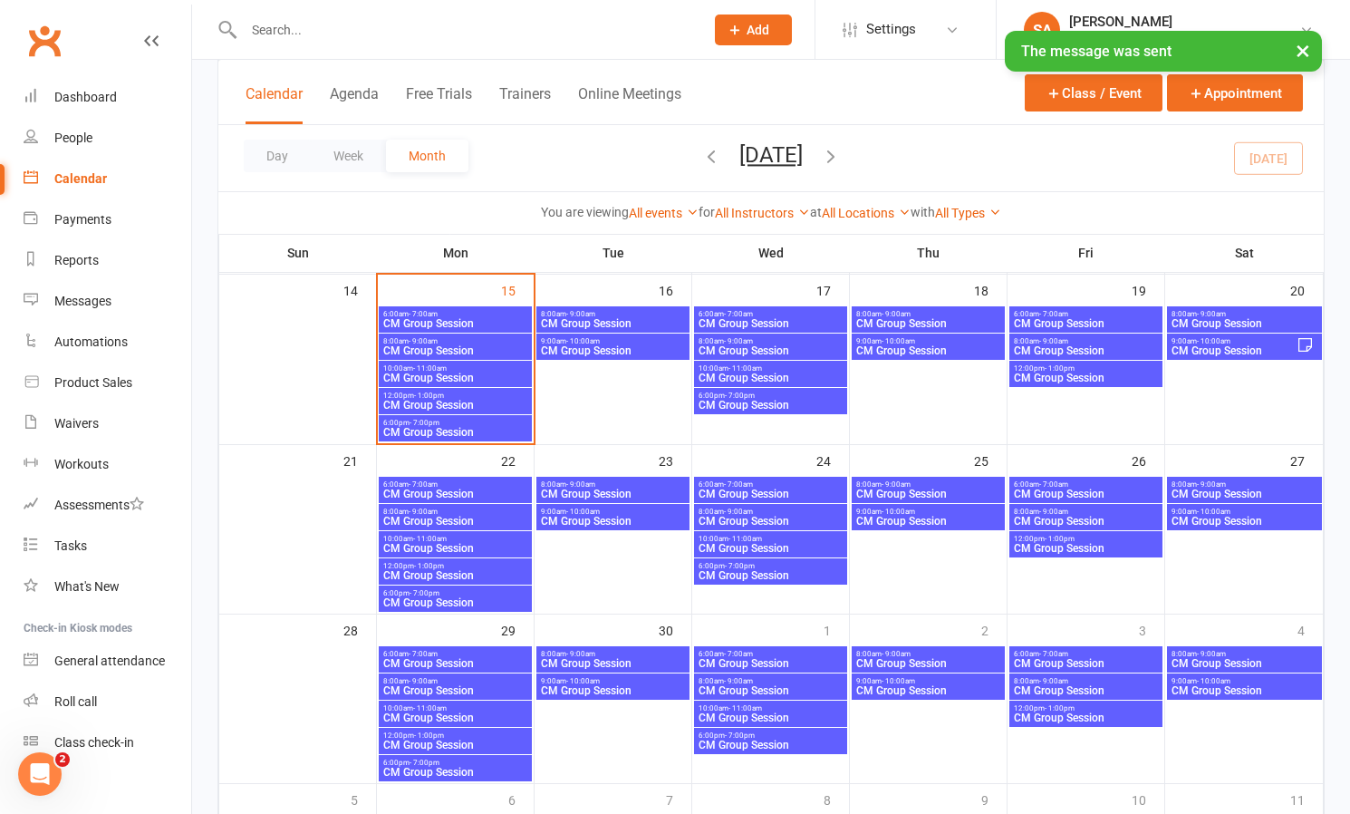
scroll to position [451, 0]
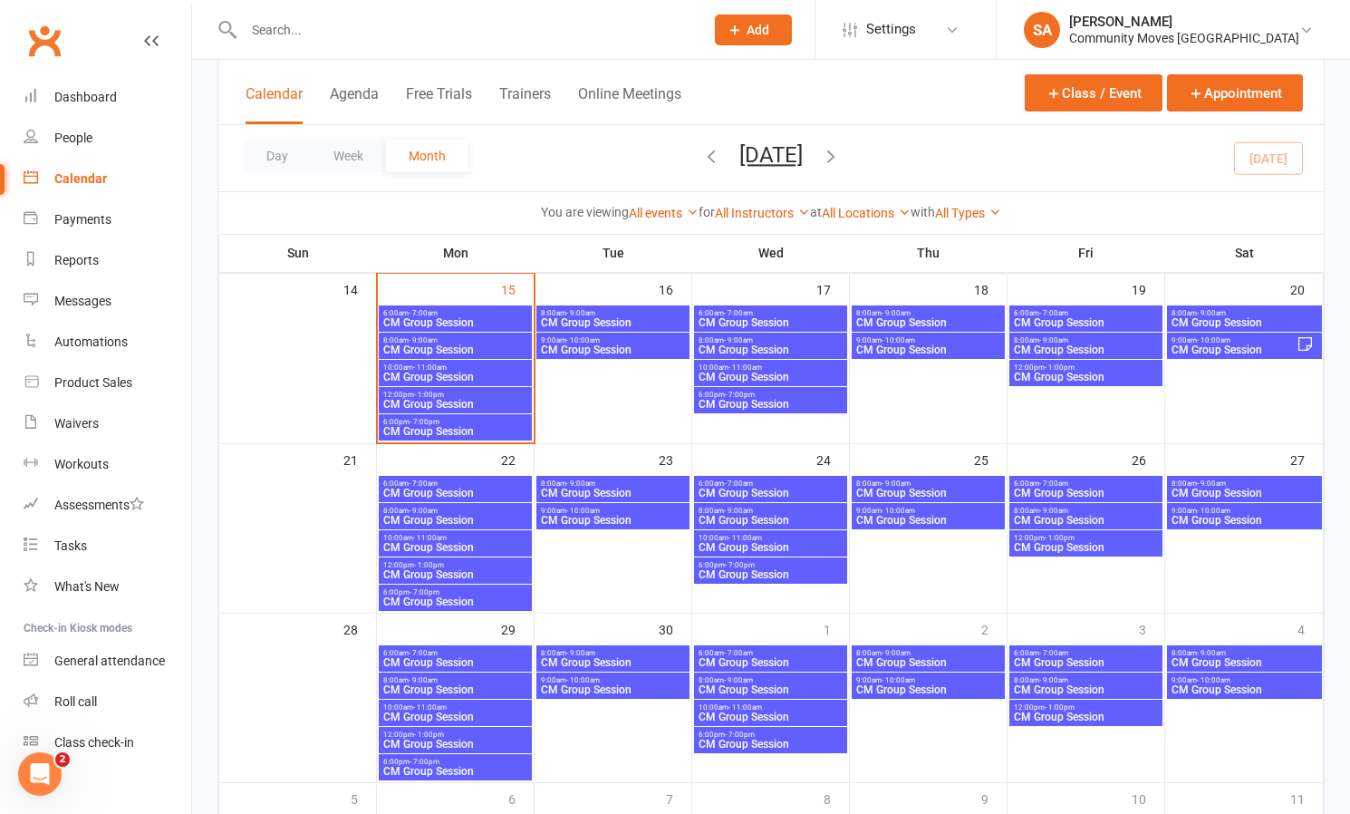
click at [441, 342] on span "8:00am - 9:00am" at bounding box center [455, 340] width 146 height 8
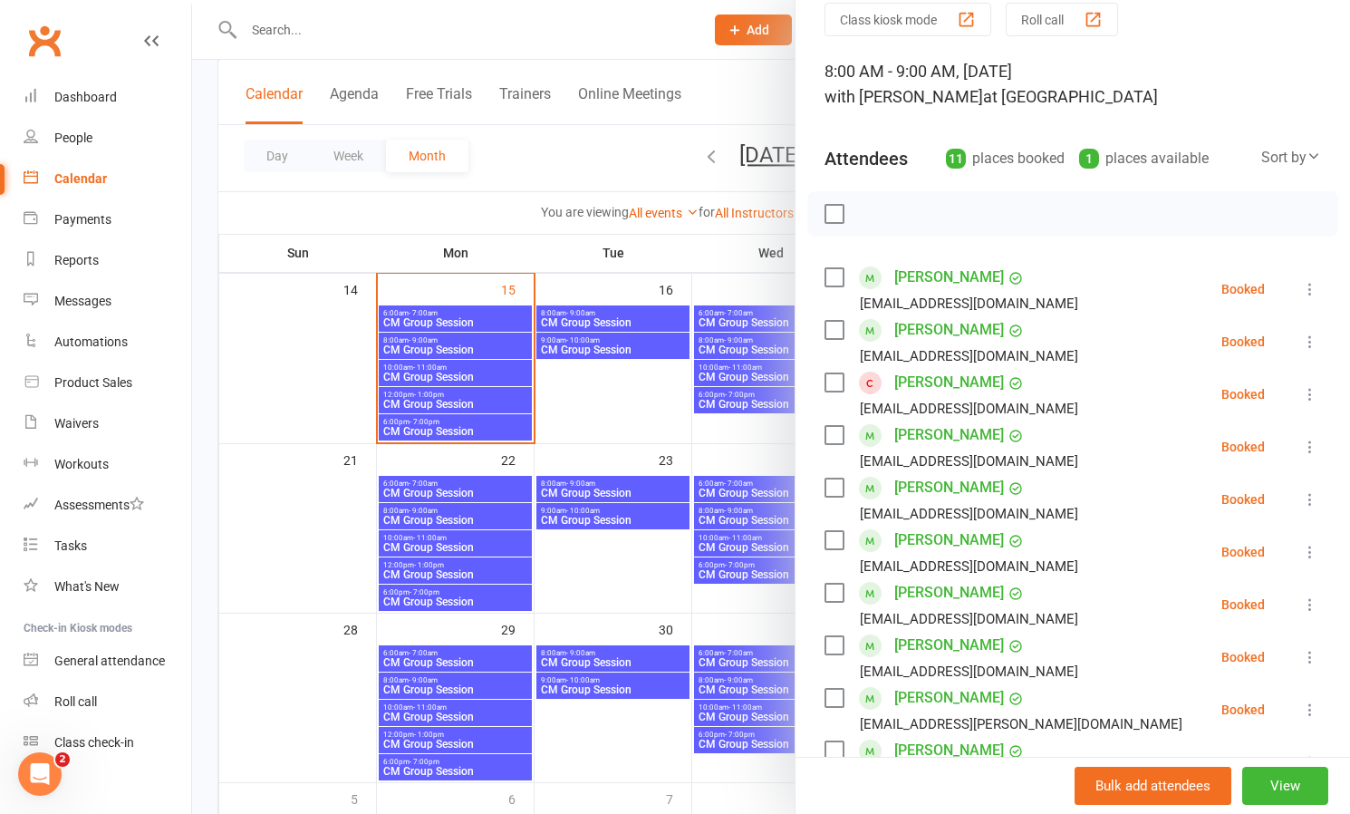
scroll to position [79, 0]
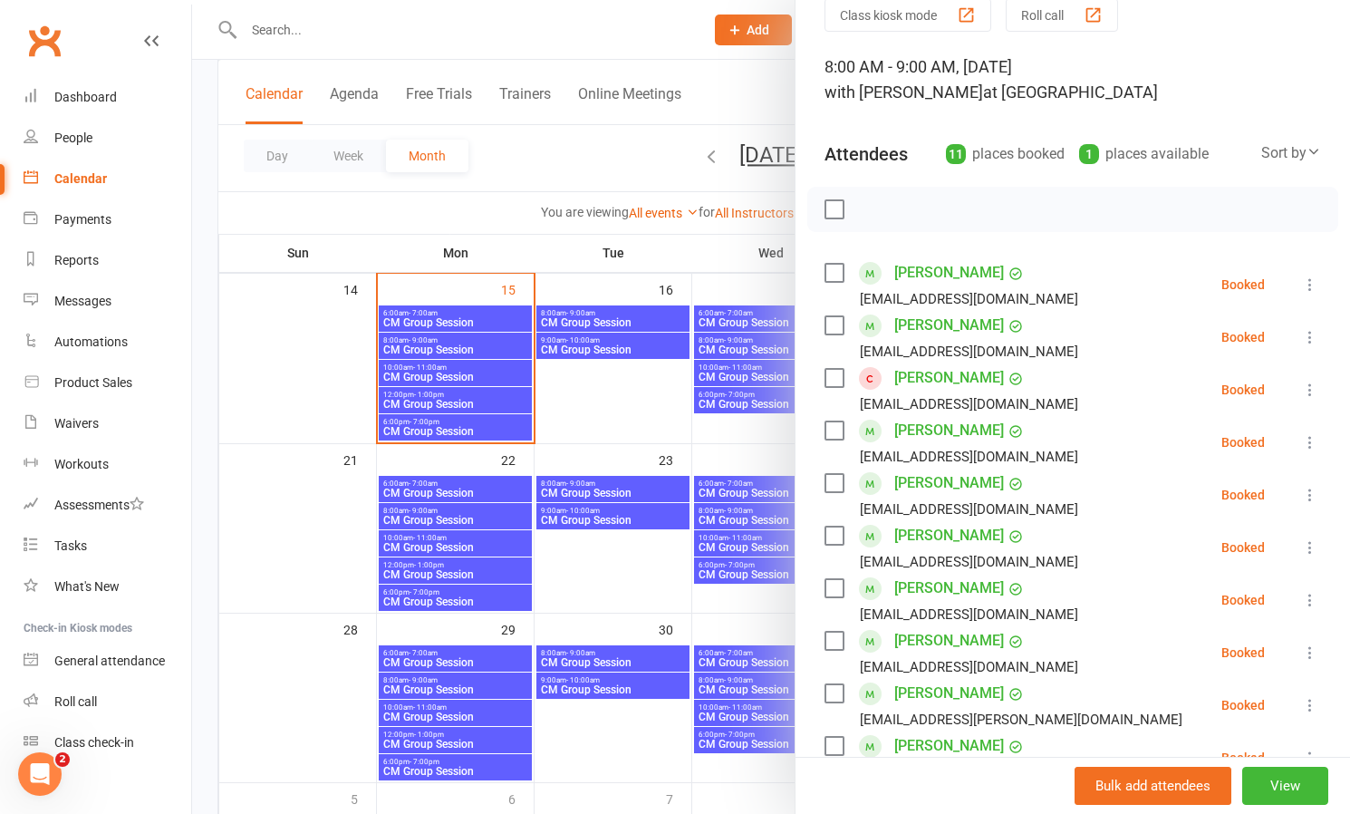
click at [937, 531] on link "[PERSON_NAME]" at bounding box center [949, 535] width 110 height 29
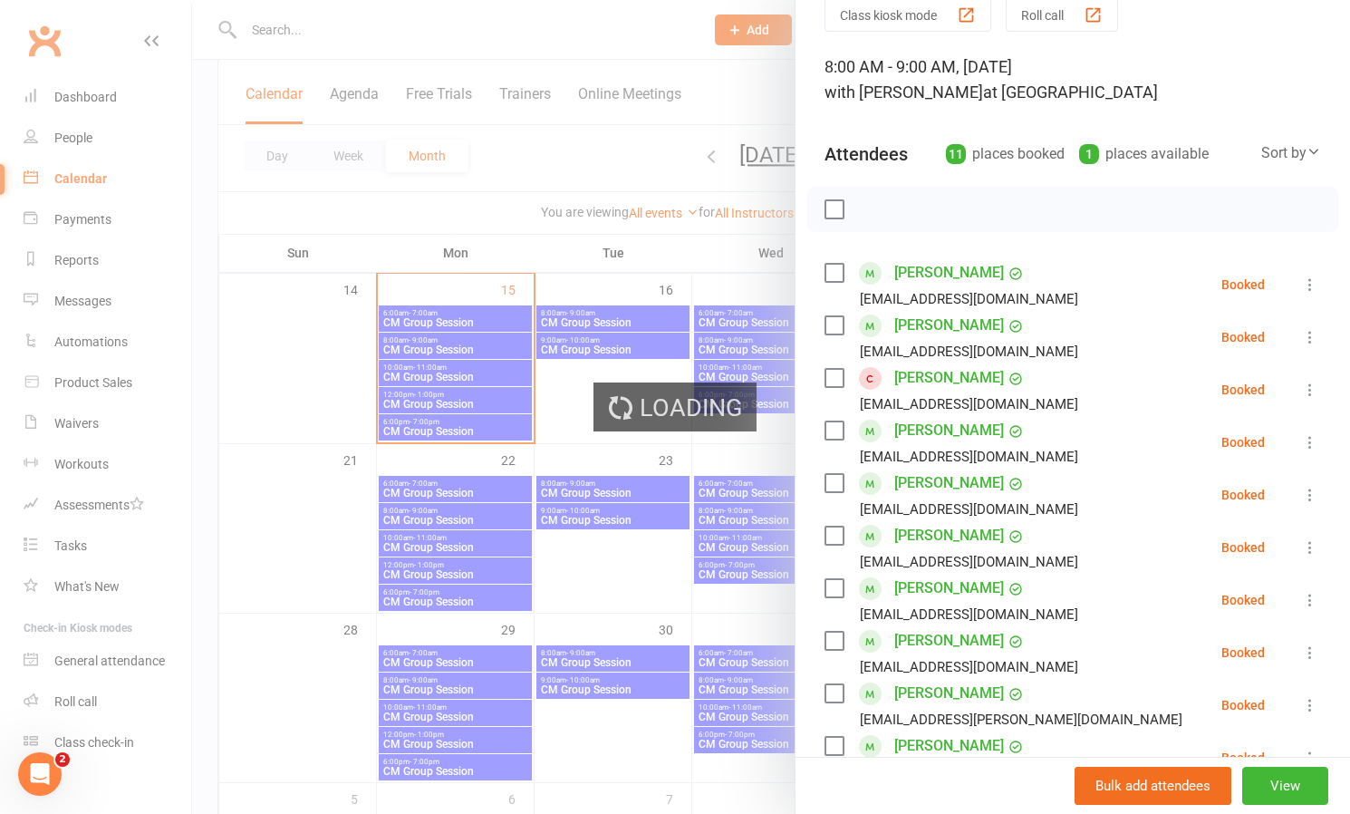
scroll to position [78, 0]
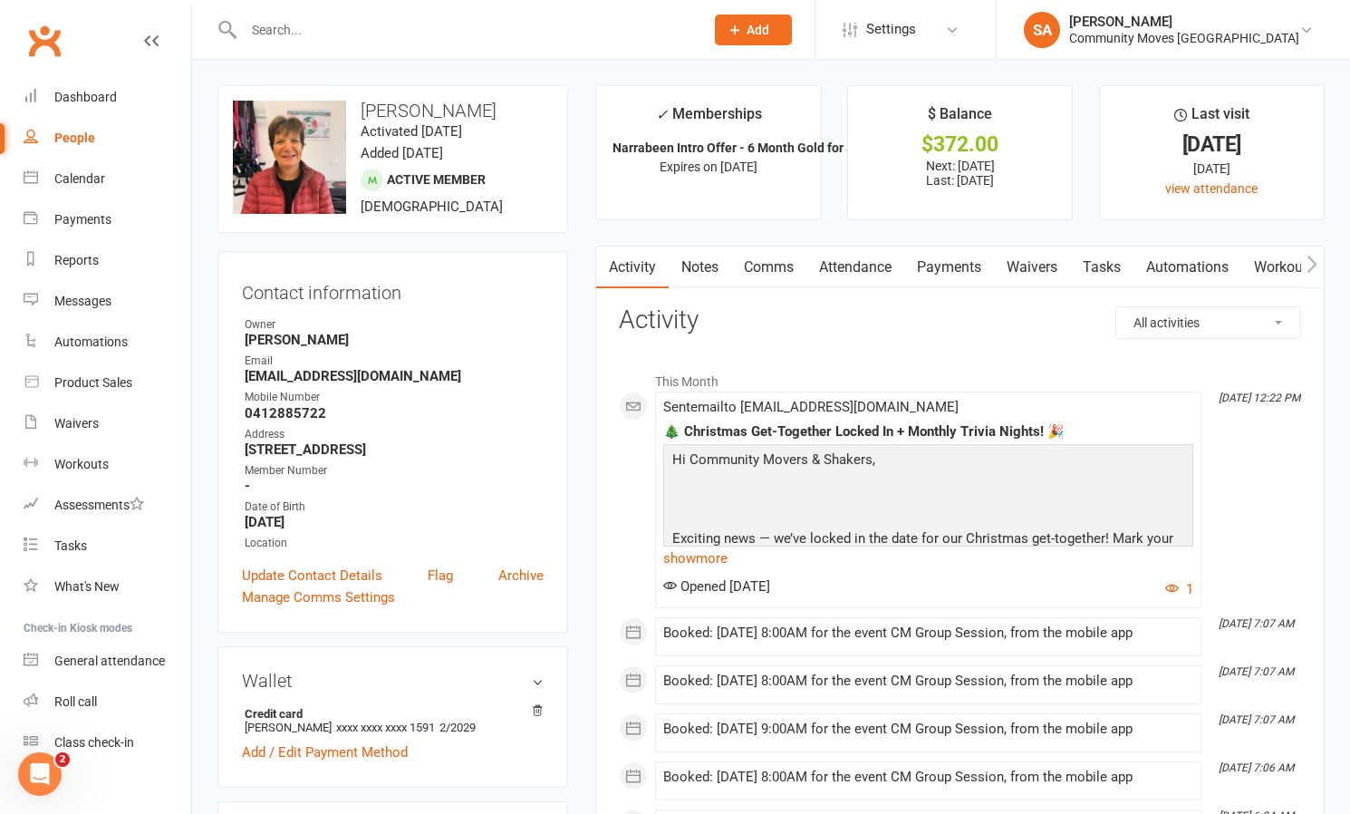
click at [788, 265] on link "Comms" at bounding box center [768, 267] width 75 height 42
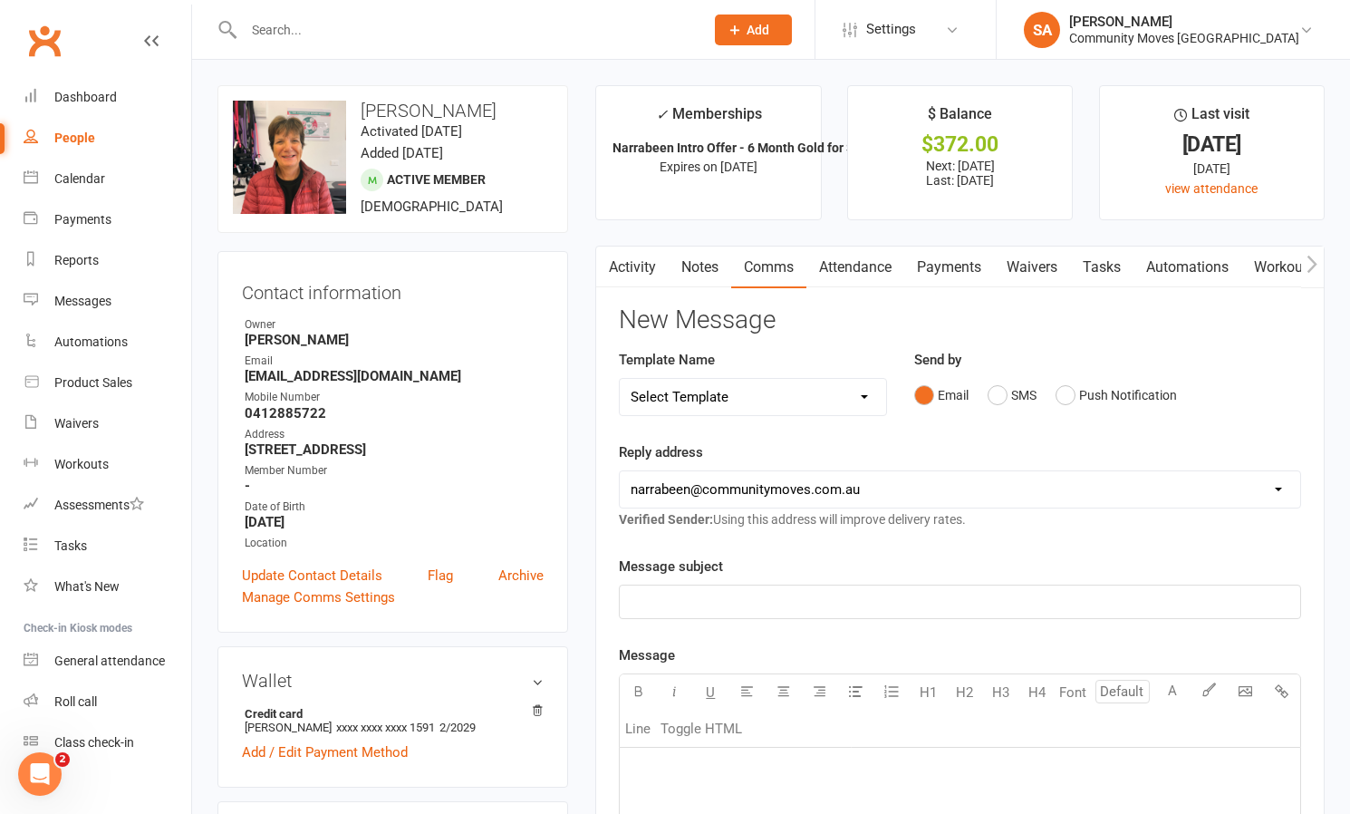
drag, startPoint x: 995, startPoint y: 393, endPoint x: 895, endPoint y: 467, distance: 123.8
click at [995, 392] on button "SMS" at bounding box center [1011, 395] width 49 height 34
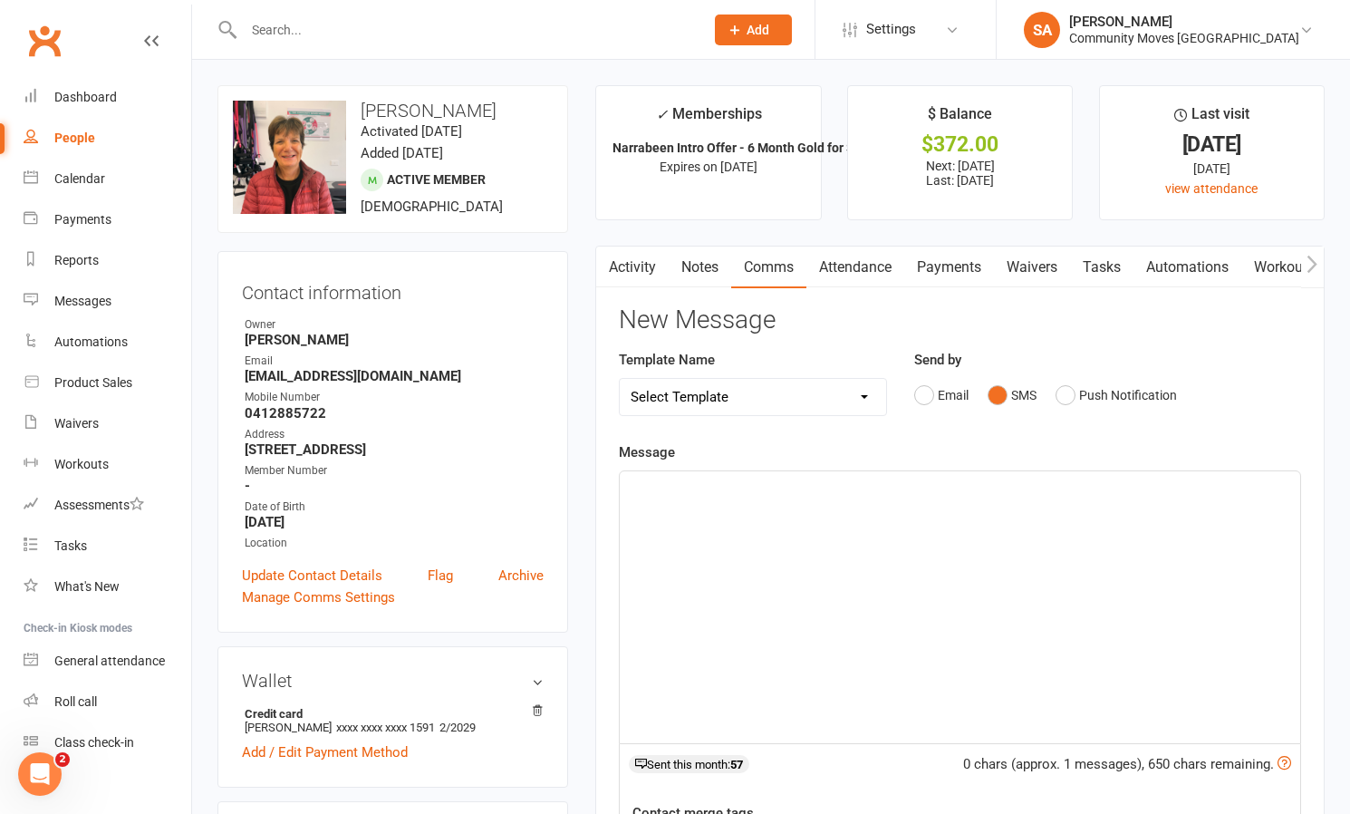
click at [791, 506] on div "﻿" at bounding box center [960, 607] width 680 height 272
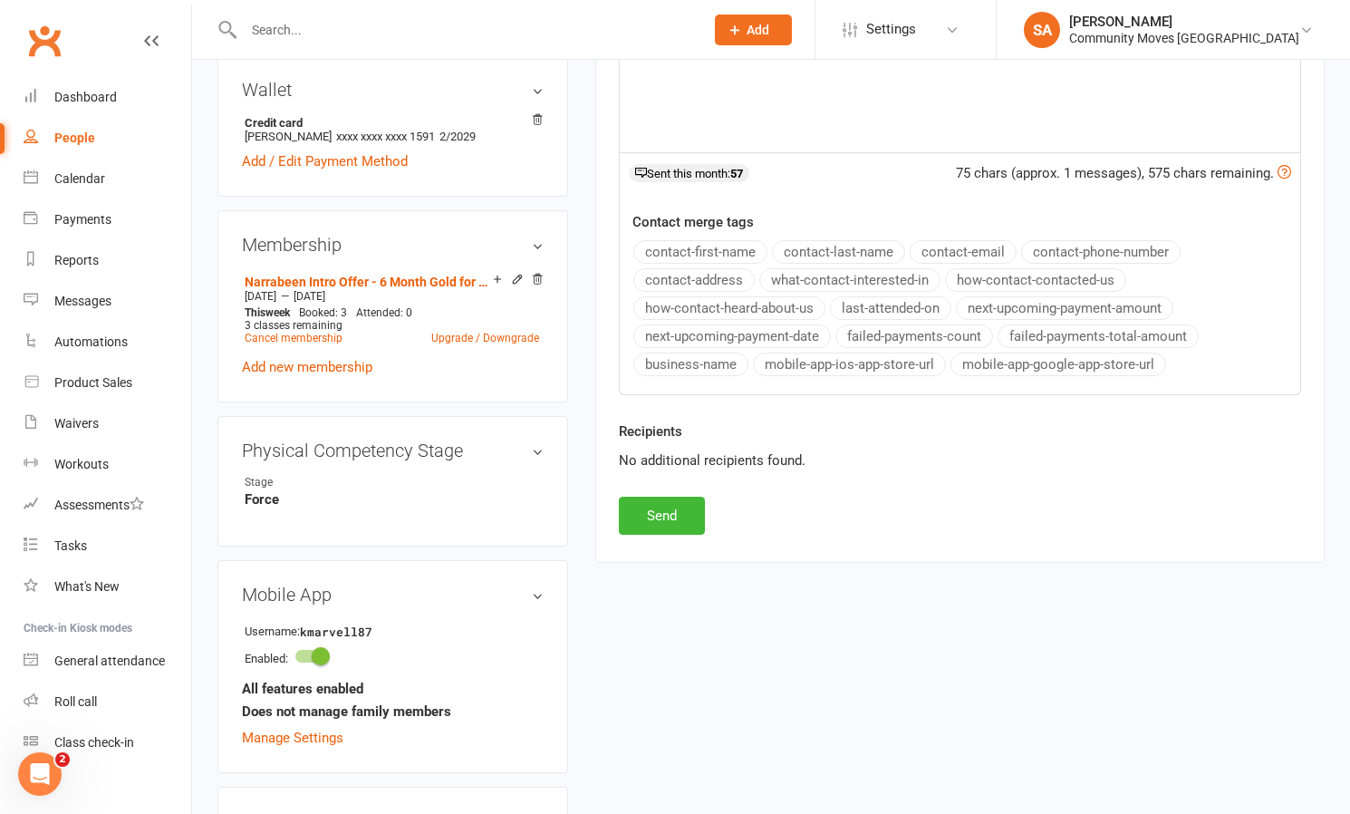
scroll to position [605, 0]
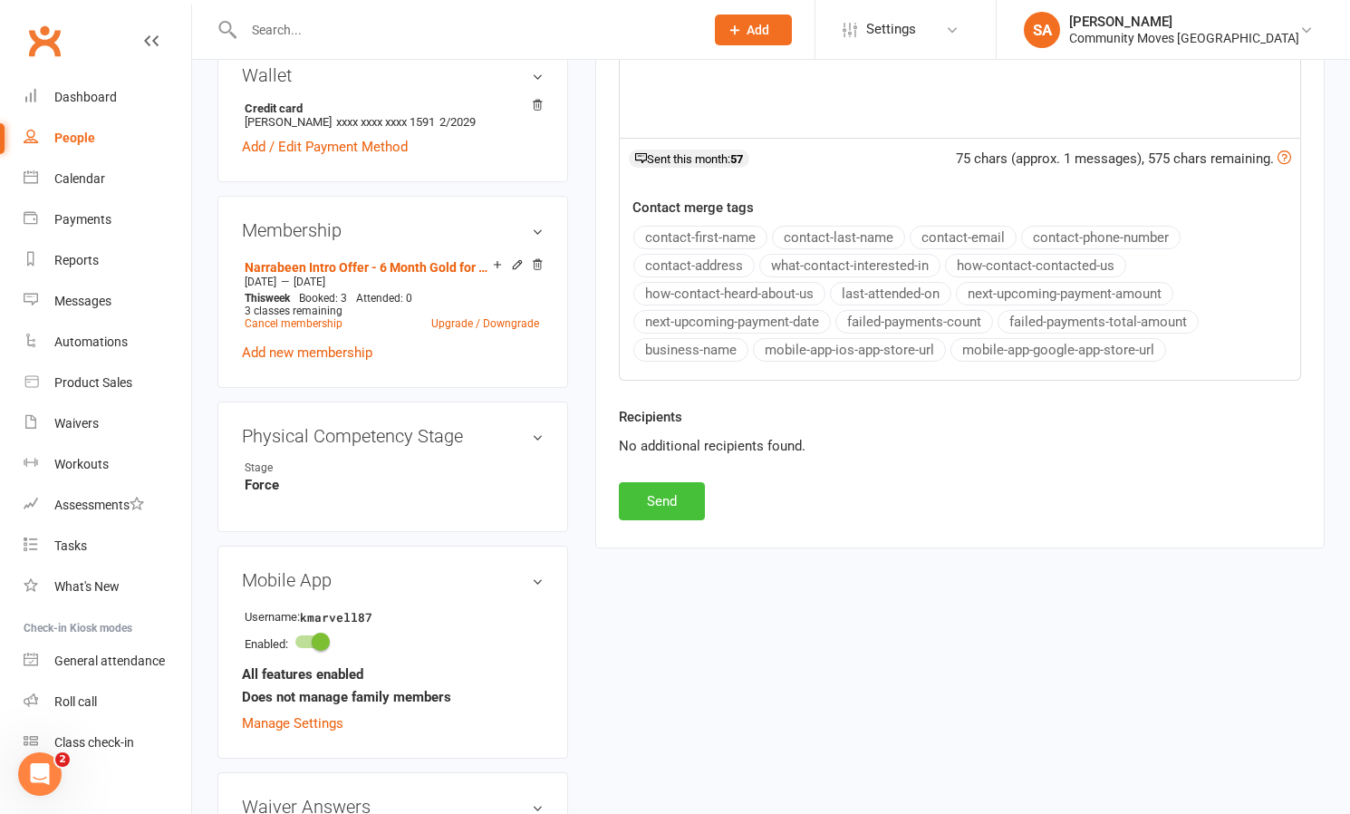
click at [679, 502] on button "Send" at bounding box center [662, 501] width 86 height 38
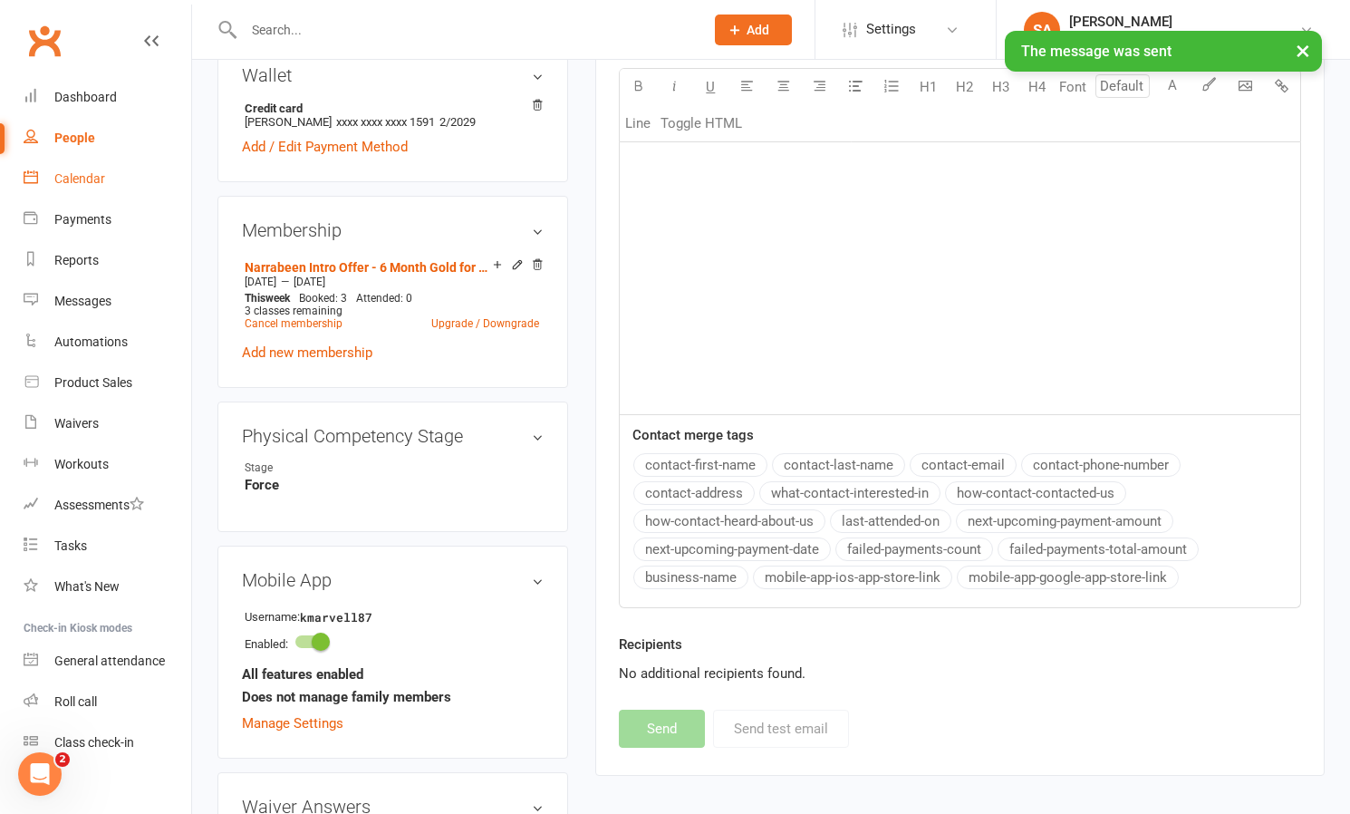
click at [82, 179] on div "Calendar" at bounding box center [79, 178] width 51 height 14
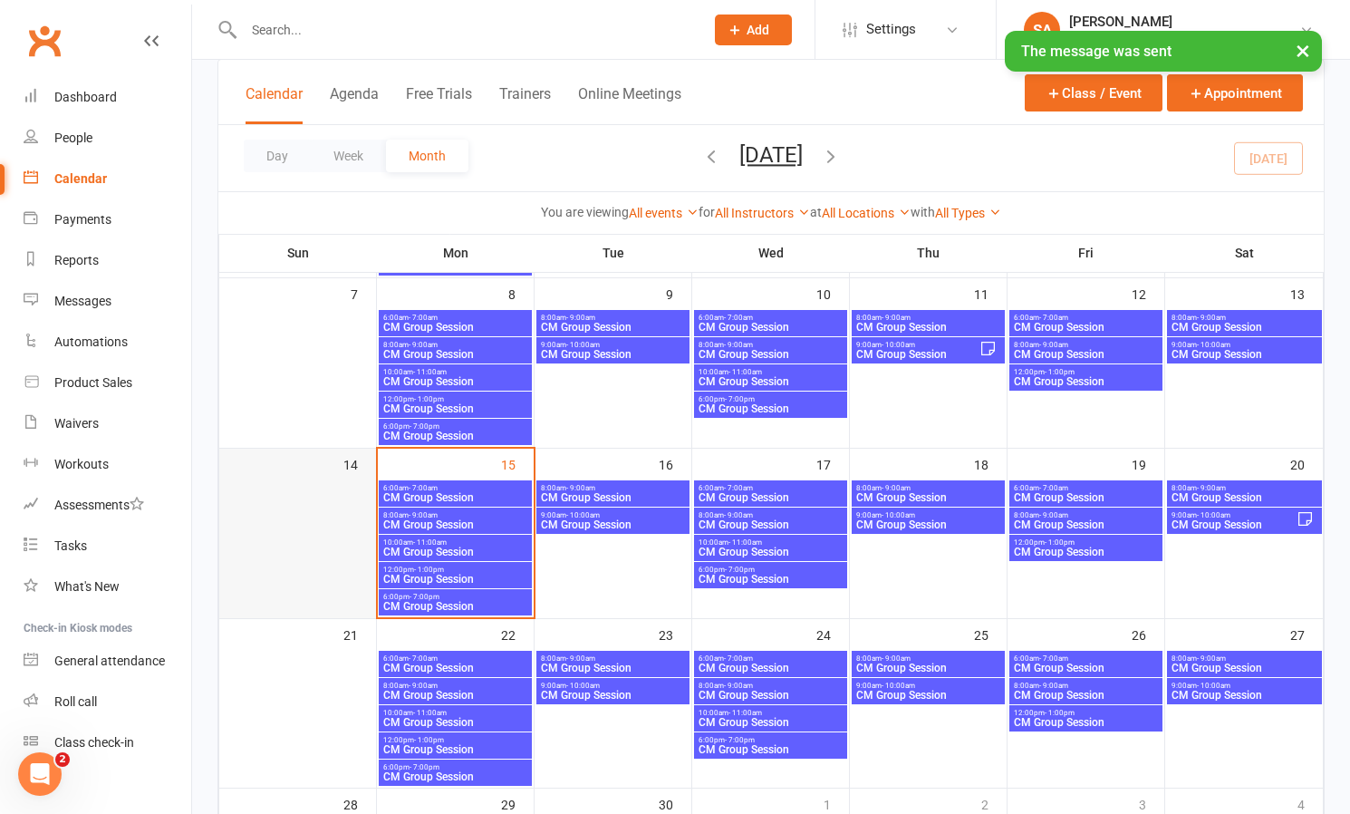
scroll to position [279, 0]
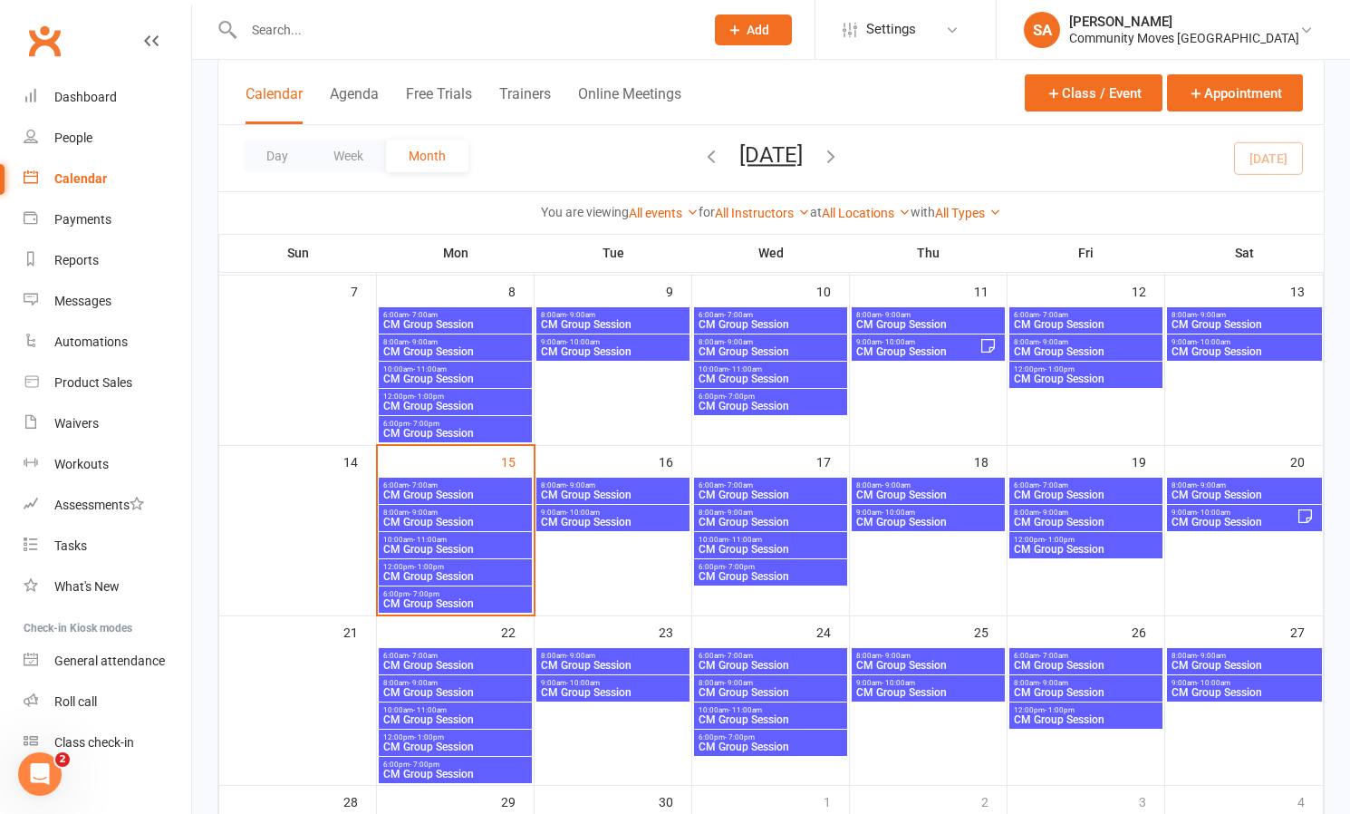
click at [426, 544] on span "CM Group Session" at bounding box center [455, 549] width 146 height 11
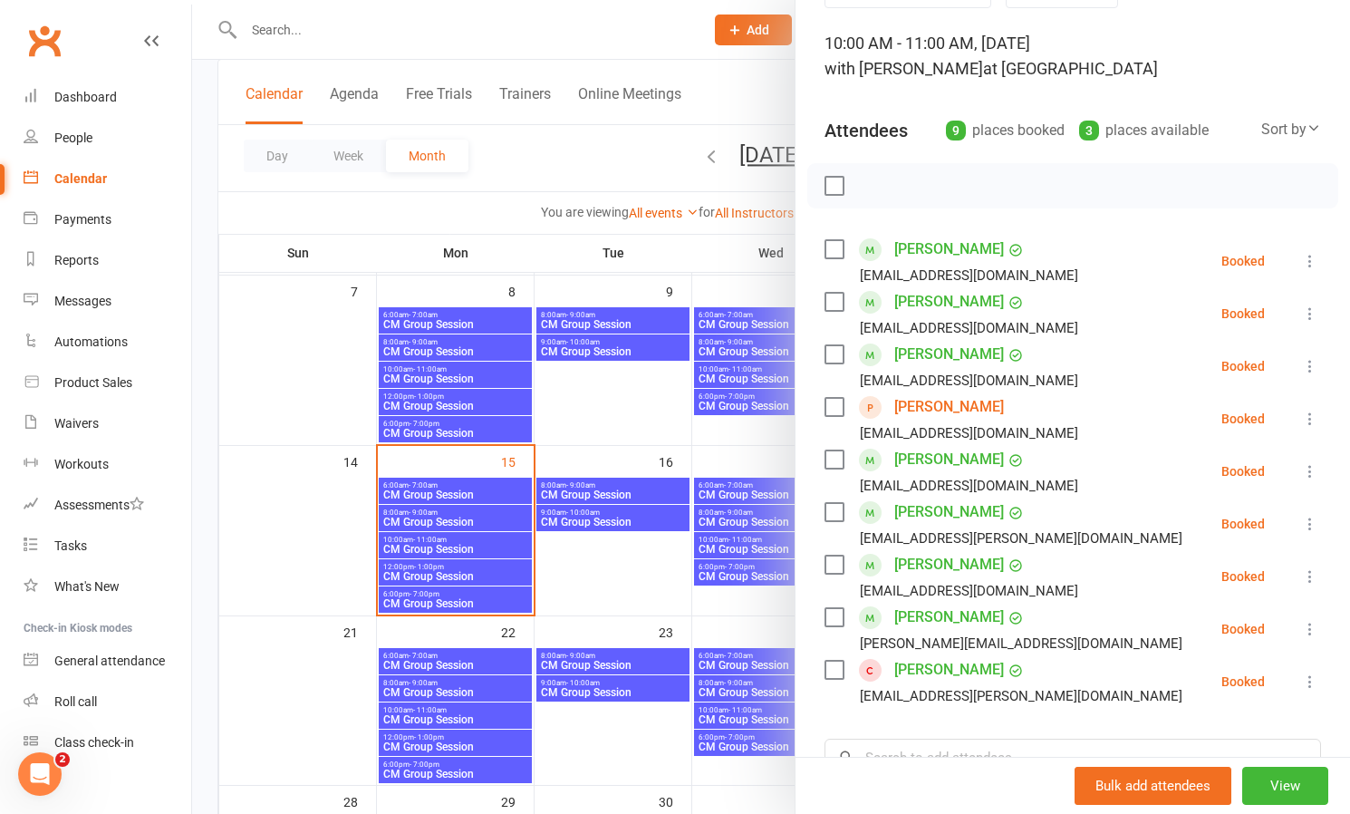
scroll to position [111, 0]
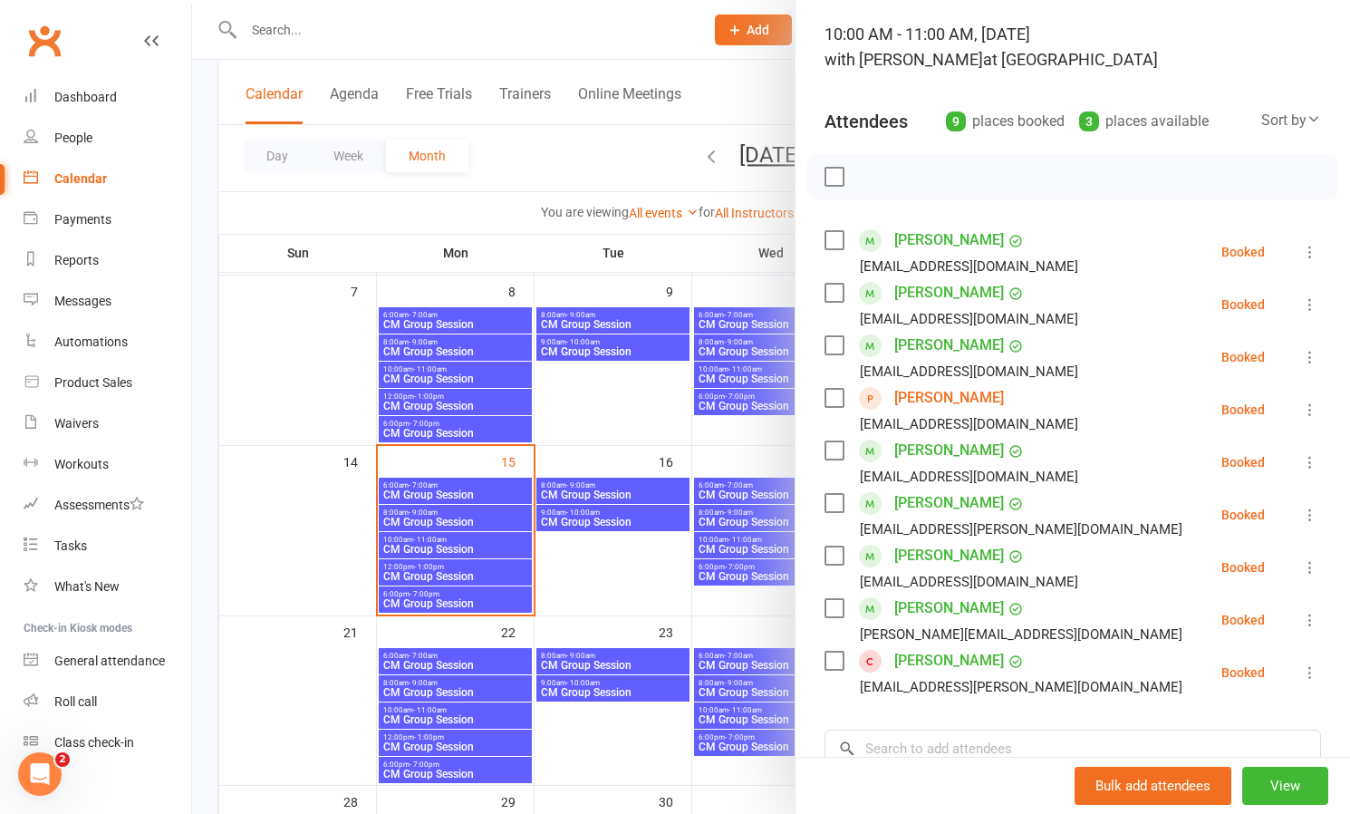
click at [485, 514] on div at bounding box center [771, 407] width 1158 height 814
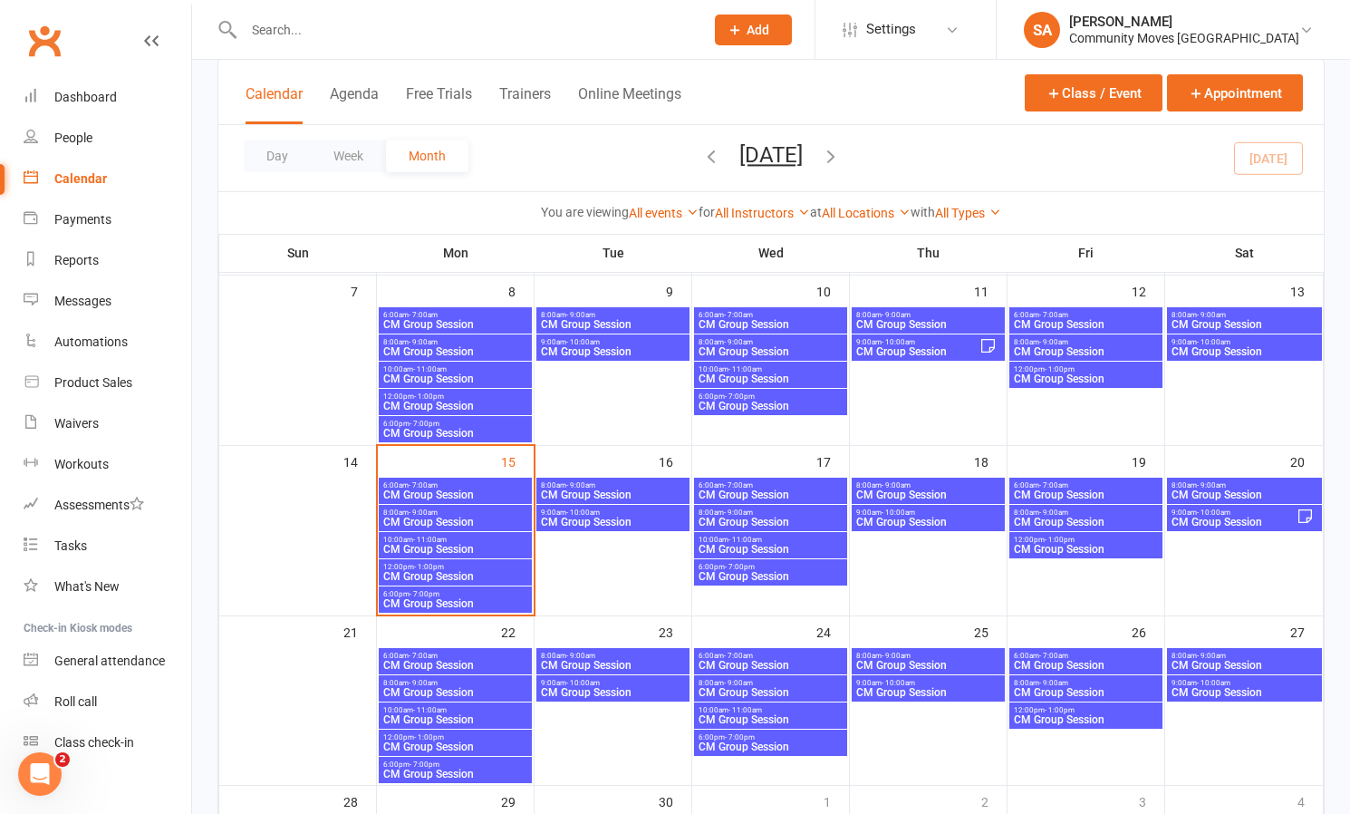
click at [483, 518] on span "CM Group Session" at bounding box center [455, 521] width 146 height 11
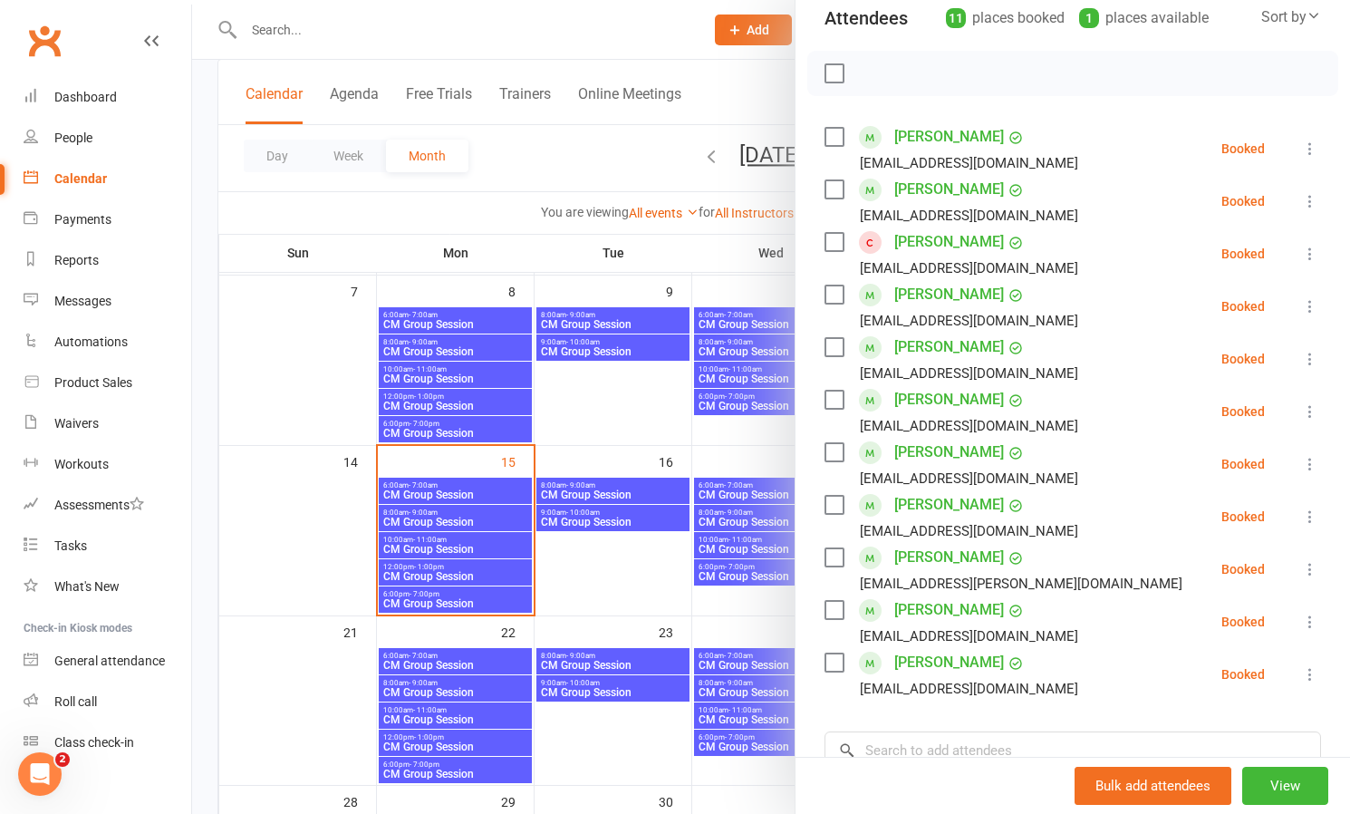
scroll to position [219, 0]
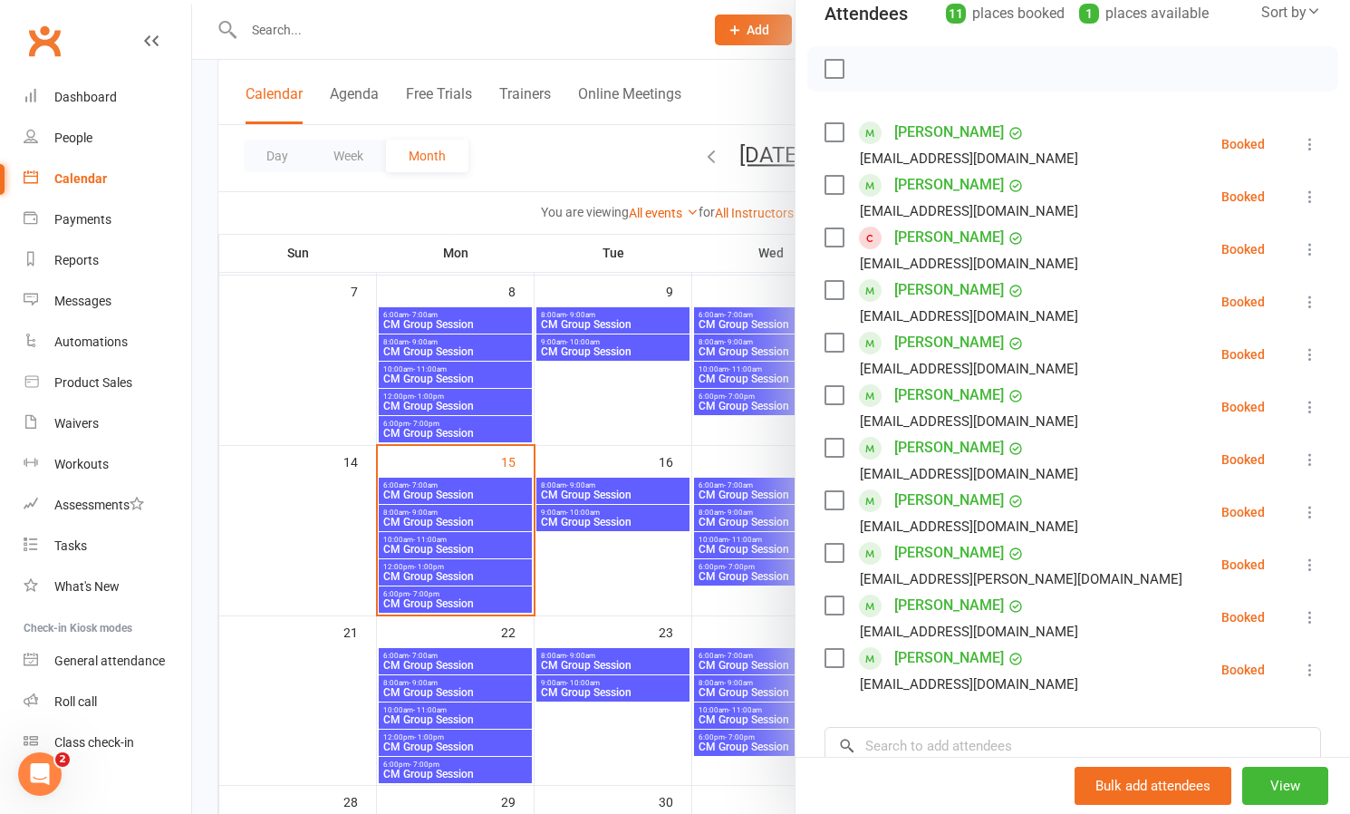
click at [921, 450] on link "[PERSON_NAME]" at bounding box center [949, 447] width 110 height 29
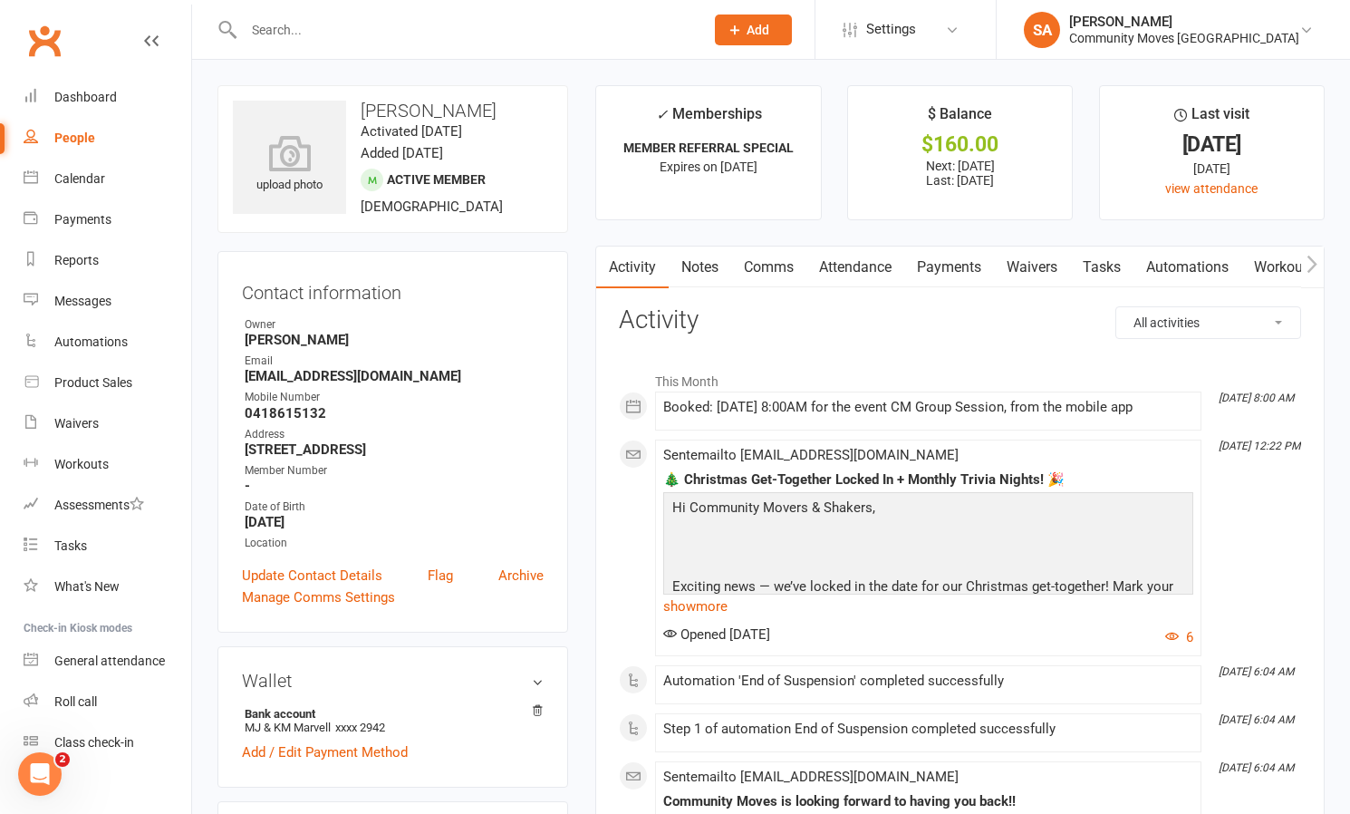
click at [771, 265] on link "Comms" at bounding box center [768, 267] width 75 height 42
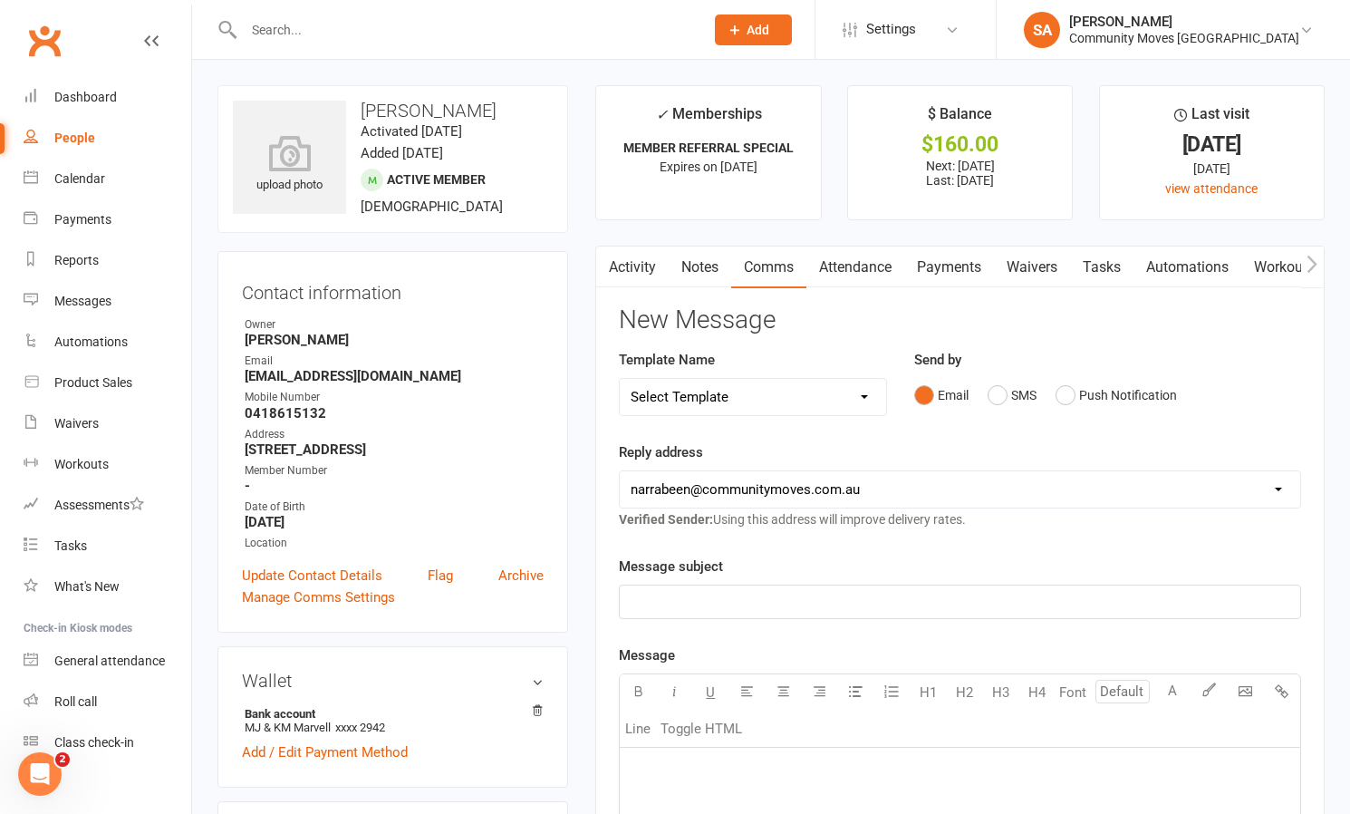
drag, startPoint x: 1003, startPoint y: 397, endPoint x: 892, endPoint y: 462, distance: 128.3
click at [1003, 397] on button "SMS" at bounding box center [1011, 395] width 49 height 34
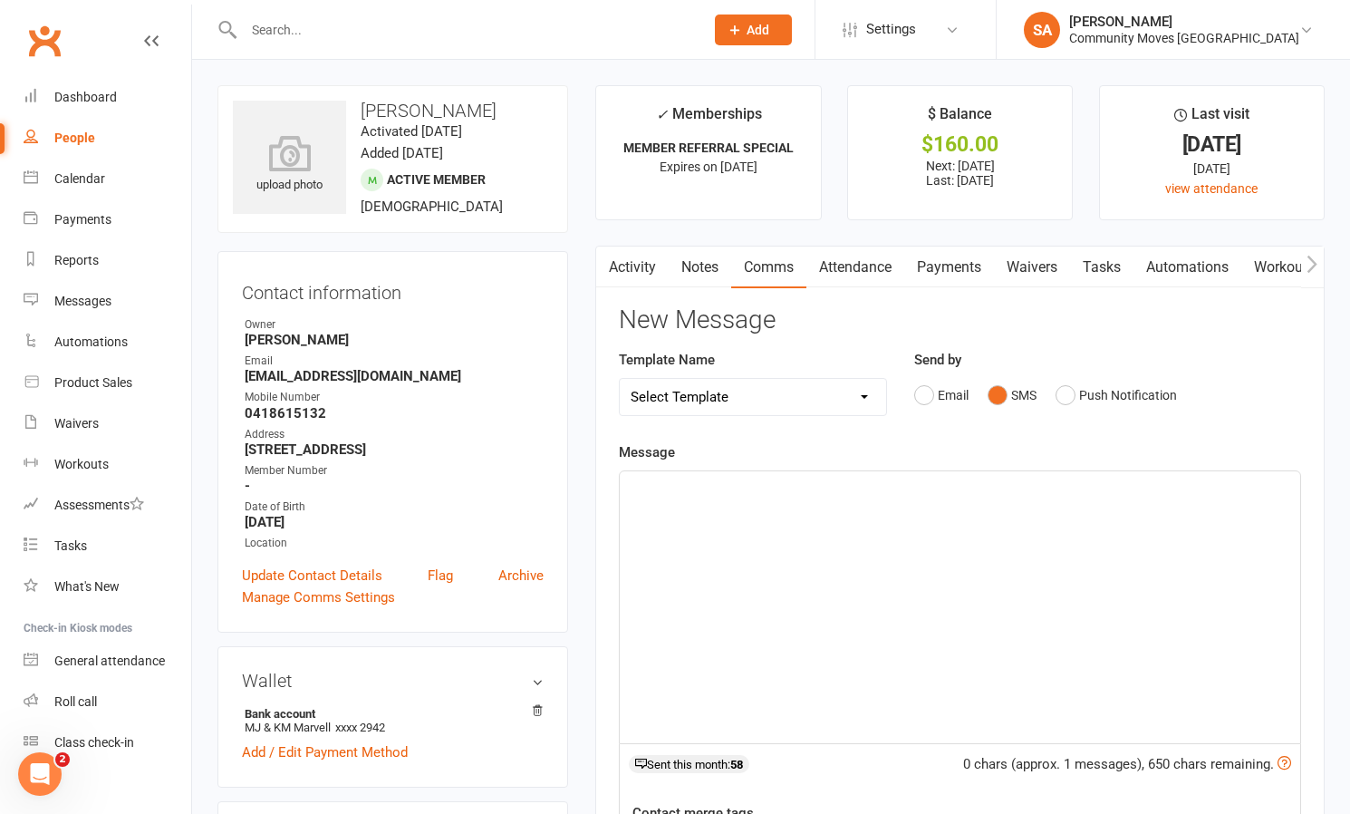
click at [807, 506] on div "﻿" at bounding box center [960, 607] width 680 height 272
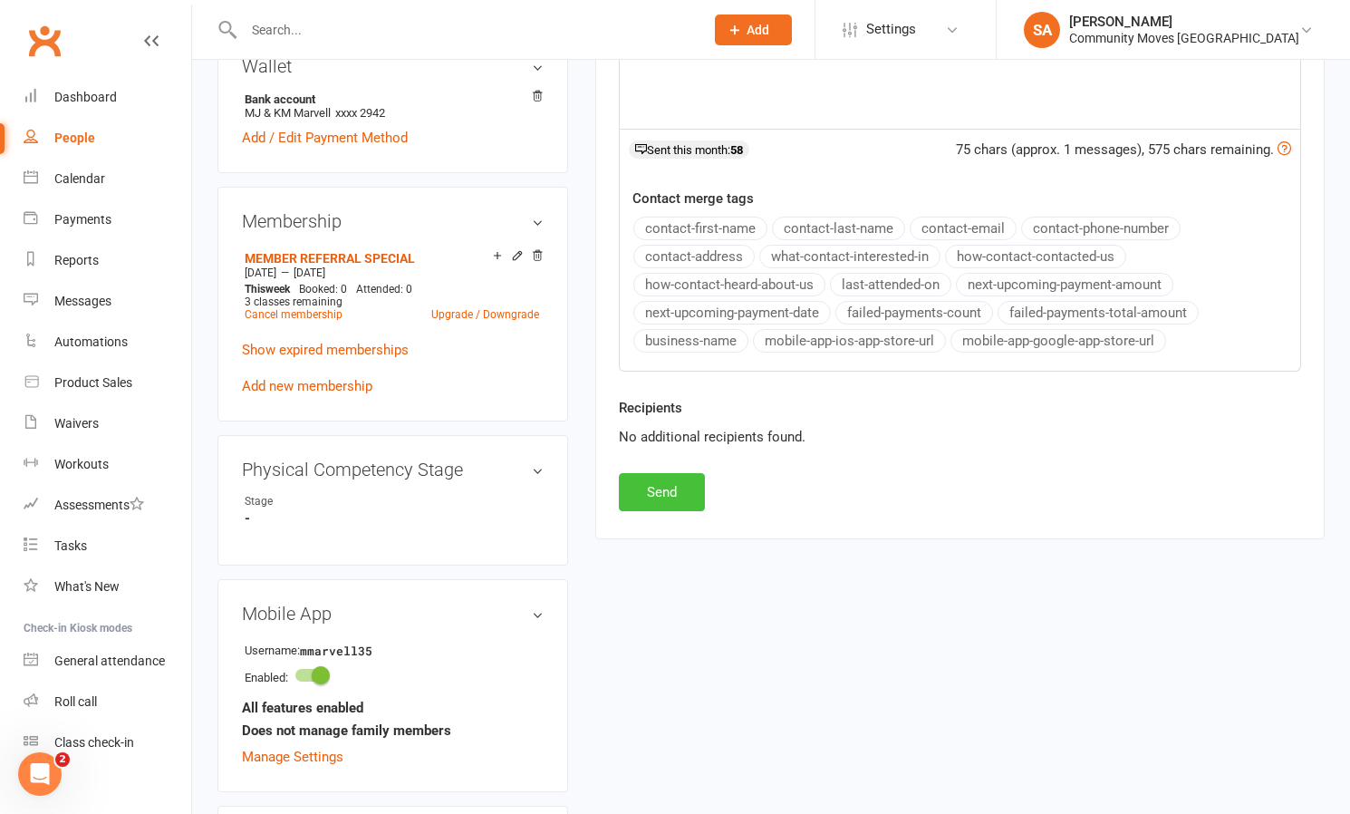
scroll to position [627, 0]
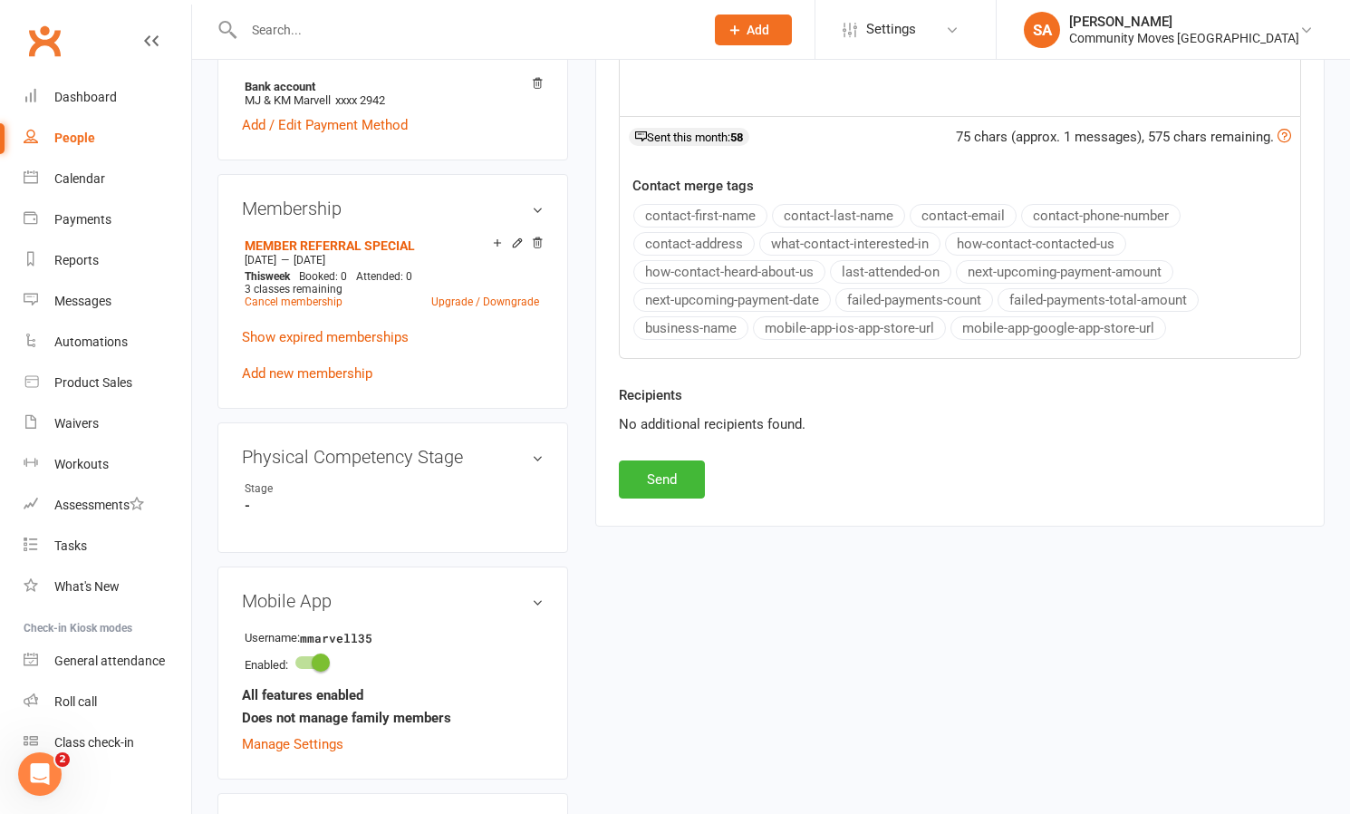
click at [681, 474] on button "Send" at bounding box center [662, 479] width 86 height 38
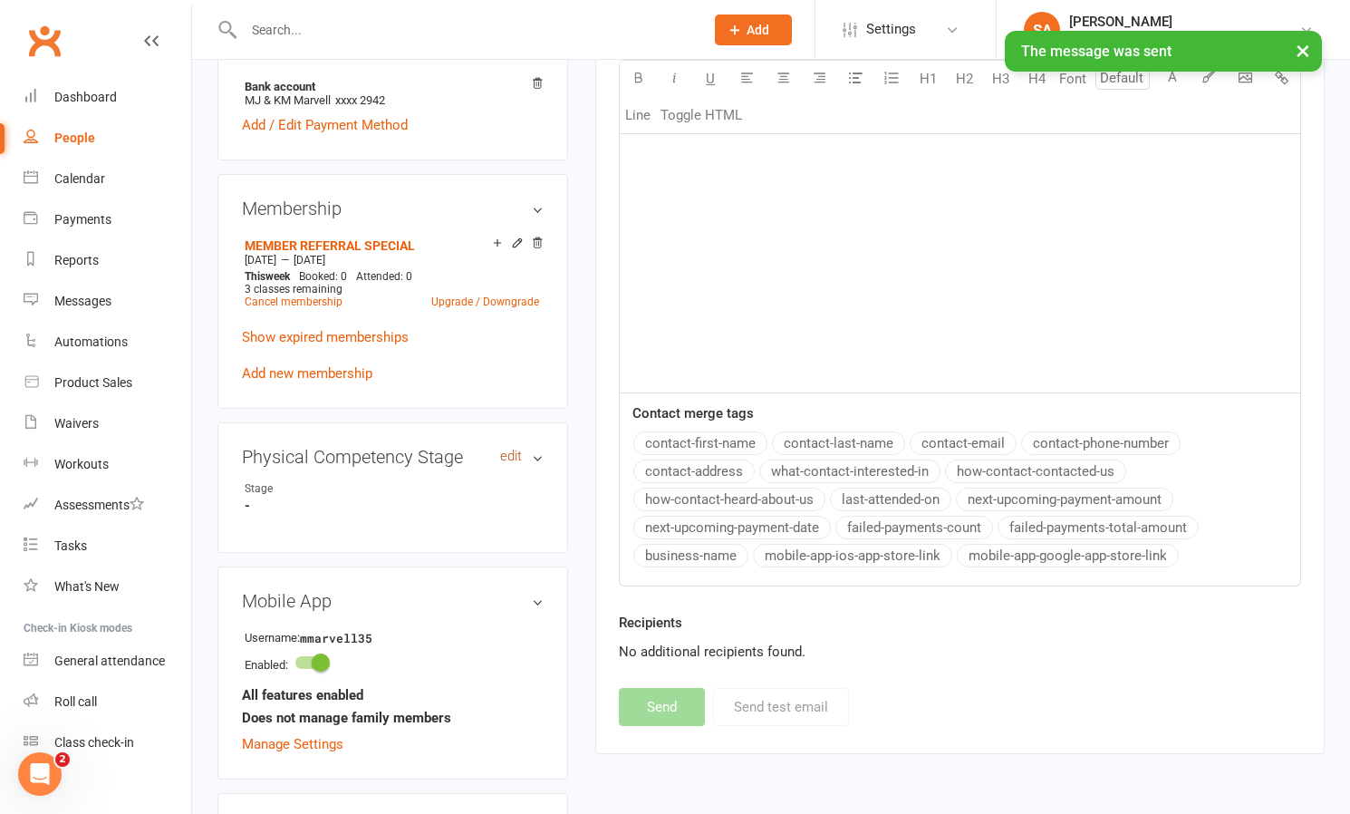
click at [511, 464] on link "edit" at bounding box center [511, 455] width 22 height 15
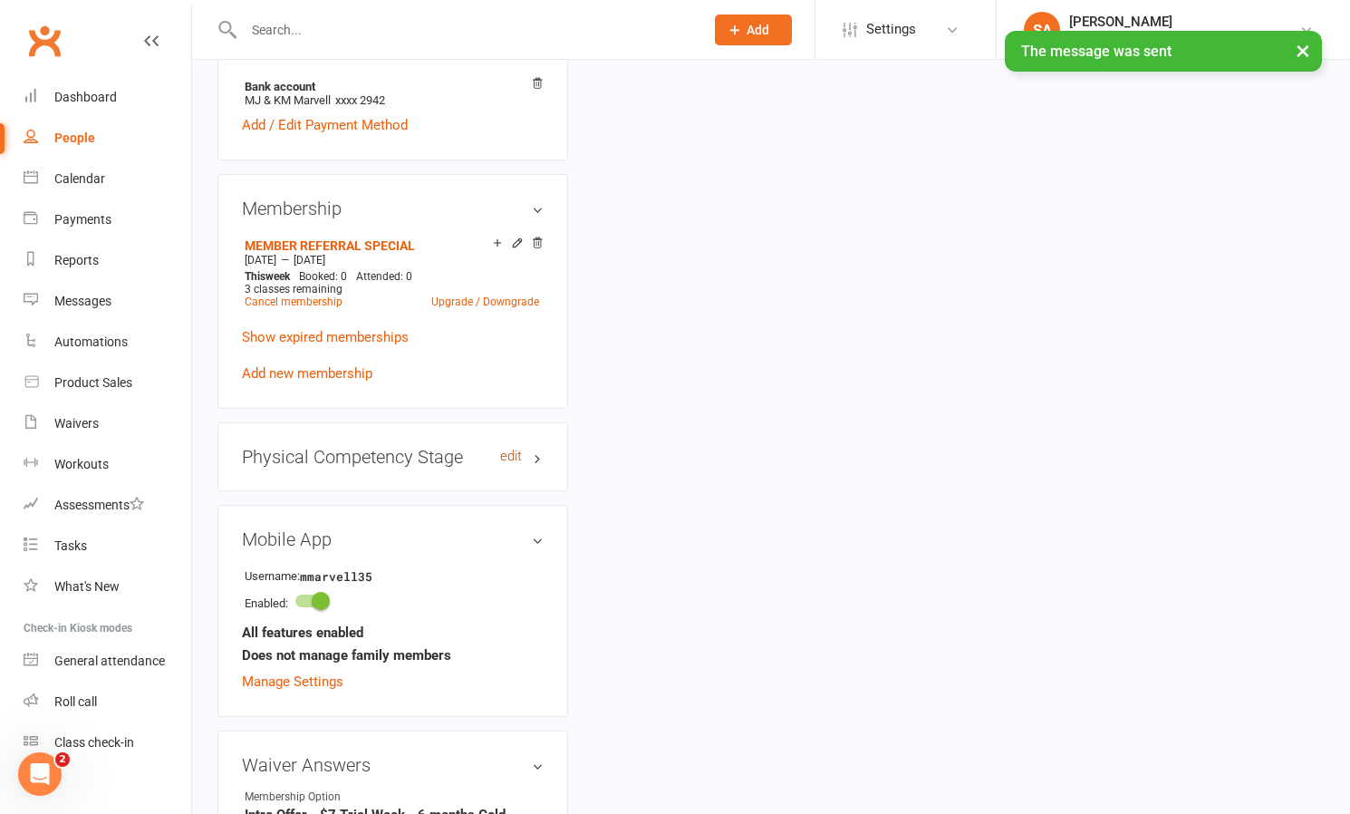
scroll to position [154, 0]
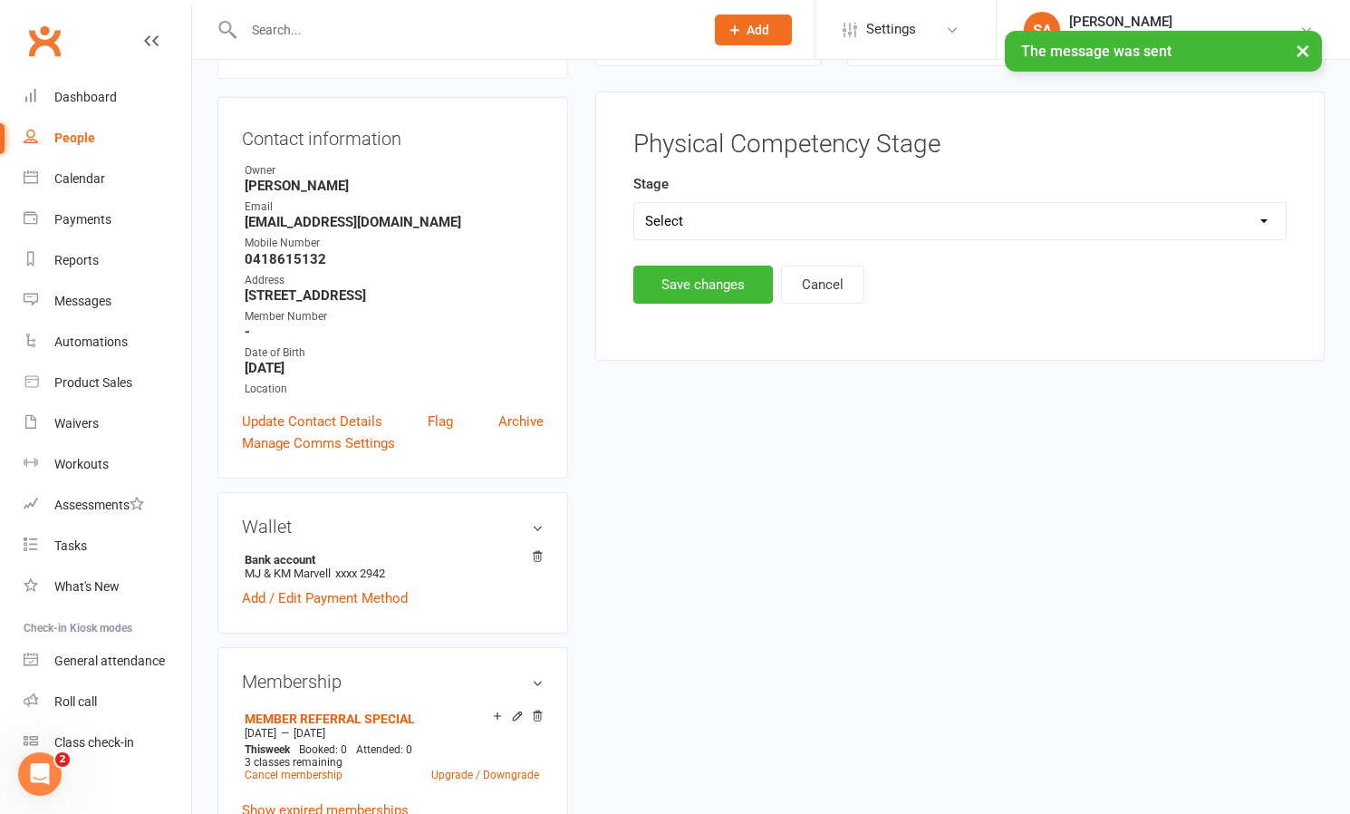
select select "Force"
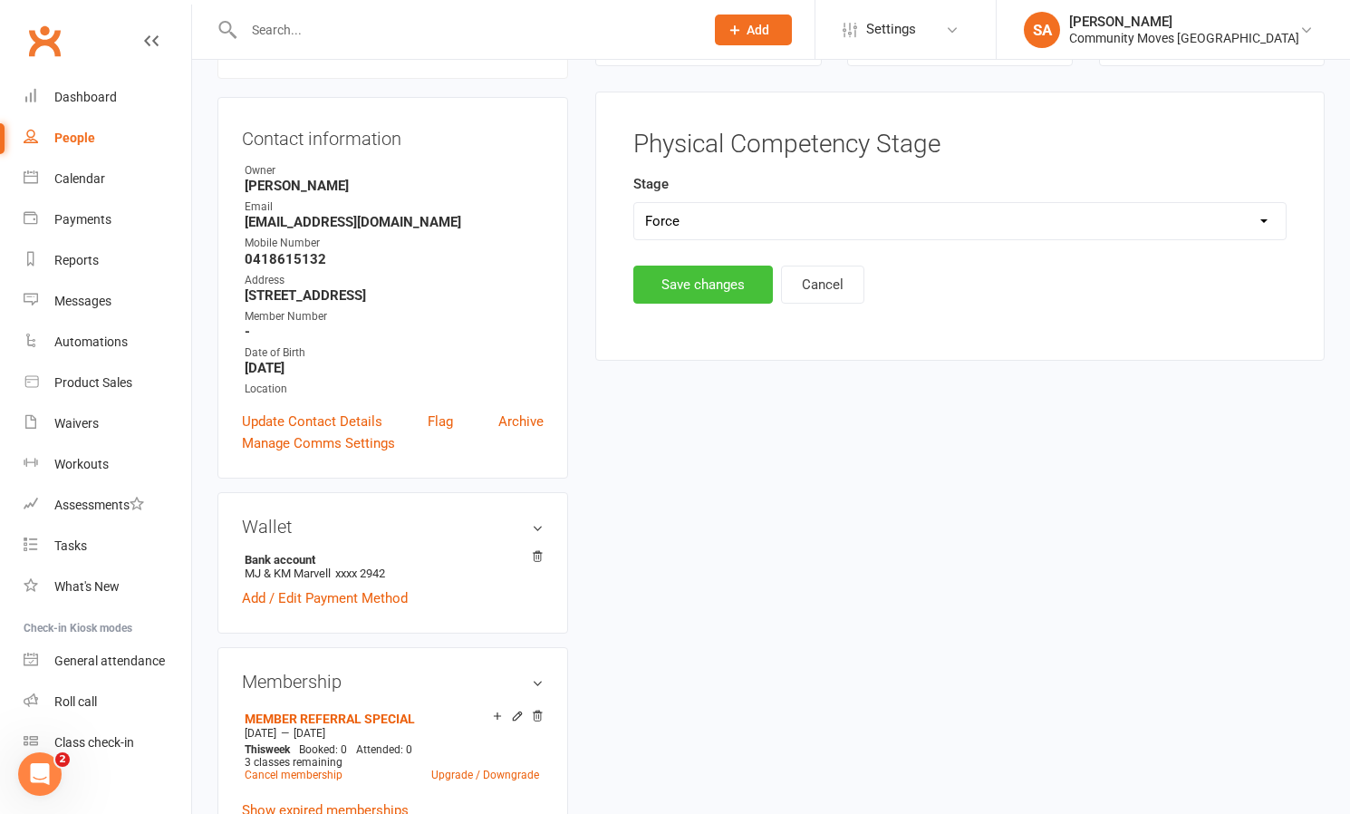
click at [679, 282] on button "Save changes" at bounding box center [703, 284] width 140 height 38
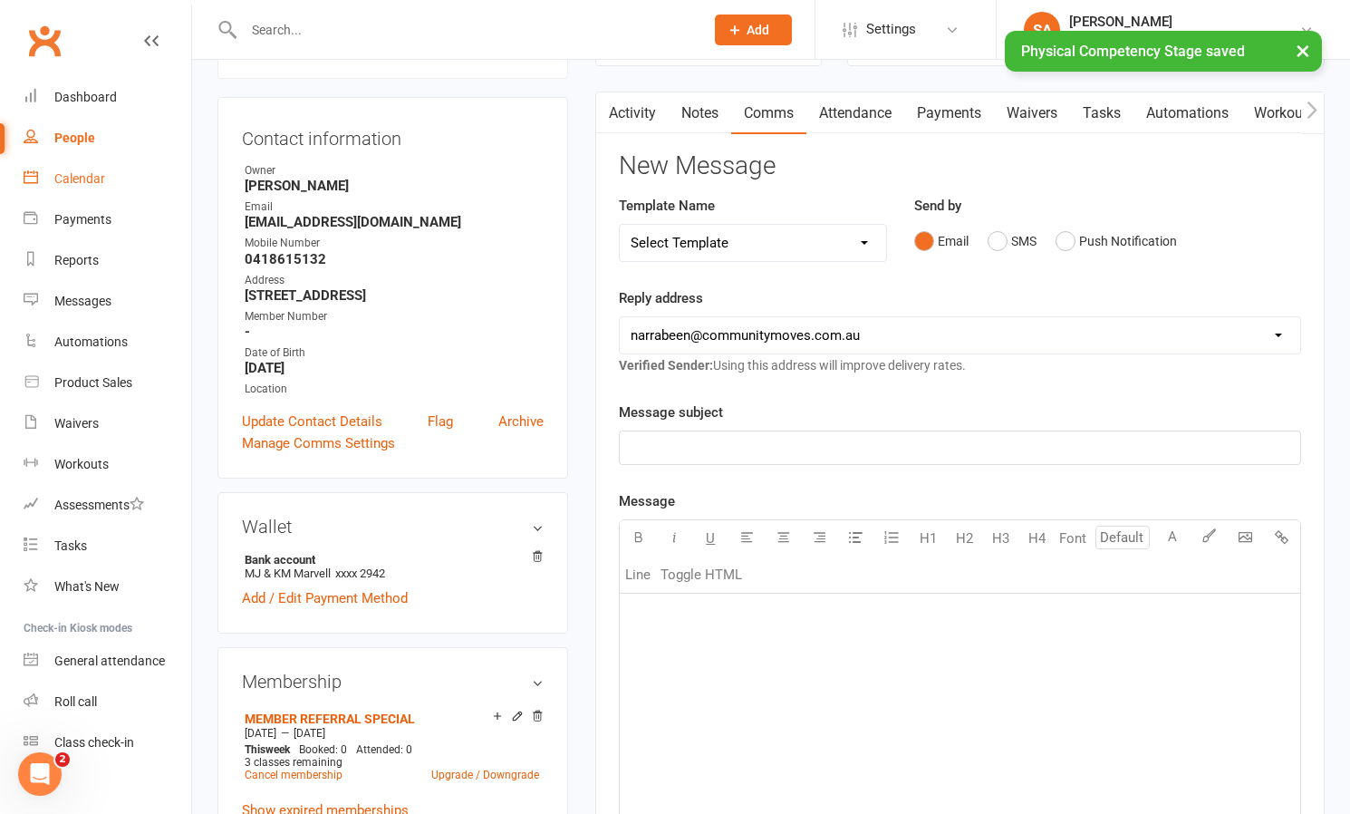
click at [90, 178] on div "Calendar" at bounding box center [79, 178] width 51 height 14
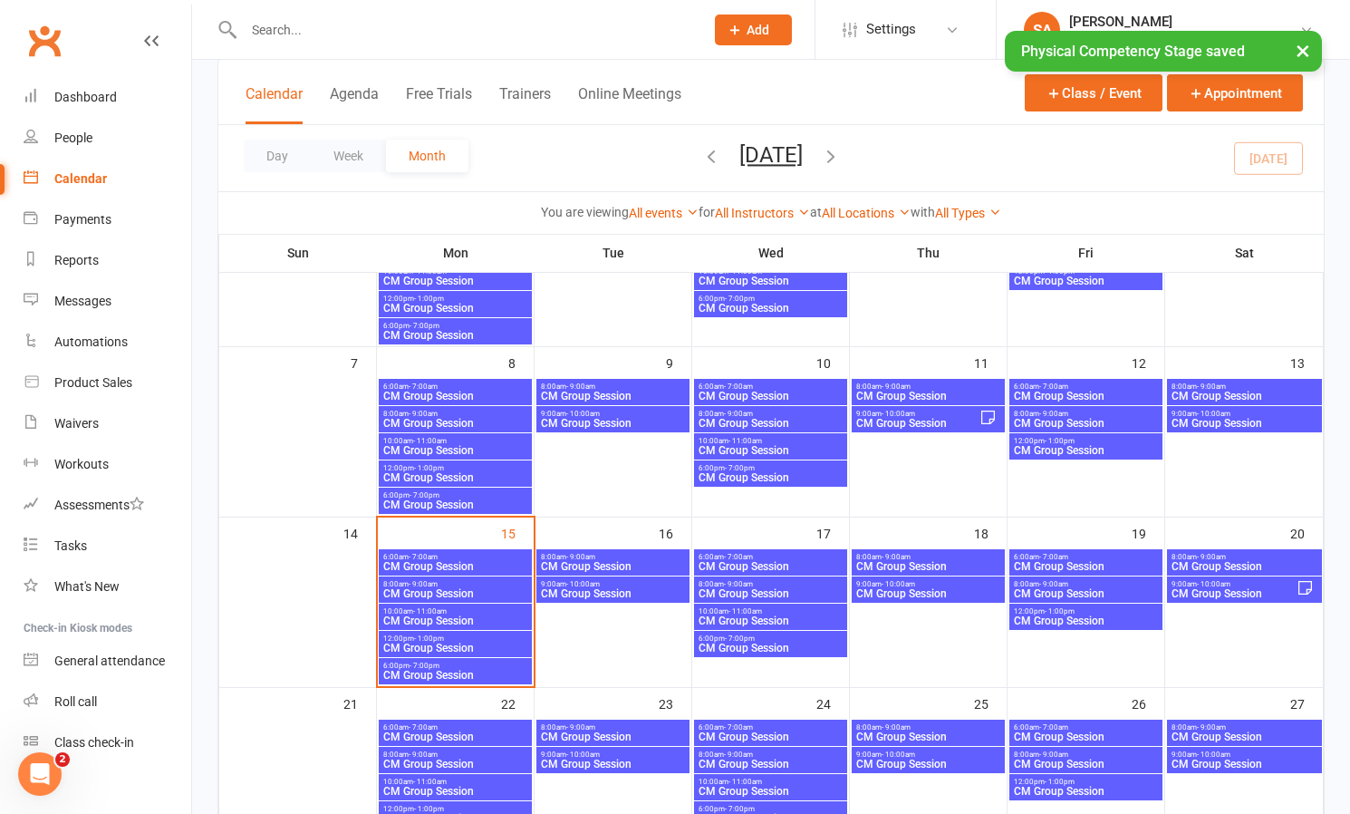
scroll to position [211, 0]
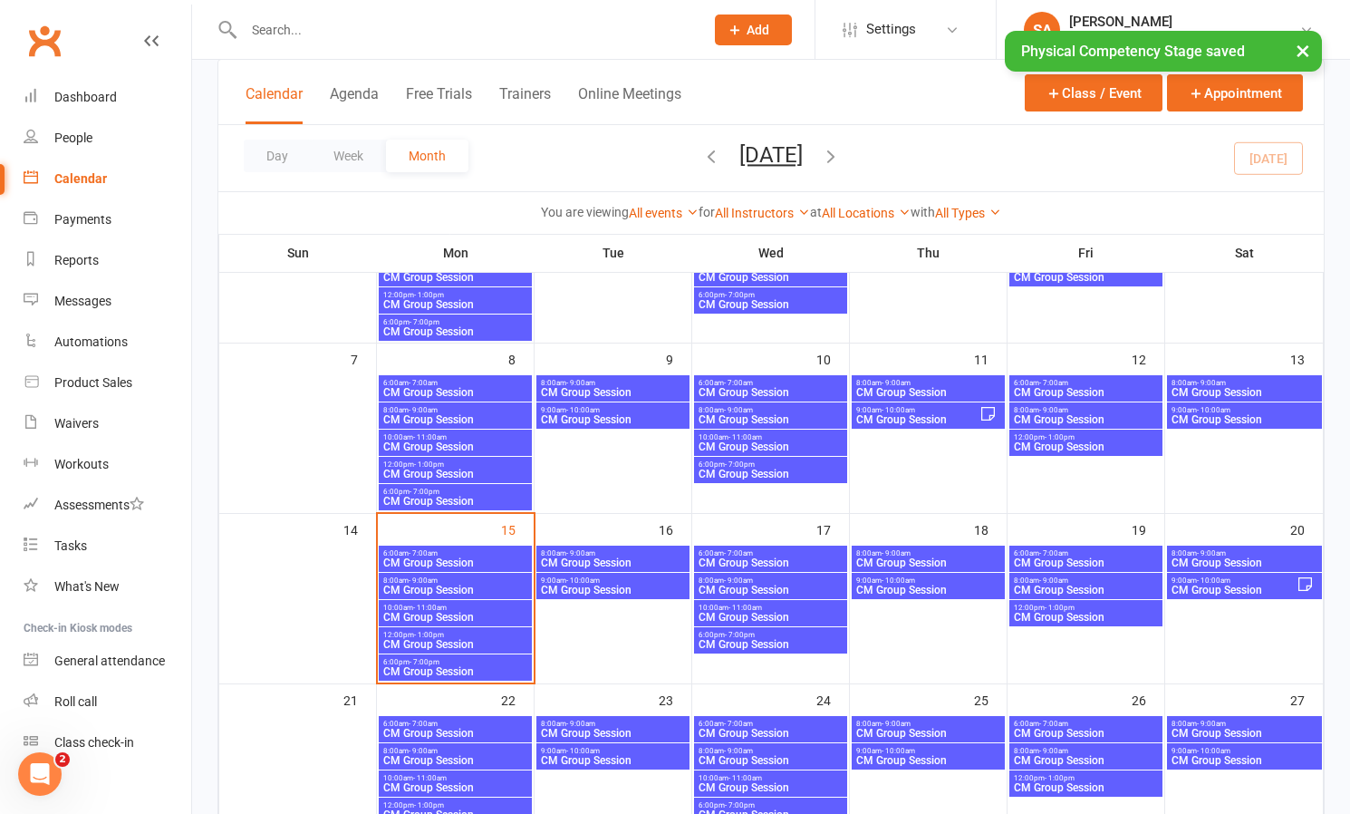
click at [443, 587] on span "CM Group Session" at bounding box center [455, 589] width 146 height 11
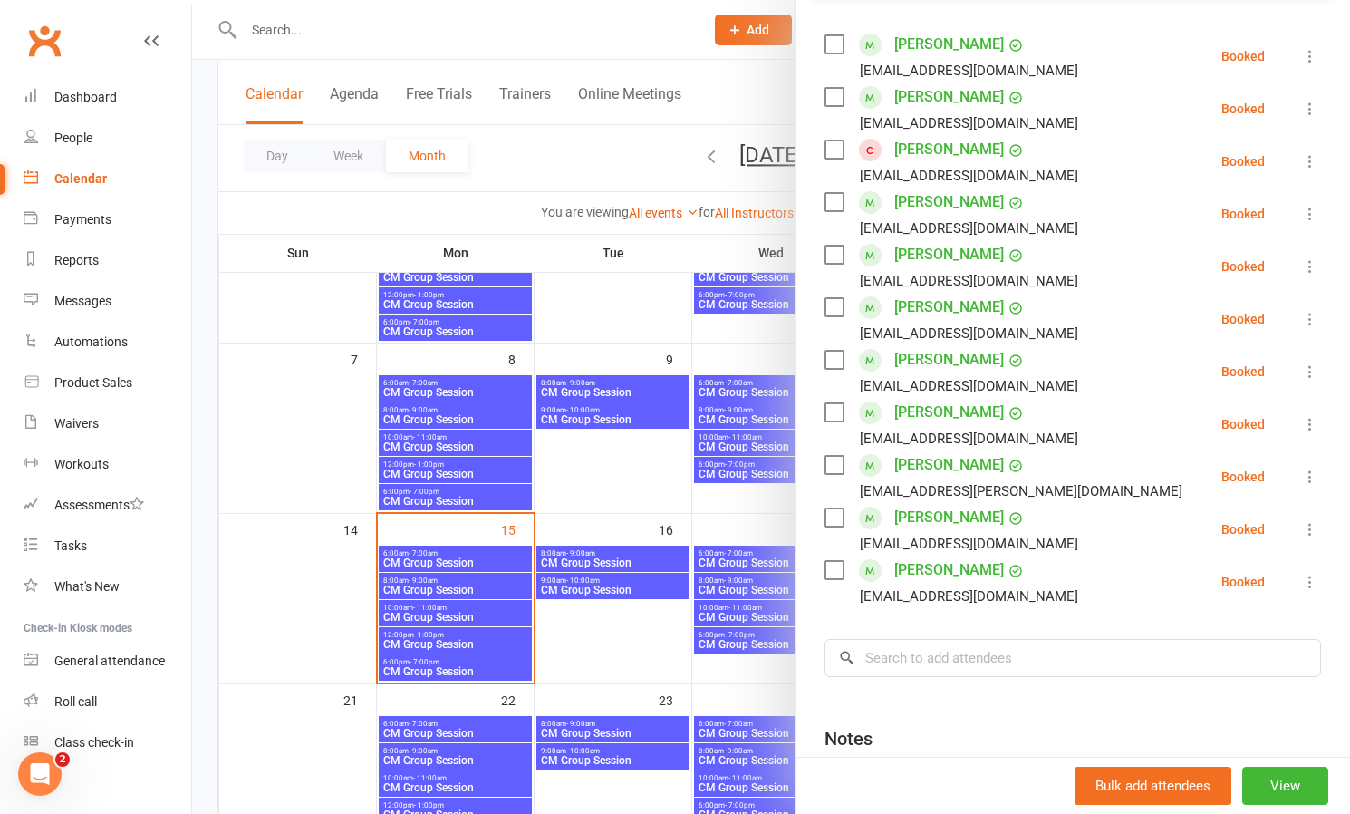
scroll to position [311, 0]
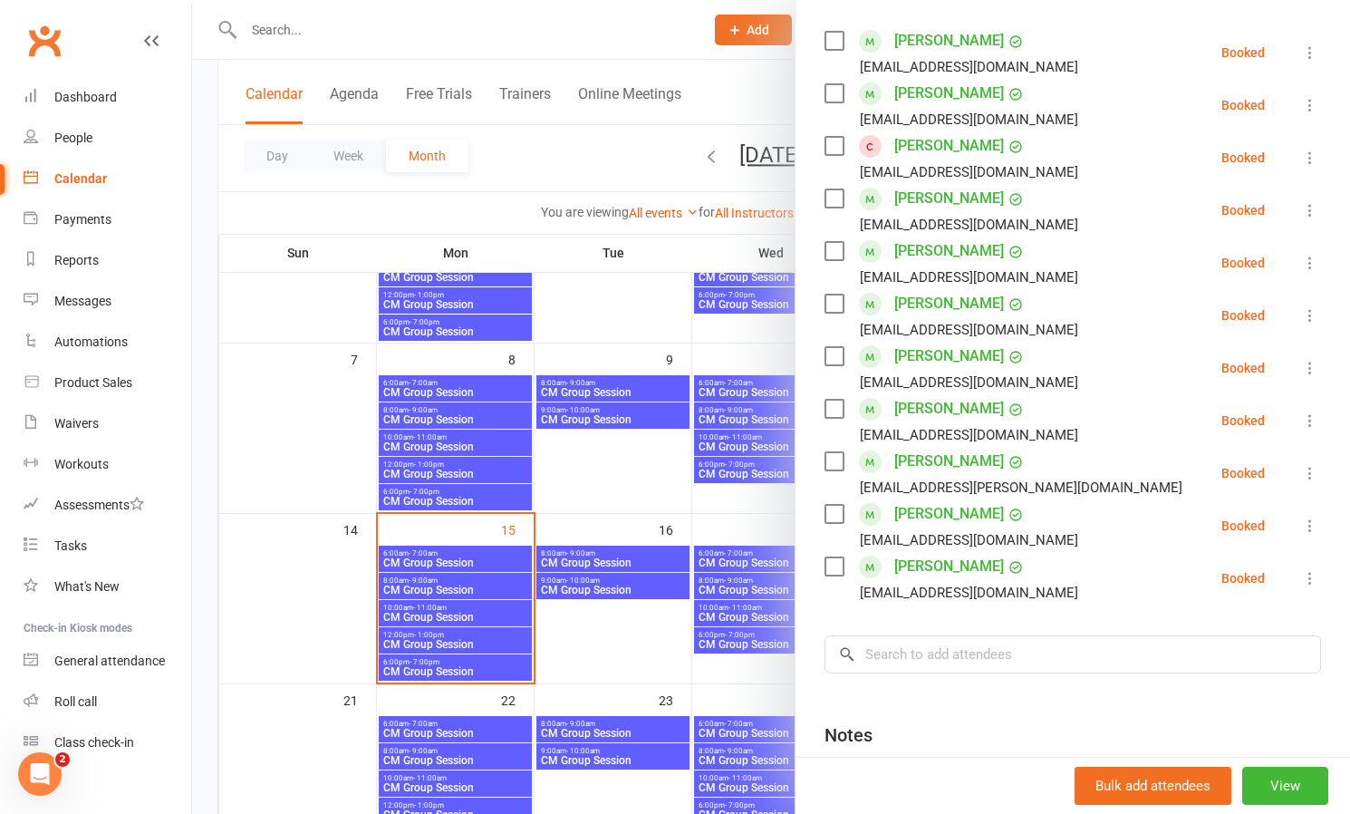
click at [935, 409] on link "[PERSON_NAME]" at bounding box center [949, 408] width 110 height 29
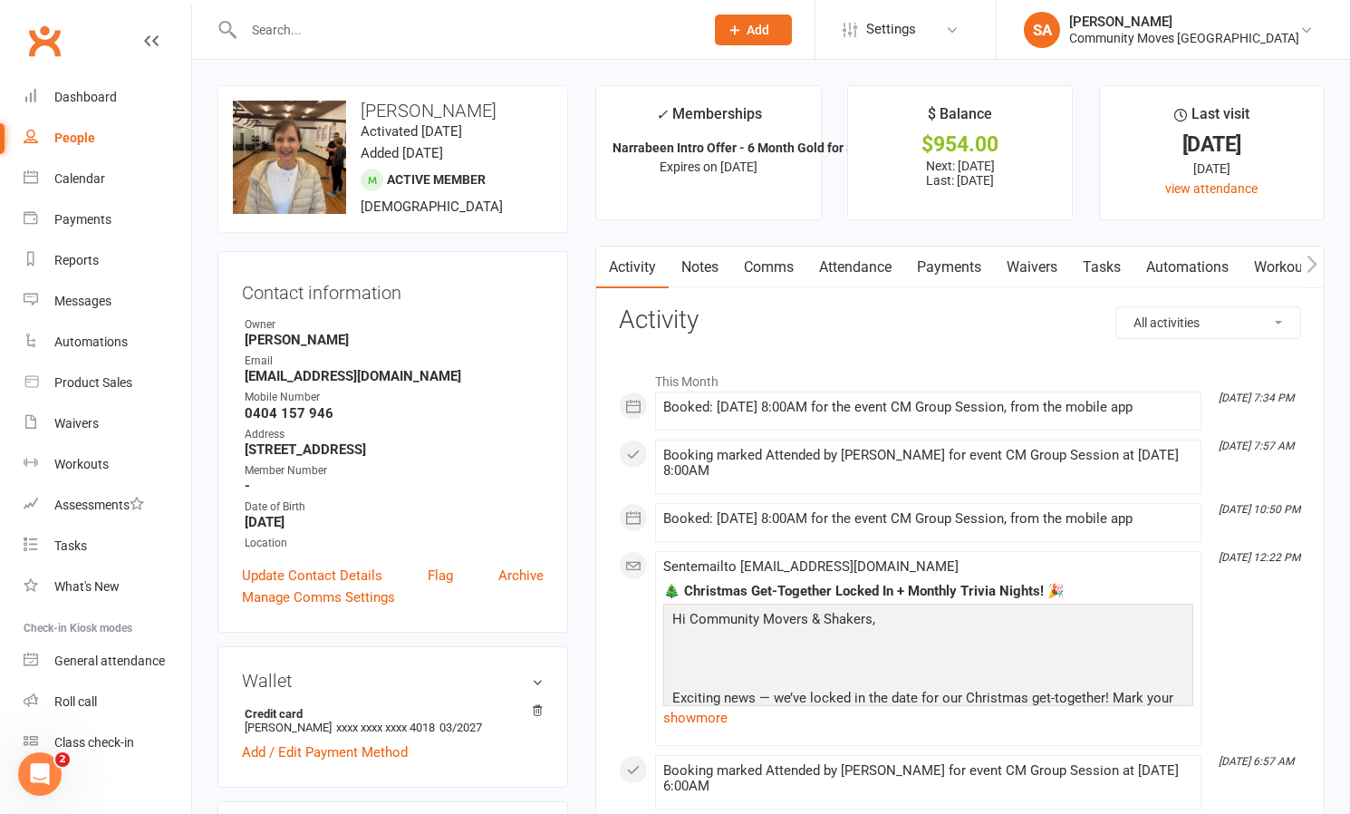
click at [775, 257] on link "Comms" at bounding box center [768, 267] width 75 height 42
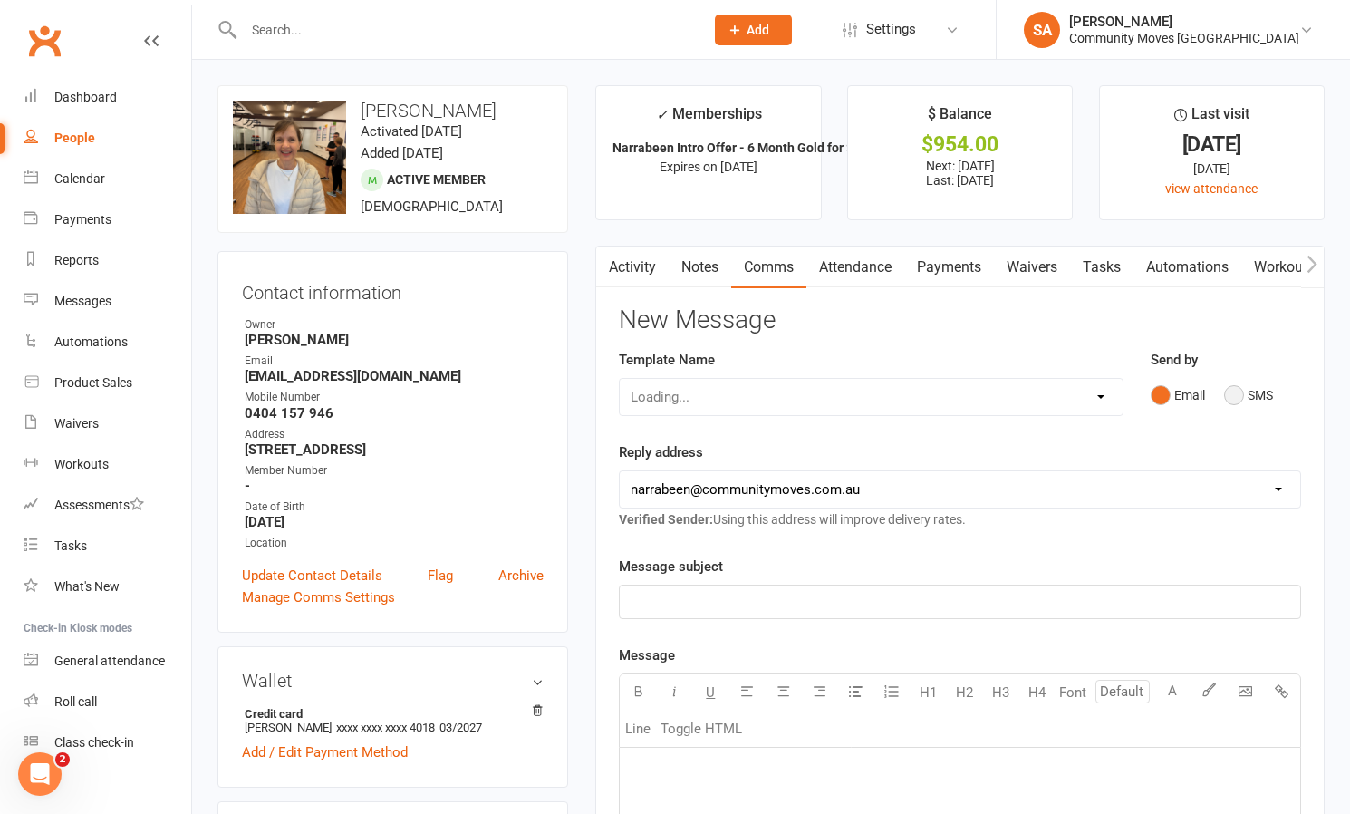
click at [1225, 394] on button "SMS" at bounding box center [1248, 395] width 49 height 34
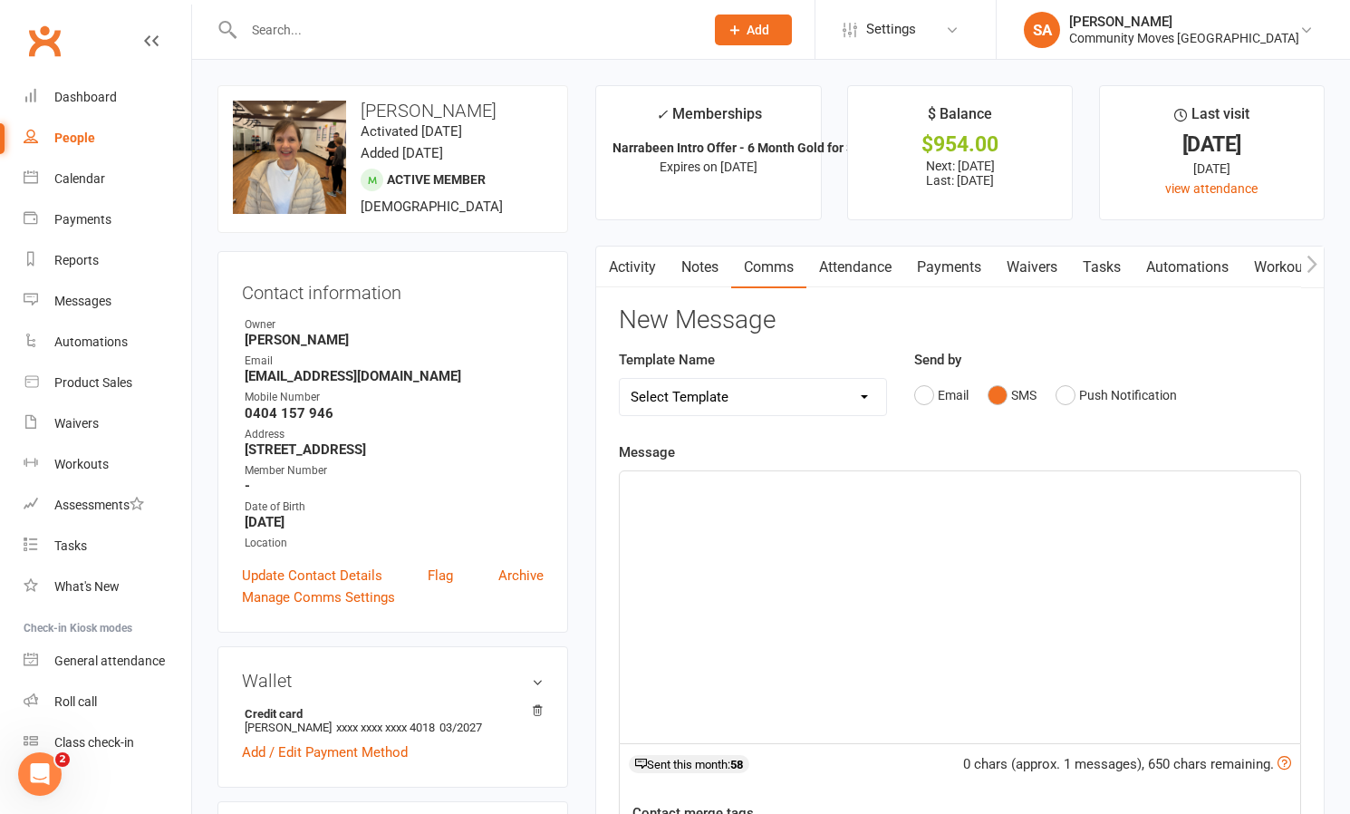
click at [669, 496] on div "﻿" at bounding box center [960, 607] width 680 height 272
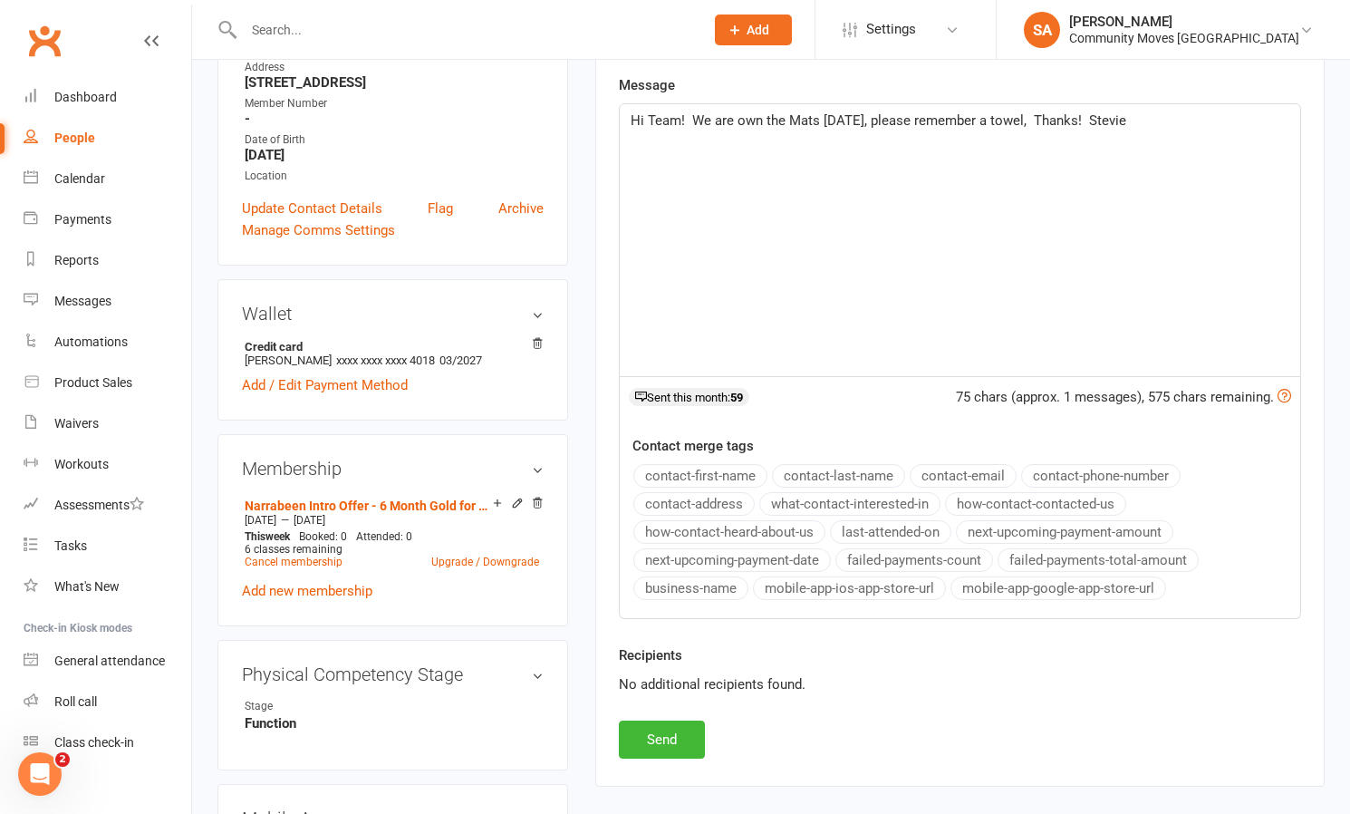
scroll to position [372, 0]
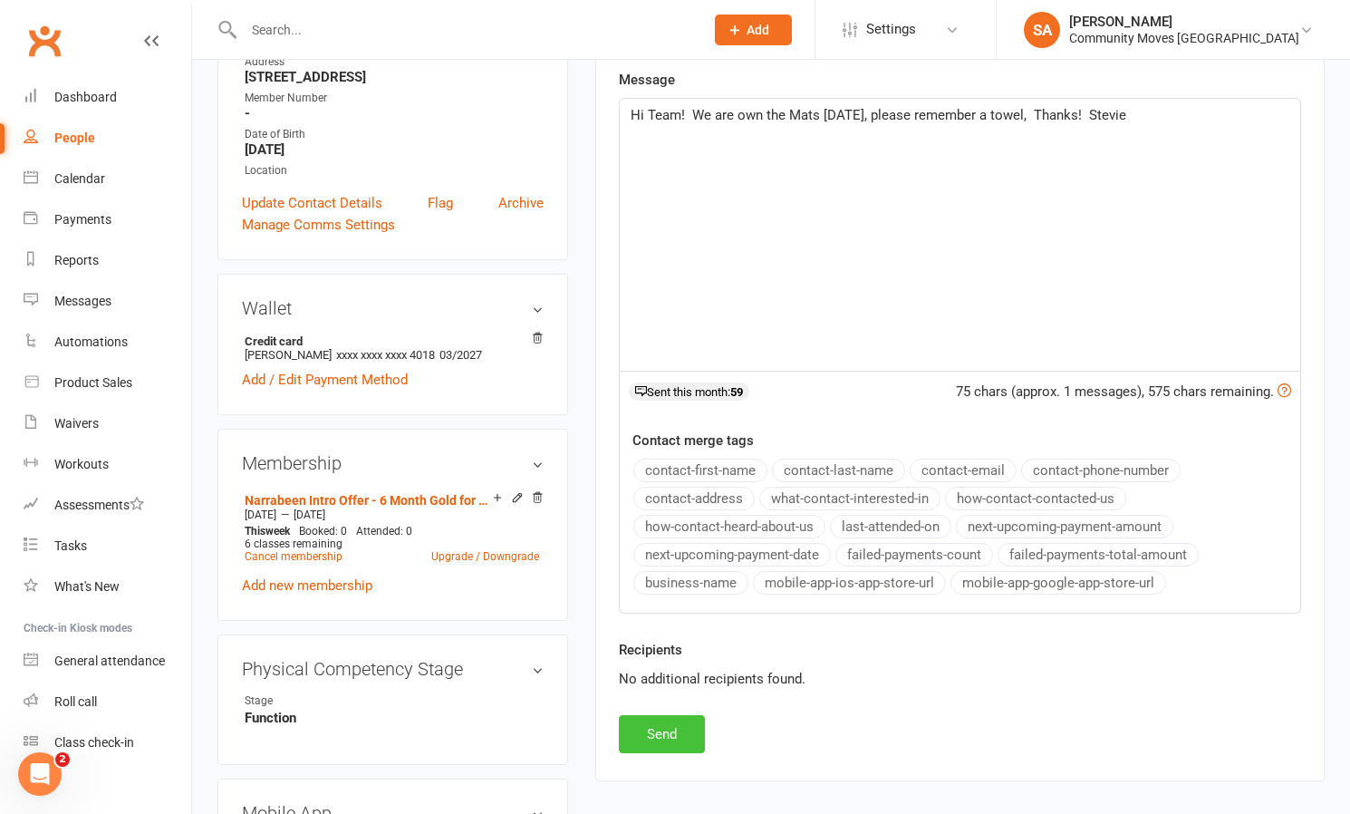
click at [675, 723] on button "Send" at bounding box center [662, 734] width 86 height 38
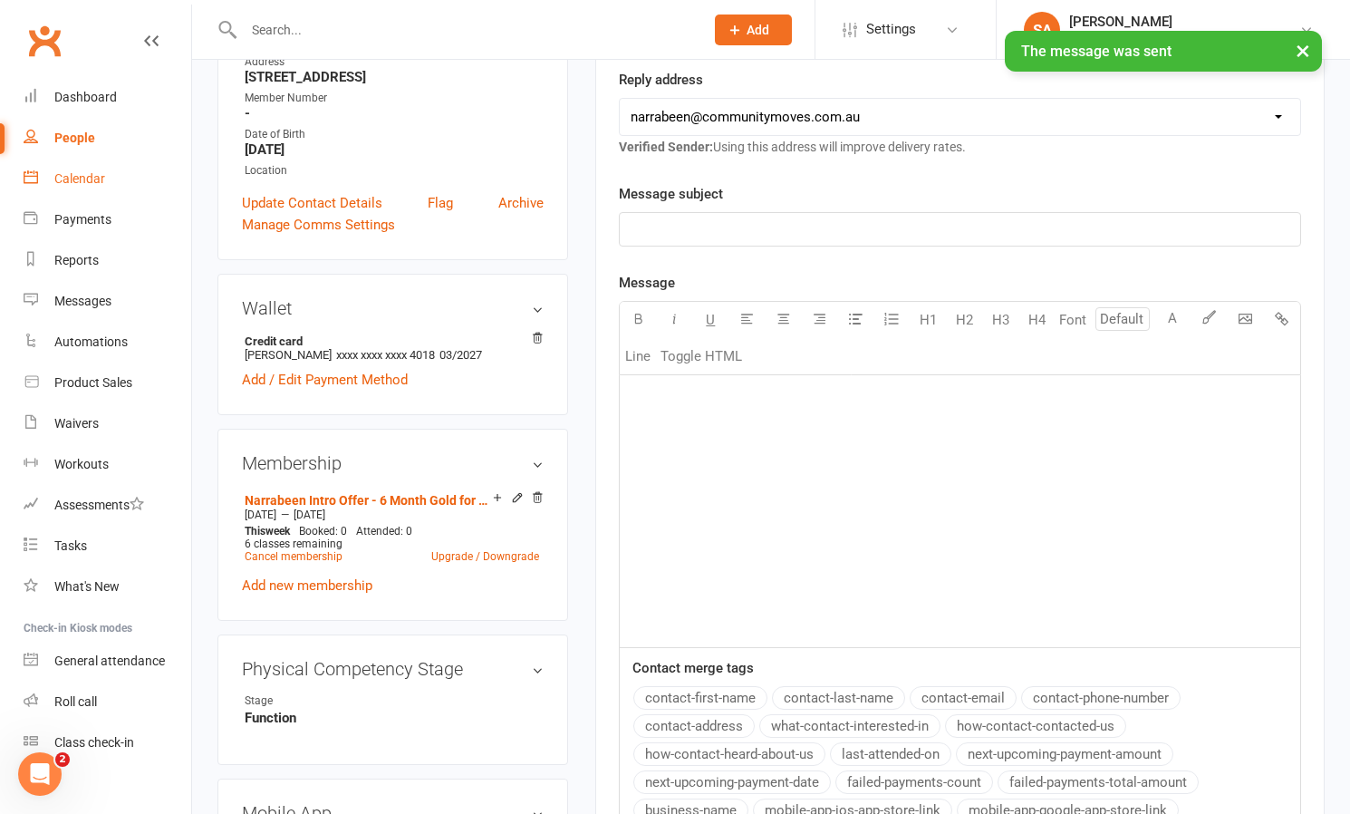
click at [88, 178] on div "Calendar" at bounding box center [79, 178] width 51 height 14
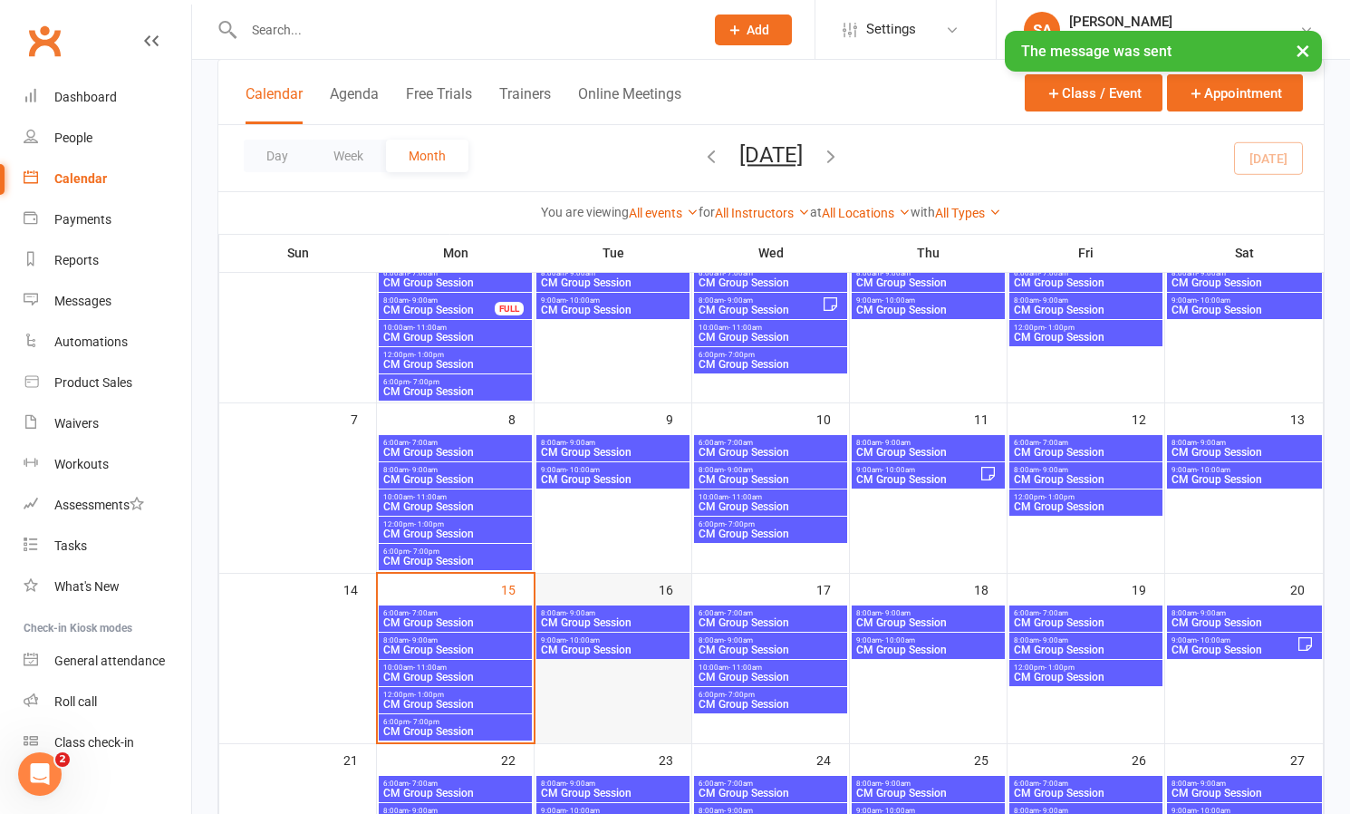
scroll to position [248, 0]
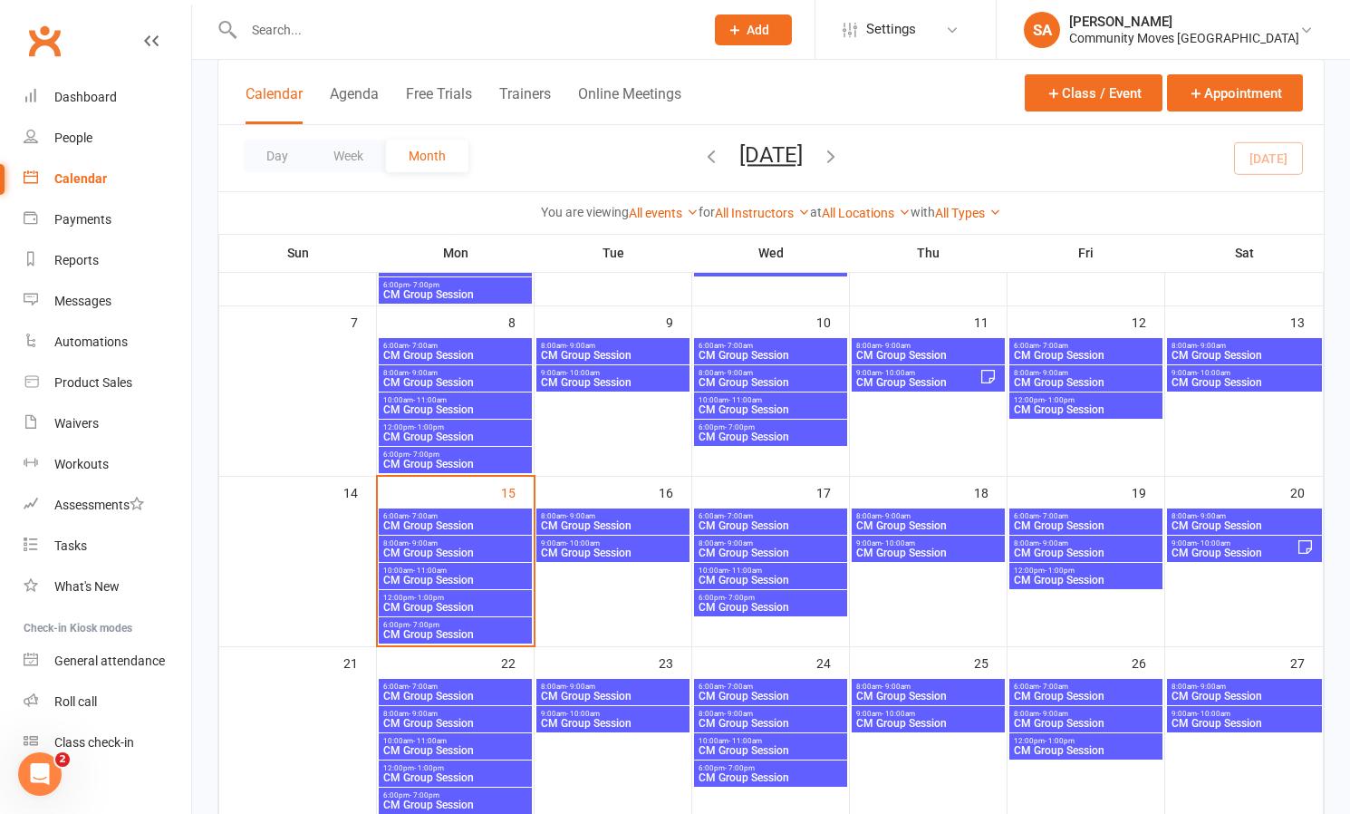
click at [499, 547] on span "CM Group Session" at bounding box center [455, 552] width 146 height 11
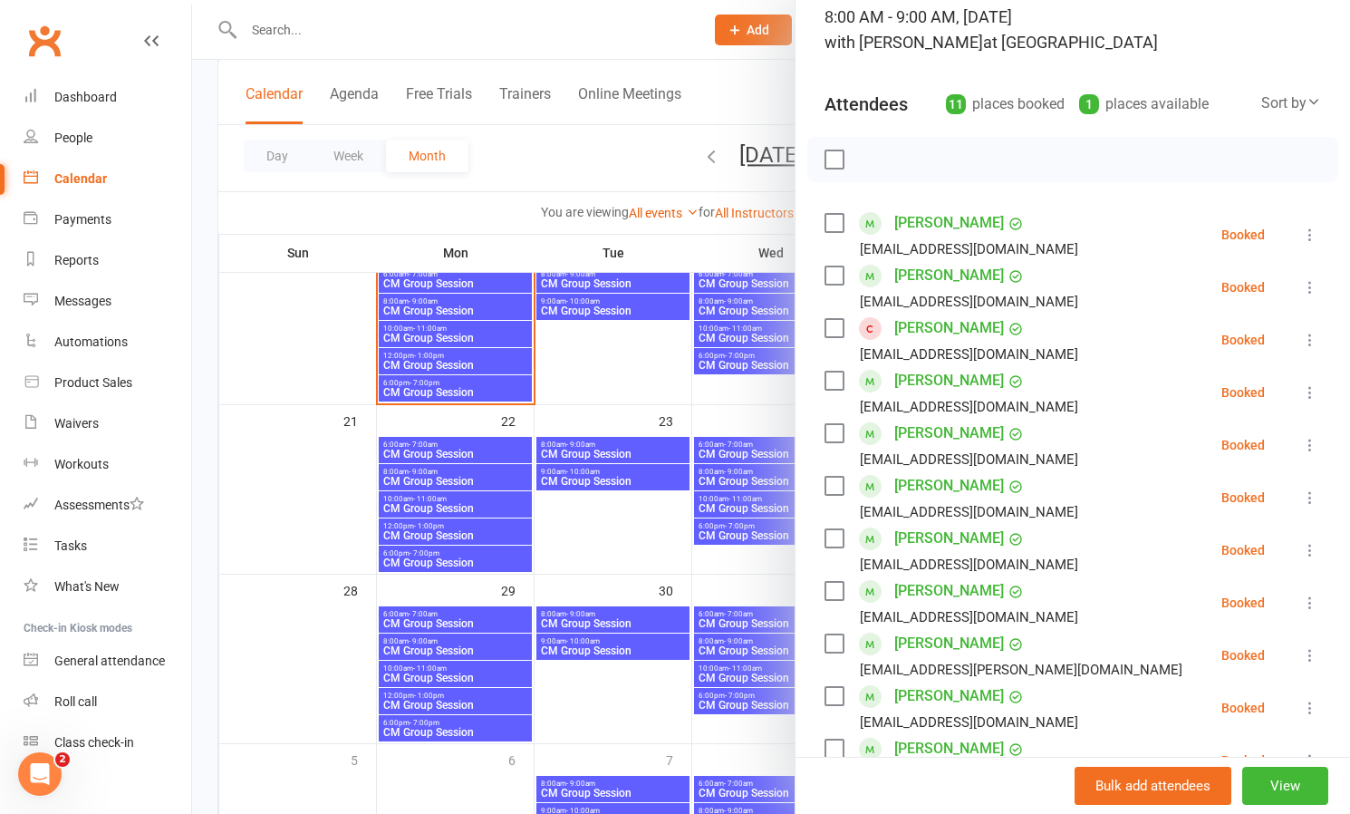
scroll to position [168, 0]
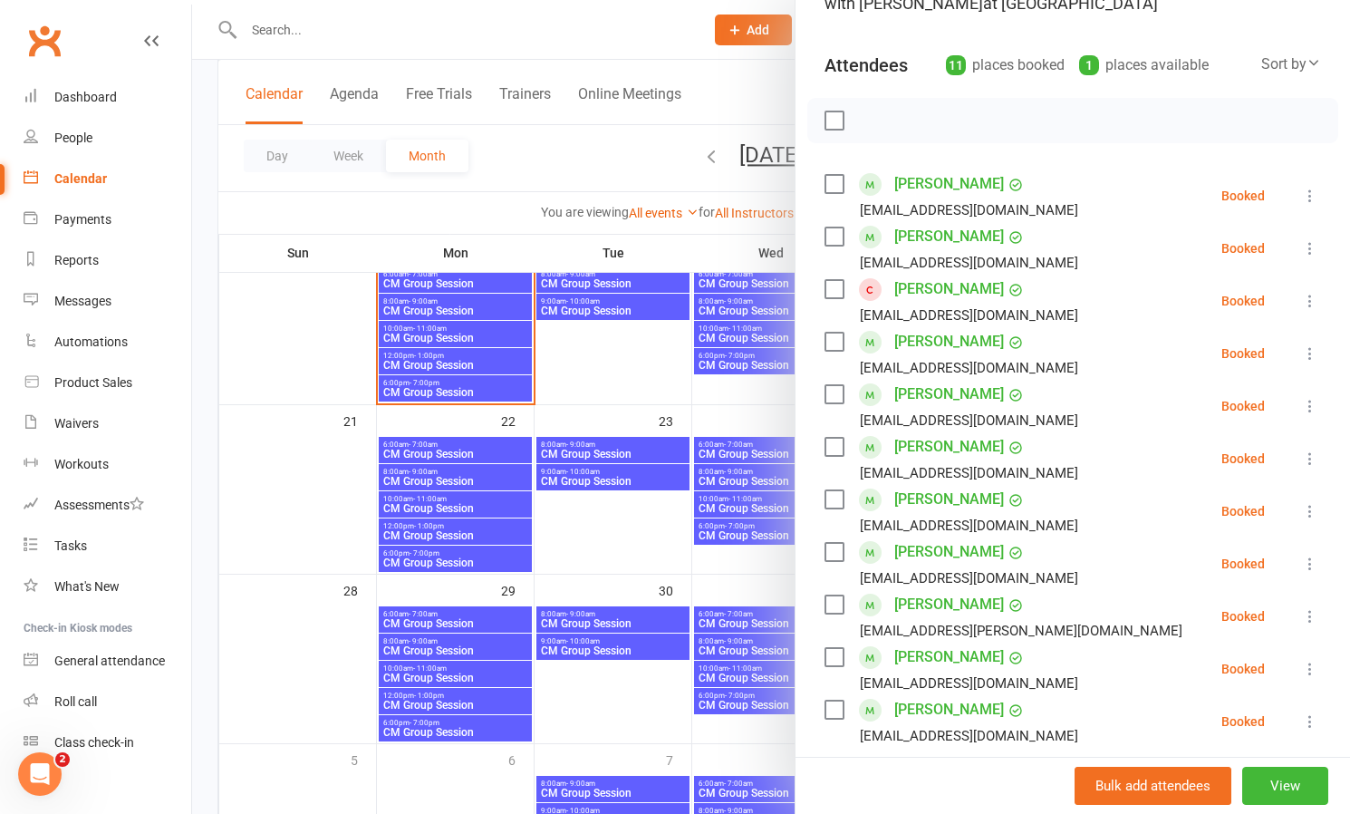
click at [944, 602] on link "[PERSON_NAME]" at bounding box center [949, 604] width 110 height 29
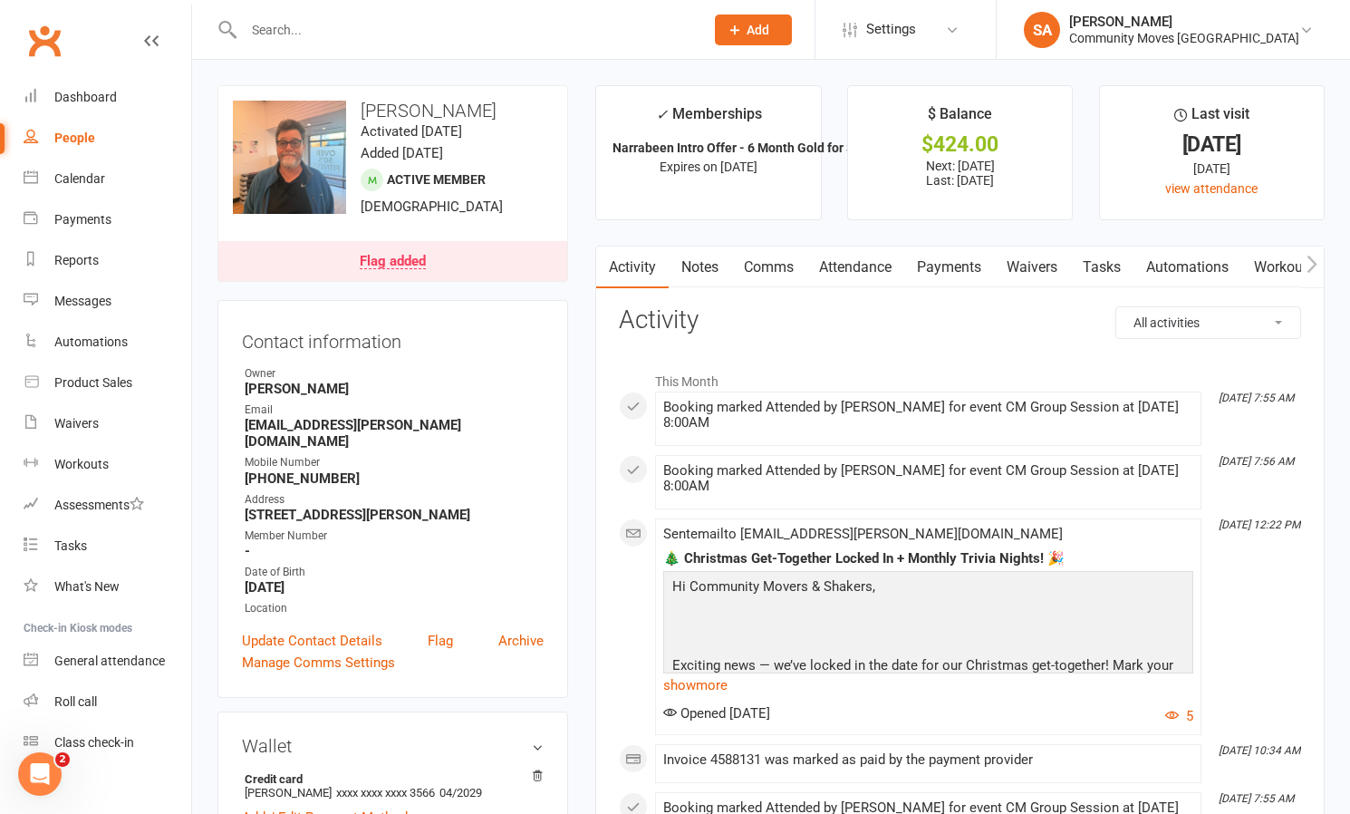
click at [765, 271] on link "Comms" at bounding box center [768, 267] width 75 height 42
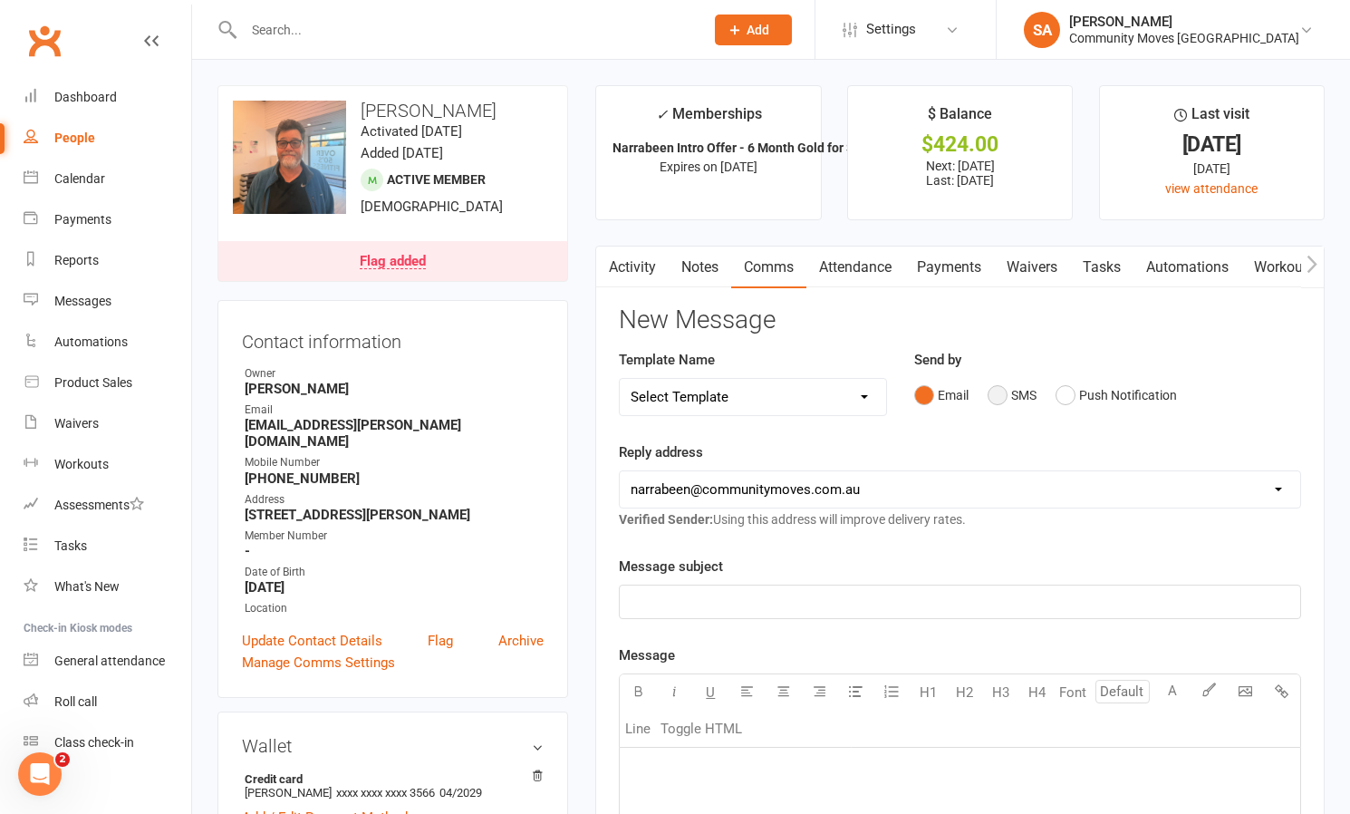
click at [991, 393] on button "SMS" at bounding box center [1011, 395] width 49 height 34
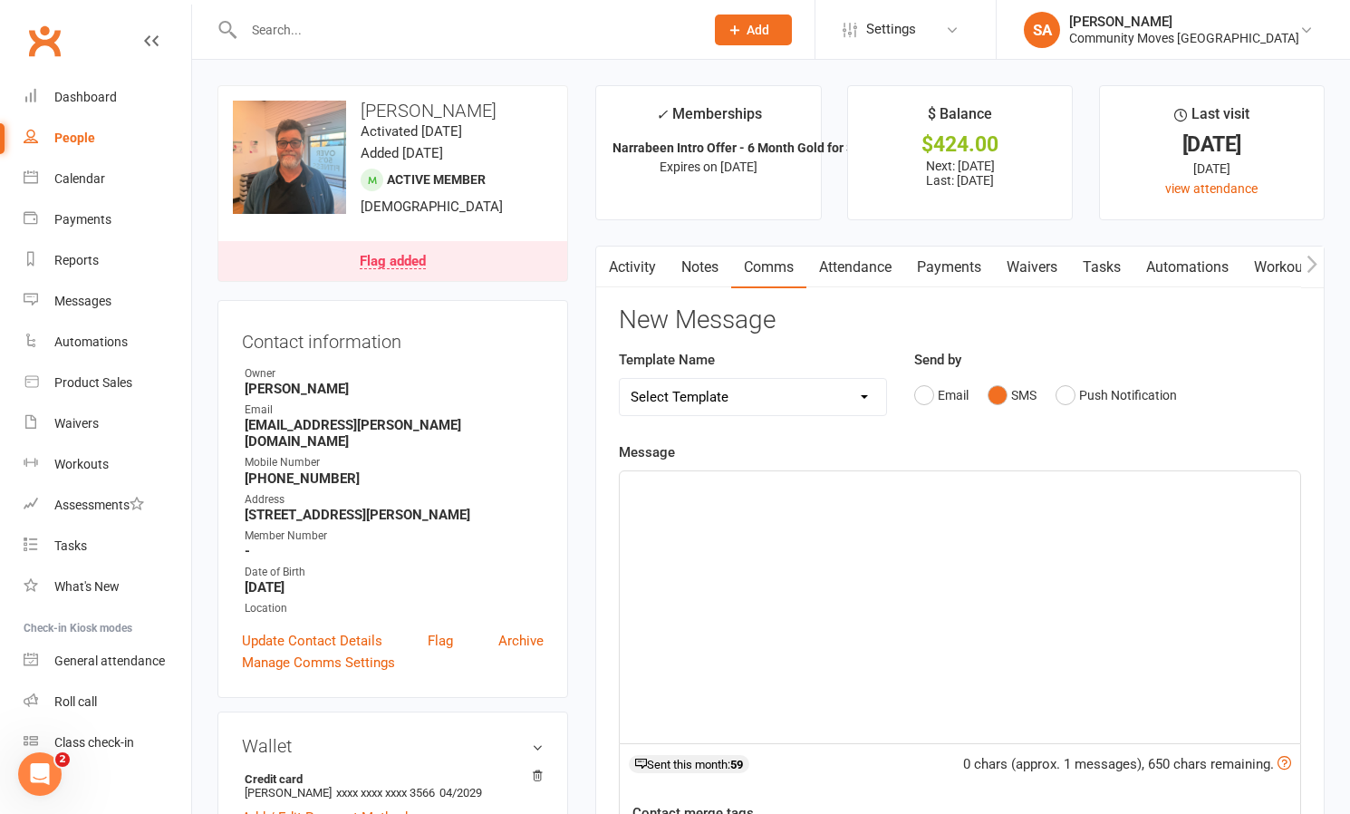
click at [698, 510] on div "﻿" at bounding box center [960, 607] width 680 height 272
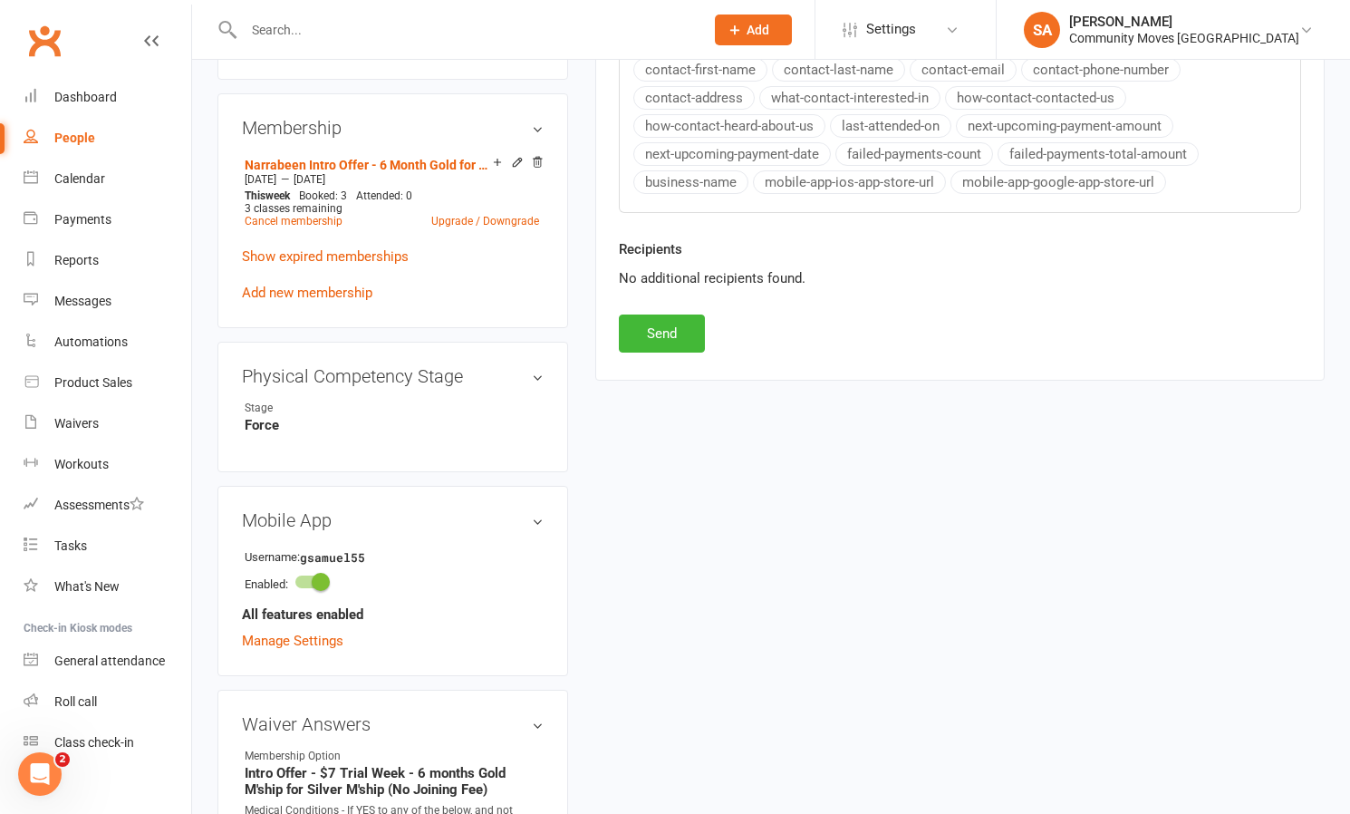
scroll to position [791, 0]
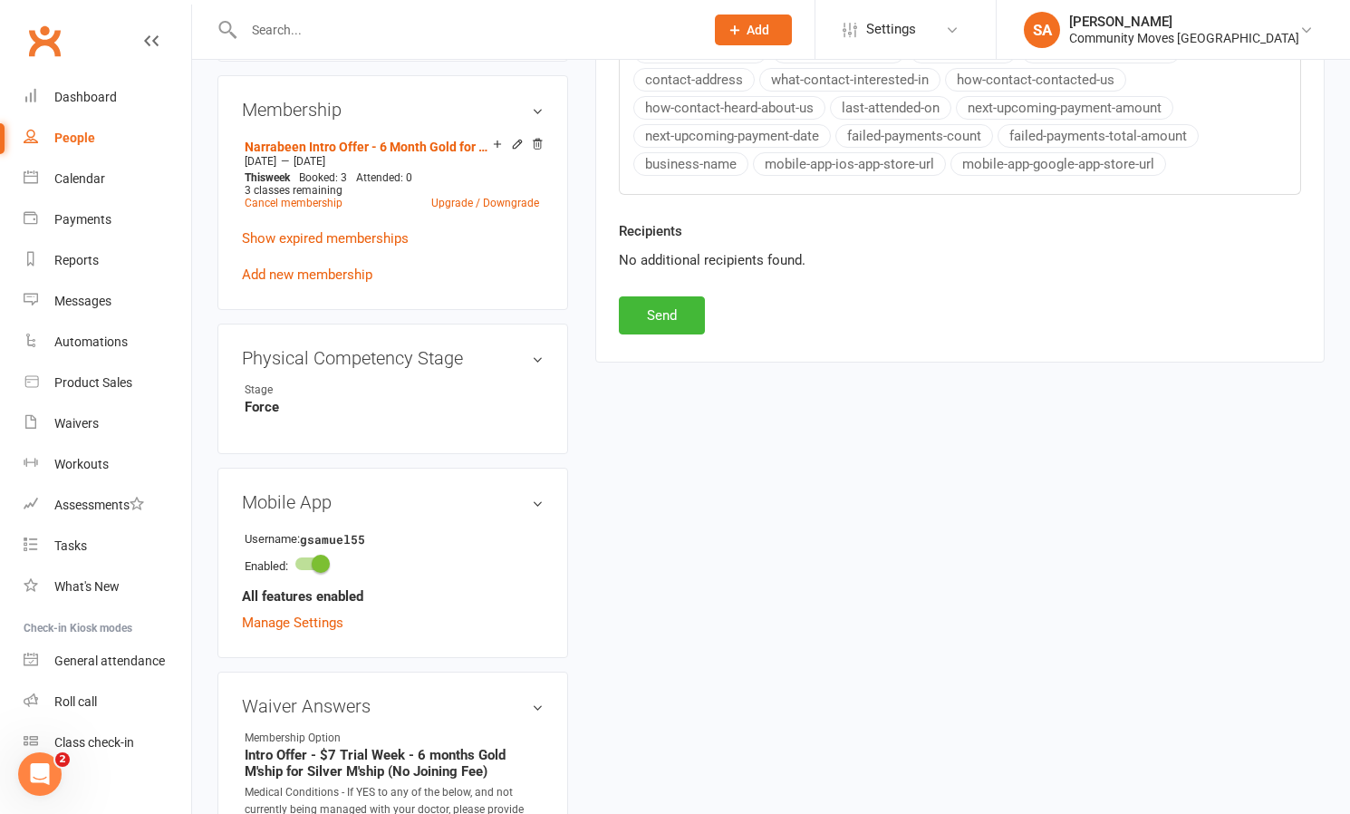
click at [677, 314] on button "Send" at bounding box center [662, 315] width 86 height 38
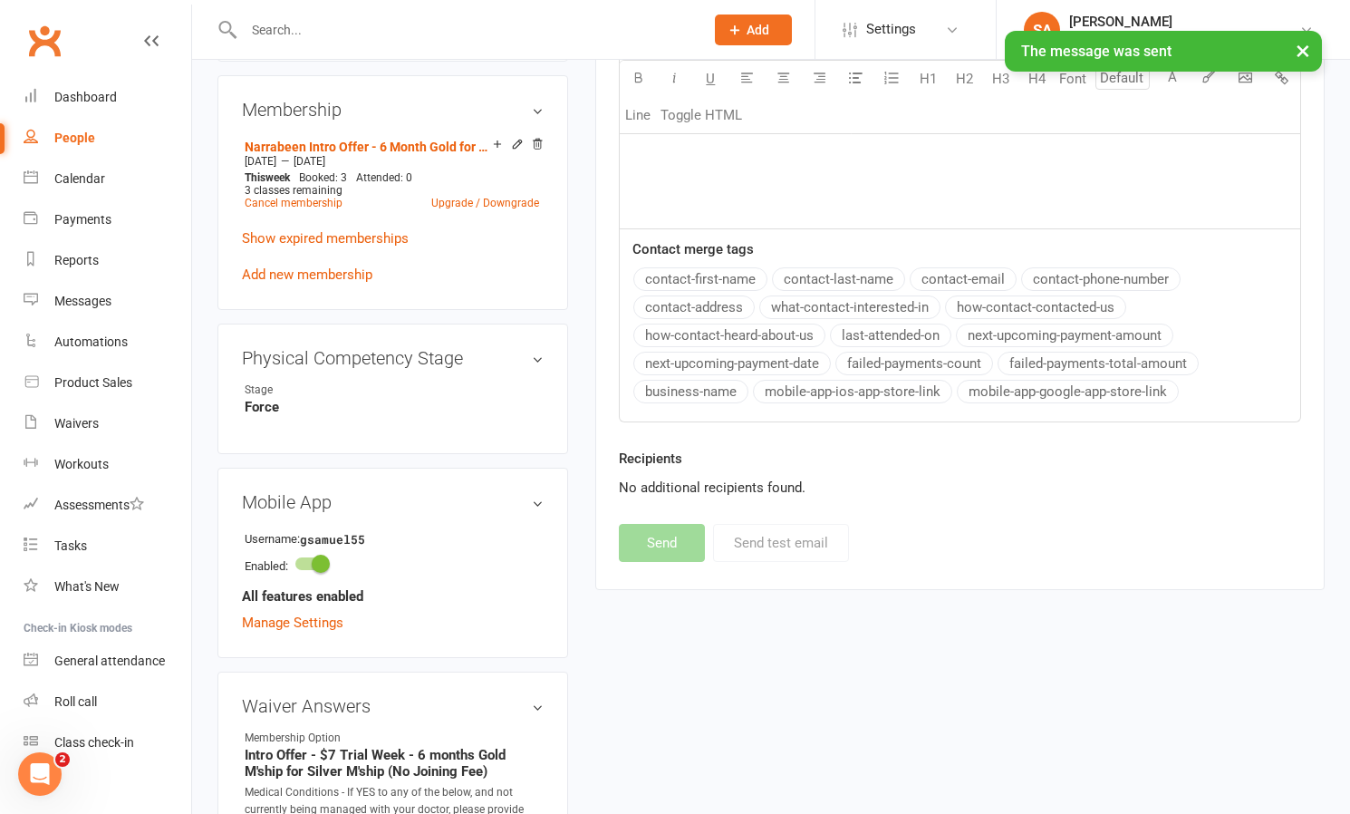
scroll to position [792, 0]
click at [78, 178] on div "Calendar" at bounding box center [79, 178] width 51 height 14
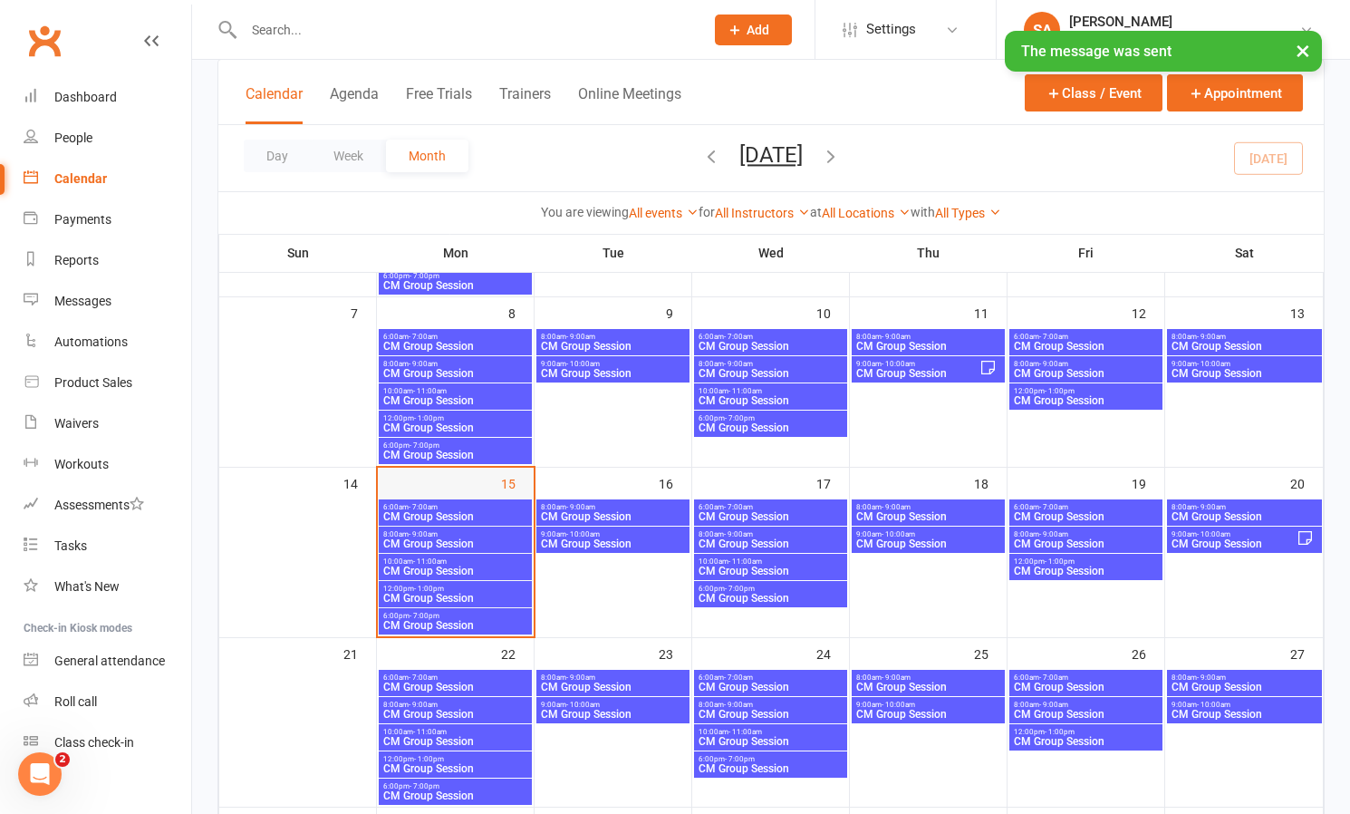
scroll to position [264, 0]
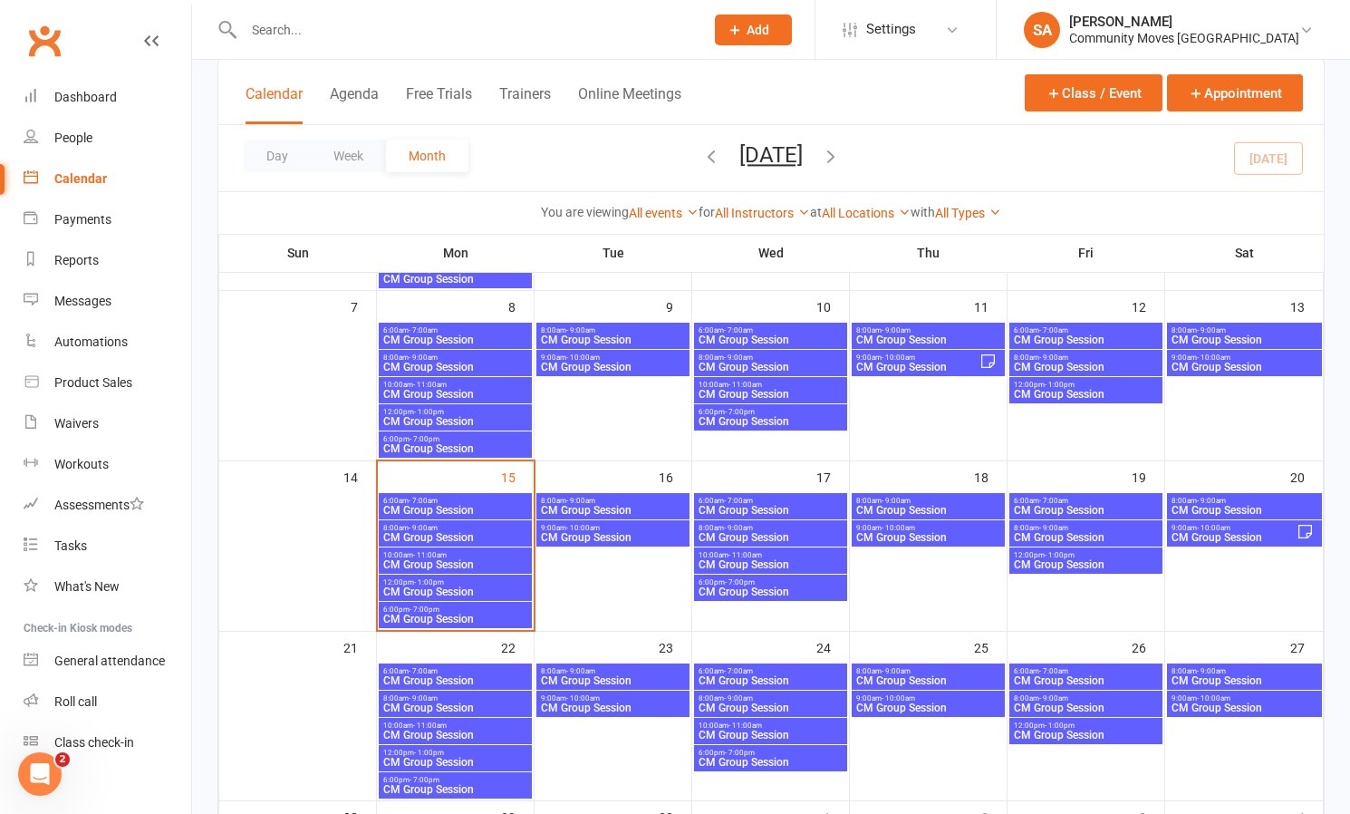
click at [434, 528] on span "- 9:00am" at bounding box center [423, 528] width 29 height 8
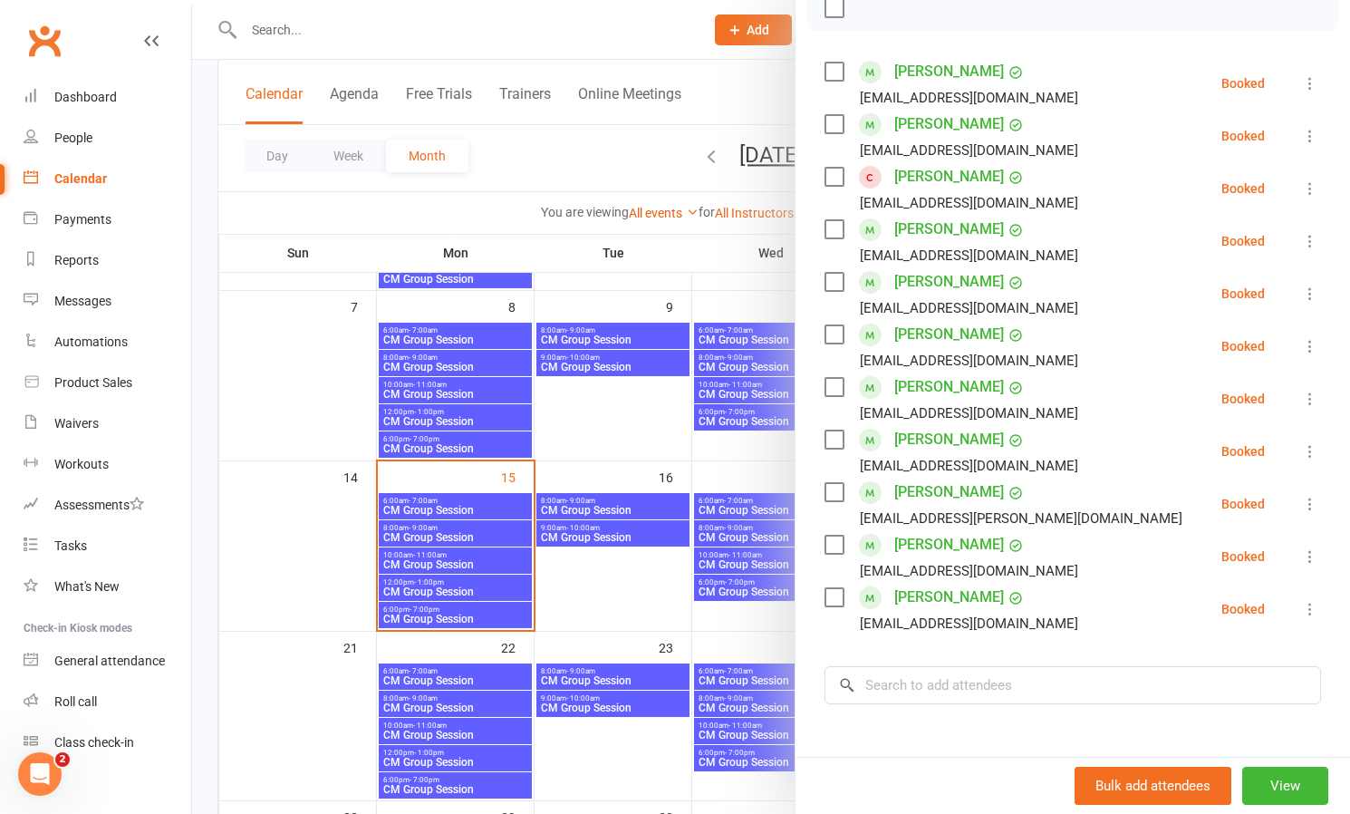
scroll to position [292, 0]
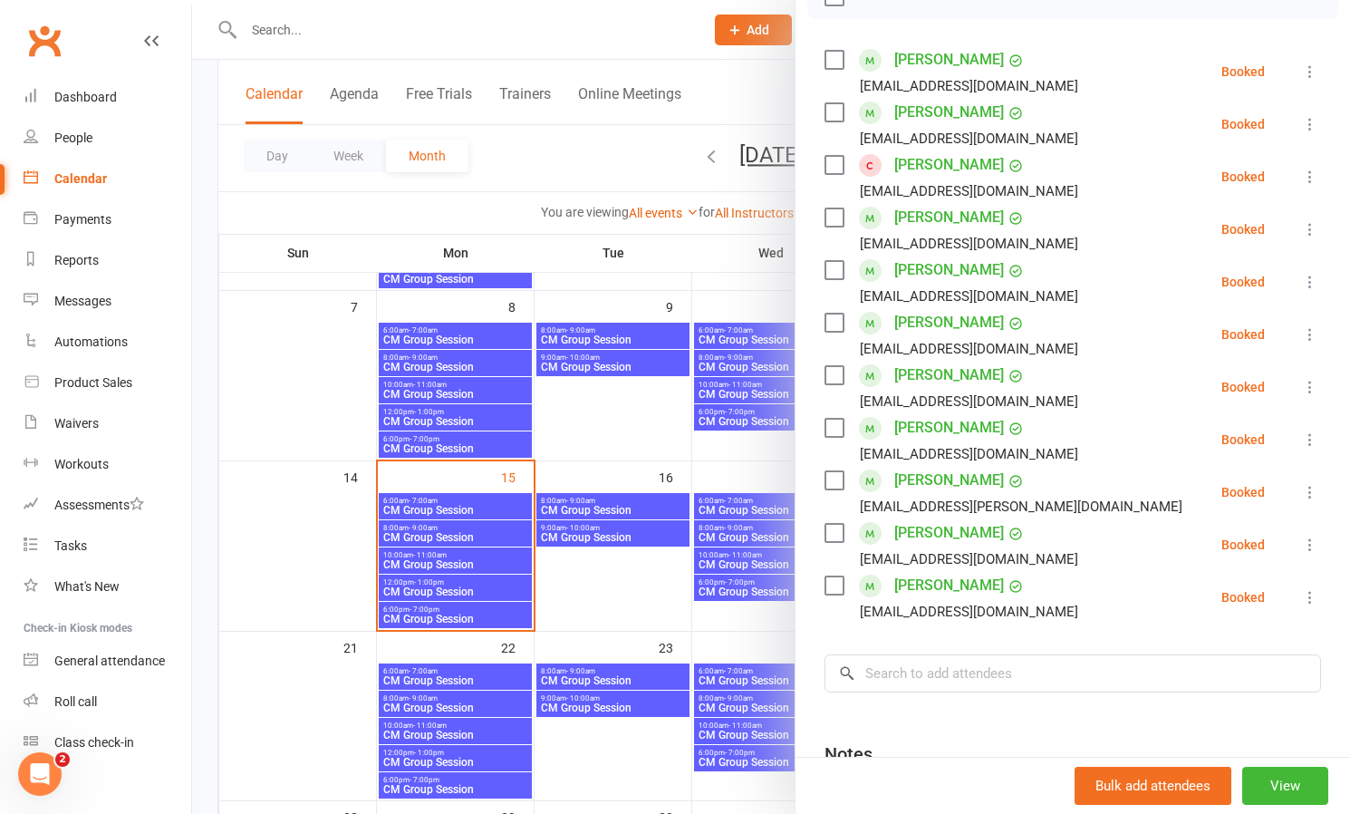
click at [929, 536] on link "[PERSON_NAME]" at bounding box center [949, 532] width 110 height 29
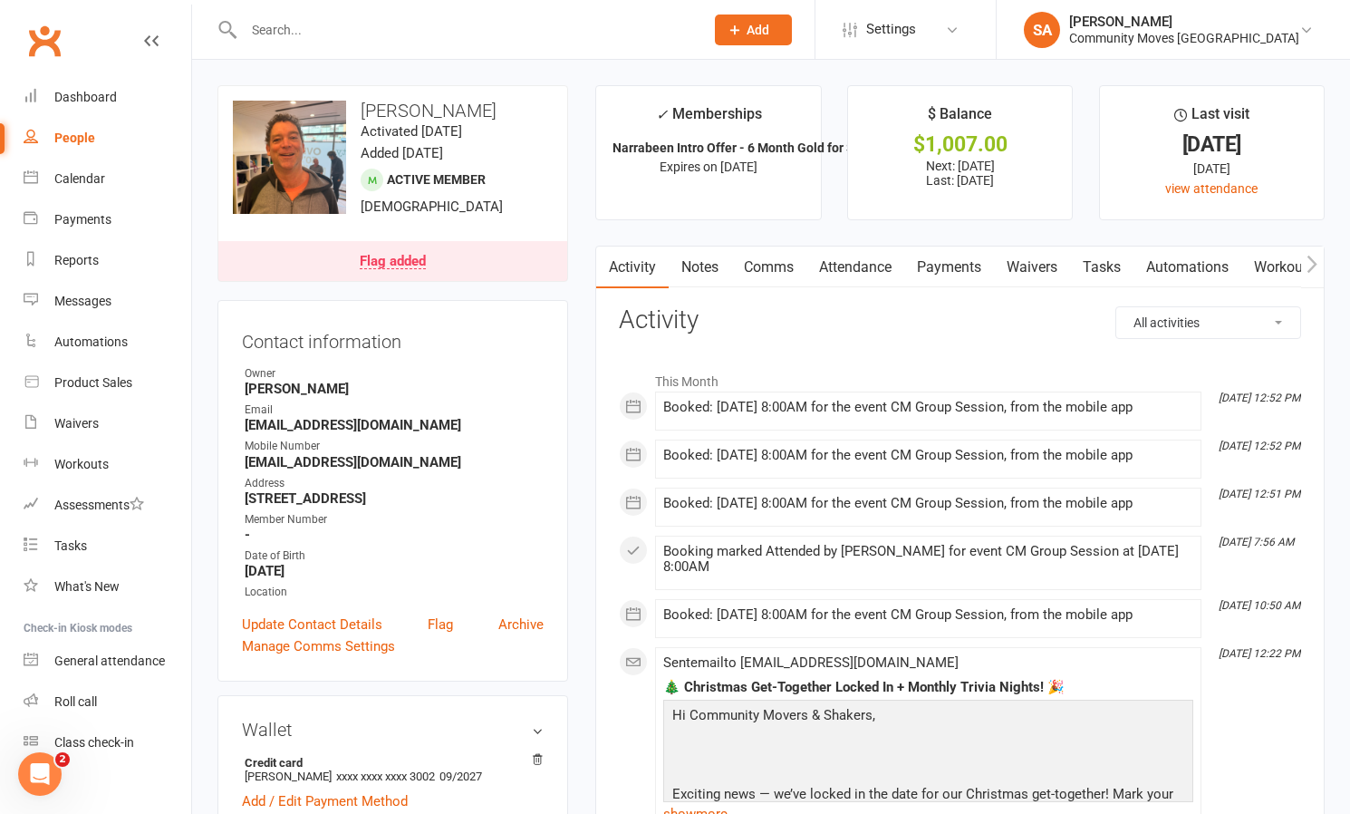
click at [771, 262] on link "Comms" at bounding box center [768, 267] width 75 height 42
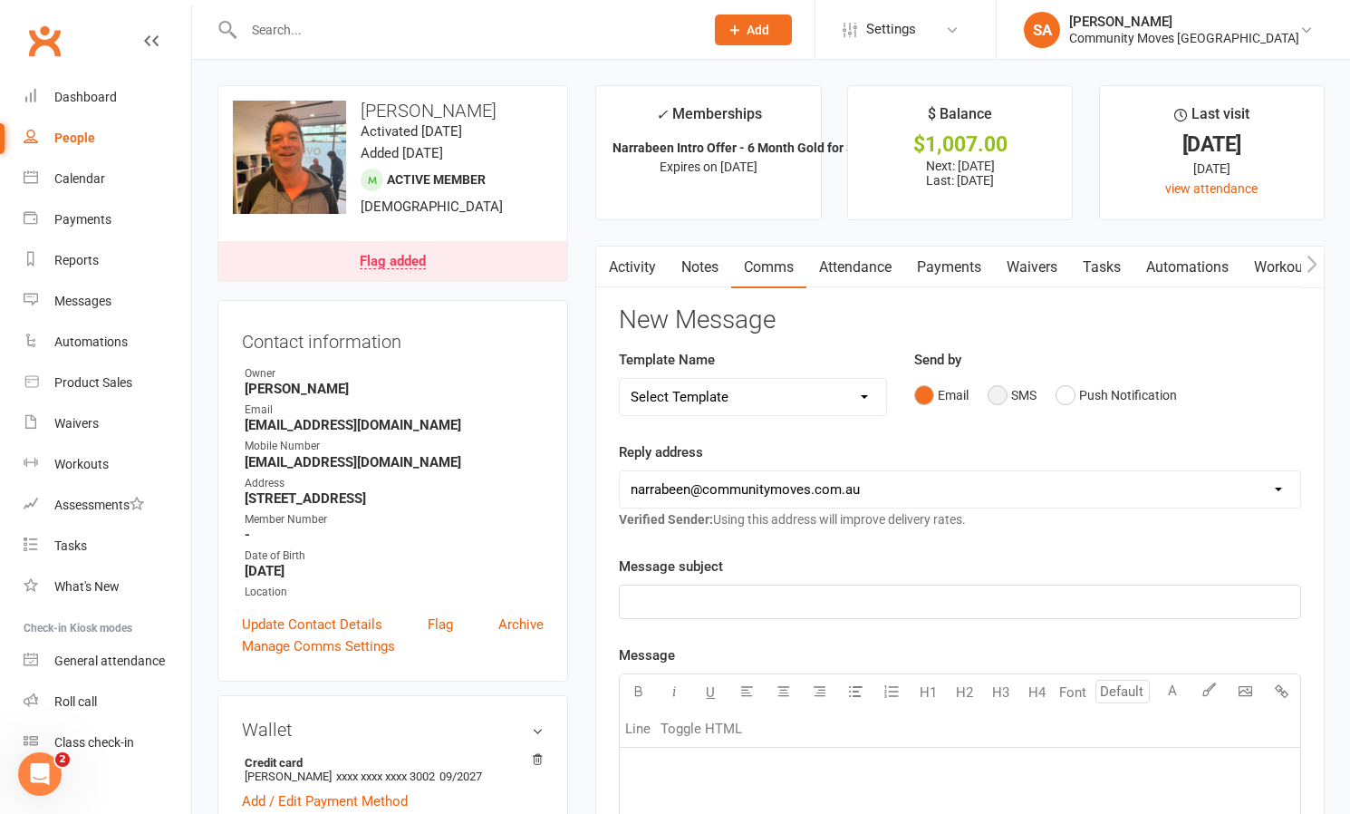
click at [1002, 393] on button "SMS" at bounding box center [1011, 395] width 49 height 34
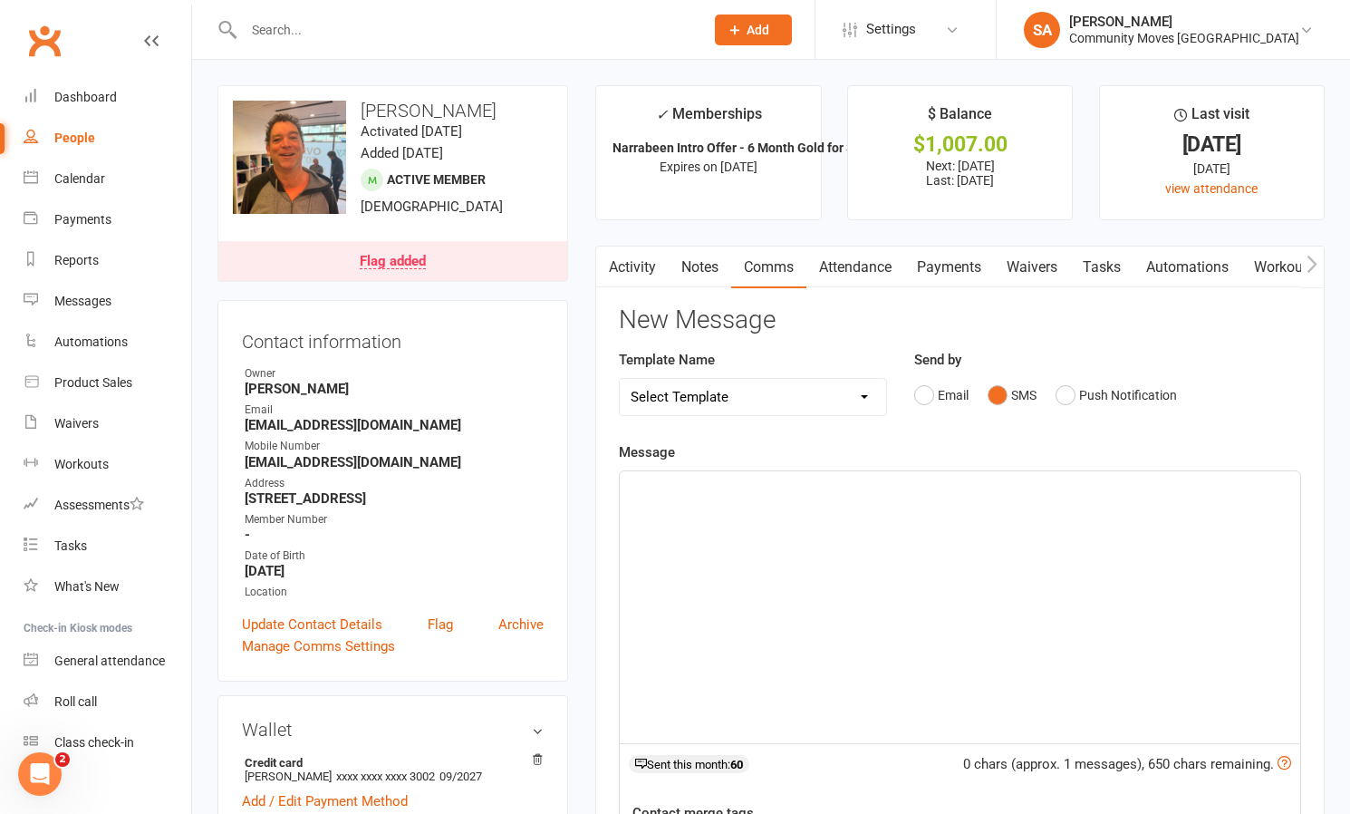
click at [699, 493] on p "﻿" at bounding box center [960, 488] width 659 height 22
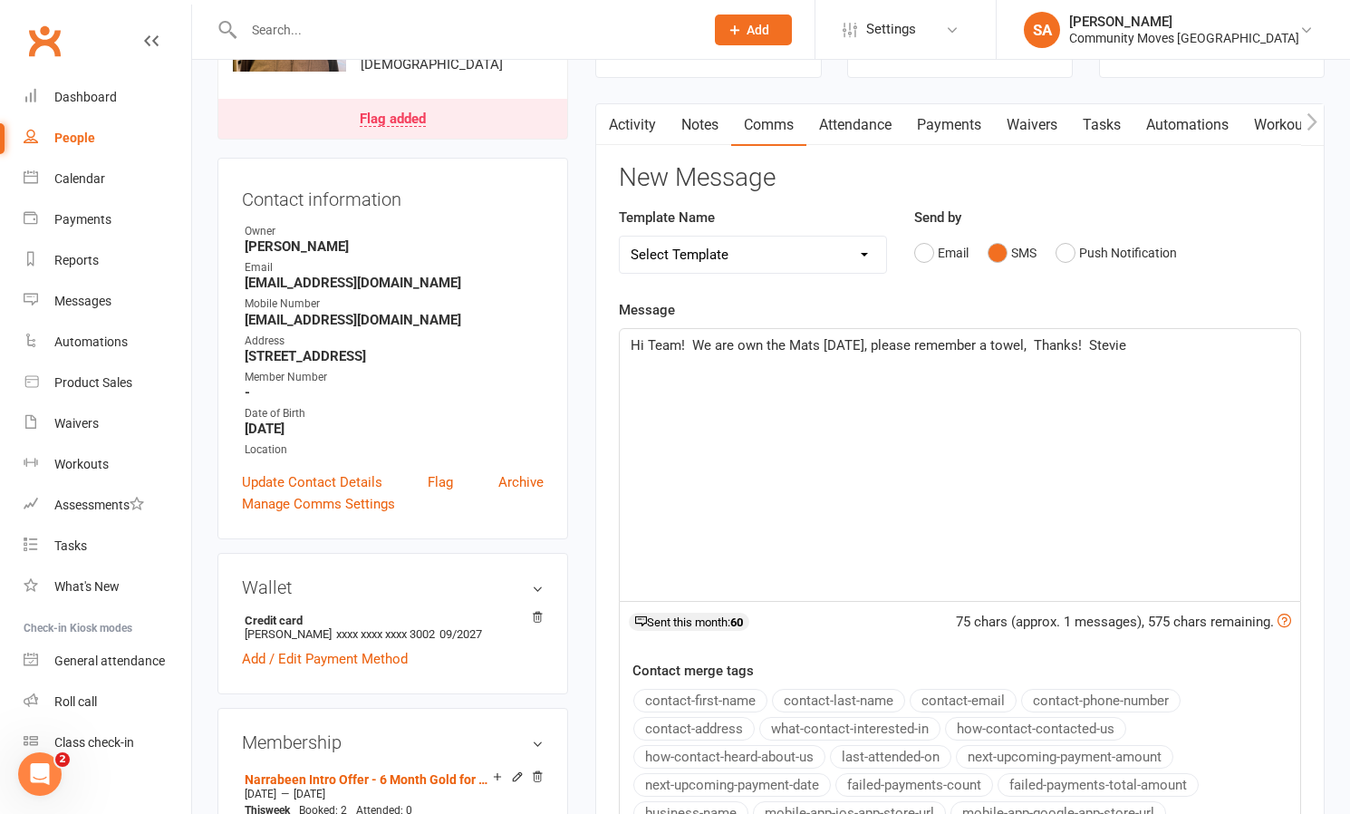
scroll to position [143, 0]
click at [921, 249] on button "Email" at bounding box center [941, 252] width 54 height 34
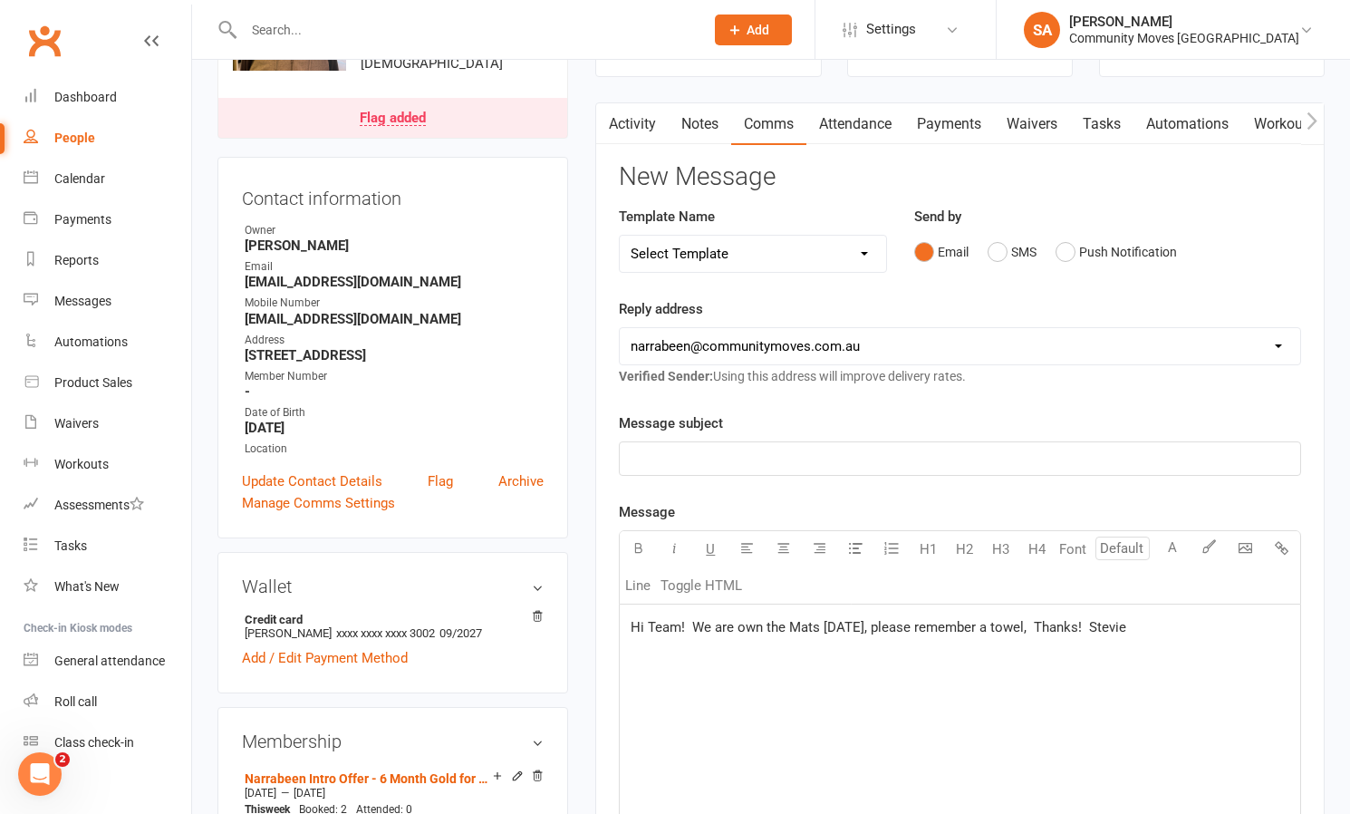
click at [685, 448] on p "﻿" at bounding box center [960, 459] width 659 height 22
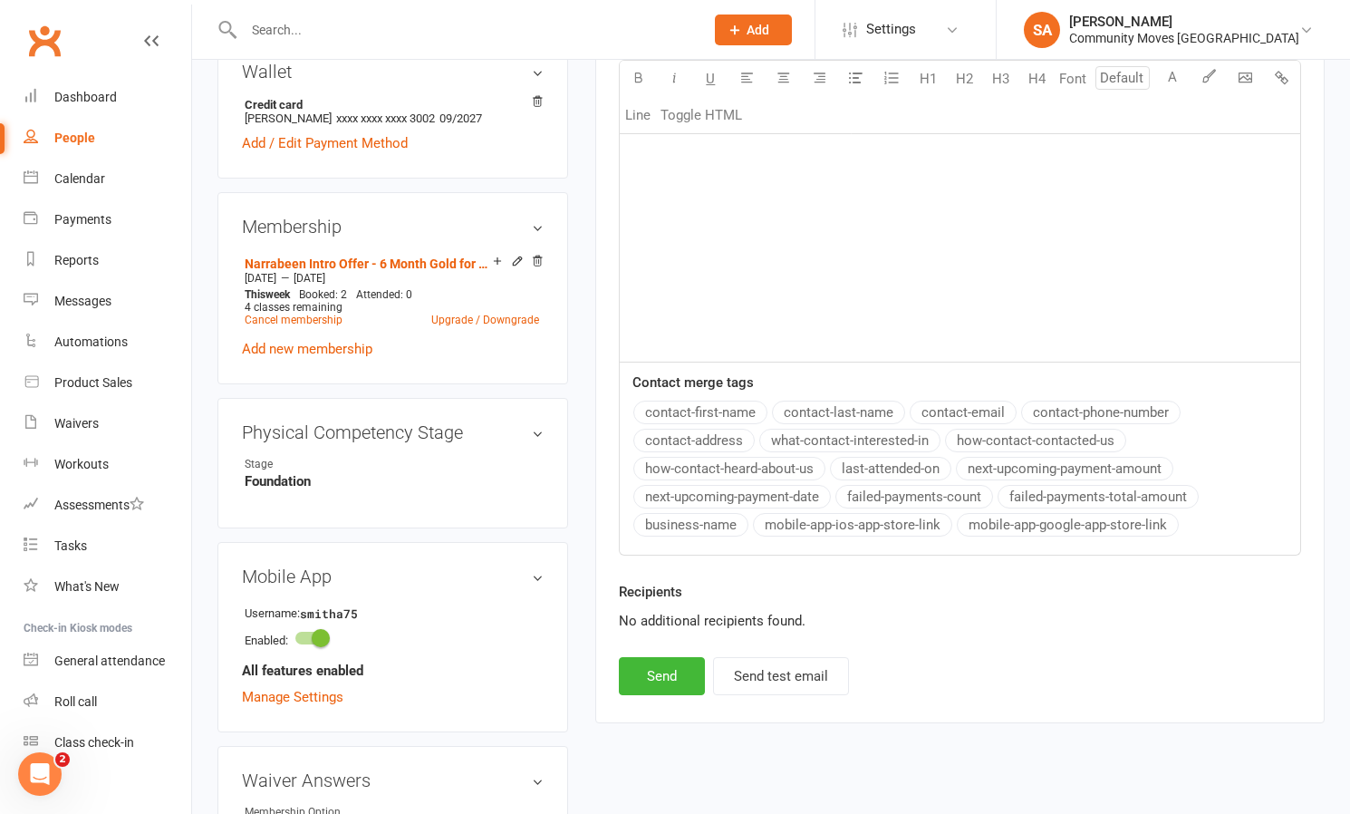
scroll to position [659, 0]
click at [637, 668] on button "Send" at bounding box center [662, 675] width 86 height 38
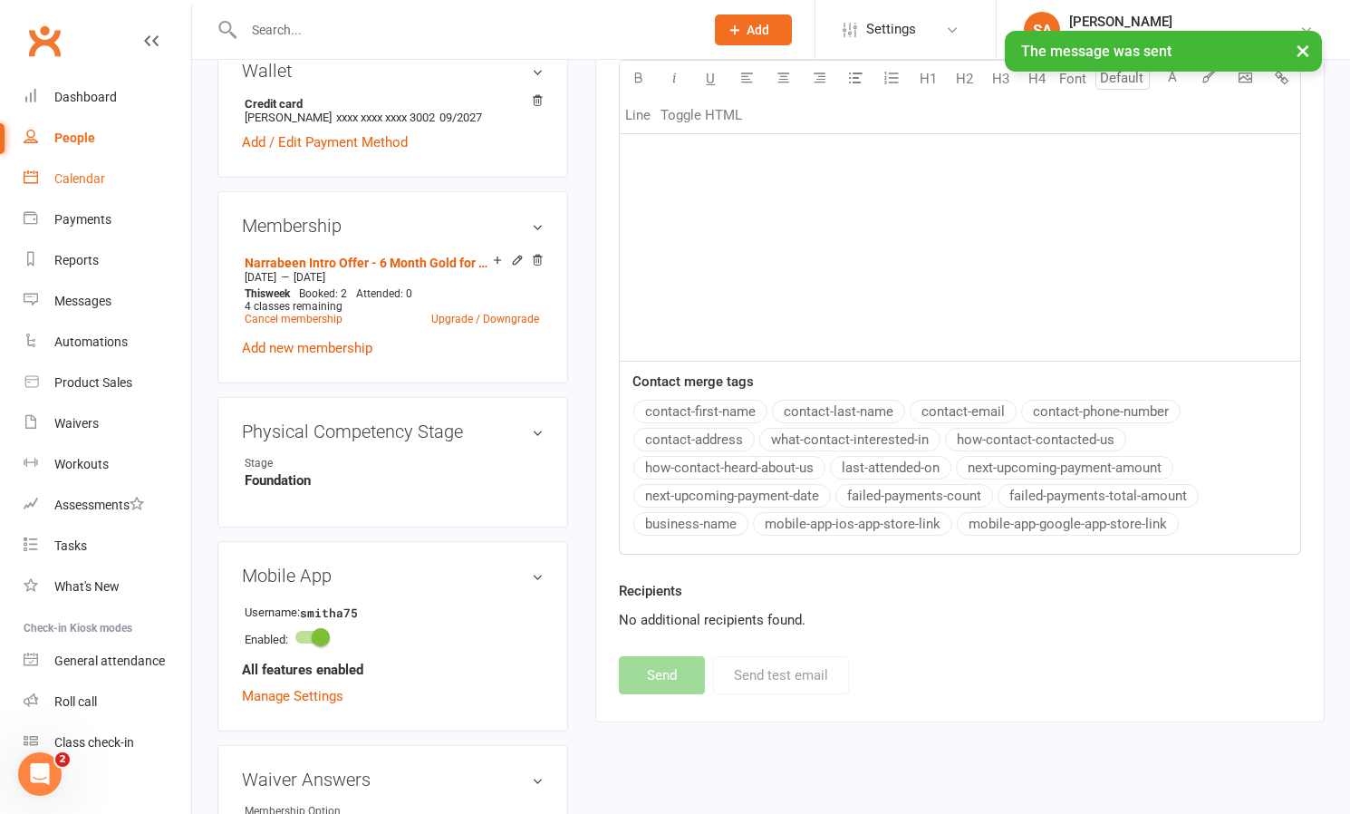
click at [75, 179] on div "Calendar" at bounding box center [79, 178] width 51 height 14
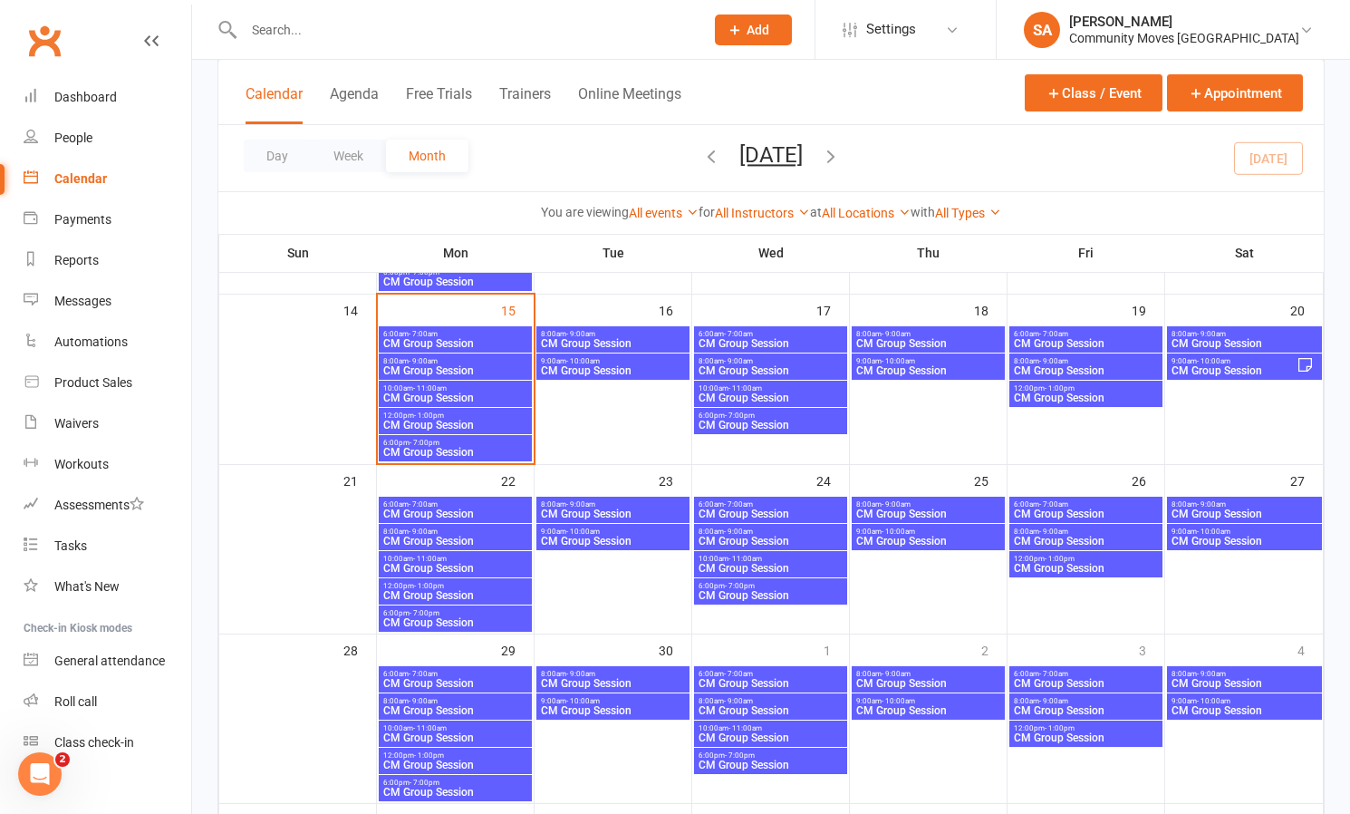
scroll to position [431, 0]
click at [429, 364] on span "CM Group Session" at bounding box center [455, 369] width 146 height 11
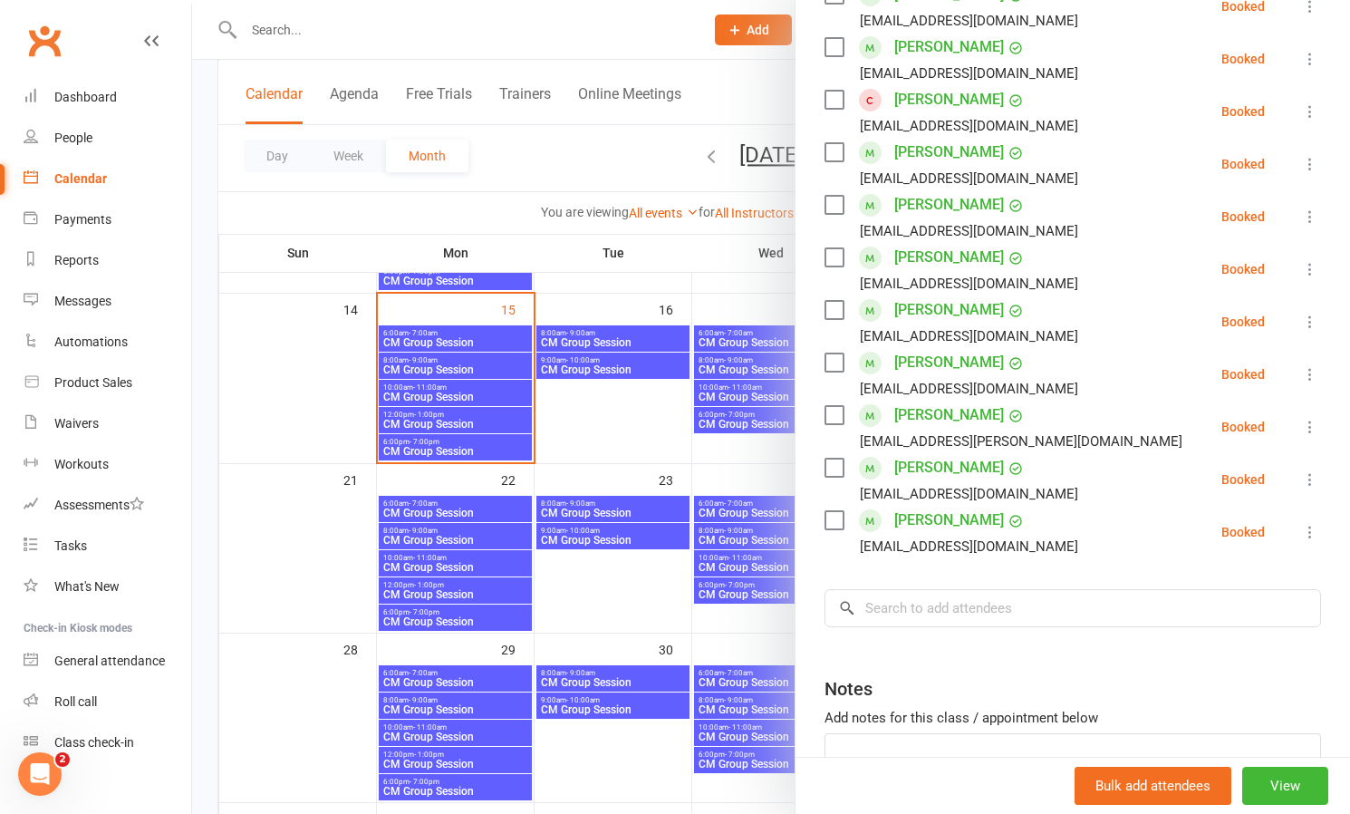
scroll to position [361, 0]
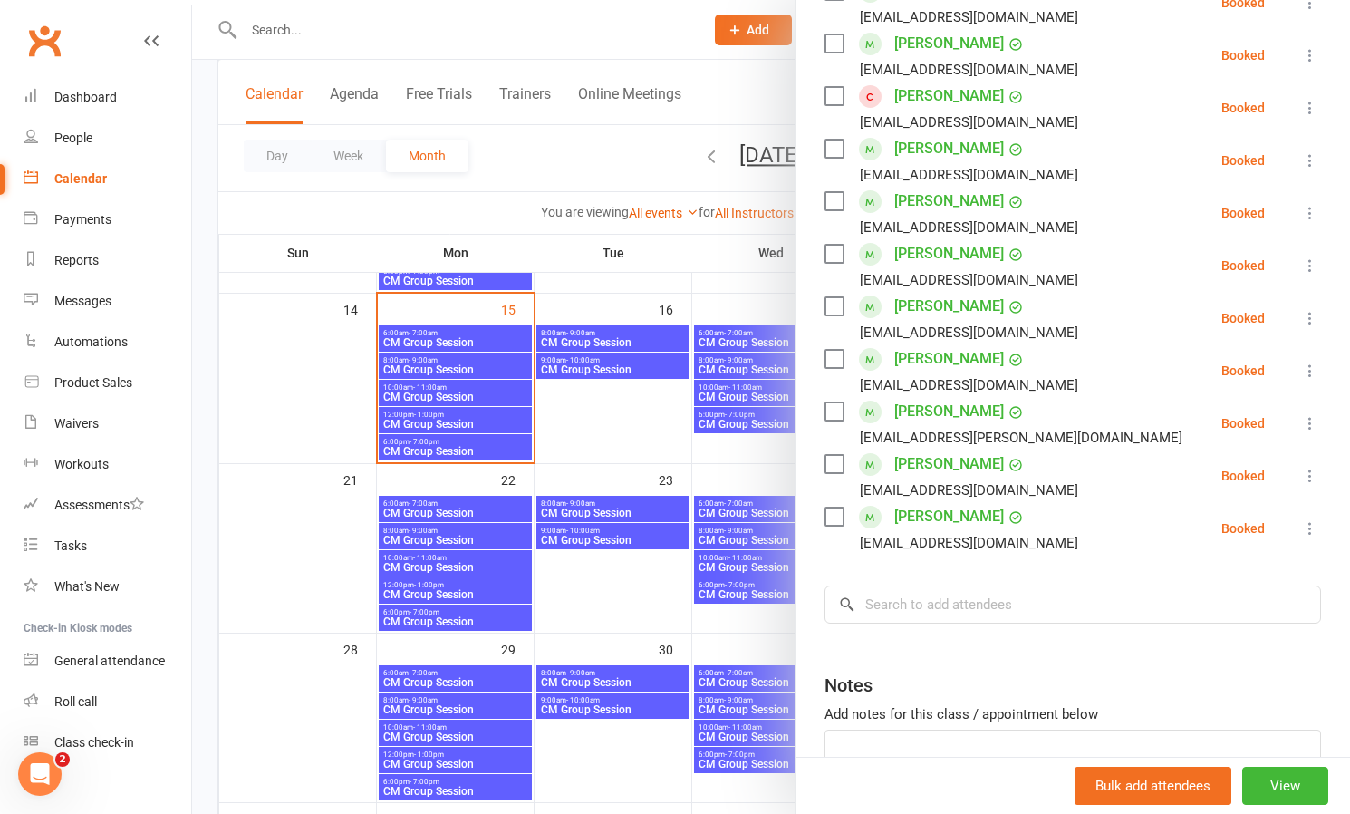
click at [951, 509] on link "[PERSON_NAME]" at bounding box center [949, 516] width 110 height 29
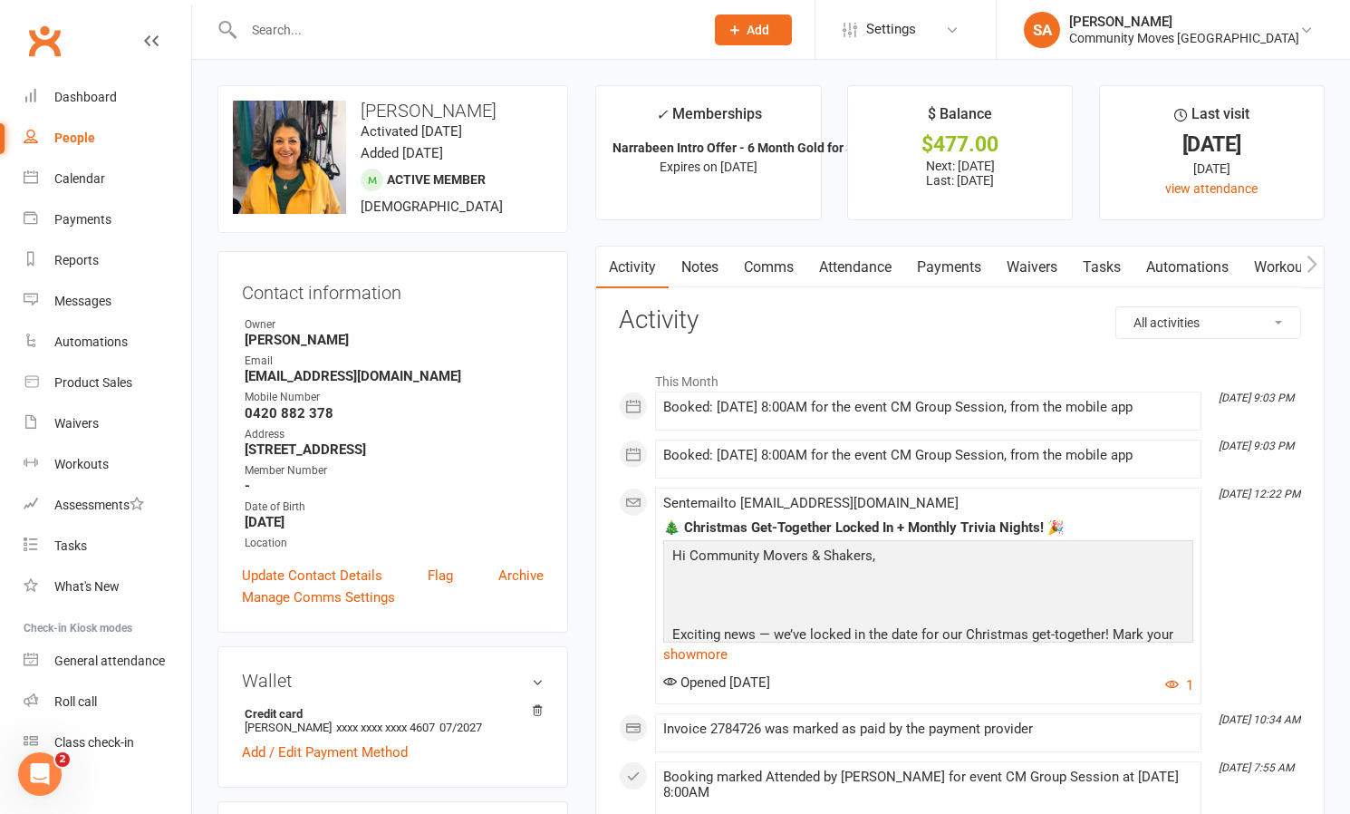
click at [766, 266] on link "Comms" at bounding box center [768, 267] width 75 height 42
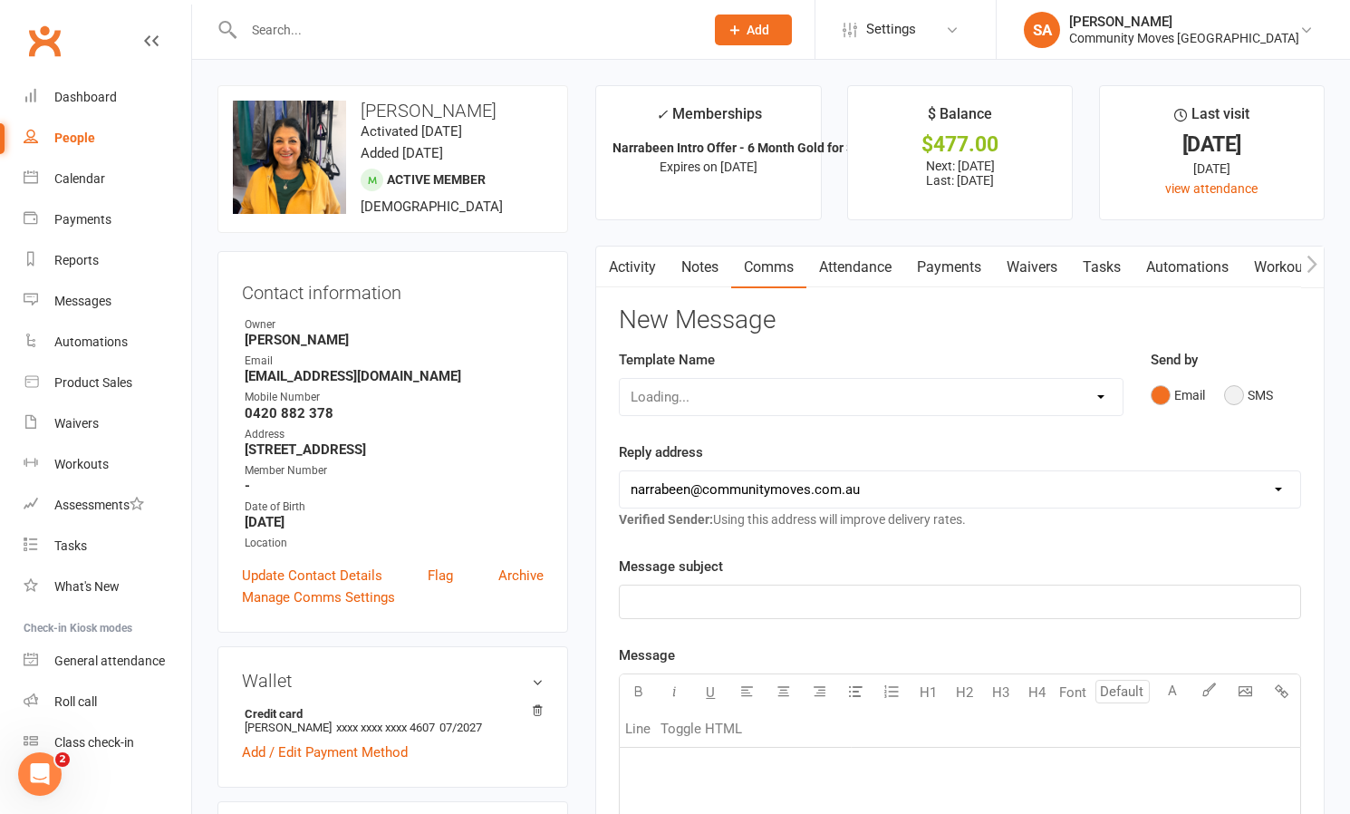
click at [1239, 394] on button "SMS" at bounding box center [1248, 395] width 49 height 34
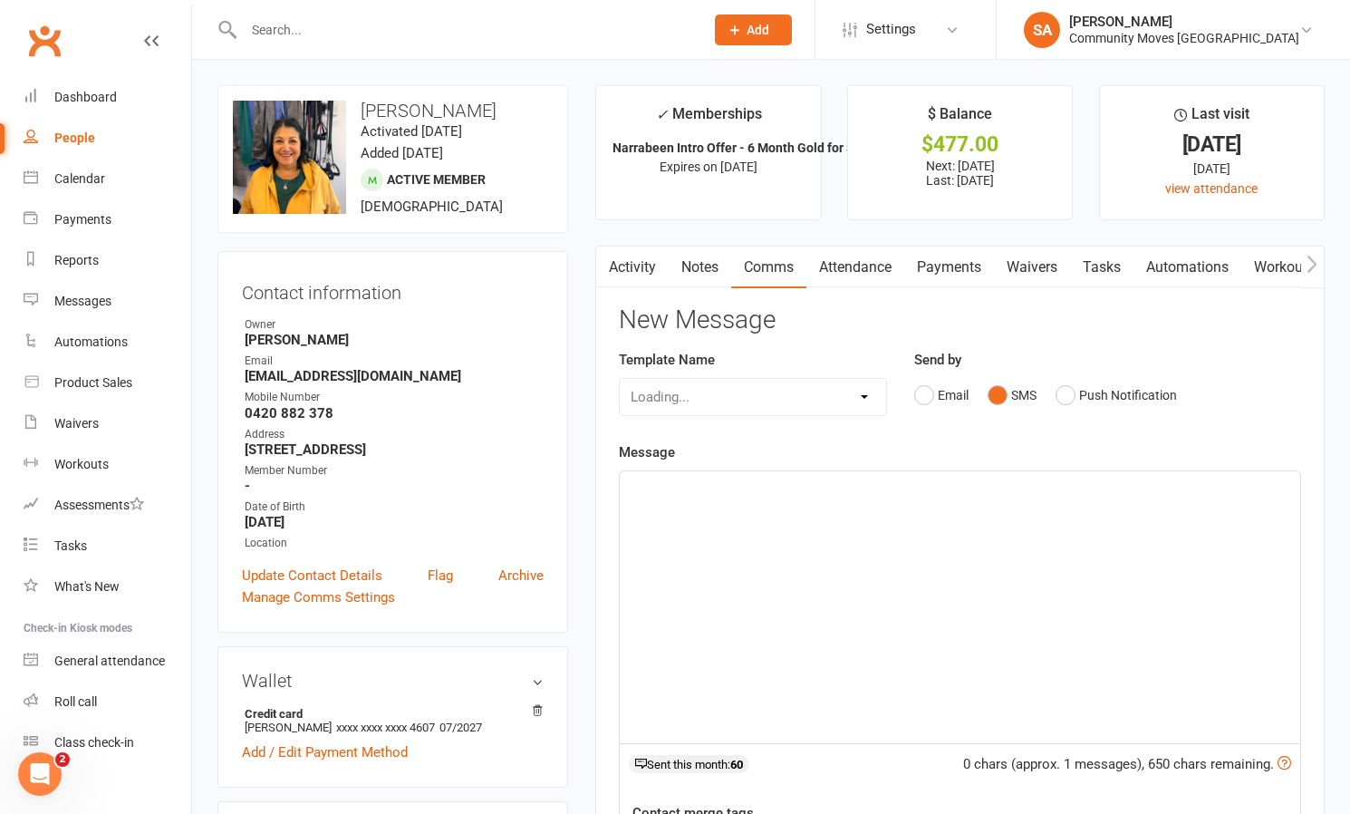
click at [787, 501] on div "﻿" at bounding box center [960, 607] width 680 height 272
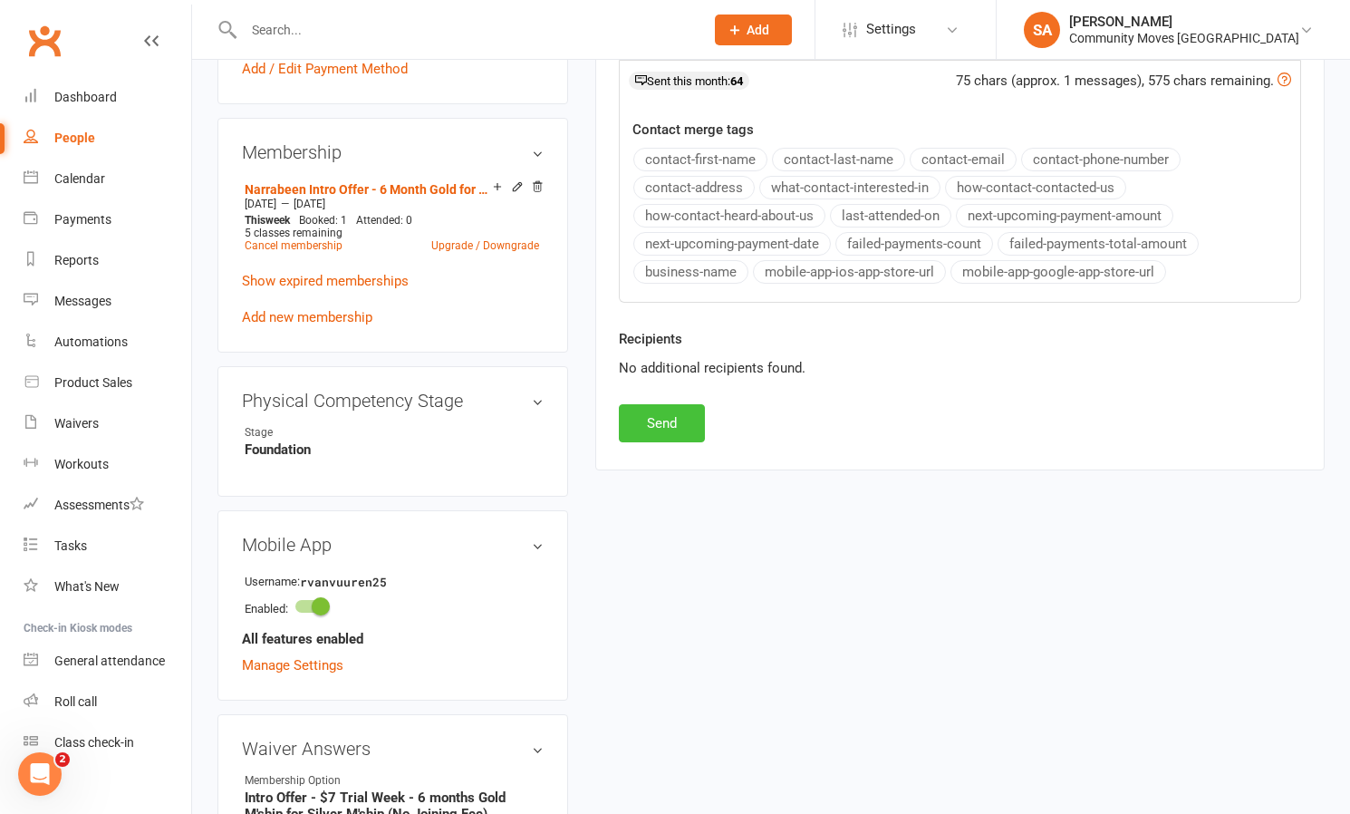
scroll to position [694, 0]
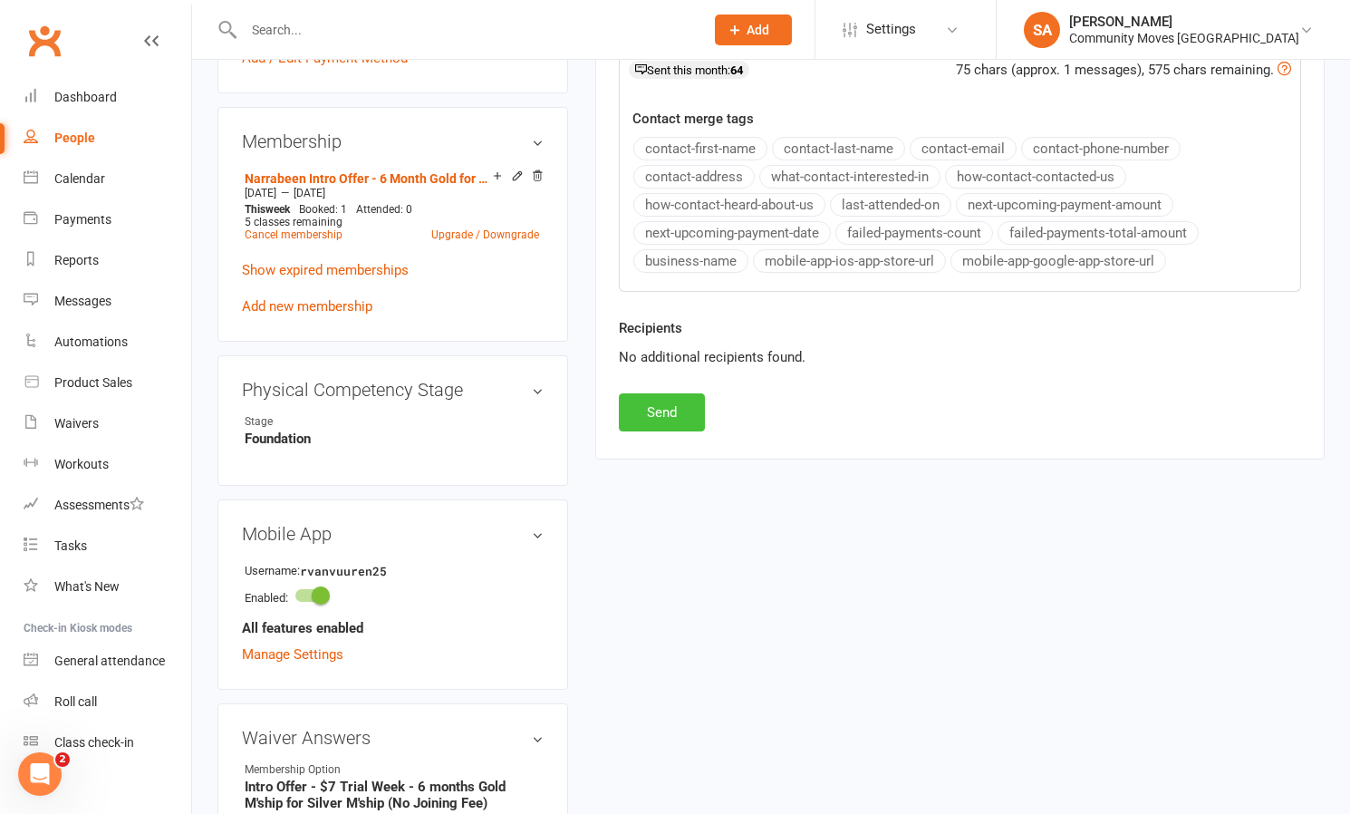
click at [641, 417] on button "Send" at bounding box center [662, 412] width 86 height 38
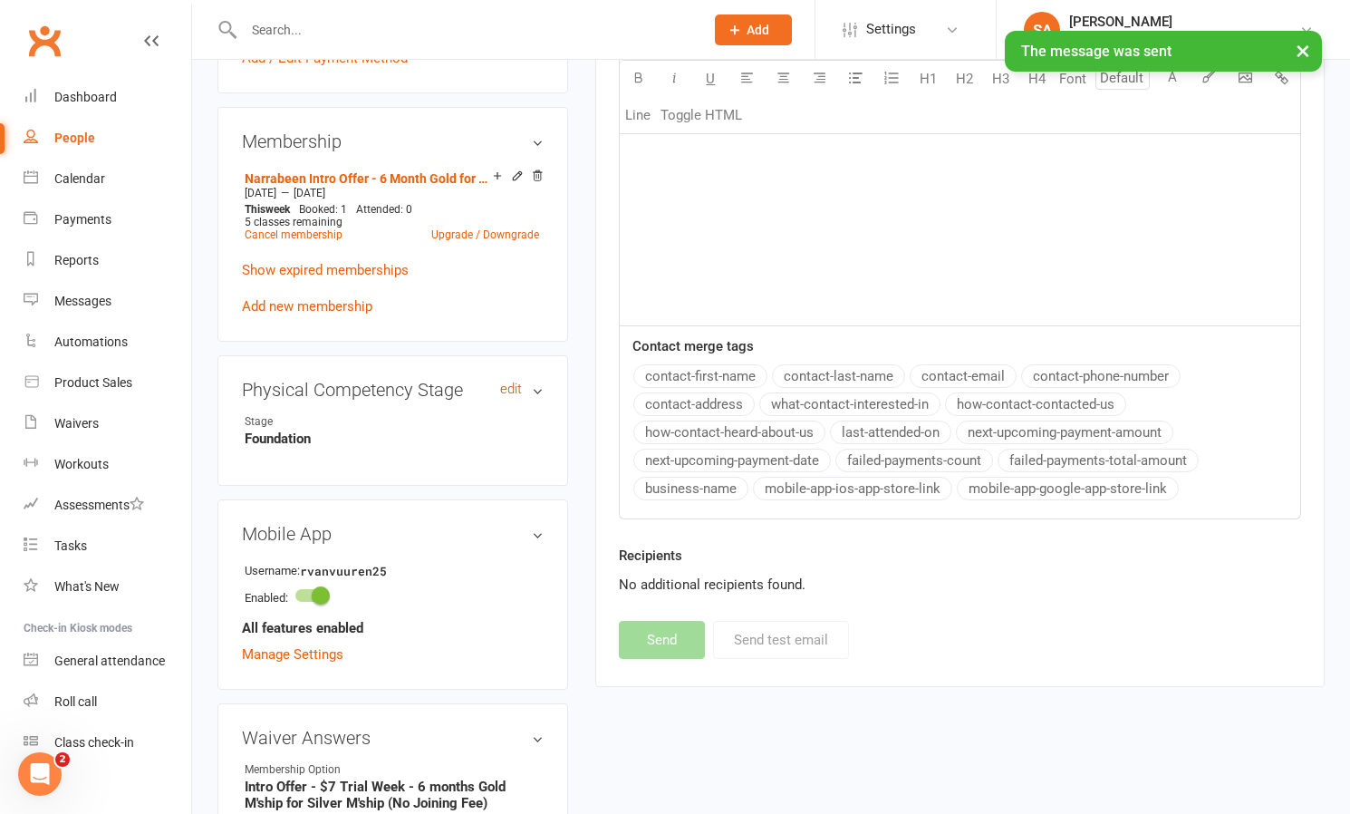
click at [512, 386] on link "edit" at bounding box center [511, 388] width 22 height 15
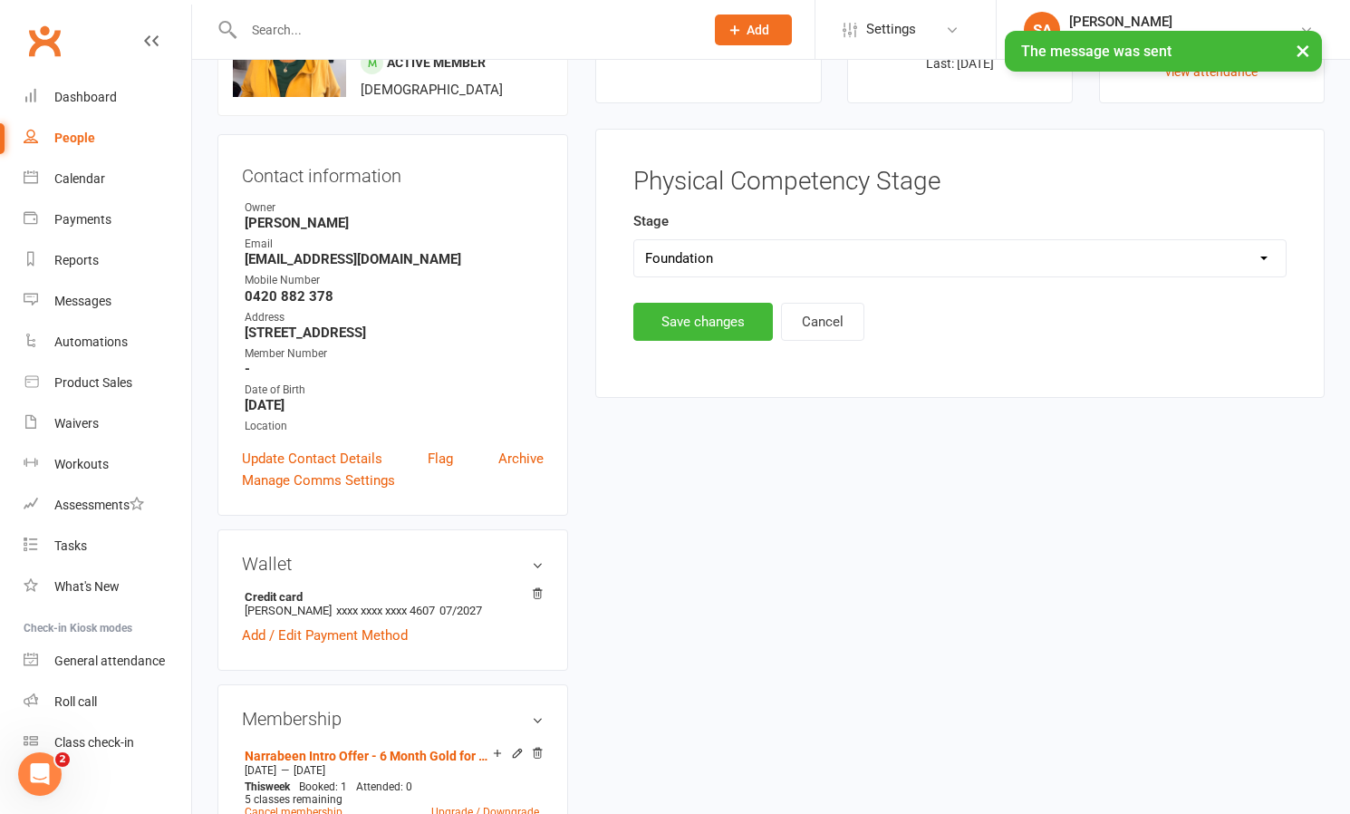
scroll to position [109, 0]
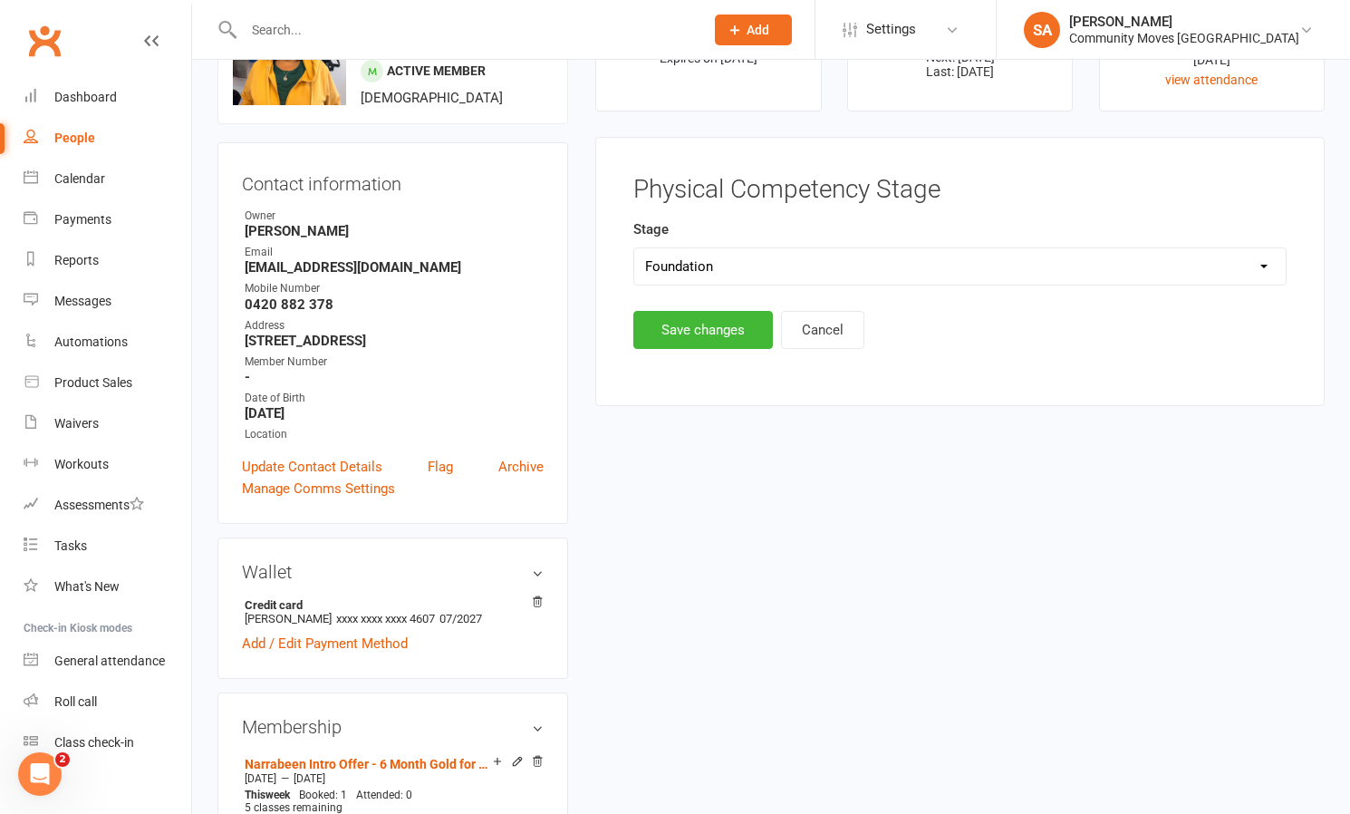
select select "Function"
click at [681, 332] on button "Save changes" at bounding box center [703, 330] width 140 height 38
